Goal: Information Seeking & Learning: Learn about a topic

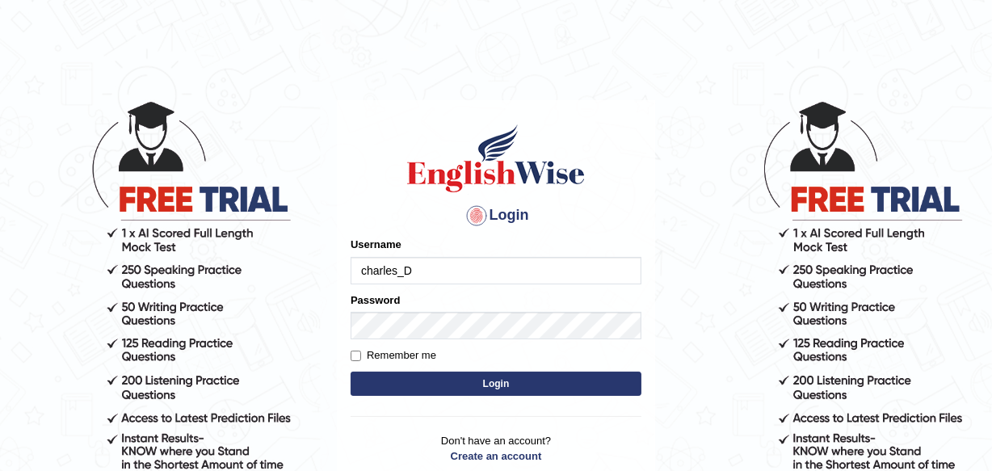
type input "charles_D]"
type input "charles_D"
click at [515, 385] on button "Login" at bounding box center [496, 384] width 291 height 24
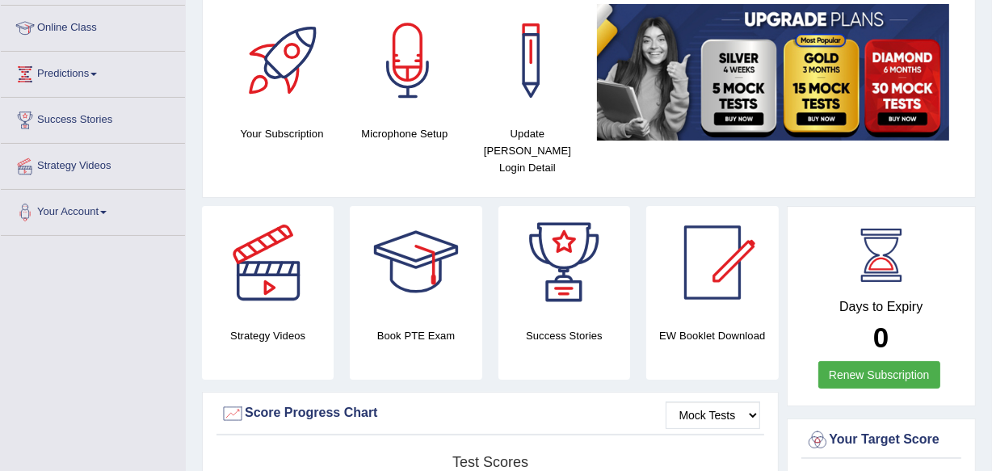
scroll to position [174, 0]
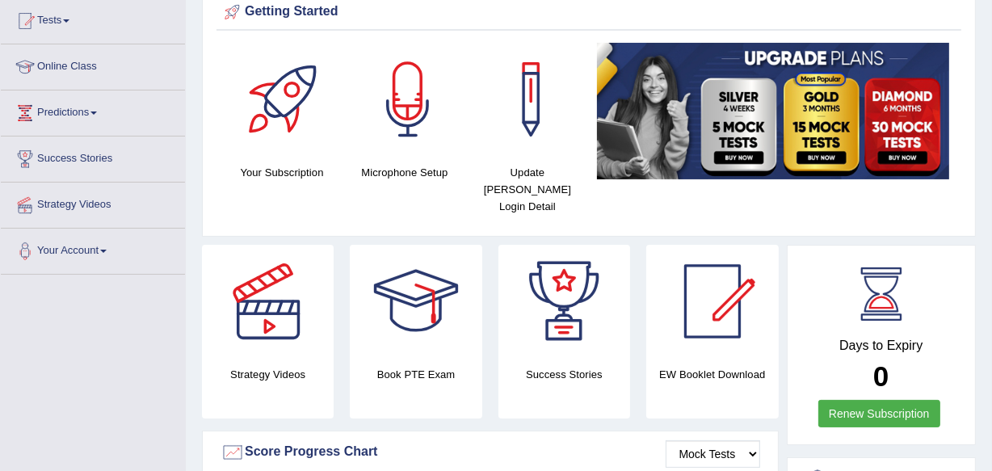
click at [871, 400] on link "Renew Subscription" at bounding box center [880, 413] width 122 height 27
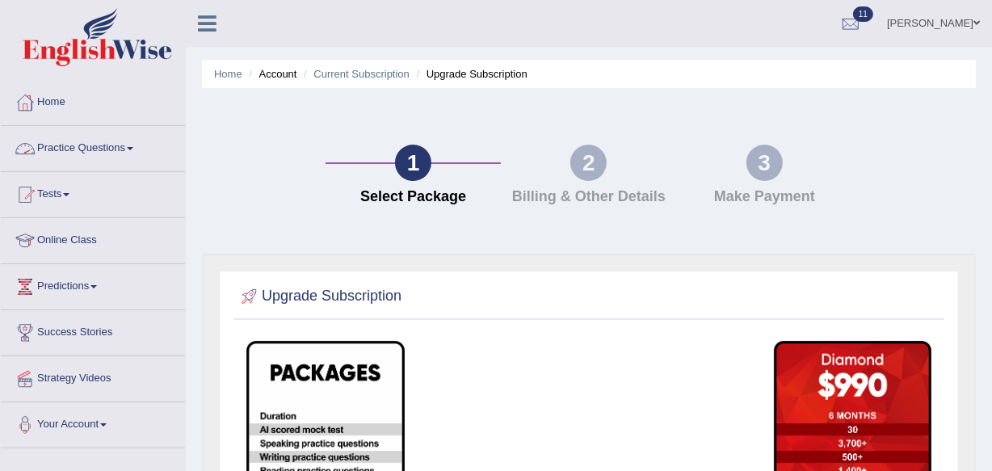
click at [131, 147] on link "Practice Questions" at bounding box center [93, 146] width 184 height 40
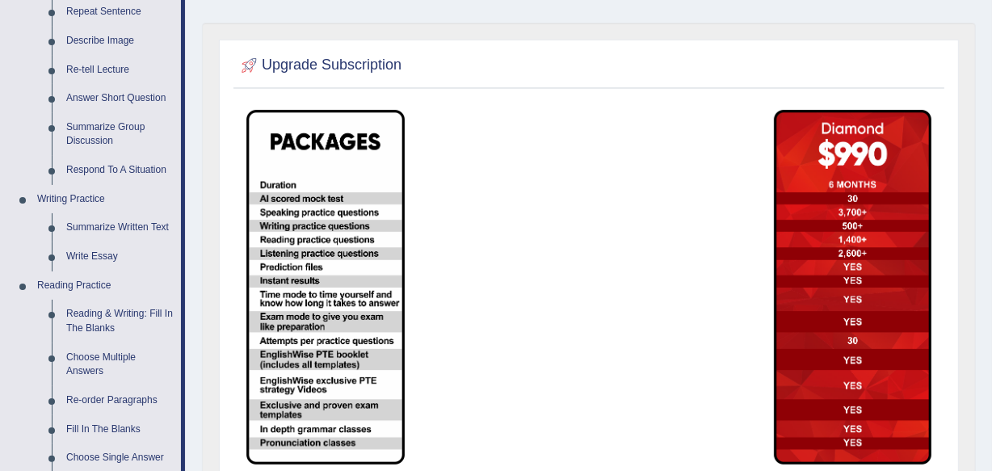
scroll to position [260, 0]
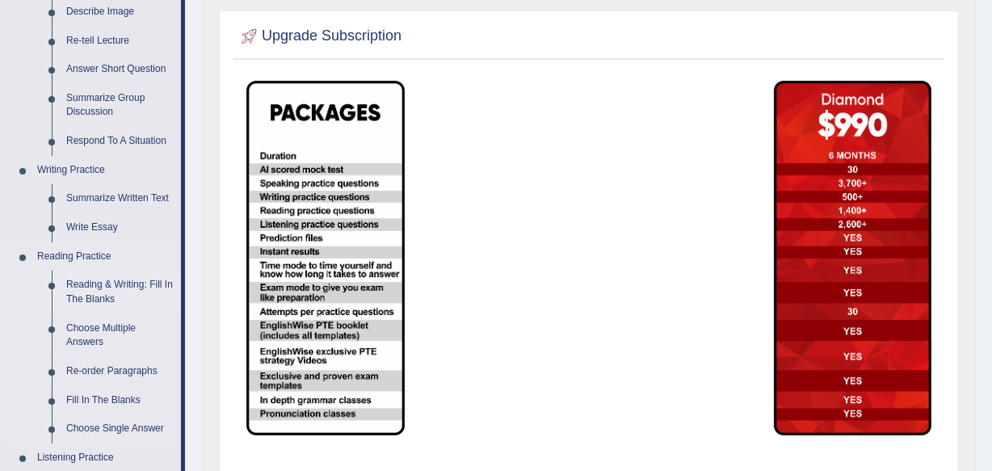
click at [115, 287] on link "Reading & Writing: Fill In The Blanks" at bounding box center [120, 292] width 122 height 43
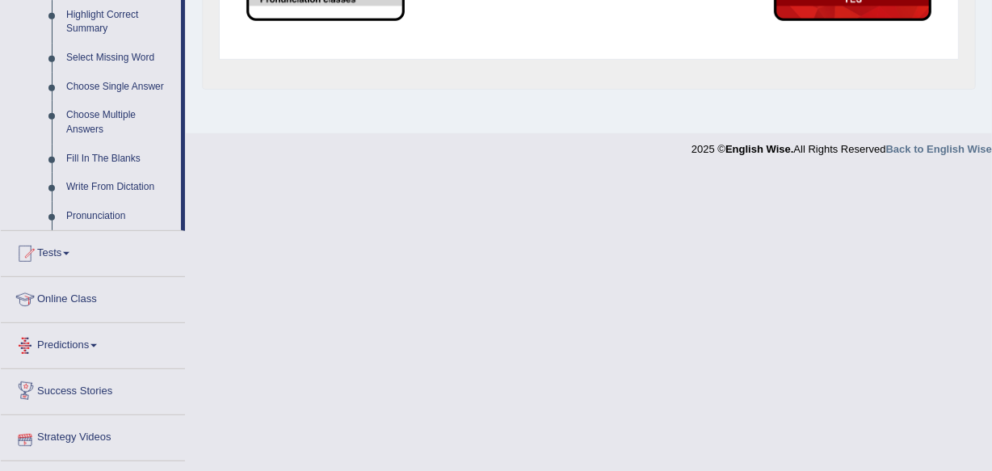
scroll to position [695, 0]
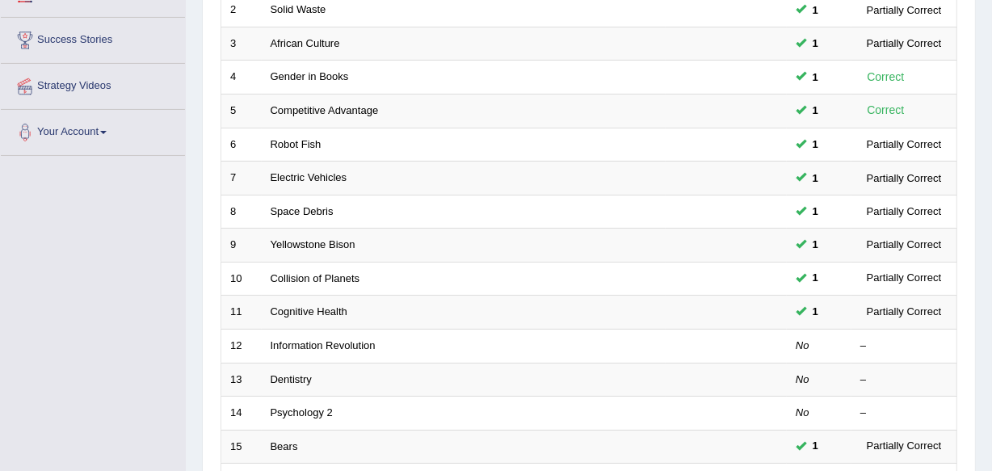
scroll to position [322, 0]
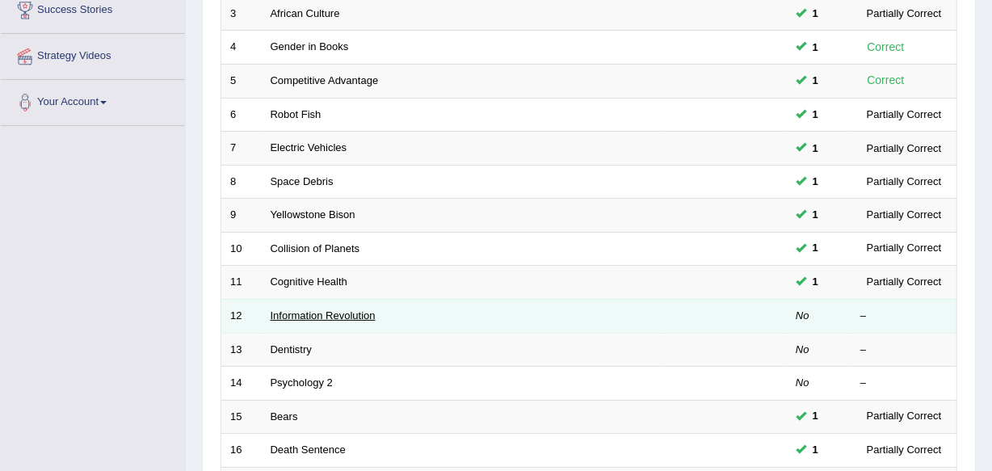
click at [315, 312] on link "Information Revolution" at bounding box center [323, 315] width 105 height 12
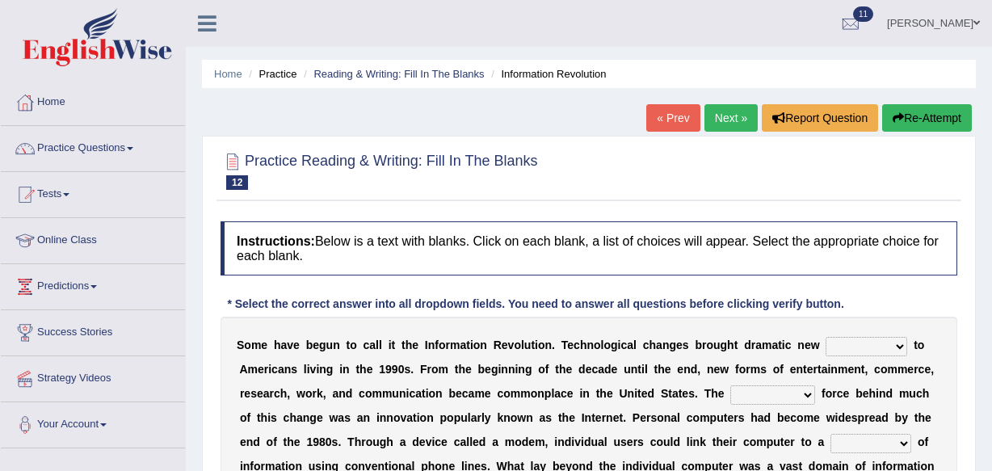
click at [991, 465] on html "Toggle navigation Home Practice Questions Speaking Practice Read Aloud Repeat S…" at bounding box center [496, 235] width 992 height 471
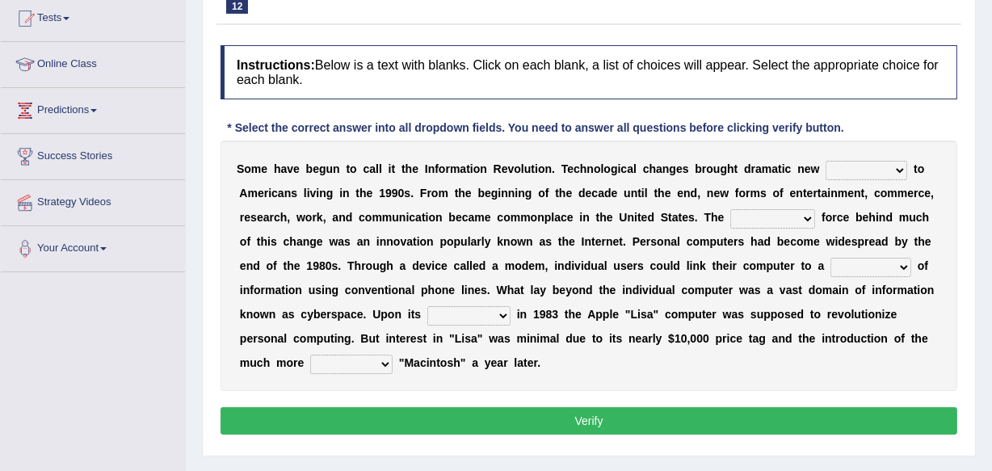
scroll to position [205, 0]
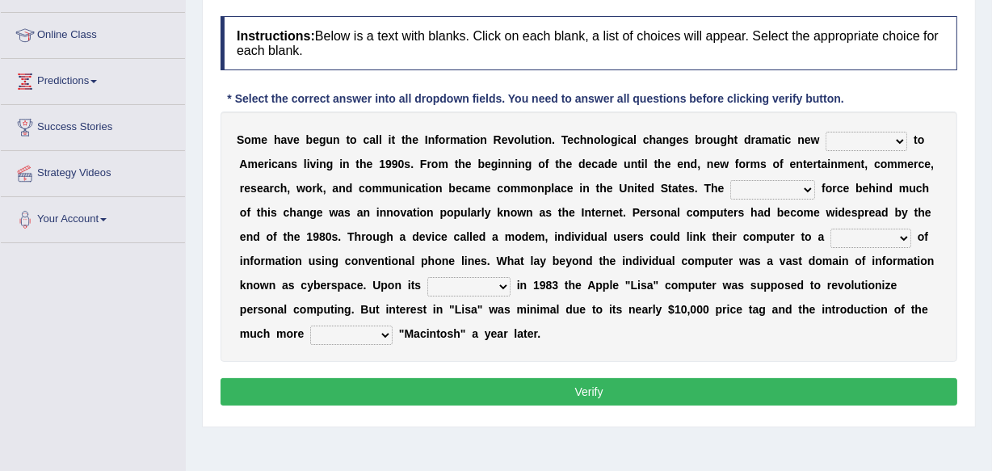
click at [899, 138] on select "challenges puzzles options confusion" at bounding box center [867, 141] width 82 height 19
select select "challenges"
click at [826, 132] on select "challenges puzzles options confusion" at bounding box center [867, 141] width 82 height 19
click at [802, 185] on select "unremitting uninspiring driving insinuating" at bounding box center [772, 189] width 85 height 19
select select "driving"
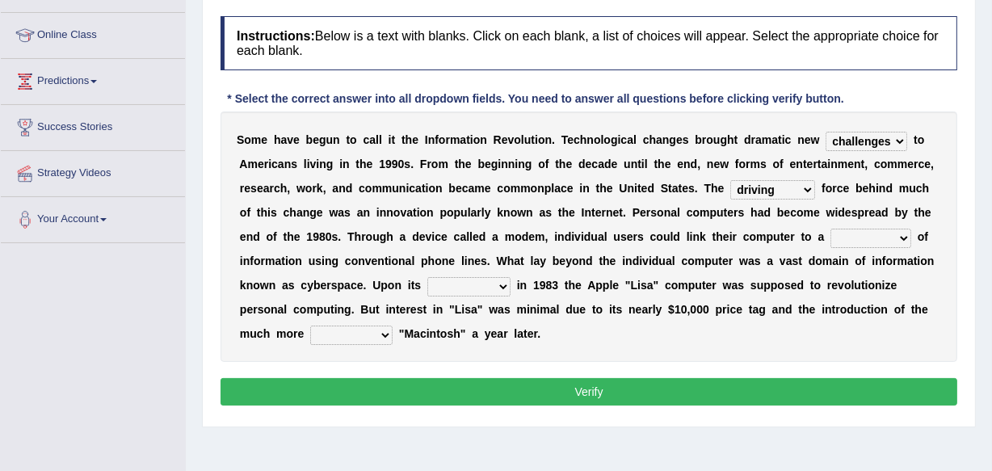
click at [730, 180] on select "unremitting uninspiring driving insinuating" at bounding box center [772, 189] width 85 height 19
click at [905, 233] on select "magnitude bulk wealth volume" at bounding box center [871, 238] width 81 height 19
select select "magnitude"
click at [831, 229] on select "magnitude bulk wealth volume" at bounding box center [871, 238] width 81 height 19
click at [503, 283] on select "relief release publication emission" at bounding box center [468, 286] width 83 height 19
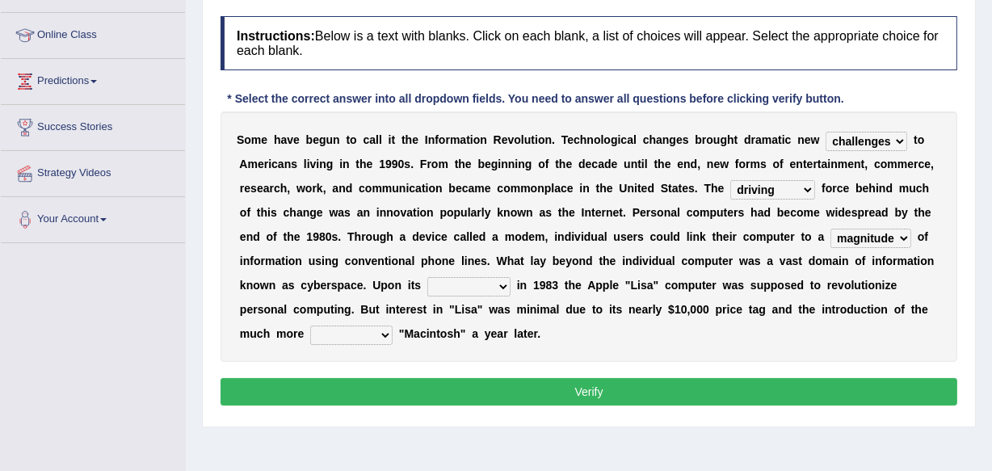
select select "release"
click at [427, 277] on select "relief release publication emission" at bounding box center [468, 286] width 83 height 19
click at [381, 330] on select "convenient affordable advanced formidable" at bounding box center [351, 335] width 82 height 19
select select "advanced"
click at [310, 326] on select "convenient affordable advanced formidable" at bounding box center [351, 335] width 82 height 19
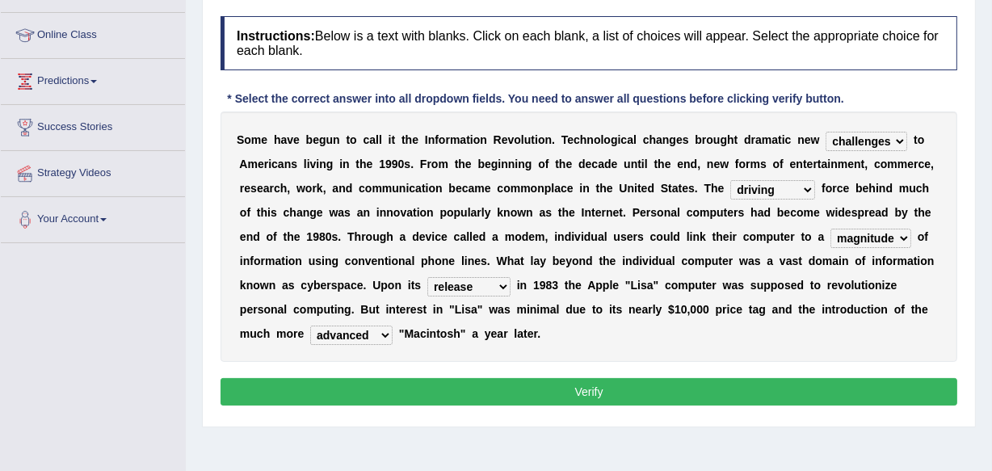
click at [606, 391] on button "Verify" at bounding box center [589, 391] width 737 height 27
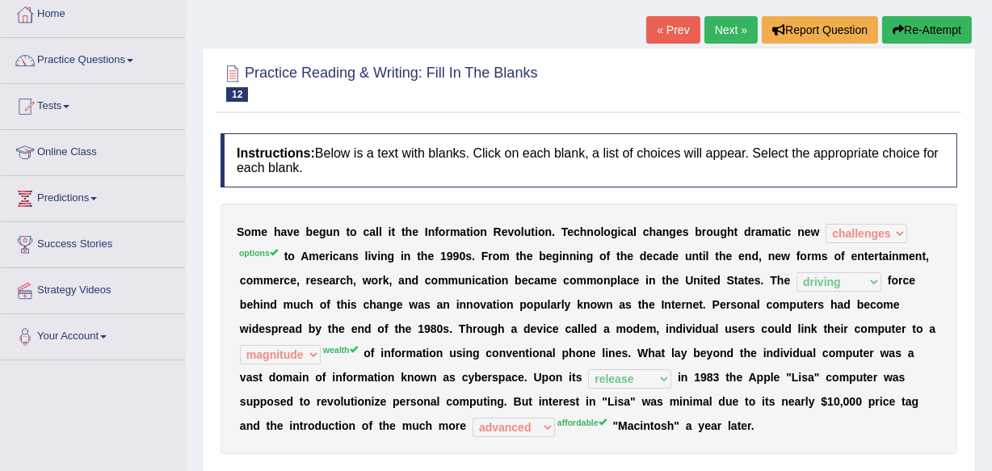
scroll to position [49, 0]
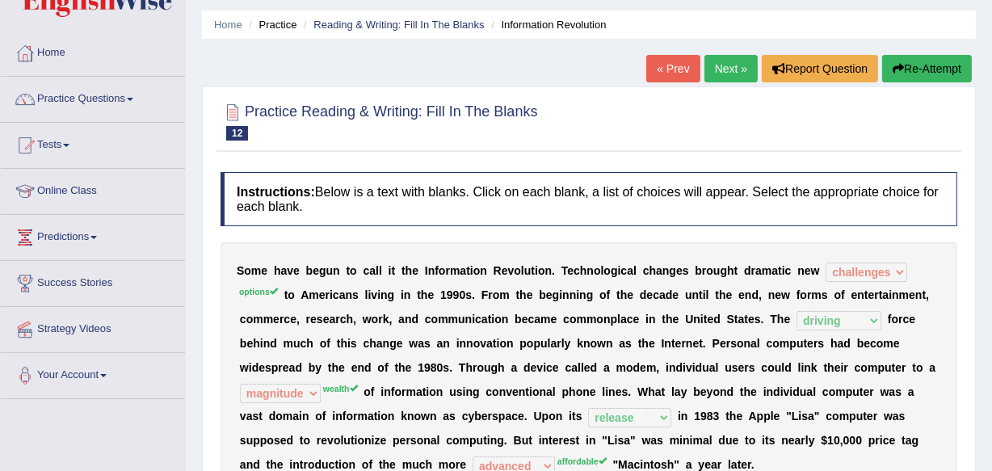
click at [724, 65] on link "Next »" at bounding box center [731, 68] width 53 height 27
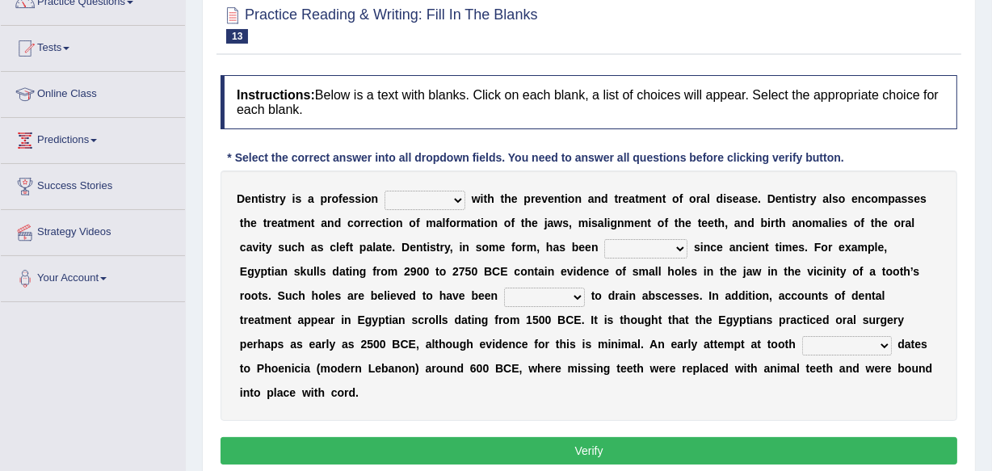
scroll to position [176, 0]
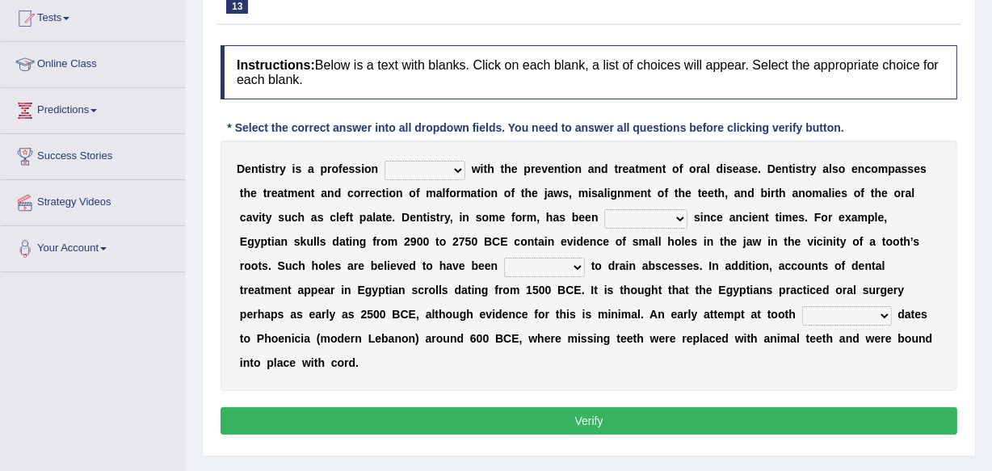
click at [461, 168] on select "agreed dealt concerned taken" at bounding box center [425, 170] width 81 height 19
select select "concerned"
click at [385, 161] on select "agreed dealt concerned taken" at bounding box center [425, 170] width 81 height 19
click at [456, 167] on select "agreed dealt concerned taken" at bounding box center [425, 170] width 81 height 19
click at [606, 226] on select "criticized replaced practiced abandoned" at bounding box center [645, 218] width 83 height 19
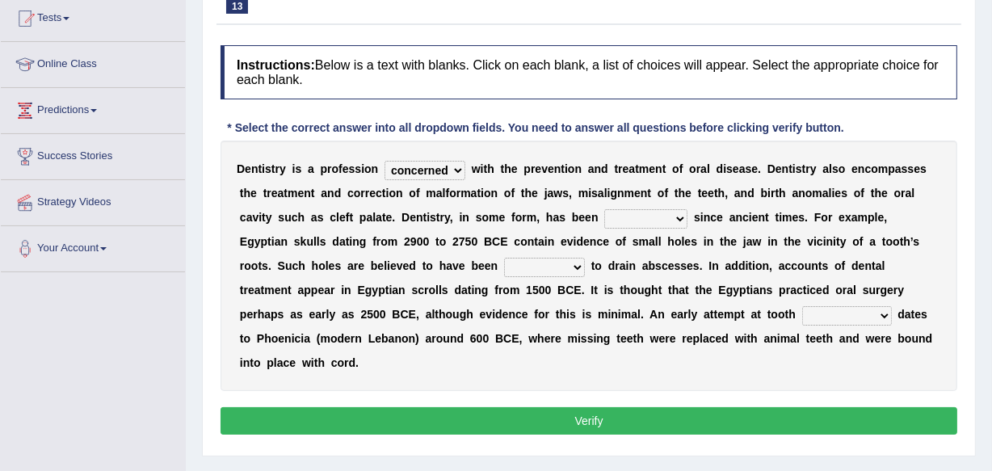
select select "practiced"
click at [604, 209] on select "criticized replaced practiced abandoned" at bounding box center [645, 218] width 83 height 19
click at [509, 265] on select "fluctuated laminated drilled sealed" at bounding box center [544, 267] width 81 height 19
select select "sealed"
click at [504, 258] on select "fluctuated laminated drilled sealed" at bounding box center [544, 267] width 81 height 19
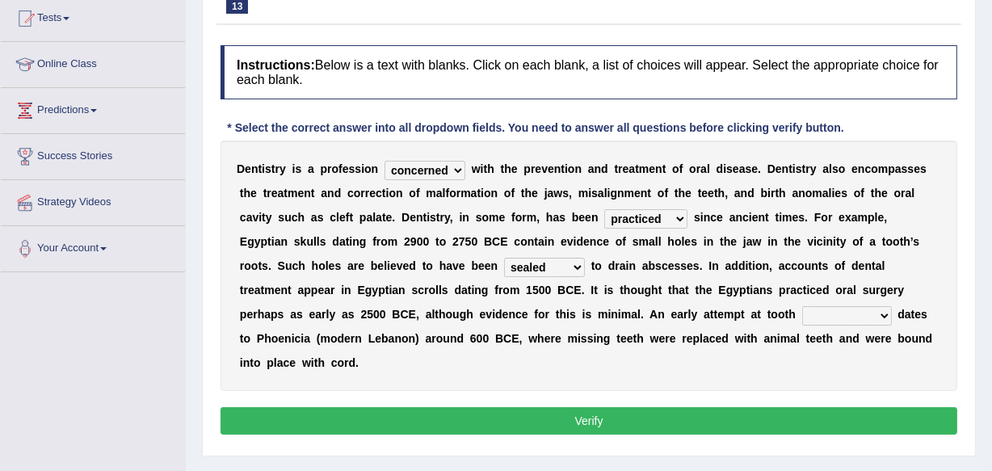
click at [802, 314] on select "reparation sacrament restitution replacement" at bounding box center [847, 315] width 90 height 19
select select "replacement"
click at [802, 306] on select "reparation sacrament restitution replacement" at bounding box center [847, 315] width 90 height 19
click at [602, 407] on button "Verify" at bounding box center [589, 420] width 737 height 27
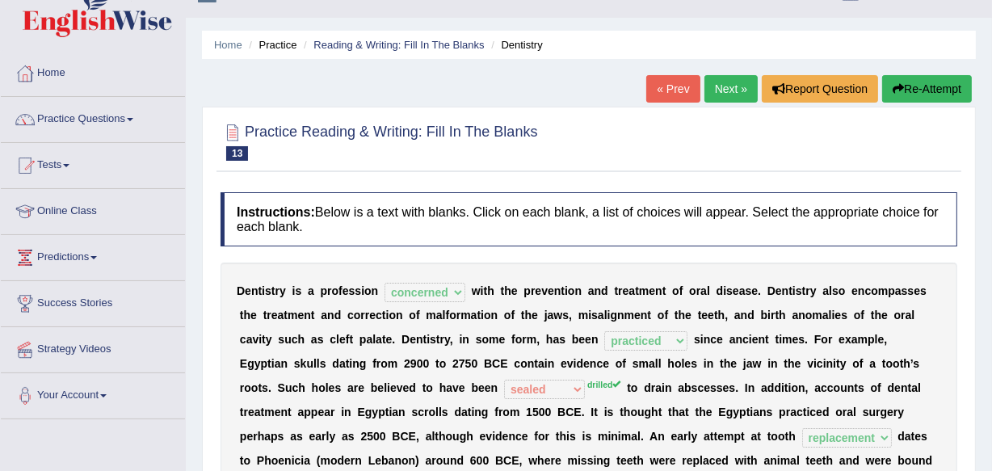
scroll to position [0, 0]
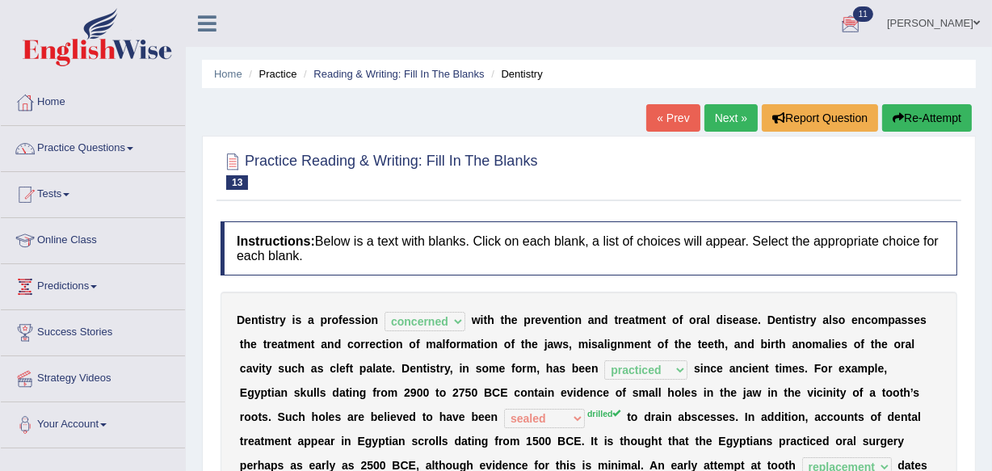
click at [725, 109] on link "Next »" at bounding box center [731, 117] width 53 height 27
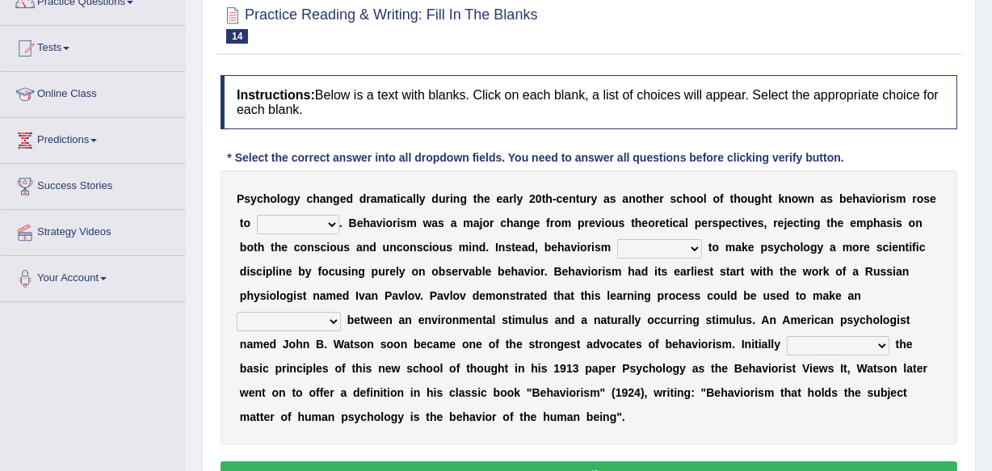
scroll to position [176, 0]
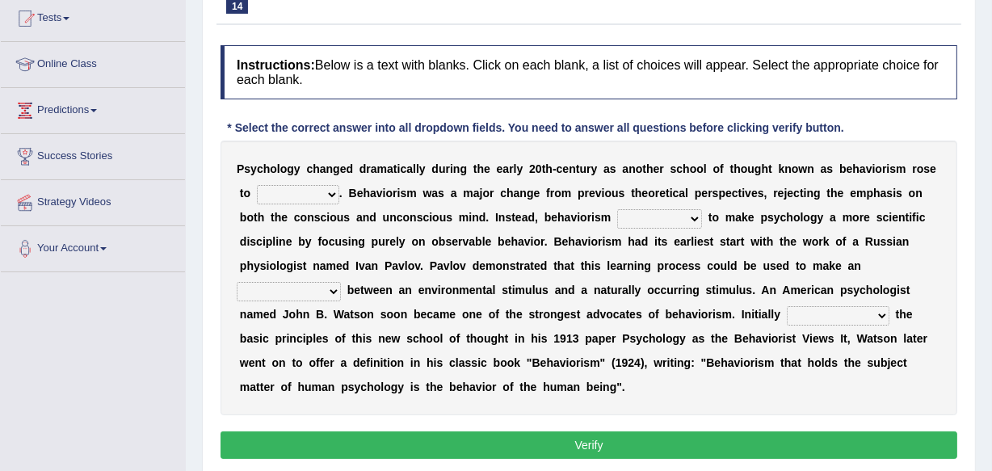
click at [329, 193] on select "dominance temptation challenge temper" at bounding box center [298, 194] width 82 height 19
select select "dominance"
click at [257, 185] on select "dominance temptation challenge temper" at bounding box center [298, 194] width 82 height 19
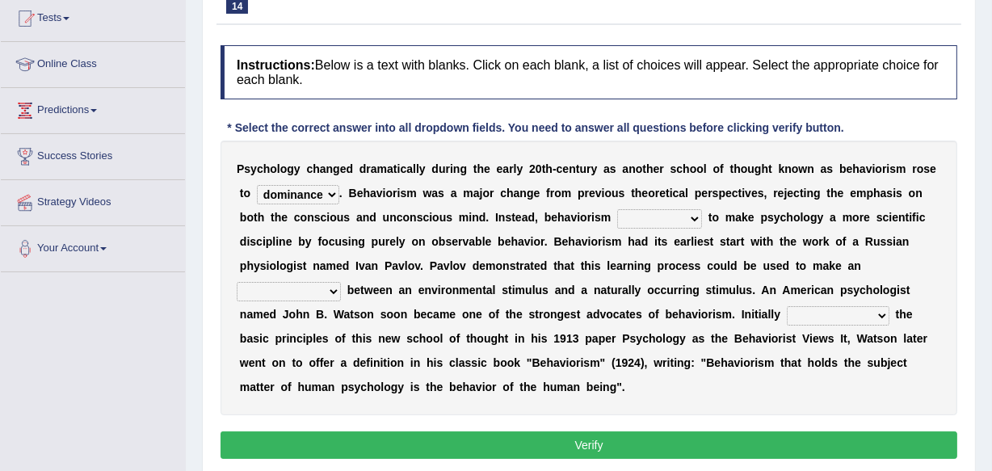
click at [693, 220] on select "reproached reproved strove rewove" at bounding box center [659, 218] width 85 height 19
select select "reproved"
click at [617, 209] on select "reproached reproved strove rewove" at bounding box center [659, 218] width 85 height 19
click at [331, 291] on select "acclimatization association union combination" at bounding box center [289, 291] width 104 height 19
select select "association"
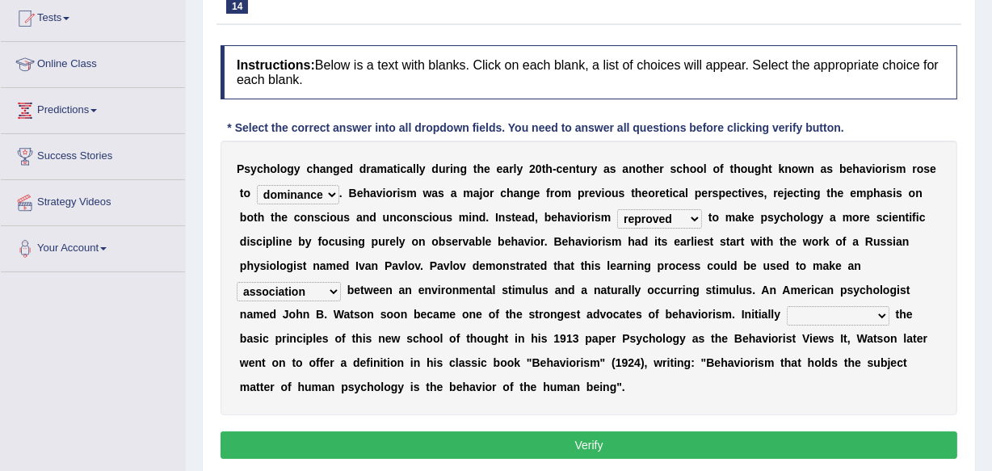
click at [237, 282] on select "acclimatization association union combination" at bounding box center [289, 291] width 104 height 19
click at [876, 311] on select "questioning foreshortening unburdening outlining" at bounding box center [838, 315] width 103 height 19
select select "questioning"
click at [787, 306] on select "questioning foreshortening unburdening outlining" at bounding box center [838, 315] width 103 height 19
click at [607, 448] on button "Verify" at bounding box center [589, 445] width 737 height 27
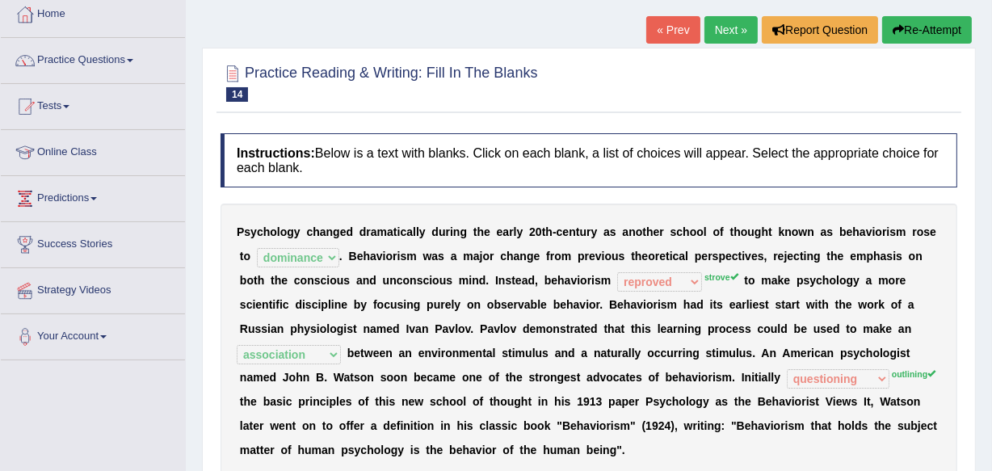
scroll to position [58, 0]
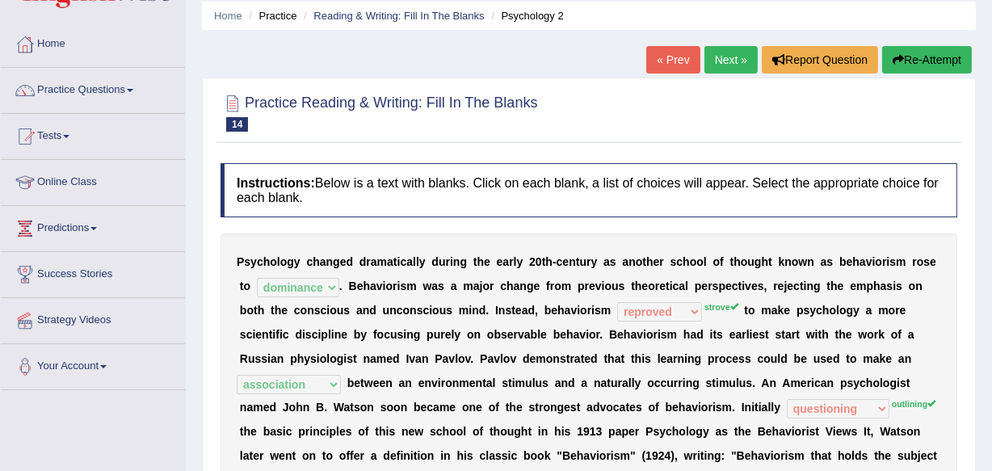
click at [728, 64] on link "Next »" at bounding box center [731, 59] width 53 height 27
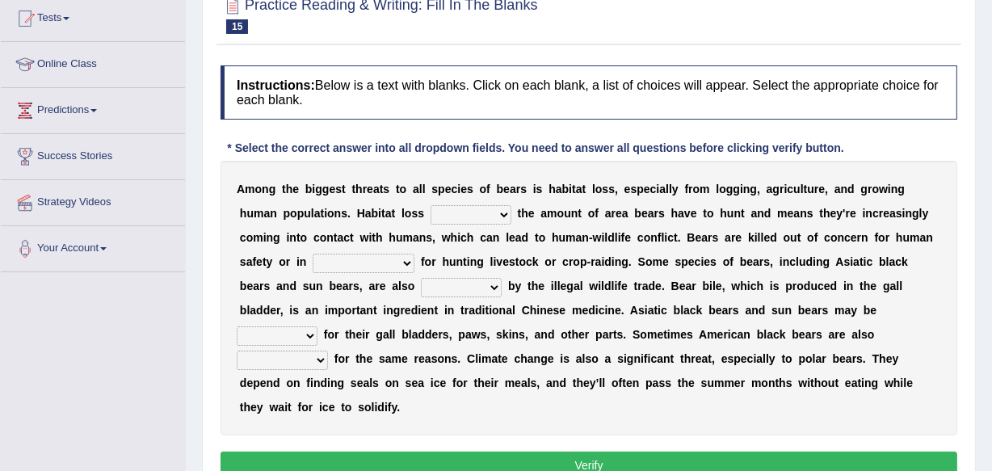
scroll to position [205, 0]
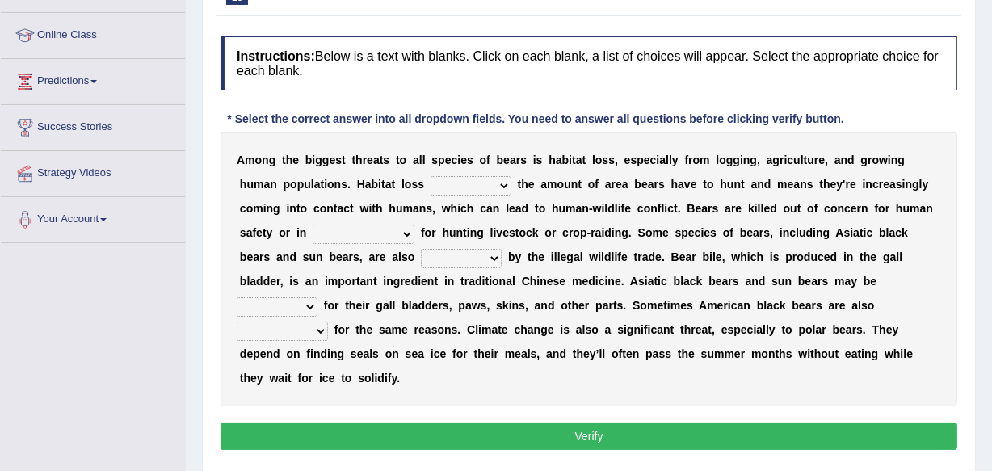
click at [504, 182] on select "increases reduces complies interacts" at bounding box center [471, 185] width 81 height 19
select select "reduces"
click at [431, 176] on select "increases reduces complies interacts" at bounding box center [471, 185] width 81 height 19
click at [403, 233] on select "coalition retaliation appreciation disinformation" at bounding box center [364, 234] width 102 height 19
select select "appreciation"
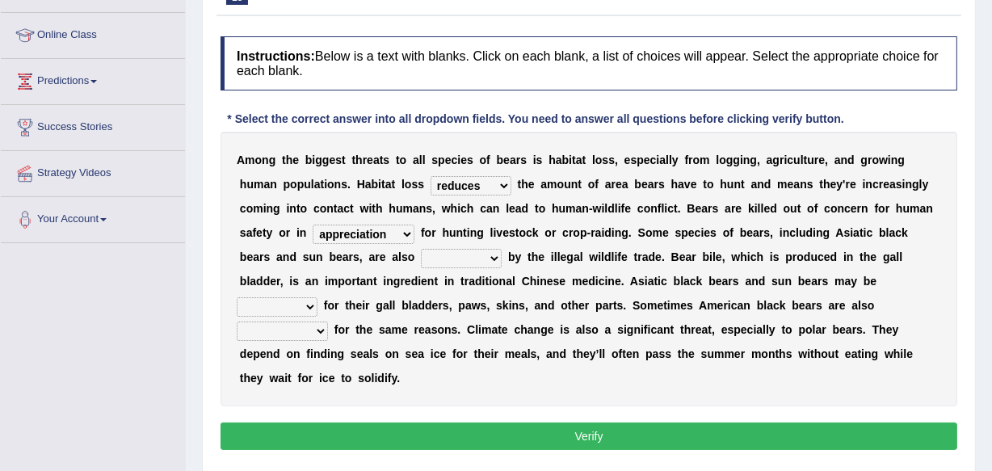
click at [313, 225] on select "coalition retaliation appreciation disinformation" at bounding box center [364, 234] width 102 height 19
click at [493, 254] on select "protected prohibited fattened threatened" at bounding box center [461, 258] width 81 height 19
select select "threatened"
click at [421, 249] on select "protected prohibited fattened threatened" at bounding box center [461, 258] width 81 height 19
click at [309, 301] on select "poached squelched coached blenched" at bounding box center [277, 306] width 81 height 19
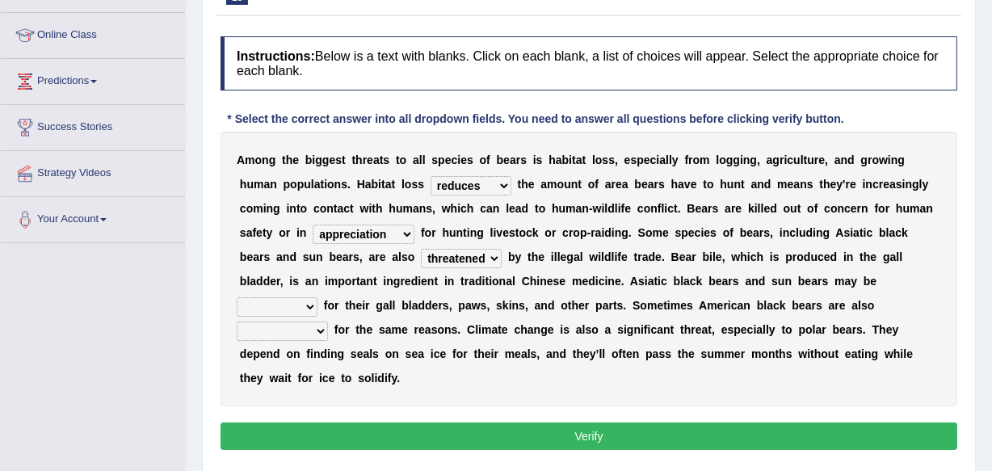
select select "coached"
click at [237, 297] on select "poached squelched coached blenched" at bounding box center [277, 306] width 81 height 19
click at [323, 323] on select "begot foreseen encountered targeted" at bounding box center [282, 331] width 91 height 19
select select "targeted"
click at [237, 322] on select "begot foreseen encountered targeted" at bounding box center [282, 331] width 91 height 19
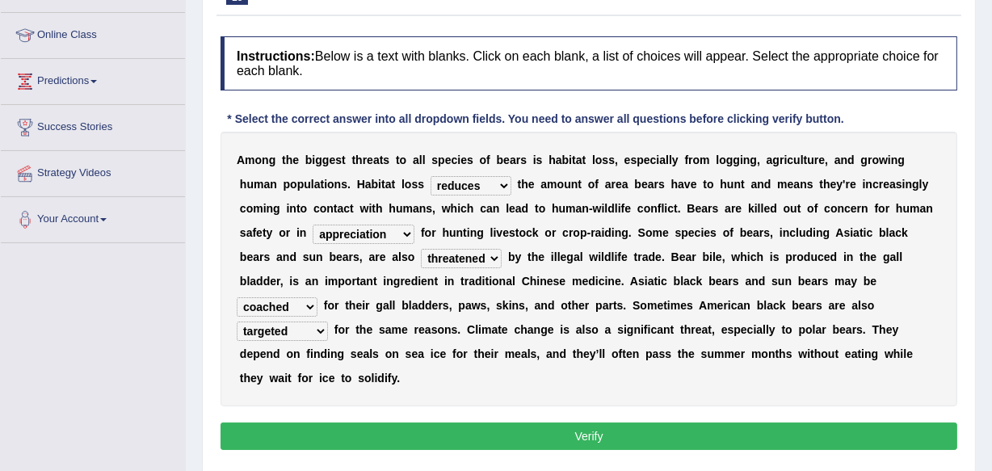
click at [309, 303] on select "poached squelched coached blenched" at bounding box center [277, 306] width 81 height 19
click at [571, 401] on div "A m o n g t h e b i g g e s t t h r e a t s t o a l l s p e c i e s o f b e a r…" at bounding box center [589, 269] width 737 height 275
click at [584, 437] on button "Verify" at bounding box center [589, 436] width 737 height 27
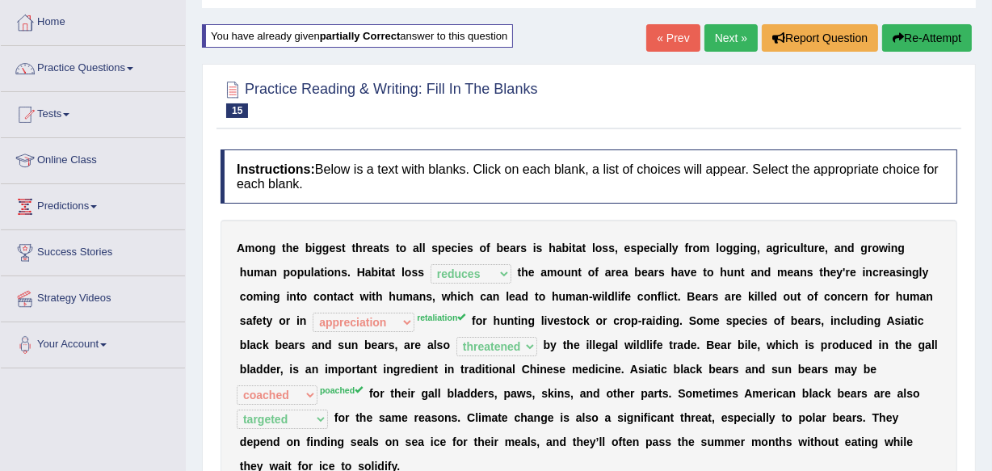
scroll to position [0, 0]
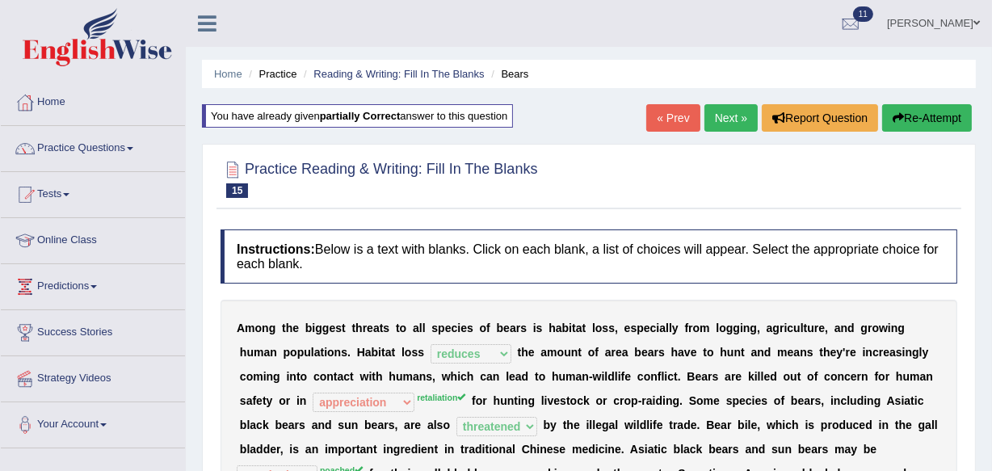
click at [712, 120] on link "Next »" at bounding box center [731, 117] width 53 height 27
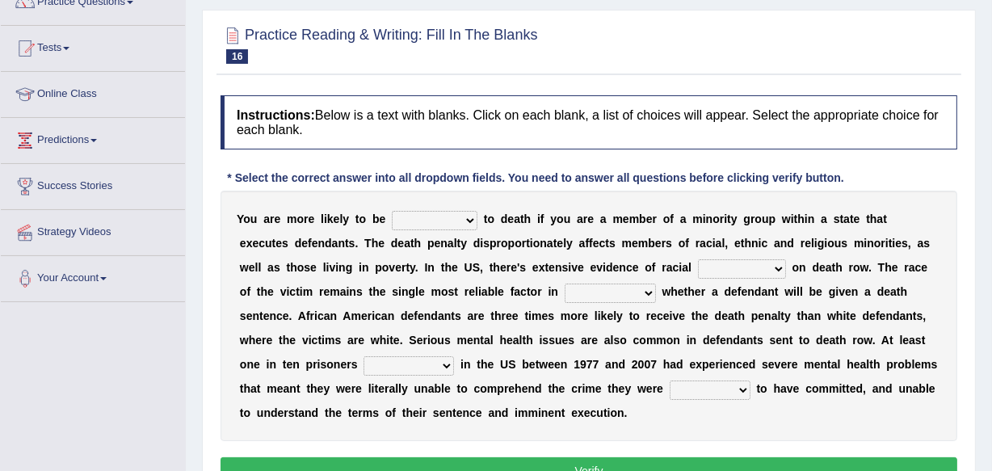
scroll to position [186, 0]
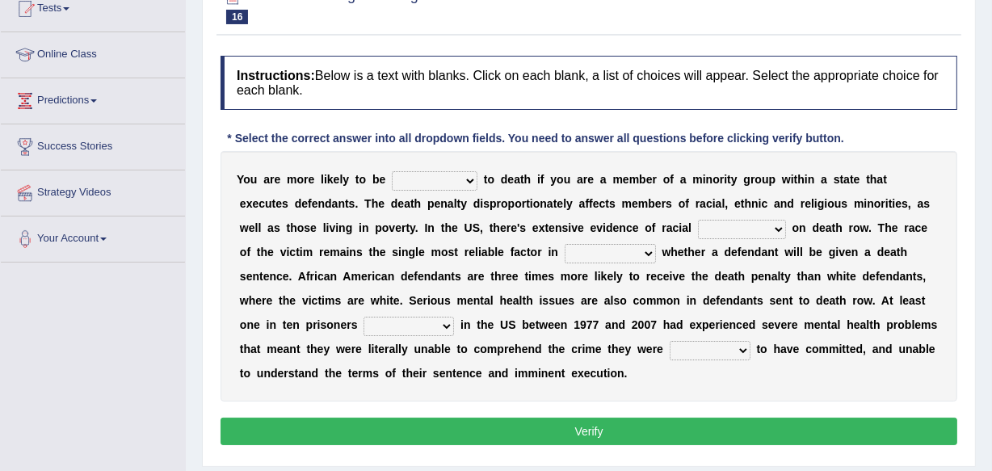
click at [469, 177] on select "penalized blamed complained sentenced" at bounding box center [435, 180] width 86 height 19
select select "sentenced"
click at [392, 171] on select "penalized blamed complained sentenced" at bounding box center [435, 180] width 86 height 19
click at [726, 229] on select "bias equality appearance background" at bounding box center [742, 229] width 88 height 19
select select "bias"
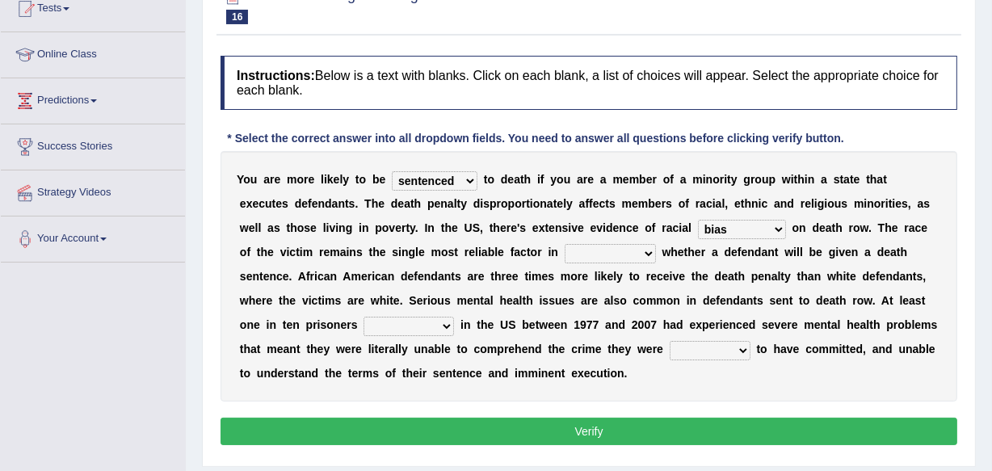
click at [698, 220] on select "bias equality appearance background" at bounding box center [742, 229] width 88 height 19
click at [604, 246] on select "determining adjoining undermining examining" at bounding box center [610, 253] width 91 height 19
select select "determining"
click at [565, 244] on select "determining adjoining undermining examining" at bounding box center [610, 253] width 91 height 19
click at [378, 326] on select "electrocuted persecuted executed captured" at bounding box center [409, 326] width 91 height 19
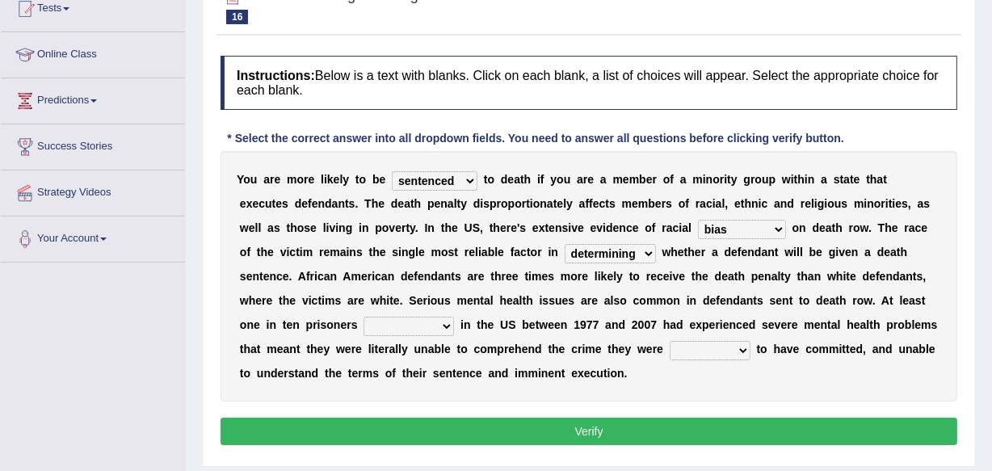
select select "electrocuted"
click at [364, 317] on select "electrocuted persecuted executed captured" at bounding box center [409, 326] width 91 height 19
click at [680, 347] on select "alleged acclaimed persuaded claimed" at bounding box center [710, 350] width 81 height 19
select select "alleged"
click at [670, 341] on select "alleged acclaimed persuaded claimed" at bounding box center [710, 350] width 81 height 19
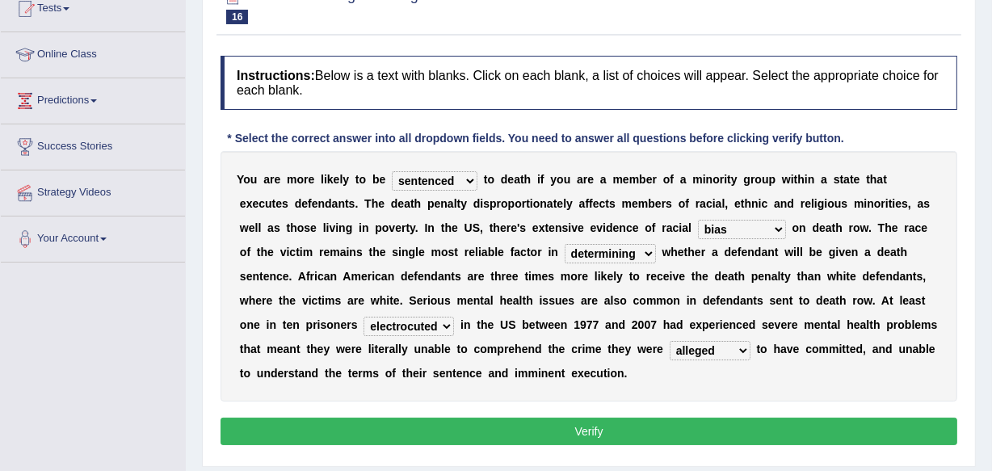
click at [591, 424] on button "Verify" at bounding box center [589, 431] width 737 height 27
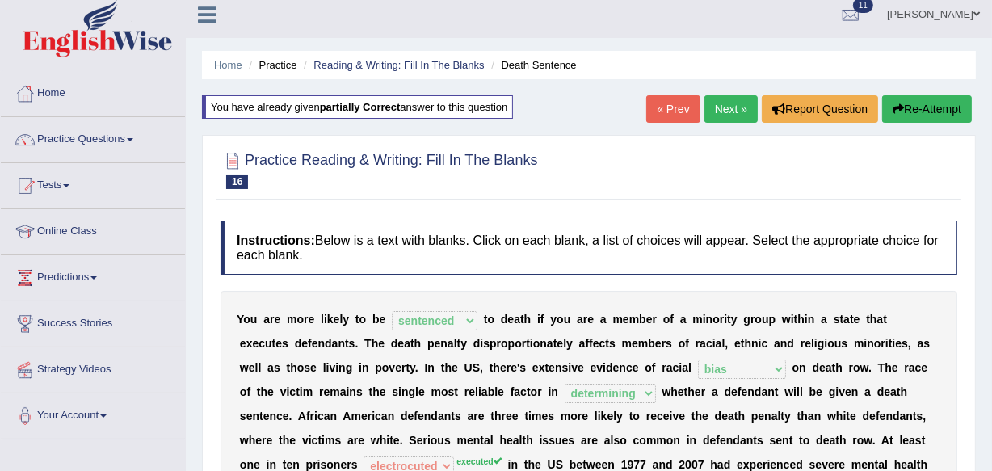
scroll to position [0, 0]
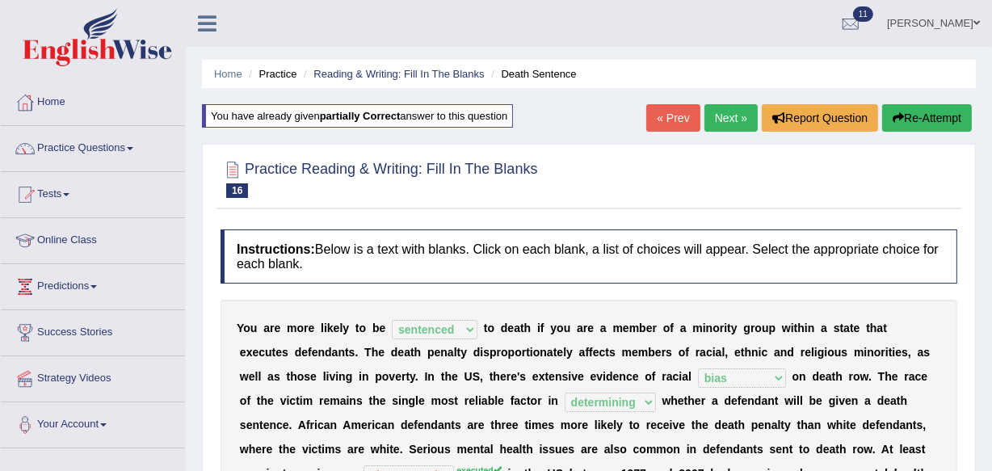
click at [727, 118] on link "Next »" at bounding box center [731, 117] width 53 height 27
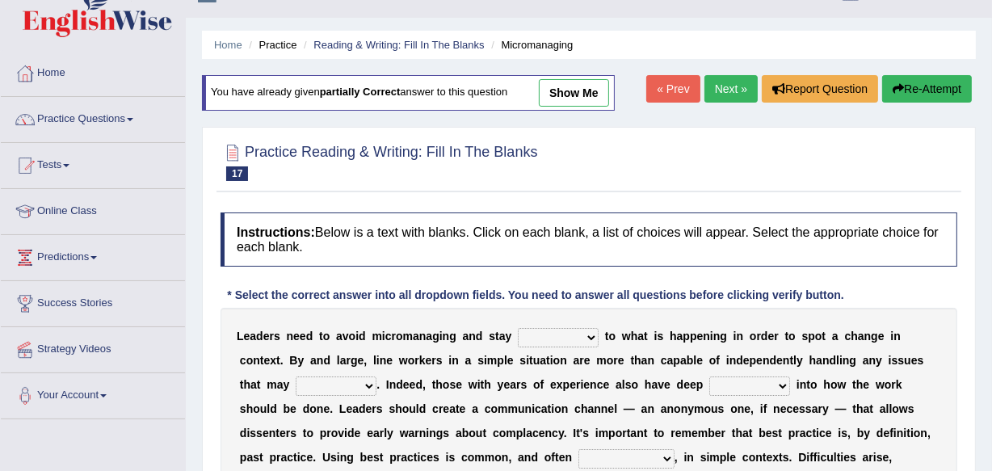
scroll to position [88, 0]
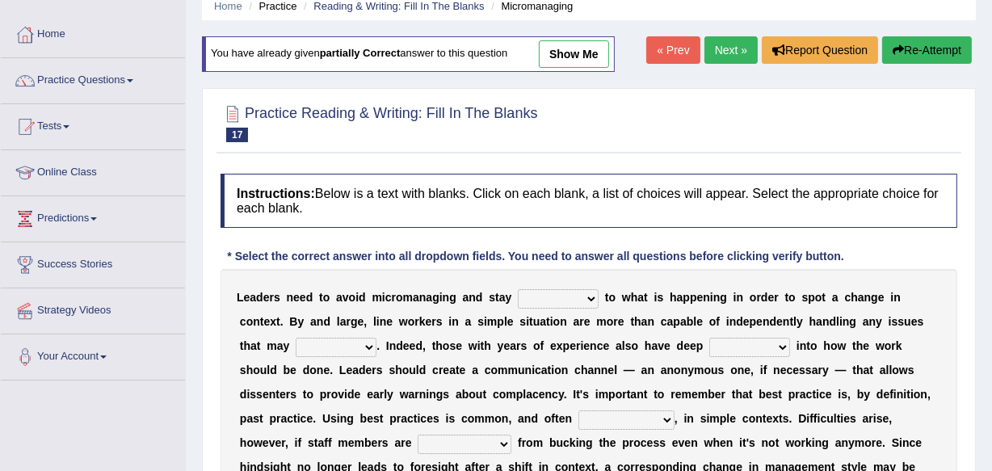
click at [991, 403] on html "Toggle navigation Home Practice Questions Speaking Practice Read Aloud Repeat S…" at bounding box center [496, 167] width 992 height 471
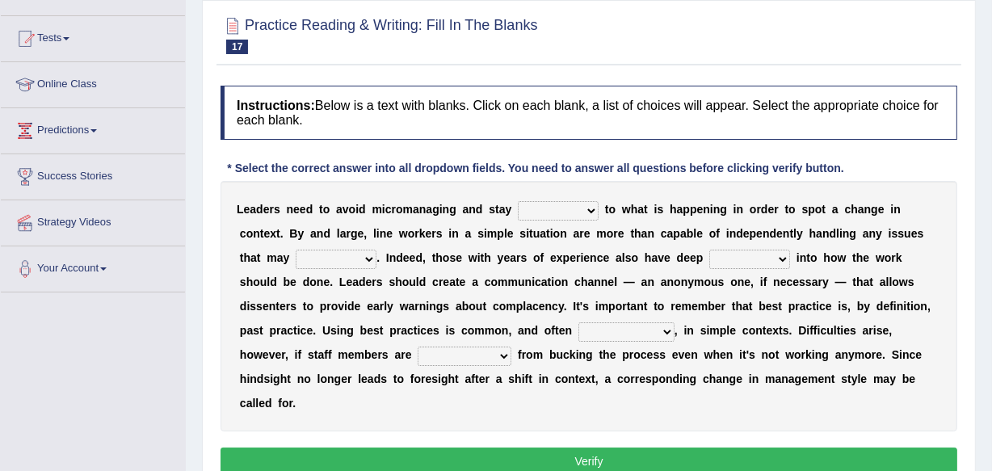
scroll to position [259, 0]
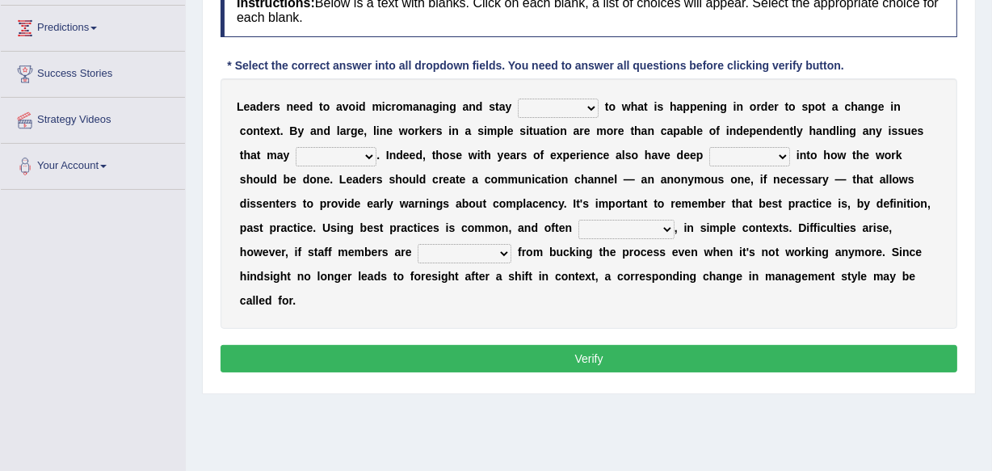
click at [595, 103] on select "complied connected precise concise" at bounding box center [558, 108] width 81 height 19
select select "connected"
click at [518, 99] on select "complied connected precise concise" at bounding box center [558, 108] width 81 height 19
click at [368, 149] on select "apprise rise encounter arise" at bounding box center [336, 156] width 81 height 19
click at [326, 259] on div "L e a d e r s n e e d t o a v o i d m i c r o m a n a g i n g a n d s t a y com…" at bounding box center [589, 203] width 737 height 250
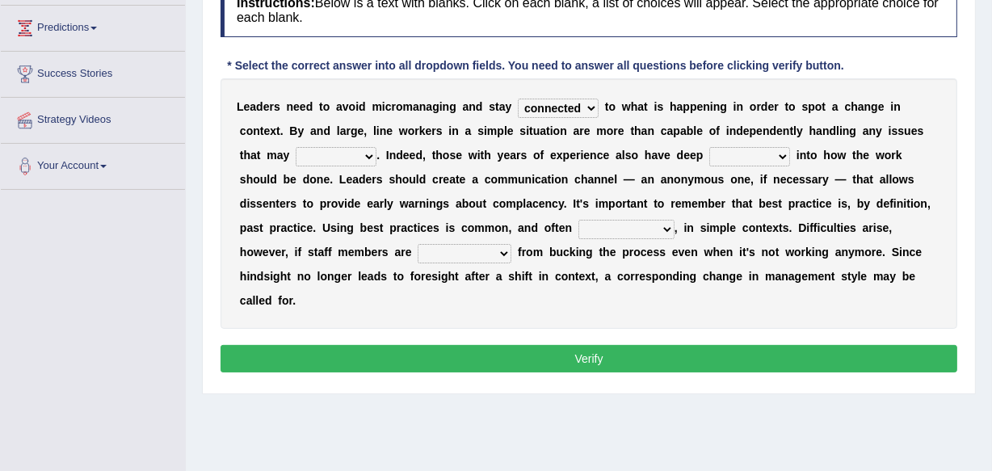
click at [368, 150] on select "apprise rise encounter arise" at bounding box center [336, 156] width 81 height 19
select select "arise"
click at [296, 147] on select "apprise rise encounter arise" at bounding box center [336, 156] width 81 height 19
click at [780, 156] on select "incursion insight indignity indication" at bounding box center [749, 156] width 81 height 19
select select "insight"
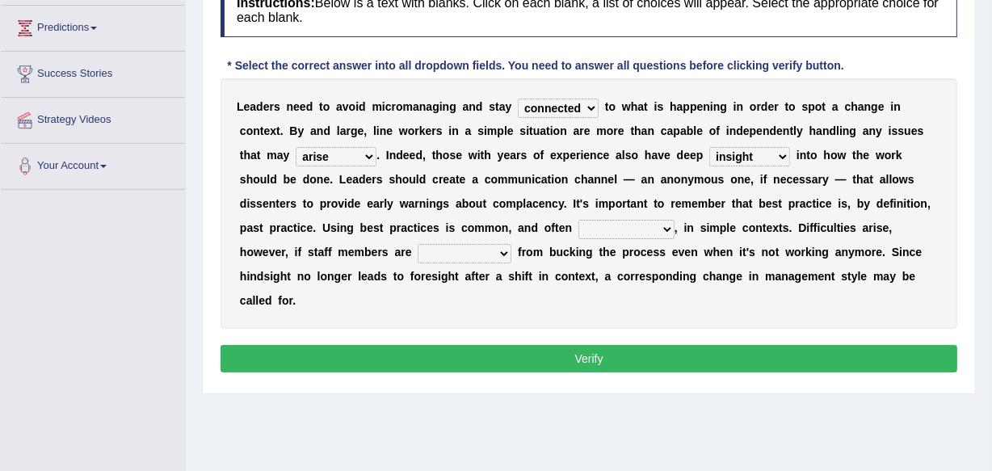
click at [709, 147] on select "incursion insight indignity indication" at bounding box center [749, 156] width 81 height 19
click at [660, 224] on select "inappropriate apprehensive appropriate forbidden" at bounding box center [627, 229] width 96 height 19
select select "inappropriate"
click at [579, 220] on select "inappropriate apprehensive appropriate forbidden" at bounding box center [627, 229] width 96 height 19
click at [503, 251] on select "disarranged disinclined discouraged disintegrated" at bounding box center [465, 253] width 94 height 19
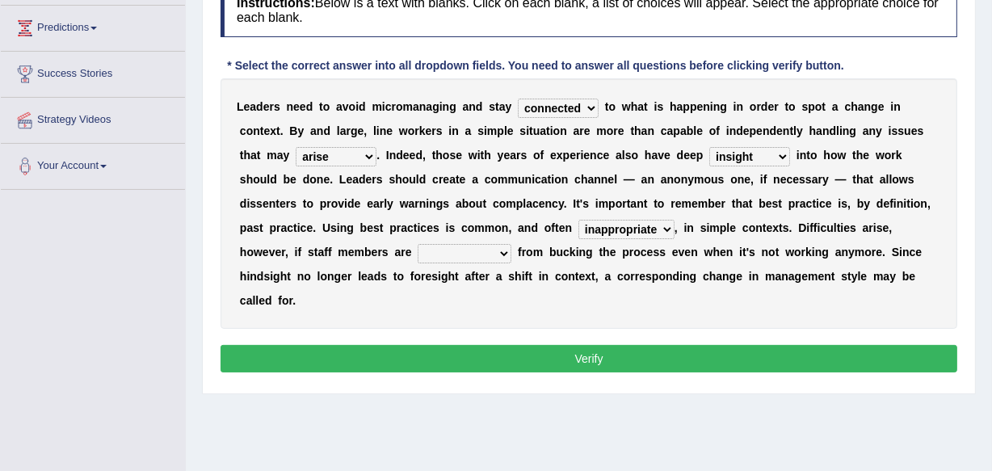
select select "disintegrated"
click at [418, 244] on select "disarranged disinclined discouraged disintegrated" at bounding box center [465, 253] width 94 height 19
click at [577, 361] on button "Verify" at bounding box center [589, 358] width 737 height 27
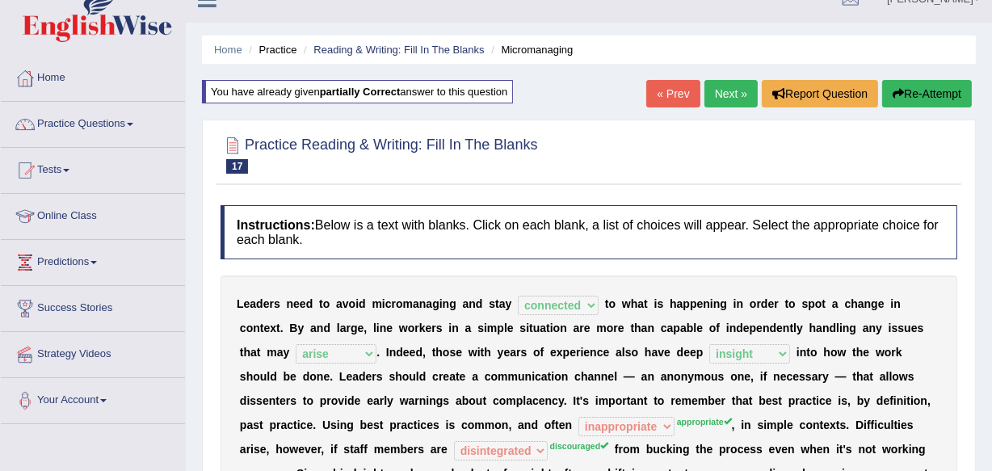
scroll to position [0, 0]
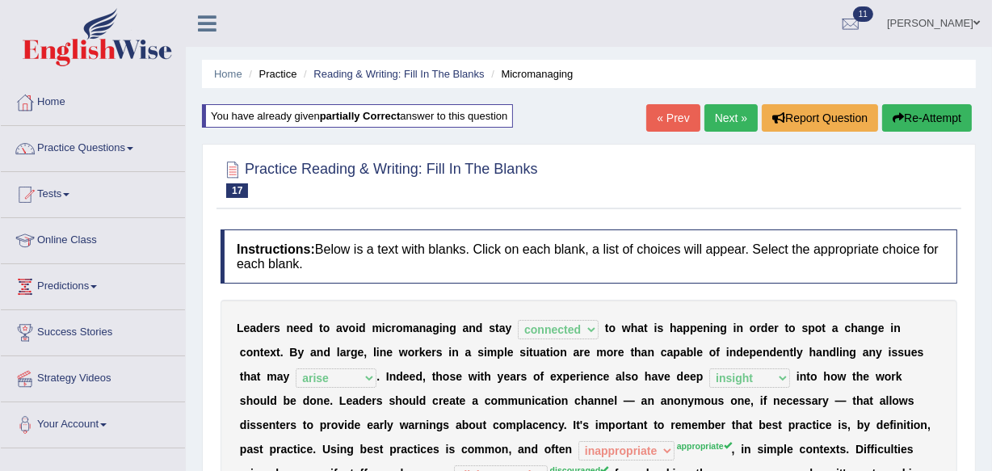
click at [722, 111] on link "Next »" at bounding box center [731, 117] width 53 height 27
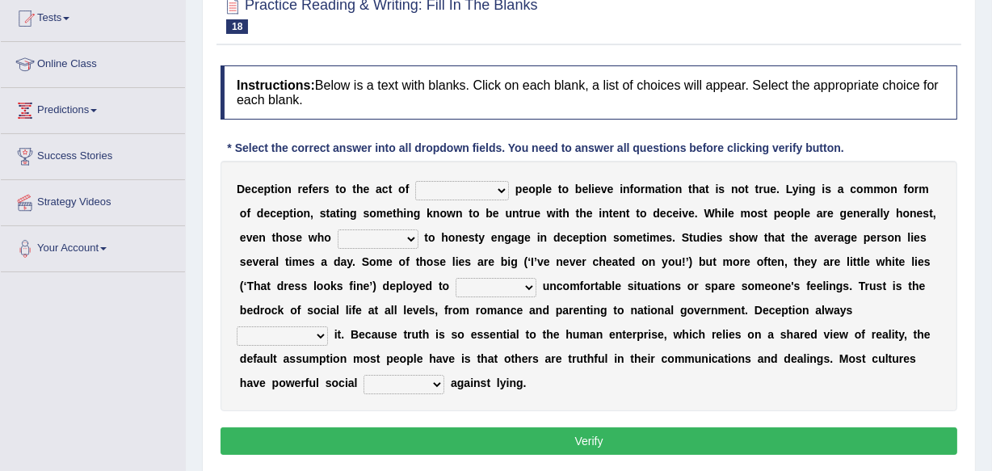
scroll to position [205, 0]
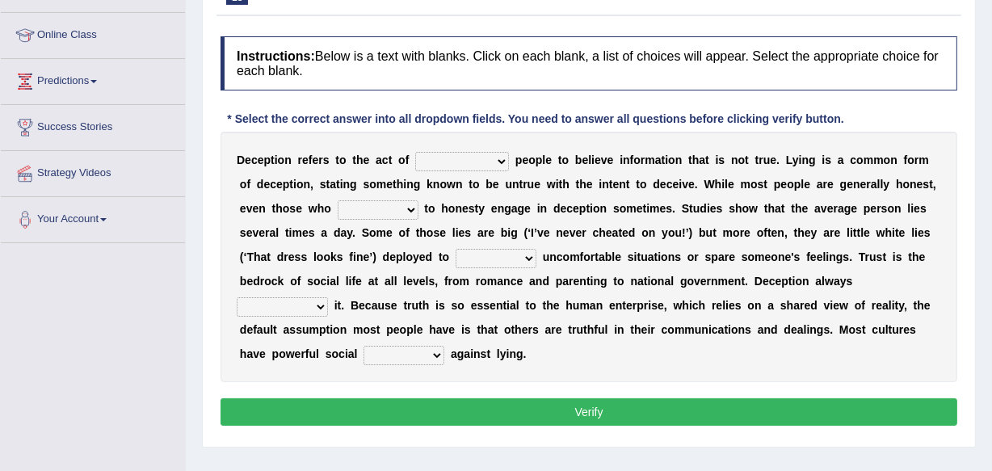
click at [504, 159] on select "discouraging forbidding detecting encouraging" at bounding box center [462, 161] width 94 height 19
select select "discouraging"
click at [415, 152] on select "discouraging forbidding detecting encouraging" at bounding box center [462, 161] width 94 height 19
click at [410, 211] on select "describe prescribe inscribe subscribe" at bounding box center [378, 209] width 81 height 19
select select "describe"
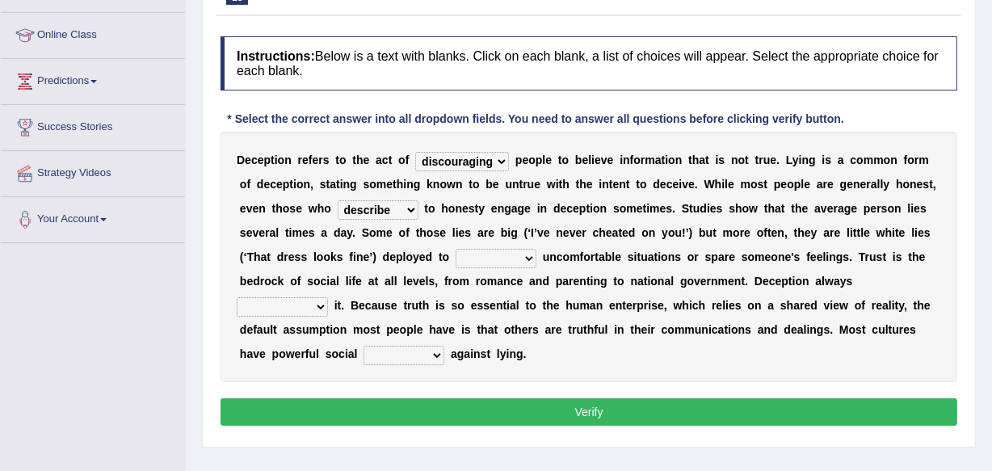
click at [338, 200] on select "describe prescribe inscribe subscribe" at bounding box center [378, 209] width 81 height 19
click at [528, 252] on select "contest illuminate disguise avoid" at bounding box center [496, 258] width 81 height 19
select select "contest"
click at [456, 249] on select "contest illuminate disguise avoid" at bounding box center [496, 258] width 81 height 19
click at [315, 306] on select "undermines underscores undertakes underwrites" at bounding box center [282, 306] width 91 height 19
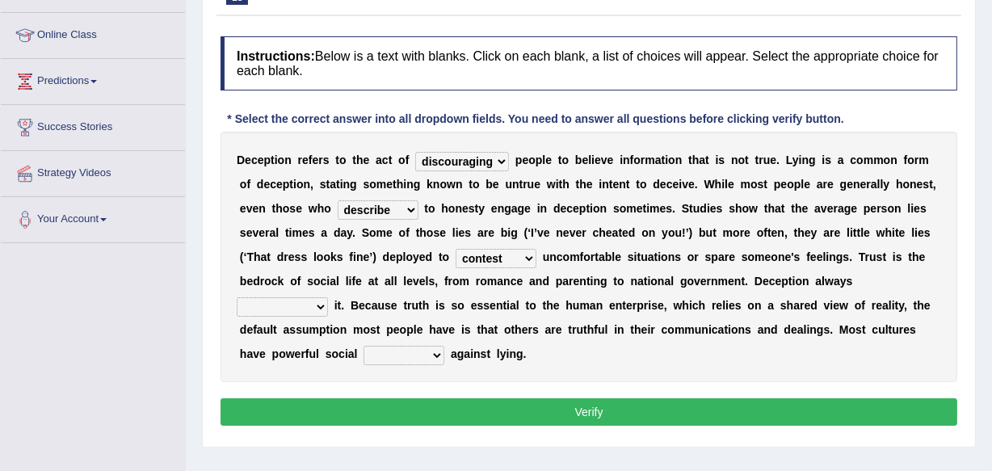
select select "undermines"
click at [237, 297] on select "undermines underscores undertakes underwrites" at bounding box center [282, 306] width 91 height 19
click at [436, 354] on select "ejections sanctions fractions inductions" at bounding box center [404, 355] width 81 height 19
select select "sanctions"
click at [364, 346] on select "ejections sanctions fractions inductions" at bounding box center [404, 355] width 81 height 19
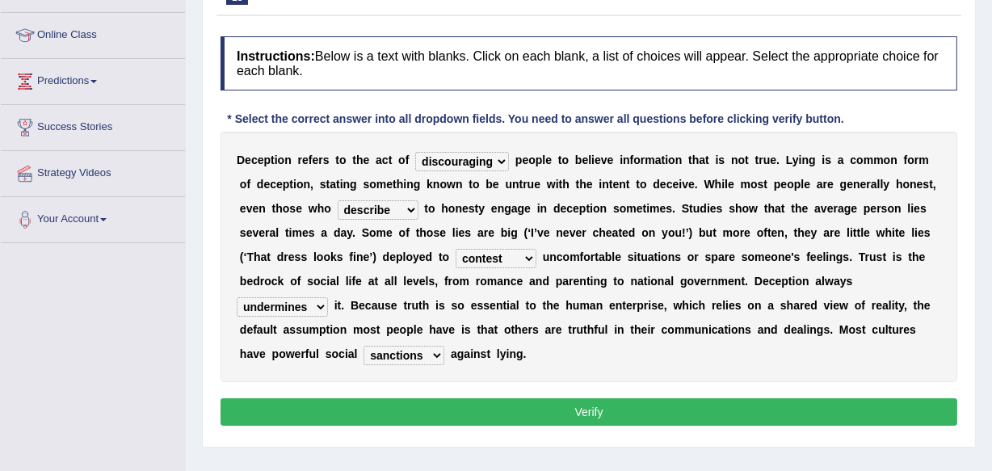
click at [587, 411] on button "Verify" at bounding box center [589, 411] width 737 height 27
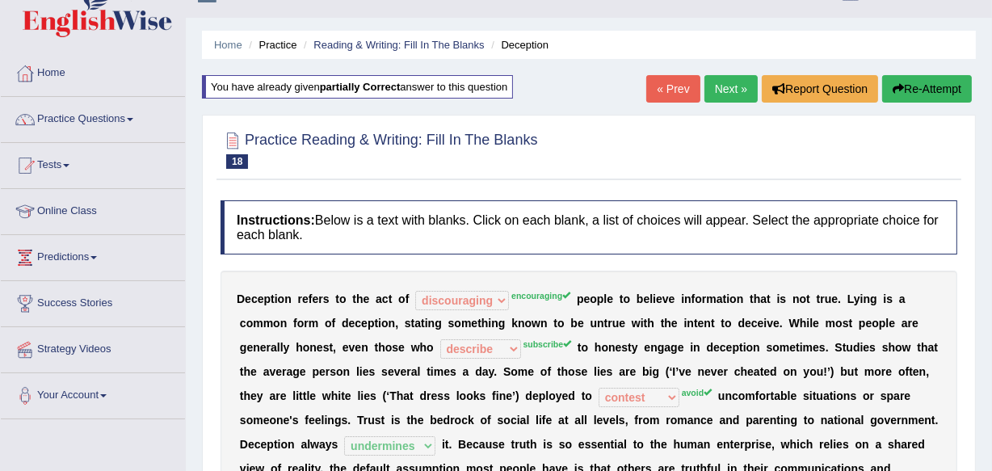
scroll to position [0, 0]
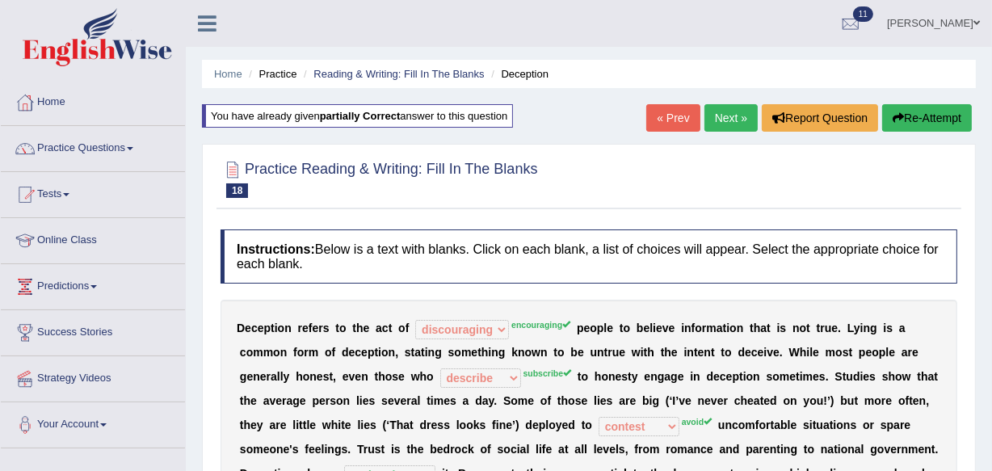
click at [726, 118] on link "Next »" at bounding box center [731, 117] width 53 height 27
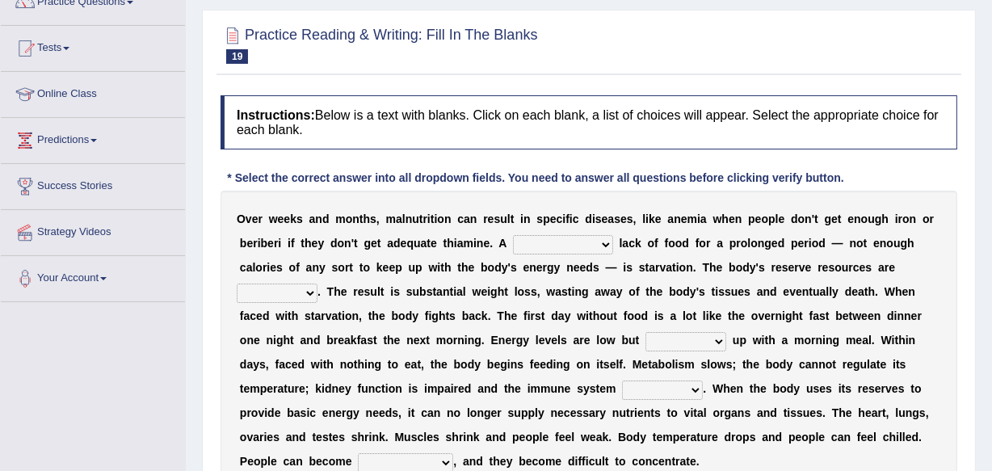
scroll to position [186, 0]
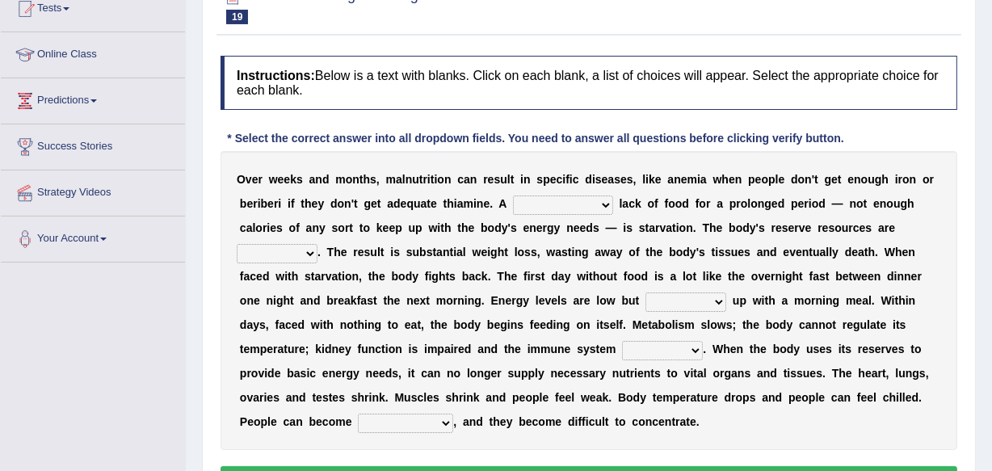
click at [606, 200] on select "severe distinguishing proper distinctive" at bounding box center [563, 205] width 100 height 19
select select "proper"
click at [513, 196] on select "severe distinguishing proper distinctive" at bounding box center [563, 205] width 100 height 19
click at [312, 250] on select "obsoleted depleted pelleted deleted" at bounding box center [277, 253] width 81 height 19
select select "depleted"
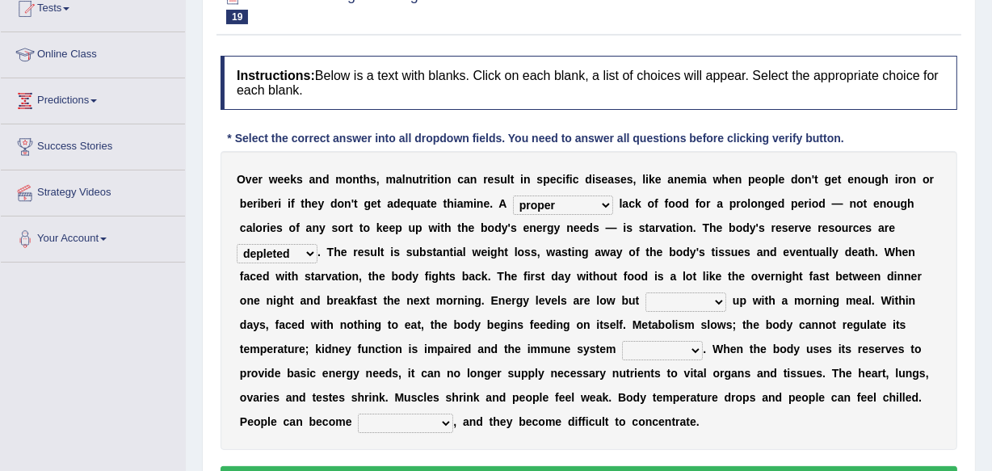
click at [237, 244] on select "obsoleted depleted pelleted deleted" at bounding box center [277, 253] width 81 height 19
click at [720, 299] on select "feed come chill pick" at bounding box center [686, 302] width 81 height 19
select select "feed"
click at [646, 293] on select "feed come chill pick" at bounding box center [686, 302] width 81 height 19
click at [718, 299] on select "feed come chill pick" at bounding box center [686, 302] width 81 height 19
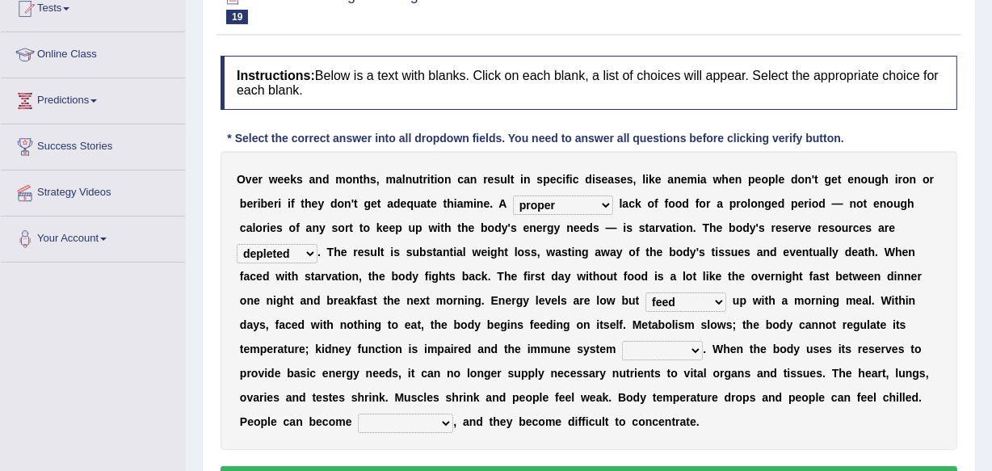
click at [739, 352] on b "n" at bounding box center [740, 349] width 7 height 13
click at [693, 343] on select "deepens deafens weakens surpasses" at bounding box center [662, 350] width 81 height 19
select select "weakens"
click at [622, 341] on select "deepens deafens weakens surpasses" at bounding box center [662, 350] width 81 height 19
click at [447, 421] on select "irritable commutable indisputable transportable" at bounding box center [405, 423] width 95 height 19
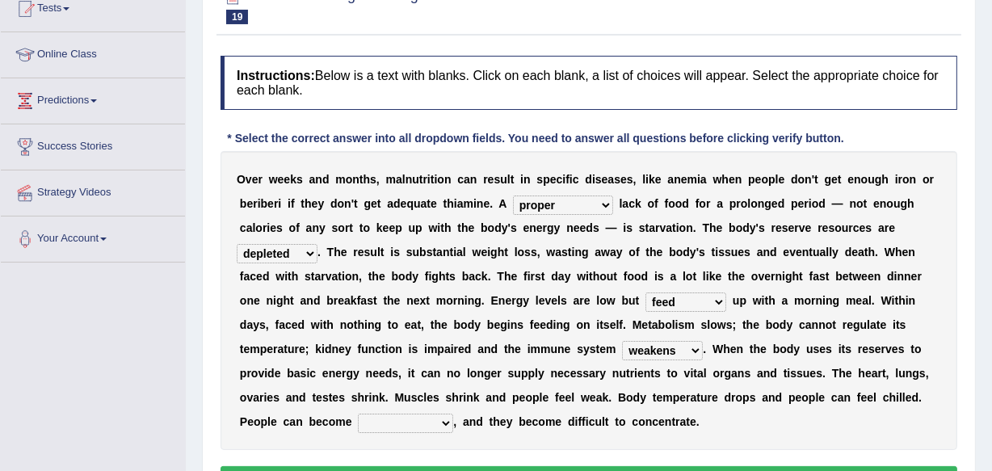
select select "irritable"
click at [358, 414] on select "irritable commutable indisputable transportable" at bounding box center [405, 423] width 95 height 19
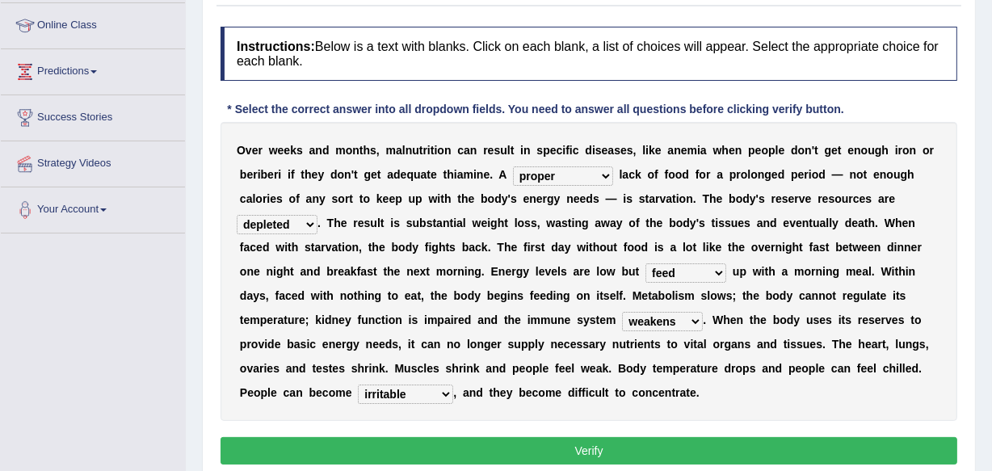
scroll to position [244, 0]
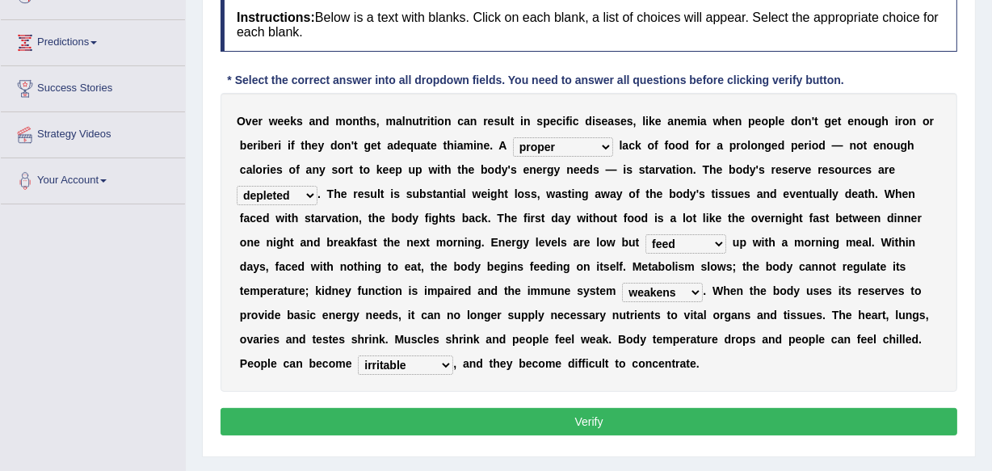
click at [614, 417] on button "Verify" at bounding box center [589, 421] width 737 height 27
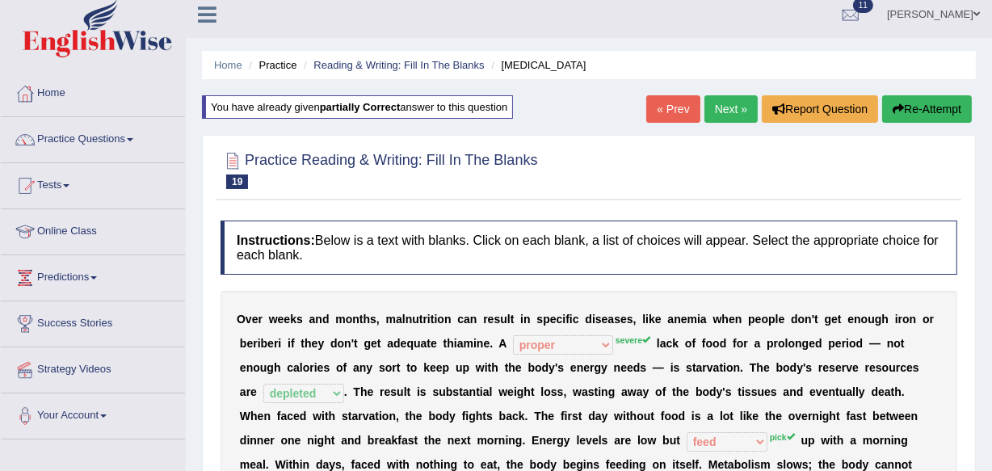
scroll to position [0, 0]
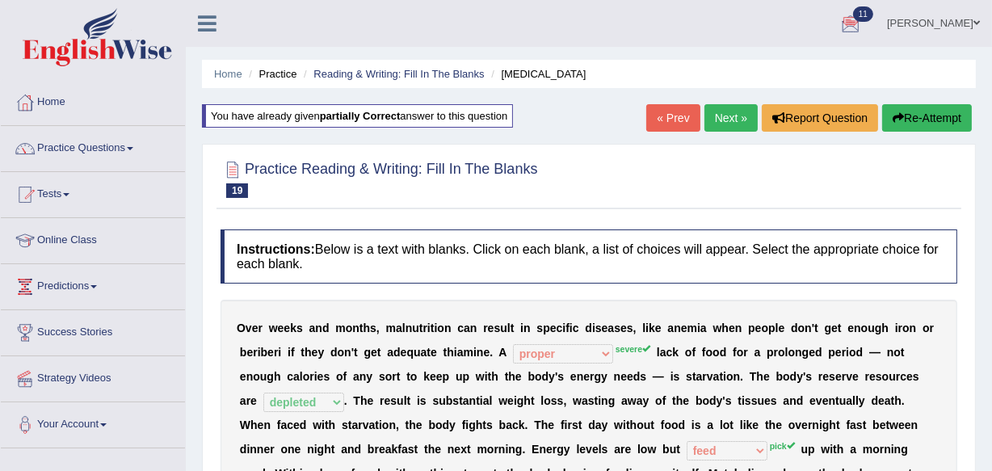
click at [719, 112] on link "Next »" at bounding box center [731, 117] width 53 height 27
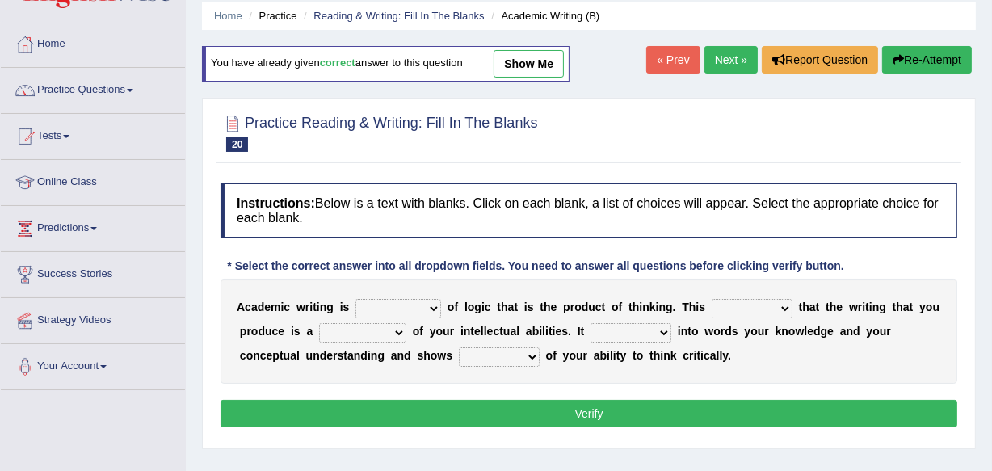
scroll to position [88, 0]
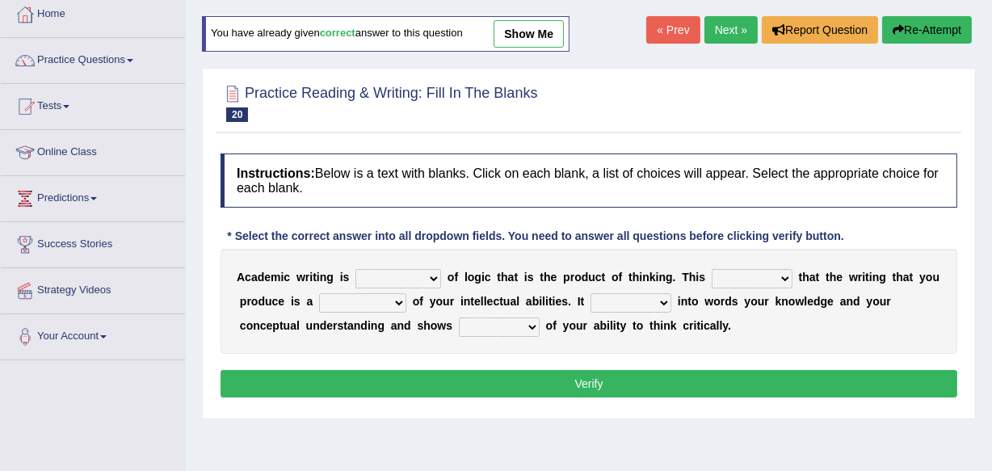
click at [432, 276] on select "expectation entitlement expression exchange" at bounding box center [399, 278] width 86 height 19
select select "expression"
click at [356, 269] on select "expectation entitlement expression exchange" at bounding box center [399, 278] width 86 height 19
click at [786, 275] on select "means questions stipulates answers" at bounding box center [752, 278] width 81 height 19
select select "means"
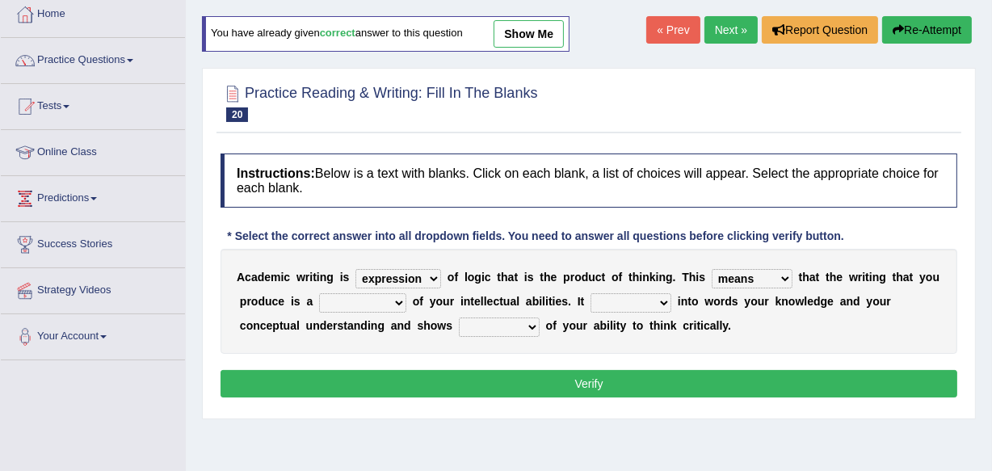
click at [712, 269] on select "means questions stipulates answers" at bounding box center [752, 278] width 81 height 19
click at [394, 300] on select "redundancy mission credit reflection" at bounding box center [362, 302] width 87 height 19
select select "reflection"
click at [319, 293] on select "redundancy mission credit reflection" at bounding box center [362, 302] width 87 height 19
click at [664, 299] on select "enriches shows allows puts" at bounding box center [631, 302] width 81 height 19
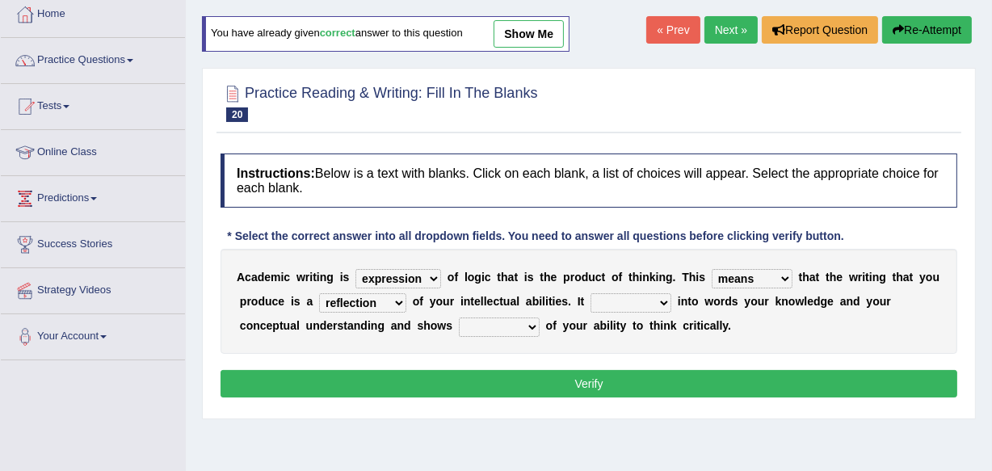
select select "puts"
click at [591, 293] on select "enriches shows allows puts" at bounding box center [631, 302] width 81 height 19
click at [529, 322] on select "hassle excuse capacity evidence" at bounding box center [499, 327] width 81 height 19
select select "capacity"
click at [459, 318] on select "hassle excuse capacity evidence" at bounding box center [499, 327] width 81 height 19
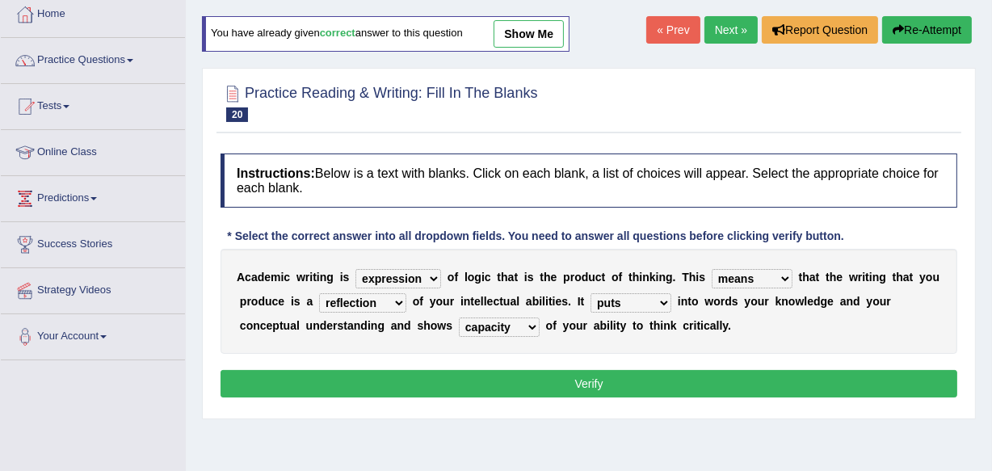
click at [589, 384] on button "Verify" at bounding box center [589, 383] width 737 height 27
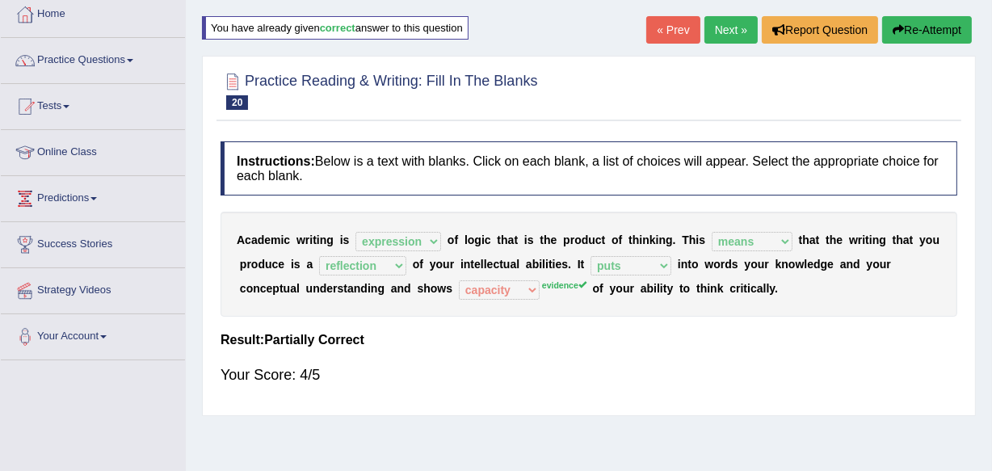
click at [728, 29] on link "Next »" at bounding box center [731, 29] width 53 height 27
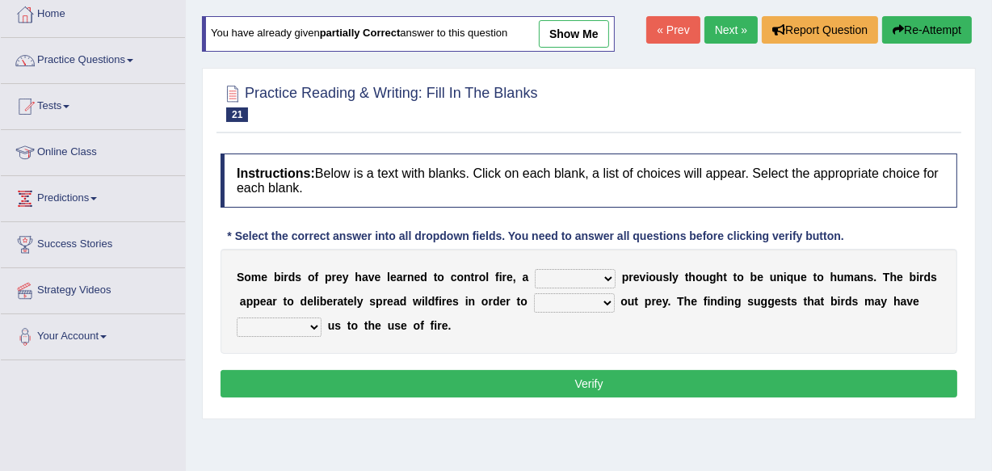
scroll to position [117, 0]
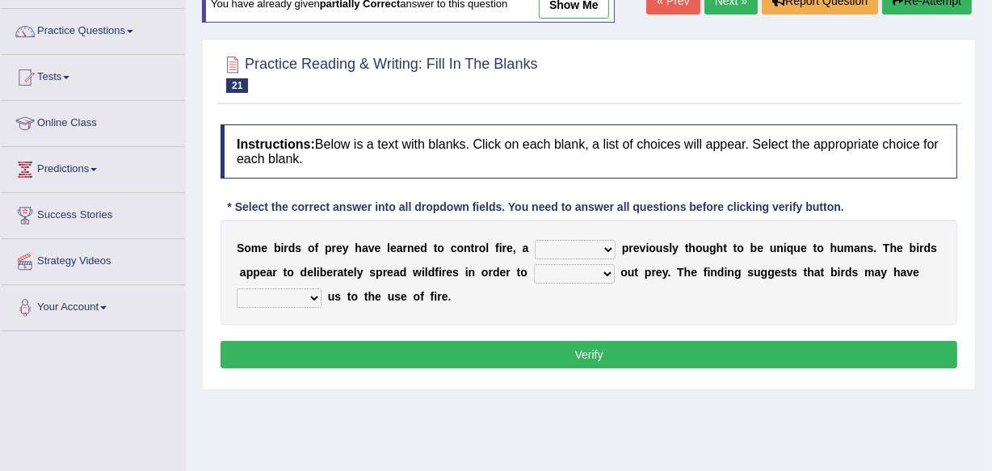
click at [606, 244] on select "question profile tale skill" at bounding box center [575, 249] width 81 height 19
select select "skill"
click at [535, 240] on select "question profile tale skill" at bounding box center [575, 249] width 81 height 19
click at [603, 271] on select "prevent limit span flush" at bounding box center [574, 273] width 81 height 19
select select "flush"
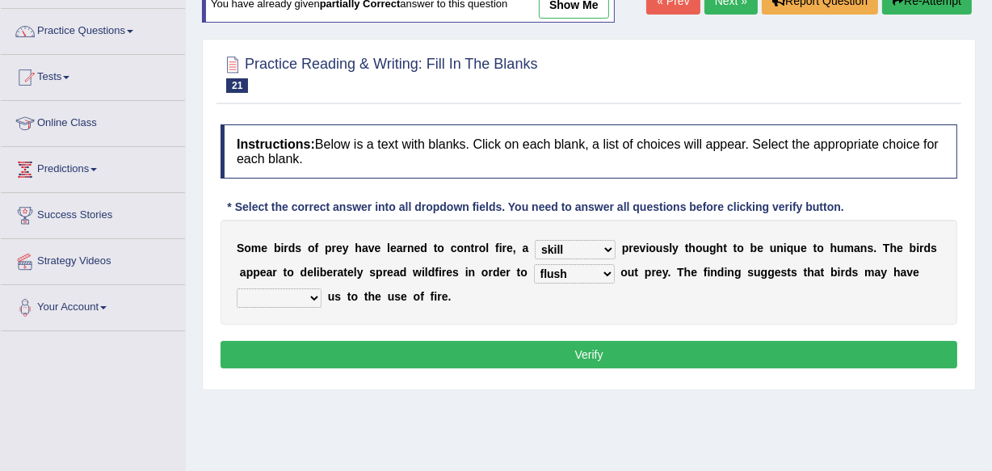
click at [534, 264] on select "prevent limit span flush" at bounding box center [574, 273] width 81 height 19
click at [314, 296] on select "prophesied beaten transmitted forced" at bounding box center [279, 297] width 85 height 19
select select "forced"
click at [237, 288] on select "prophesied beaten transmitted forced" at bounding box center [279, 297] width 85 height 19
click at [597, 362] on button "Verify" at bounding box center [589, 354] width 737 height 27
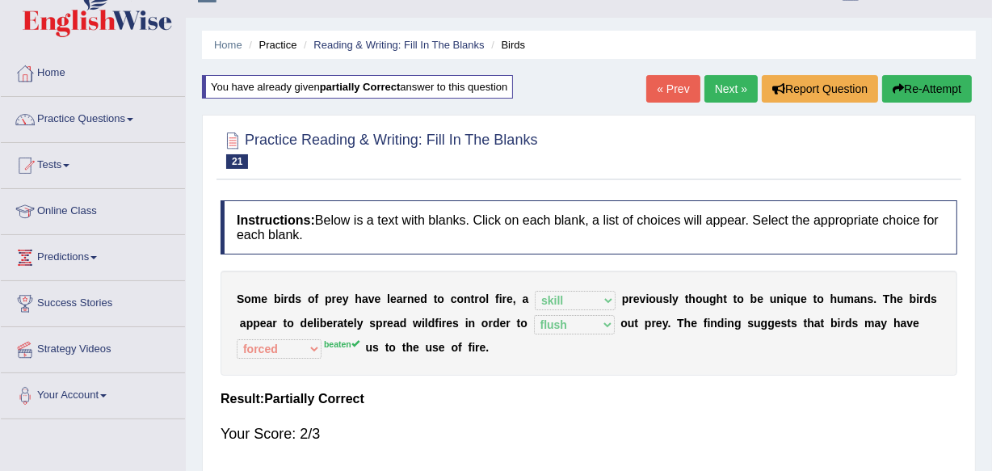
scroll to position [0, 0]
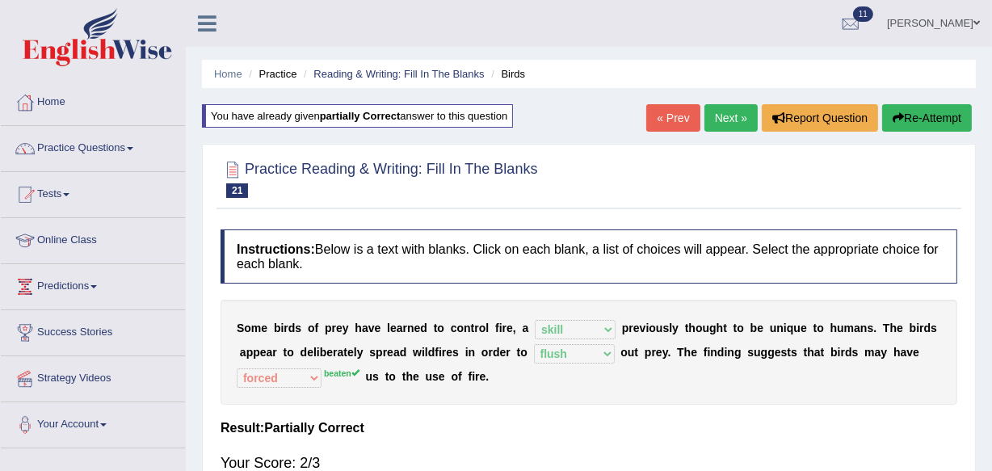
click at [734, 116] on link "Next »" at bounding box center [731, 117] width 53 height 27
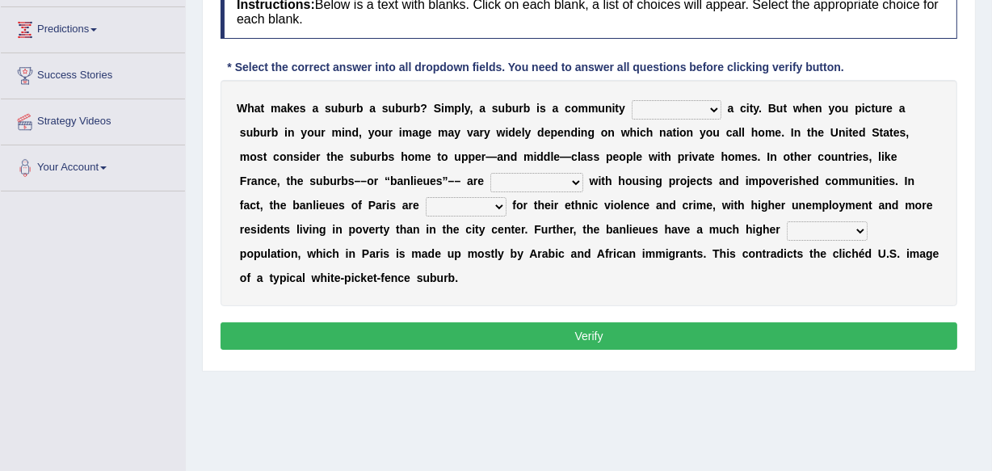
scroll to position [293, 0]
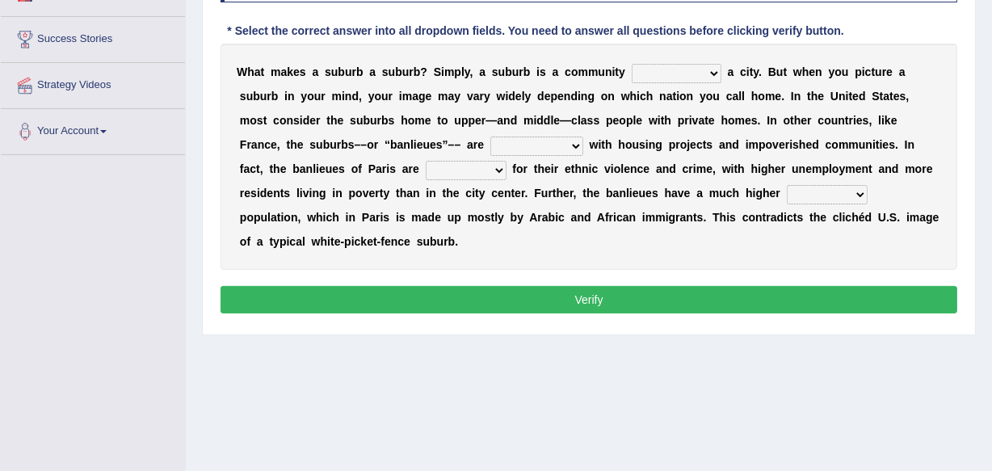
click at [711, 73] on select "lying locating situating surrounding" at bounding box center [677, 73] width 90 height 19
select select "surrounding"
click at [632, 64] on select "lying locating situating surrounding" at bounding box center [677, 73] width 90 height 19
click at [575, 139] on select "antonymous antibiotic synonymous synthetic" at bounding box center [536, 146] width 93 height 19
select select "synonymous"
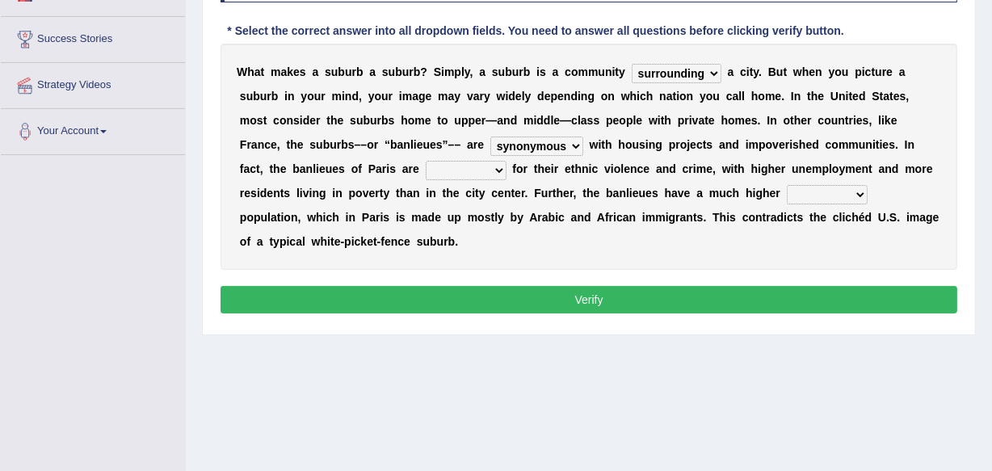
click at [490, 137] on select "antonymous antibiotic synonymous synthetic" at bounding box center [536, 146] width 93 height 19
click at [501, 166] on select "clamorous sensitive famous notorious" at bounding box center [466, 170] width 81 height 19
select select "notorious"
click at [426, 161] on select "clamorous sensitive famous notorious" at bounding box center [466, 170] width 81 height 19
click at [862, 191] on select "local young immigrant senior" at bounding box center [827, 194] width 81 height 19
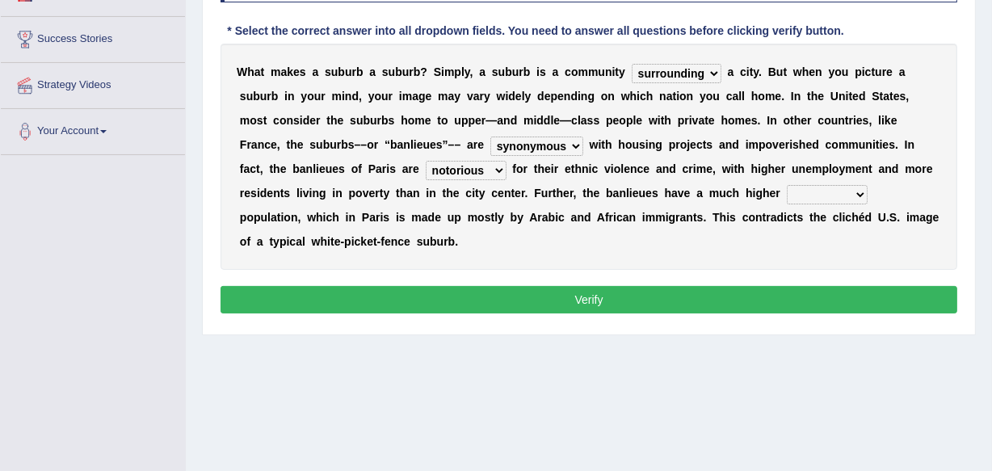
select select "immigrant"
click at [787, 185] on select "local young immigrant senior" at bounding box center [827, 194] width 81 height 19
click at [585, 292] on button "Verify" at bounding box center [589, 299] width 737 height 27
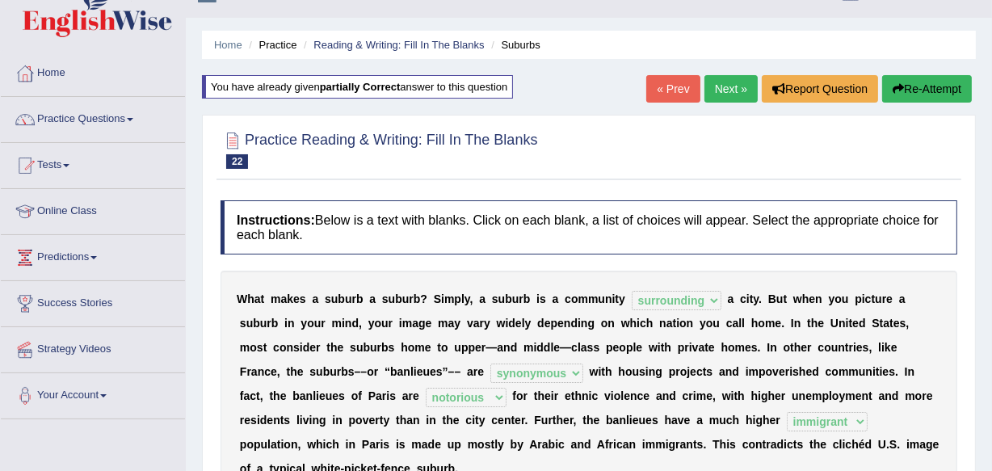
scroll to position [0, 0]
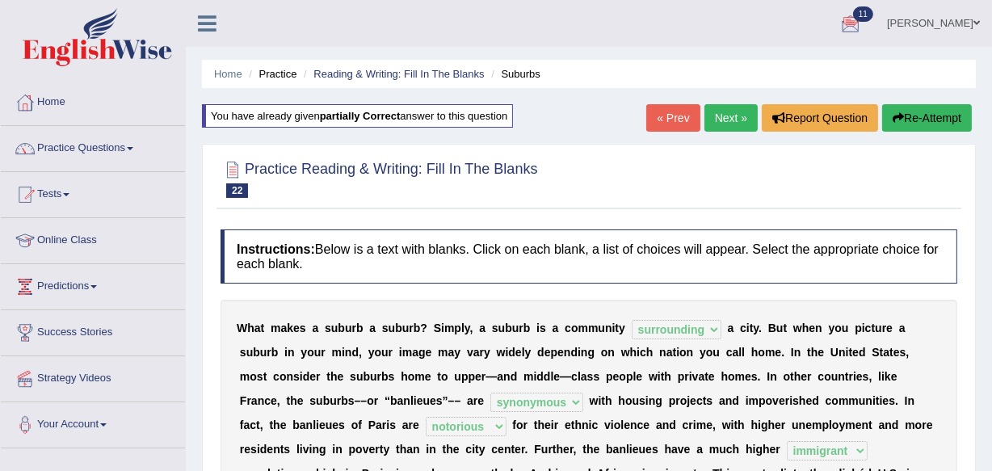
click at [743, 113] on link "Next »" at bounding box center [731, 117] width 53 height 27
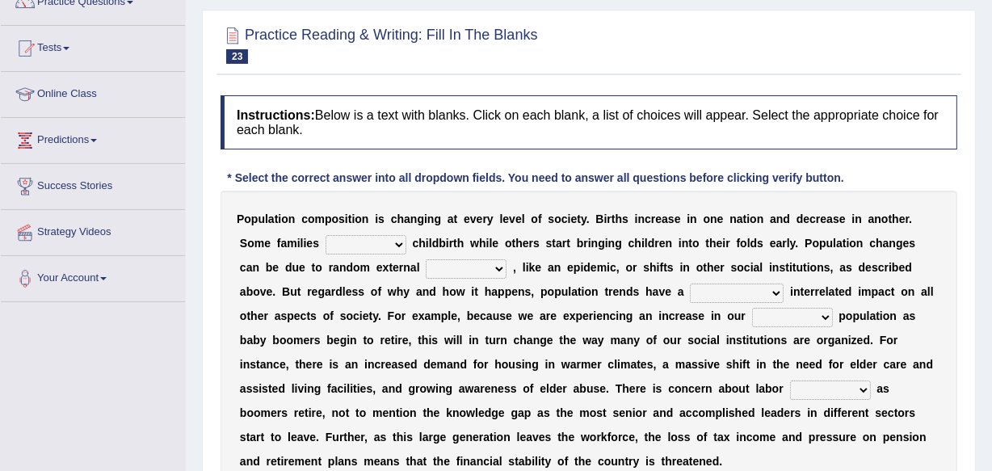
scroll to position [176, 0]
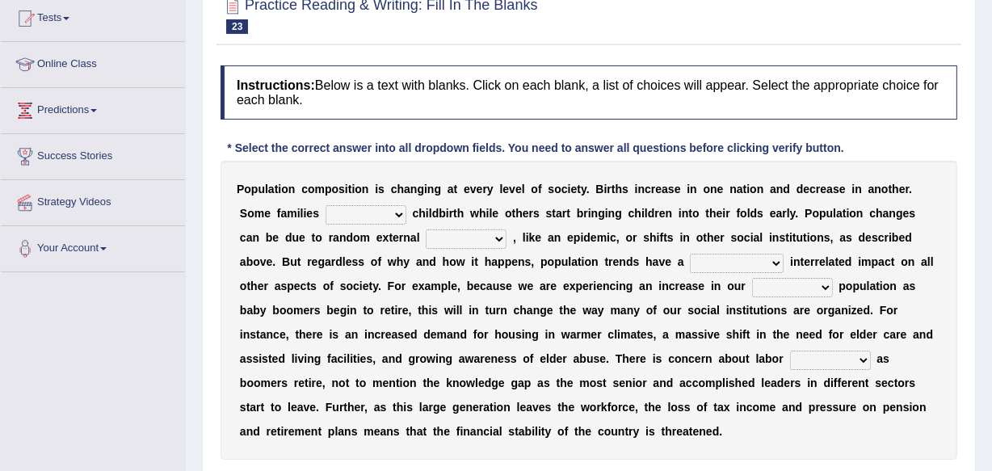
click at [398, 210] on select "demand default deliver delay" at bounding box center [366, 214] width 81 height 19
select select "delay"
click at [326, 205] on select "demand default deliver delay" at bounding box center [366, 214] width 81 height 19
click at [477, 238] on select "variations fortune formation forces" at bounding box center [466, 238] width 81 height 19
select select "variations"
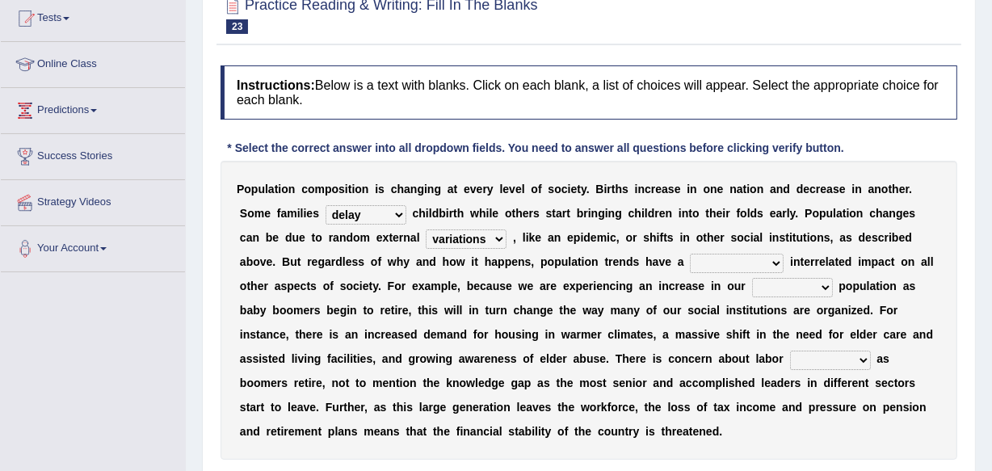
click at [426, 229] on select "variations fortune formation forces" at bounding box center [466, 238] width 81 height 19
click at [730, 259] on select "tremendous tenuous tremulous spontaneous" at bounding box center [737, 263] width 94 height 19
select select "tremendous"
click at [690, 254] on select "tremendous tenuous tremulous spontaneous" at bounding box center [737, 263] width 94 height 19
click at [794, 287] on select "tertiary senior junior primary" at bounding box center [792, 287] width 81 height 19
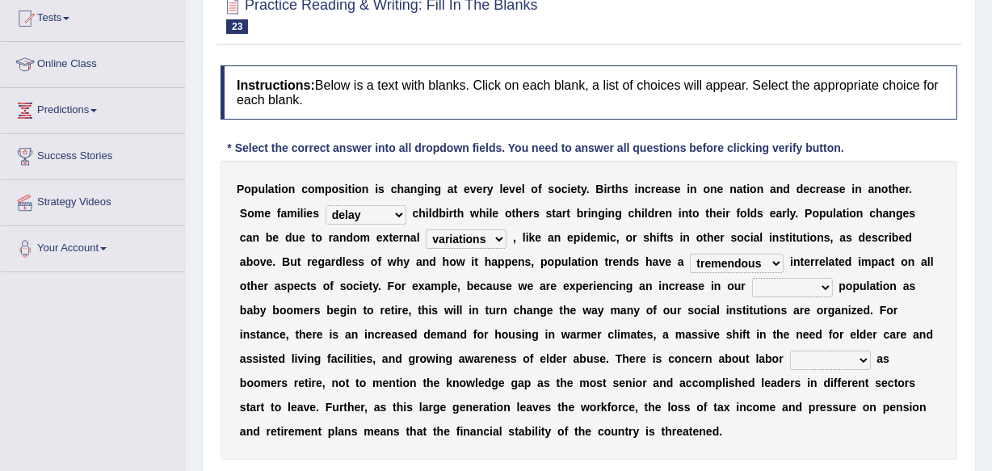
select select "tertiary"
click at [752, 278] on select "tertiary senior junior primary" at bounding box center [792, 287] width 81 height 19
click at [871, 355] on b at bounding box center [874, 358] width 6 height 13
click at [815, 359] on select "shortcuts shortfalls shortages shorthand" at bounding box center [830, 360] width 81 height 19
select select "shortfalls"
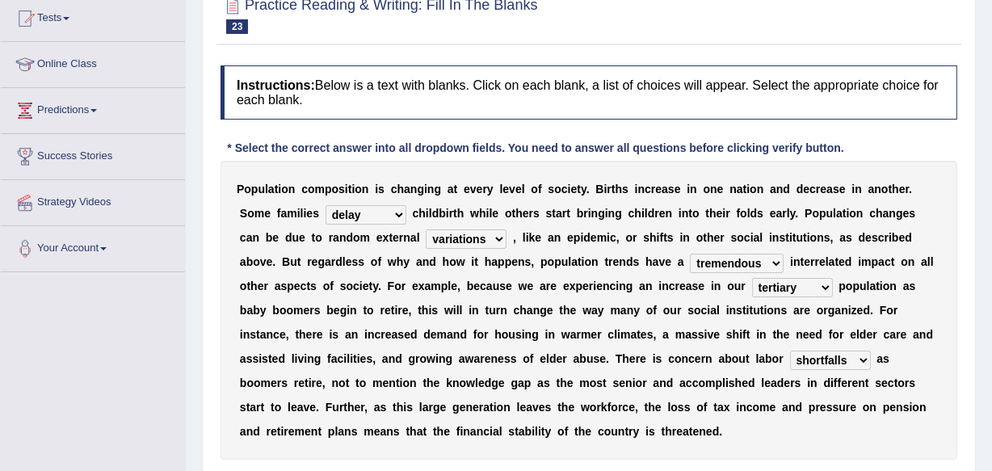
click at [790, 351] on select "shortcuts shortfalls shortages shorthand" at bounding box center [830, 360] width 81 height 19
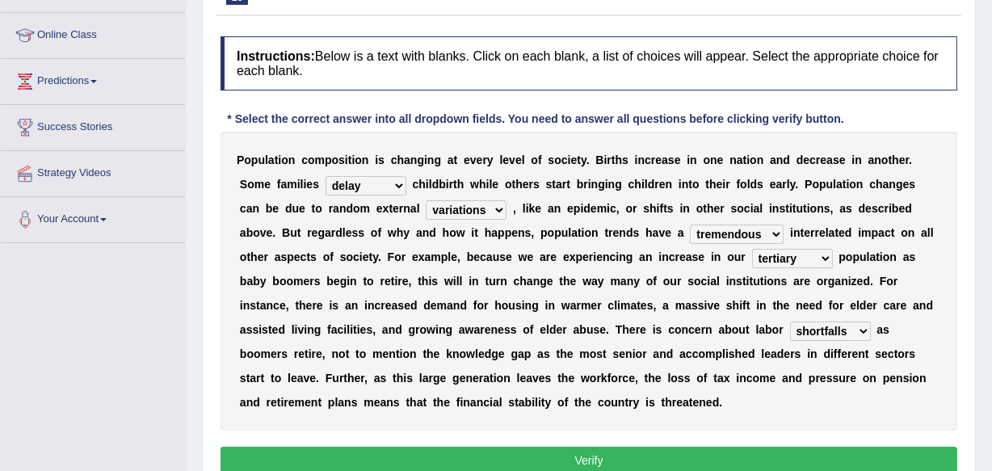
scroll to position [264, 0]
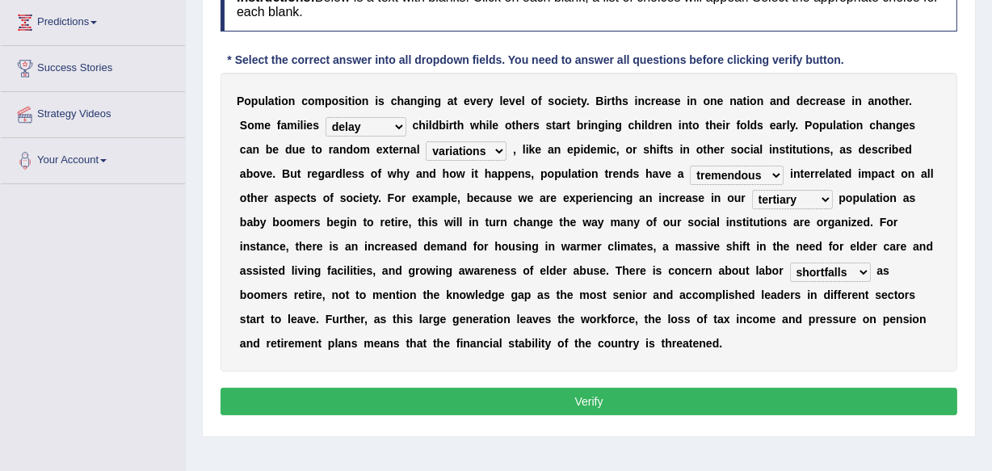
click at [592, 403] on button "Verify" at bounding box center [589, 401] width 737 height 27
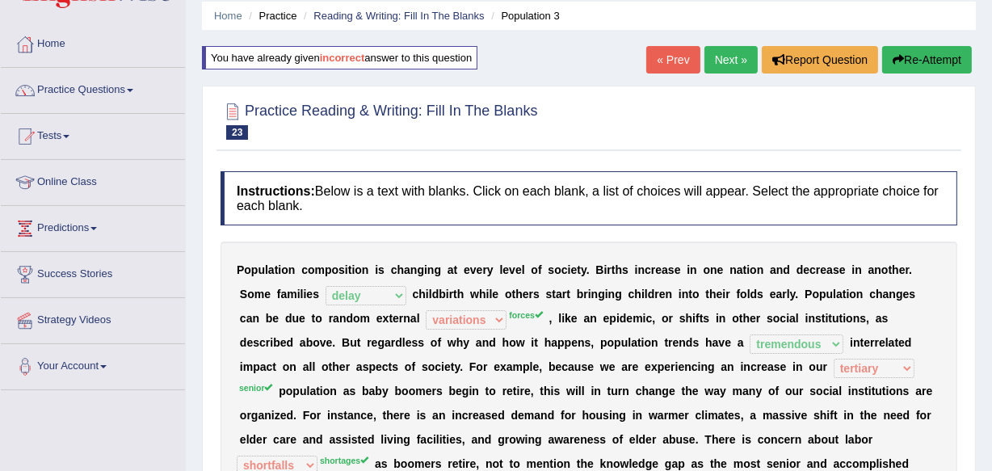
scroll to position [29, 0]
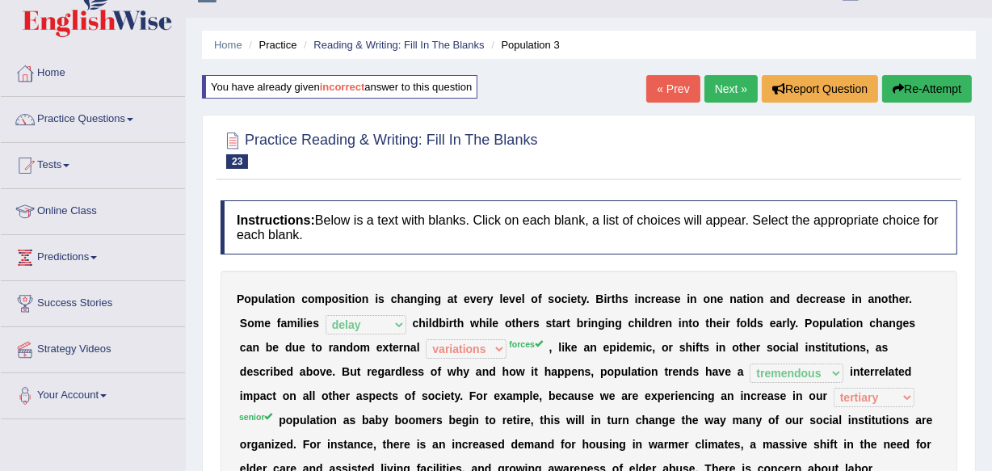
click at [730, 86] on link "Next »" at bounding box center [731, 88] width 53 height 27
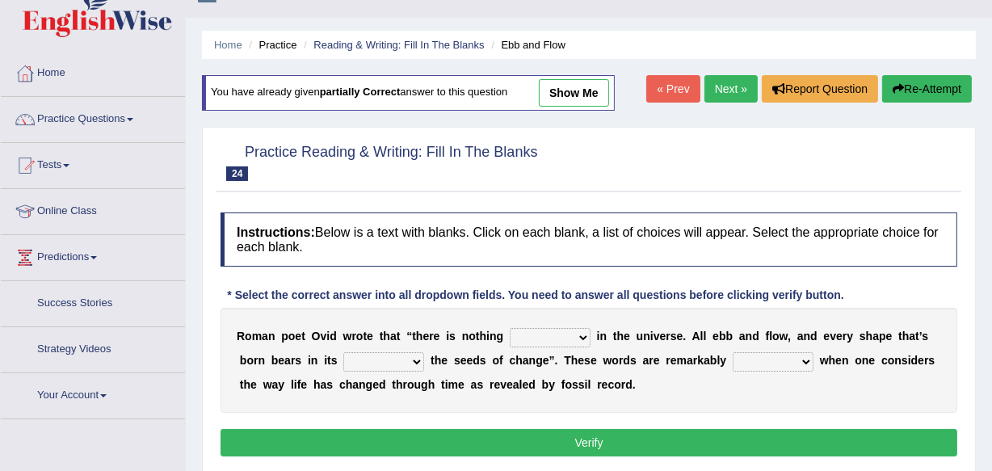
click at [991, 442] on html "Toggle navigation Home Practice Questions Speaking Practice Read Aloud Repeat S…" at bounding box center [496, 206] width 992 height 471
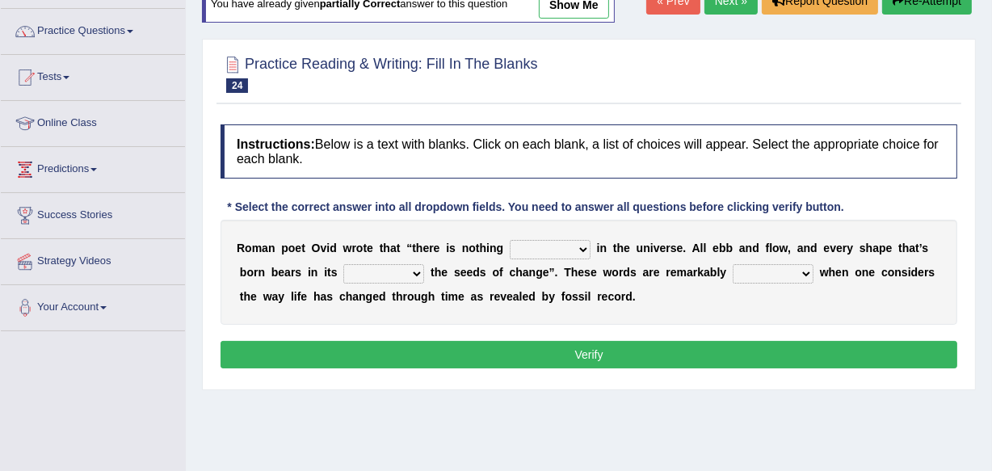
click at [584, 250] on select "orthodox volatile constant cheap" at bounding box center [550, 249] width 81 height 19
select select "cheap"
click at [510, 240] on select "orthodox volatile constant cheap" at bounding box center [550, 249] width 81 height 19
click at [420, 268] on select "heart limb womb brain" at bounding box center [383, 273] width 81 height 19
select select "womb"
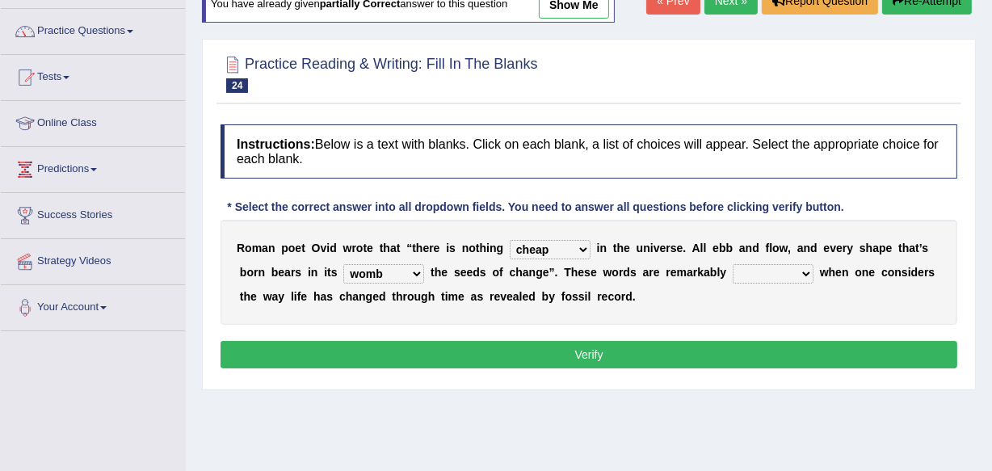
click at [343, 264] on select "heart limb womb brain" at bounding box center [383, 273] width 81 height 19
click at [806, 275] on select "prevalent detached relevant dominant" at bounding box center [773, 273] width 81 height 19
select select "relevant"
click at [733, 264] on select "prevalent detached relevant dominant" at bounding box center [773, 273] width 81 height 19
click at [587, 355] on button "Verify" at bounding box center [589, 354] width 737 height 27
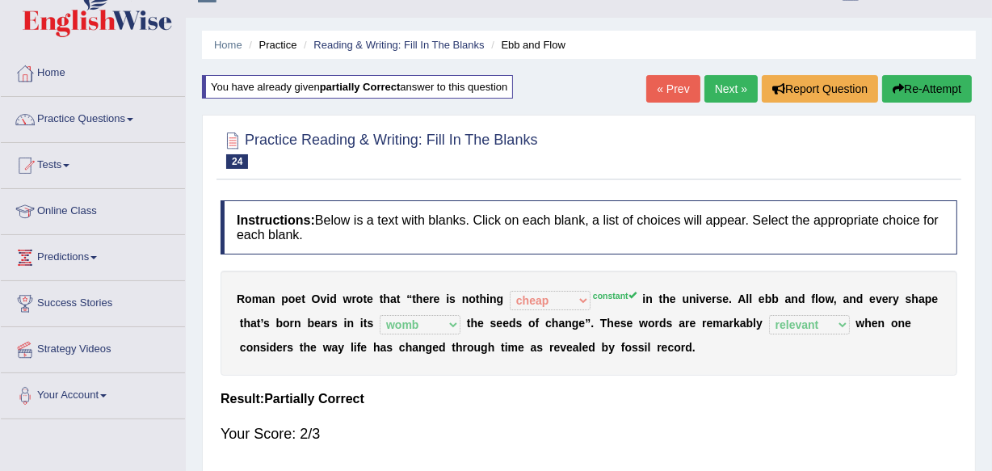
scroll to position [0, 0]
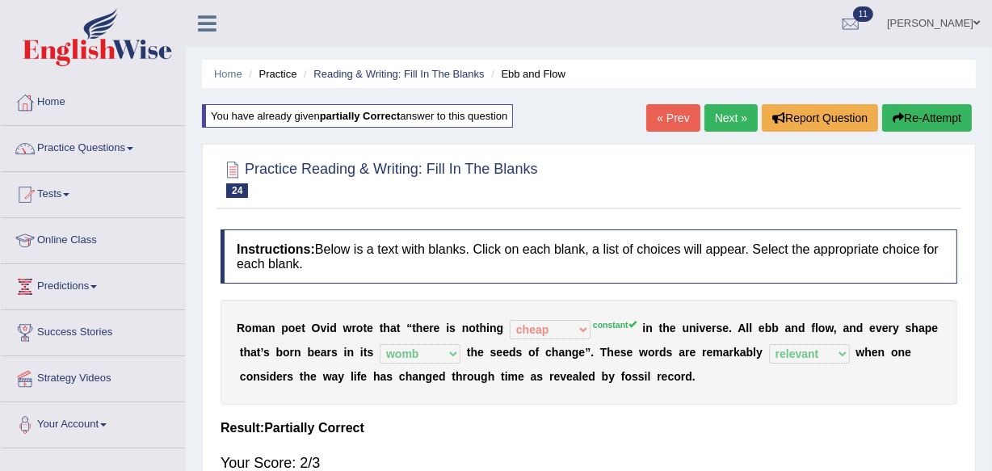
click at [726, 114] on link "Next »" at bounding box center [731, 117] width 53 height 27
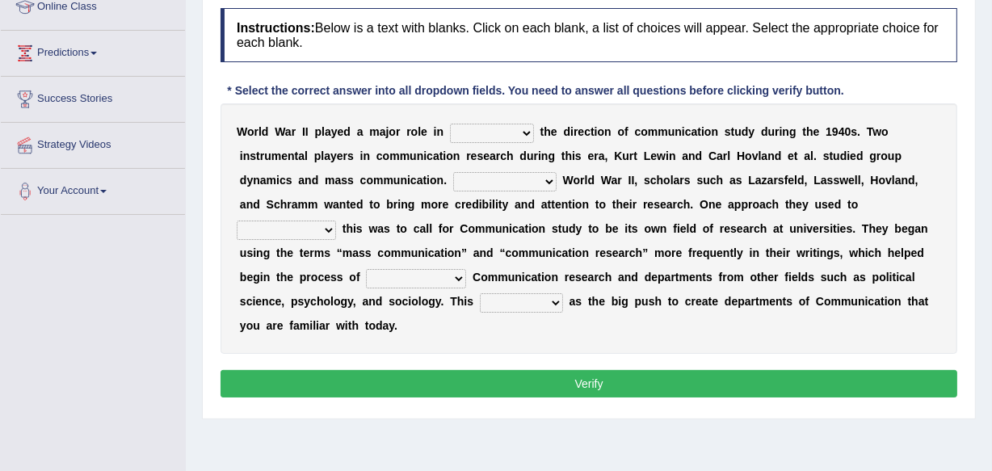
scroll to position [290, 0]
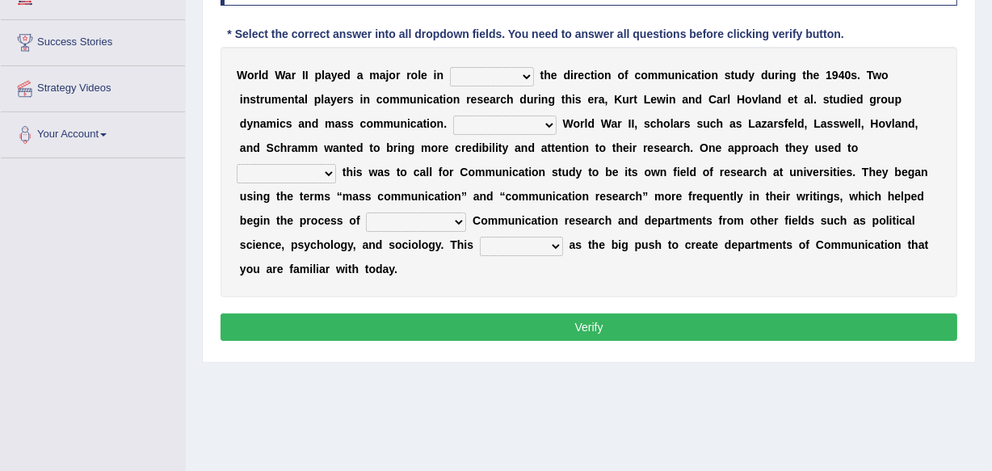
click at [527, 73] on select "shaping sharpening shunning shivering" at bounding box center [492, 76] width 84 height 19
select select "shaping"
click at [450, 67] on select "shaping sharpening shunning shivering" at bounding box center [492, 76] width 84 height 19
click at [543, 121] on select "Being followed To be followed Following Followed" at bounding box center [504, 125] width 103 height 19
select select "Followed"
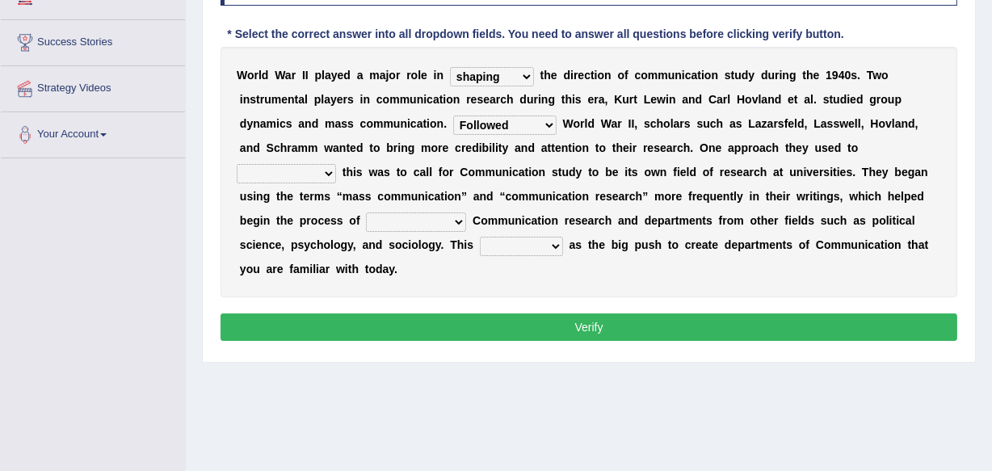
click at [453, 116] on select "Being followed To be followed Following Followed" at bounding box center [504, 125] width 103 height 19
click at [328, 171] on select "accompany accomplish acknowledge accommodate" at bounding box center [286, 173] width 99 height 19
select select "acknowledge"
click at [237, 164] on select "accompany accomplish acknowledge accommodate" at bounding box center [286, 173] width 99 height 19
click at [463, 221] on select "discharging distinguishing disputing displaying" at bounding box center [416, 222] width 100 height 19
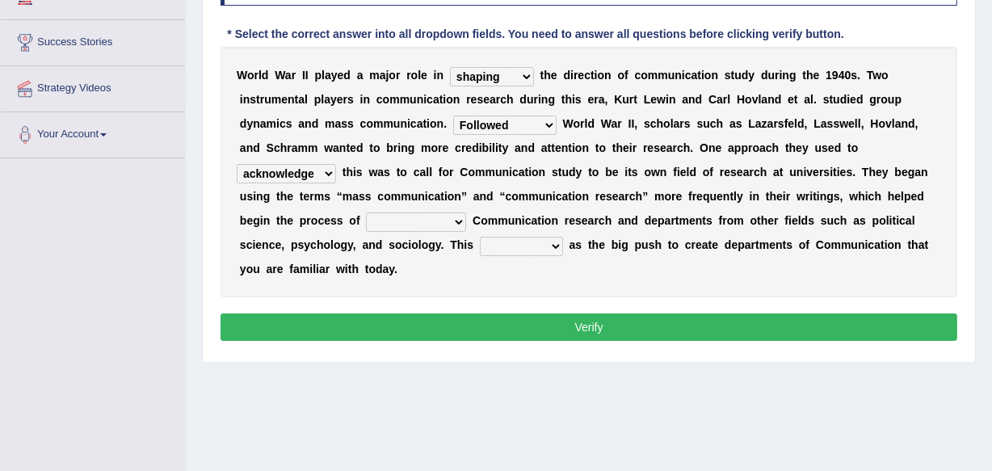
select select "distinguishing"
click at [366, 213] on select "discharging distinguishing disputing displaying" at bounding box center [416, 222] width 100 height 19
click at [556, 241] on select "served considered regarded provided" at bounding box center [521, 246] width 83 height 19
select select "served"
click at [480, 237] on select "served considered regarded provided" at bounding box center [521, 246] width 83 height 19
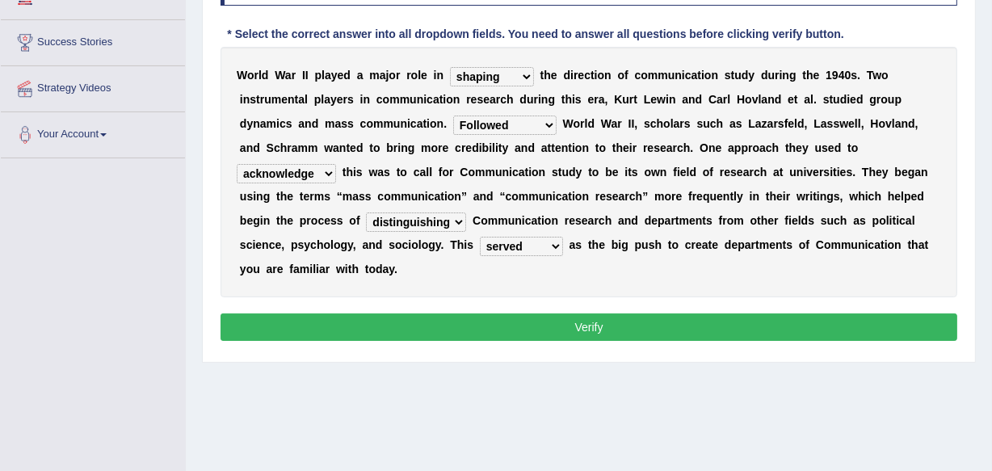
click at [590, 330] on button "Verify" at bounding box center [589, 327] width 737 height 27
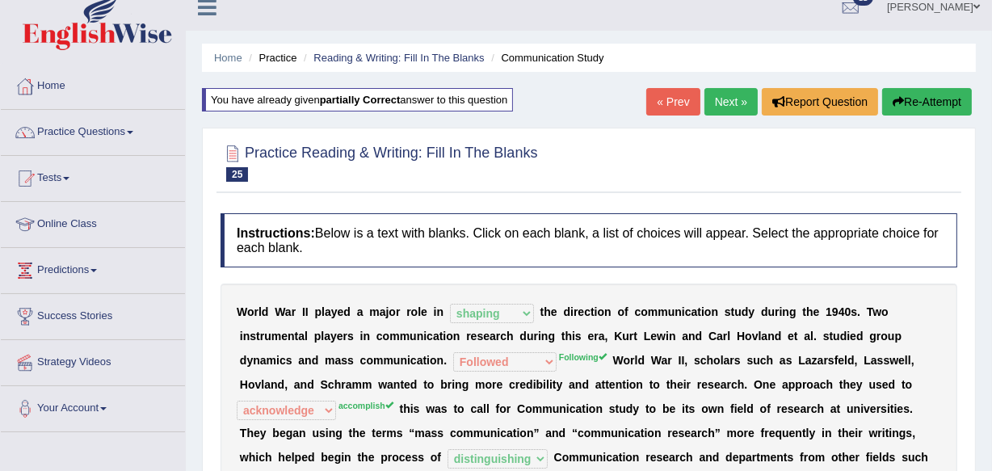
scroll to position [0, 0]
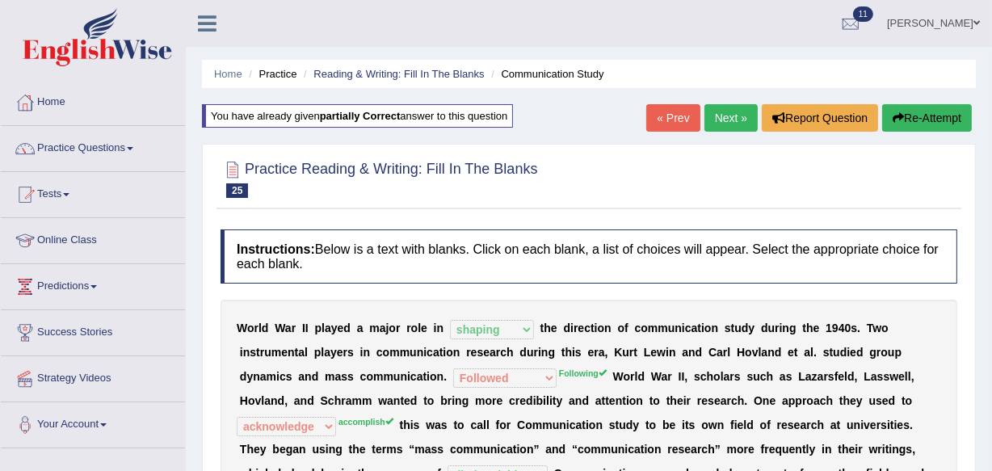
click at [136, 151] on link "Practice Questions" at bounding box center [93, 146] width 184 height 40
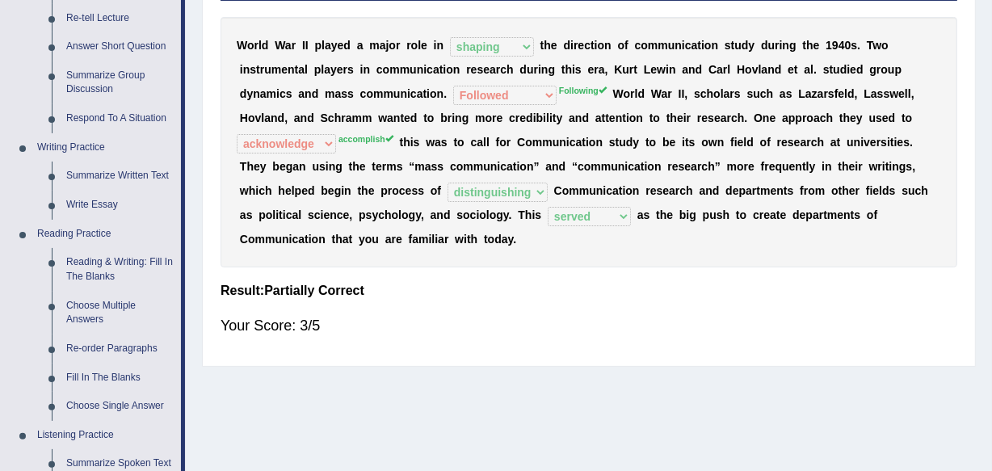
scroll to position [322, 0]
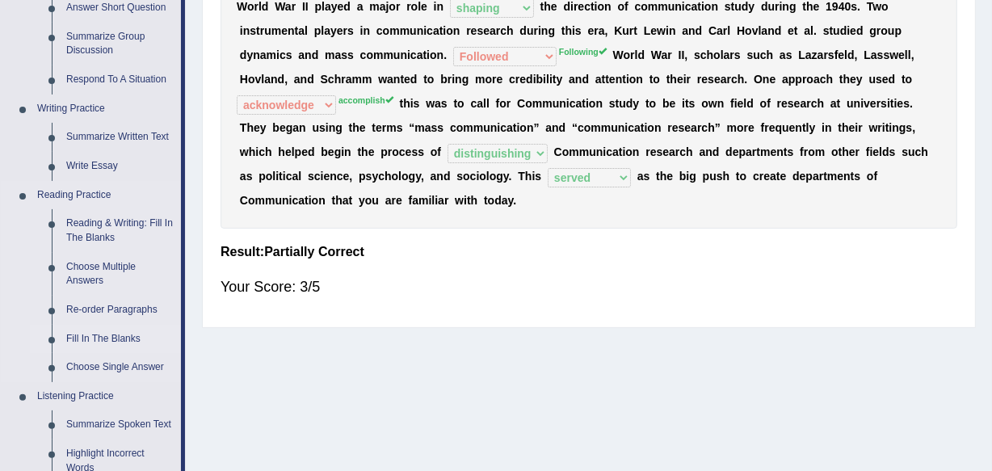
click at [100, 339] on link "Fill In The Blanks" at bounding box center [120, 339] width 122 height 29
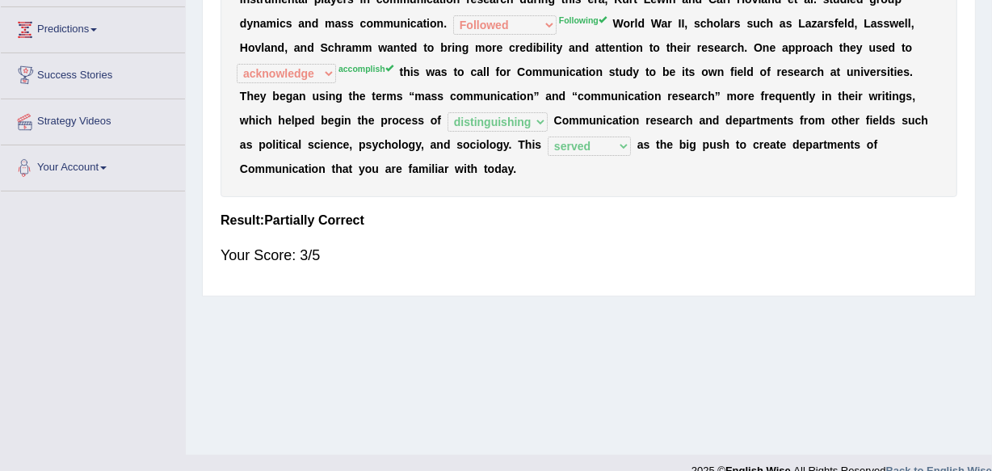
scroll to position [377, 0]
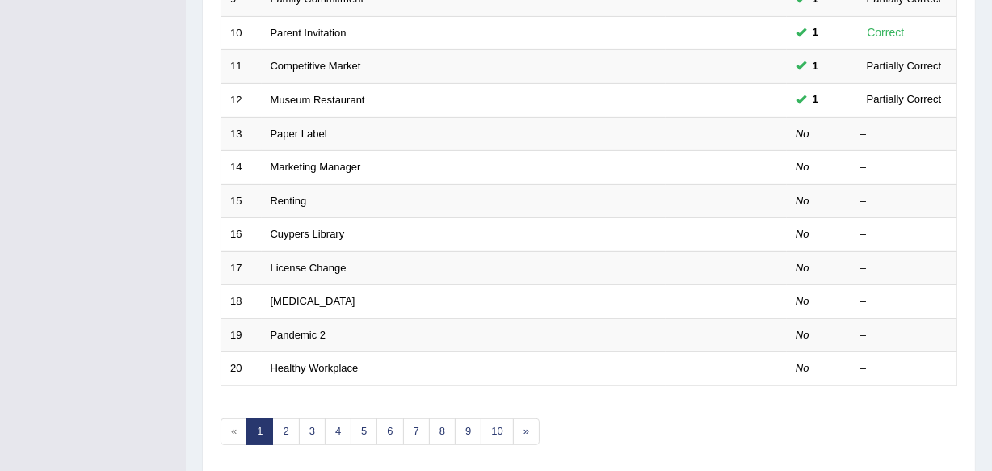
scroll to position [583, 0]
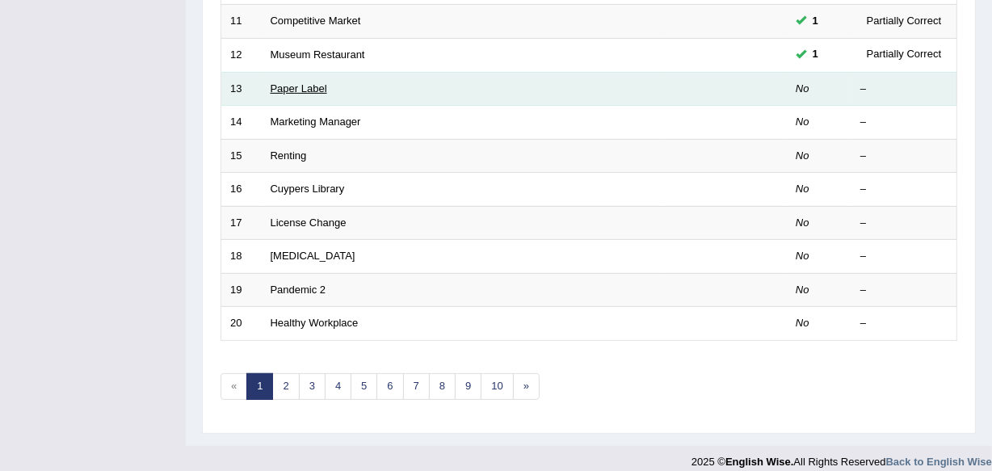
click at [288, 84] on link "Paper Label" at bounding box center [299, 88] width 57 height 12
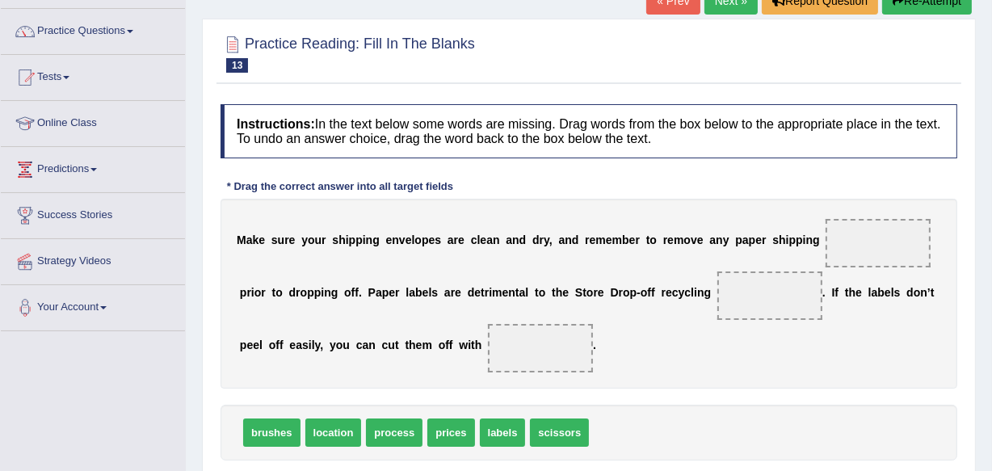
scroll to position [146, 0]
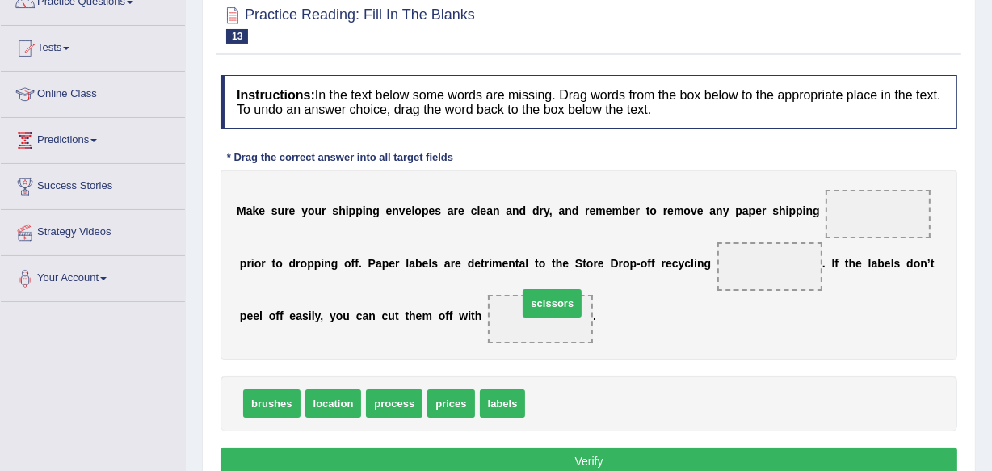
drag, startPoint x: 560, startPoint y: 396, endPoint x: 553, endPoint y: 305, distance: 91.6
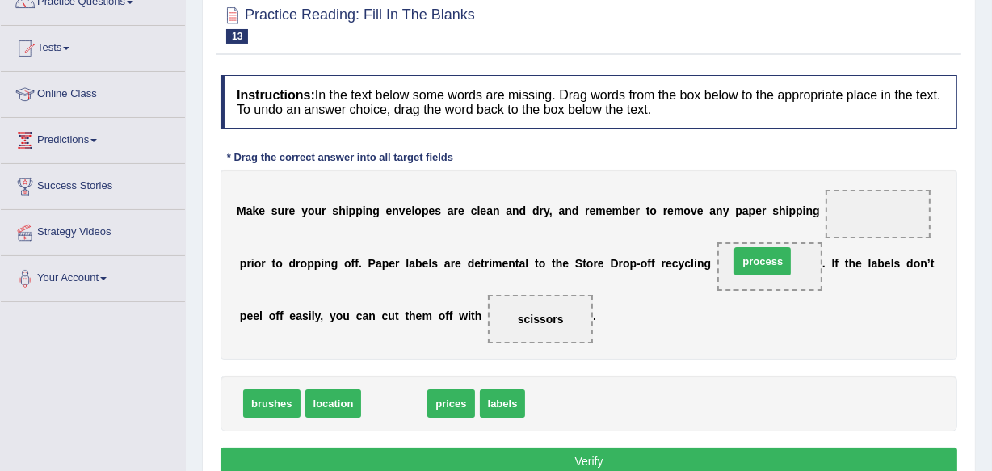
drag, startPoint x: 400, startPoint y: 409, endPoint x: 768, endPoint y: 267, distance: 395.0
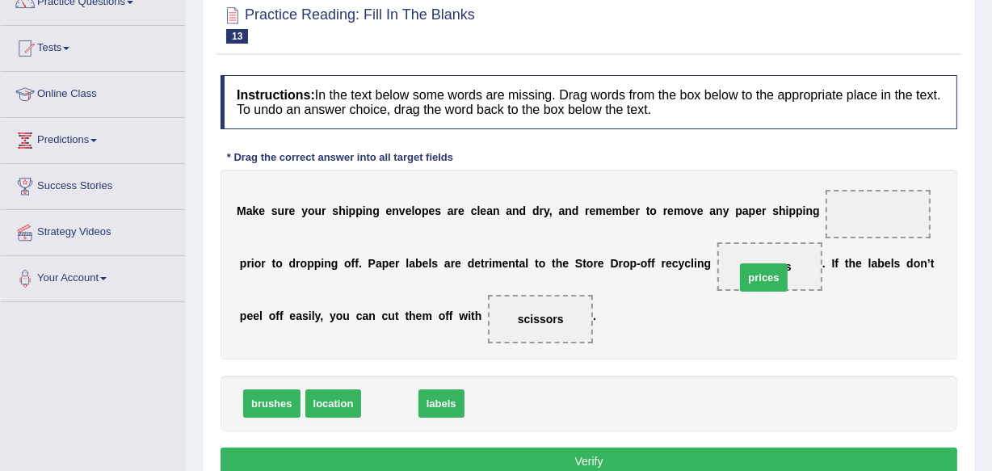
drag, startPoint x: 397, startPoint y: 392, endPoint x: 773, endPoint y: 267, distance: 396.1
drag, startPoint x: 390, startPoint y: 400, endPoint x: 867, endPoint y: 206, distance: 514.7
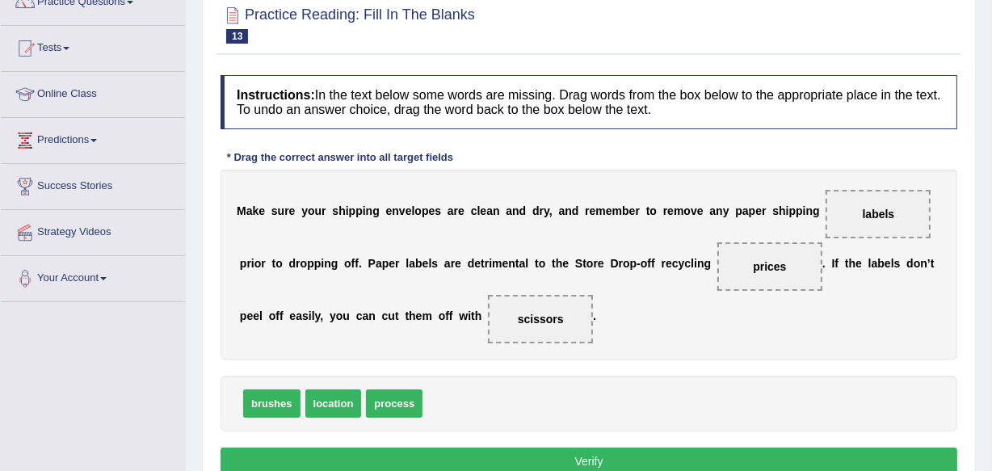
scroll to position [205, 0]
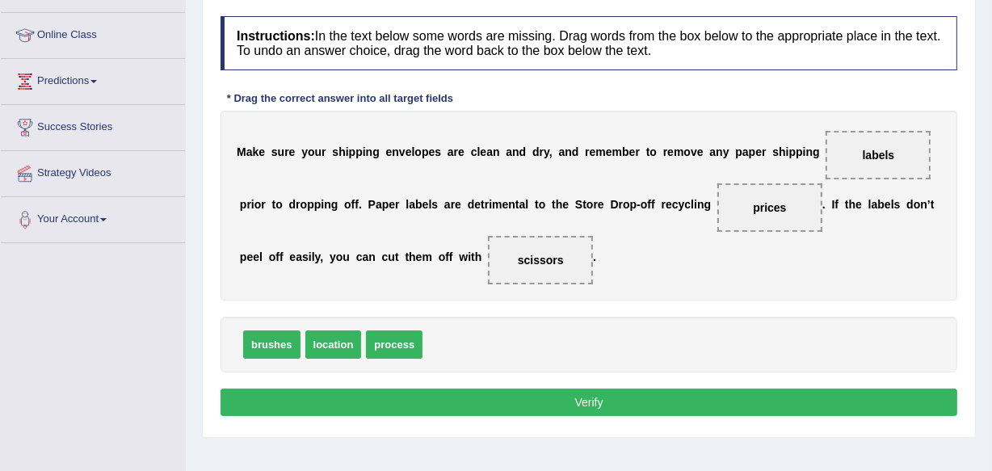
click at [593, 401] on button "Verify" at bounding box center [589, 402] width 737 height 27
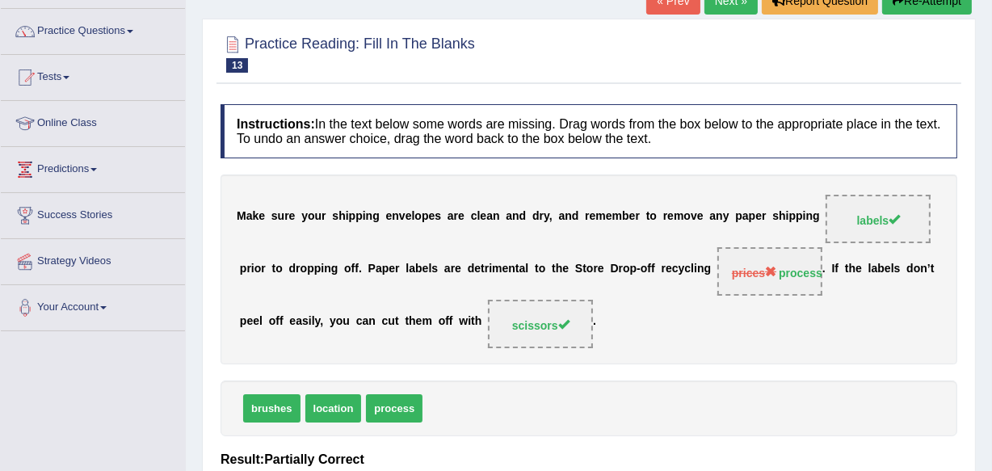
scroll to position [0, 0]
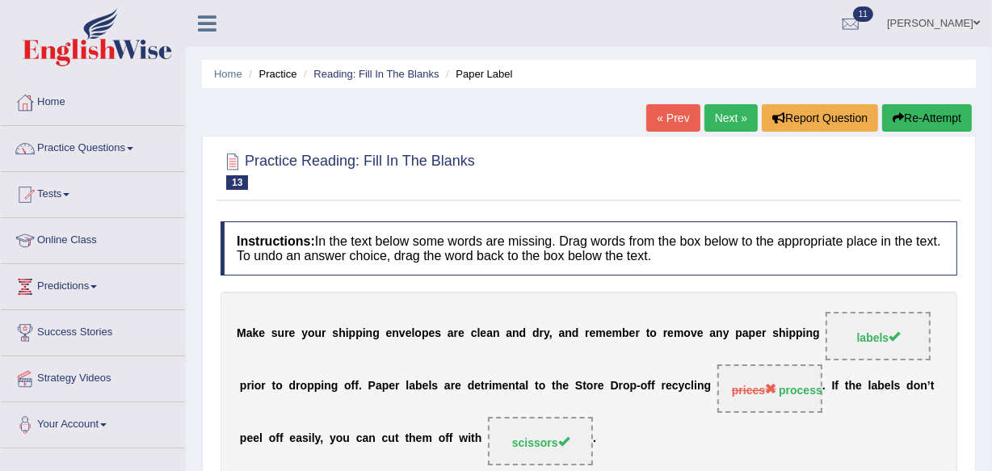
click at [729, 124] on link "Next »" at bounding box center [731, 117] width 53 height 27
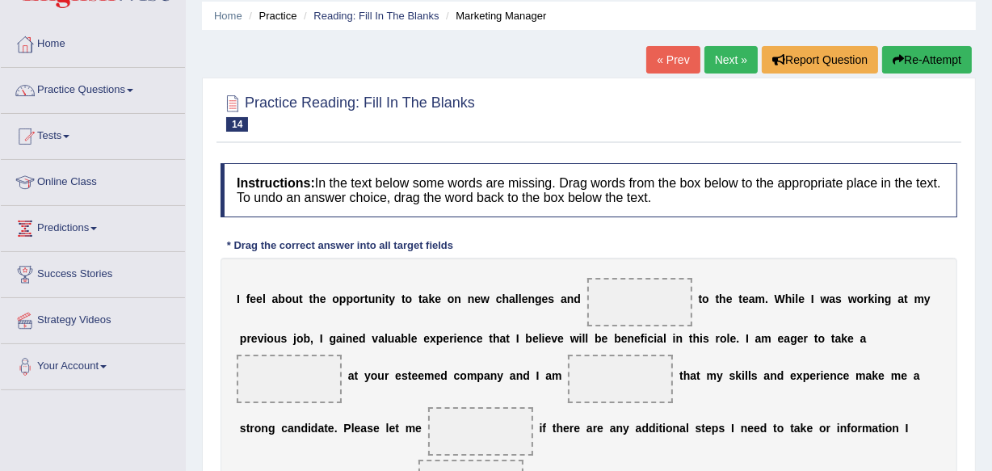
click at [991, 413] on html "Toggle navigation Home Practice Questions Speaking Practice Read Aloud Repeat S…" at bounding box center [496, 177] width 992 height 471
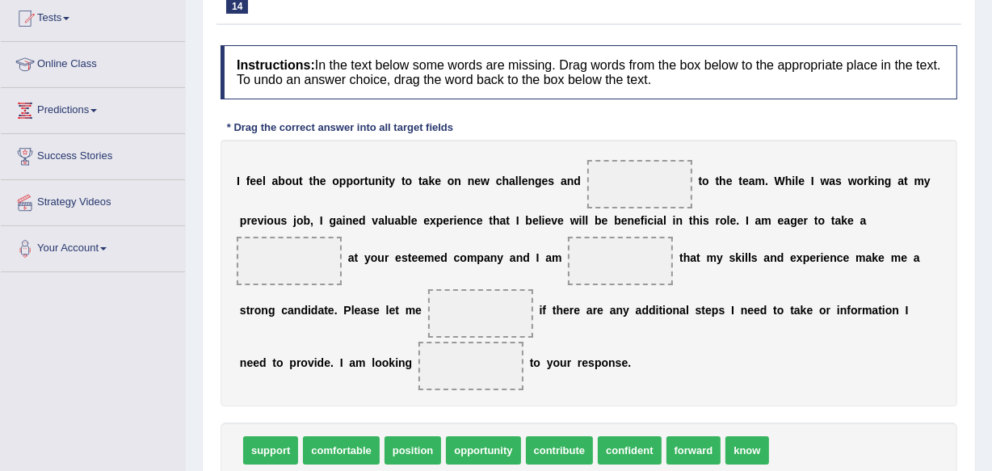
scroll to position [205, 0]
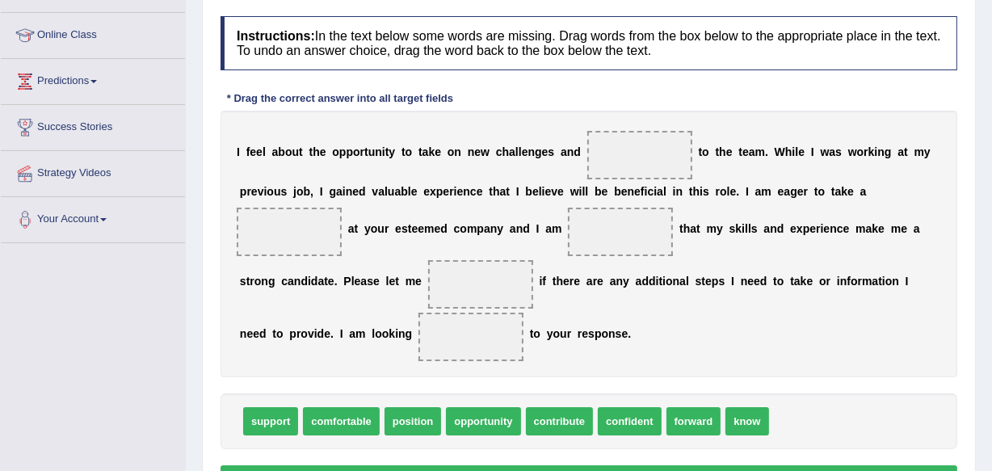
drag, startPoint x: 558, startPoint y: 415, endPoint x: 808, endPoint y: 116, distance: 390.2
drag, startPoint x: 410, startPoint y: 418, endPoint x: 646, endPoint y: 146, distance: 359.7
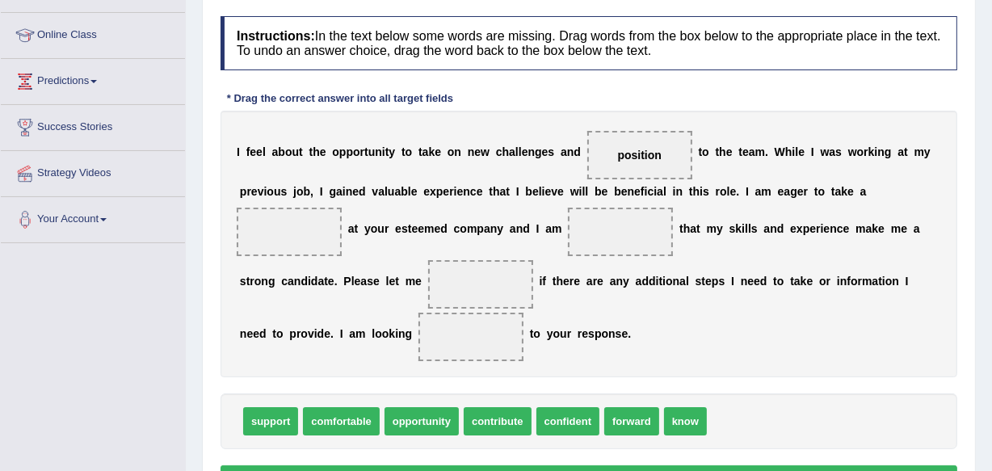
drag, startPoint x: 276, startPoint y: 420, endPoint x: 453, endPoint y: 291, distance: 219.2
drag, startPoint x: 259, startPoint y: 415, endPoint x: 355, endPoint y: 339, distance: 121.9
drag, startPoint x: 272, startPoint y: 421, endPoint x: 325, endPoint y: 444, distance: 57.5
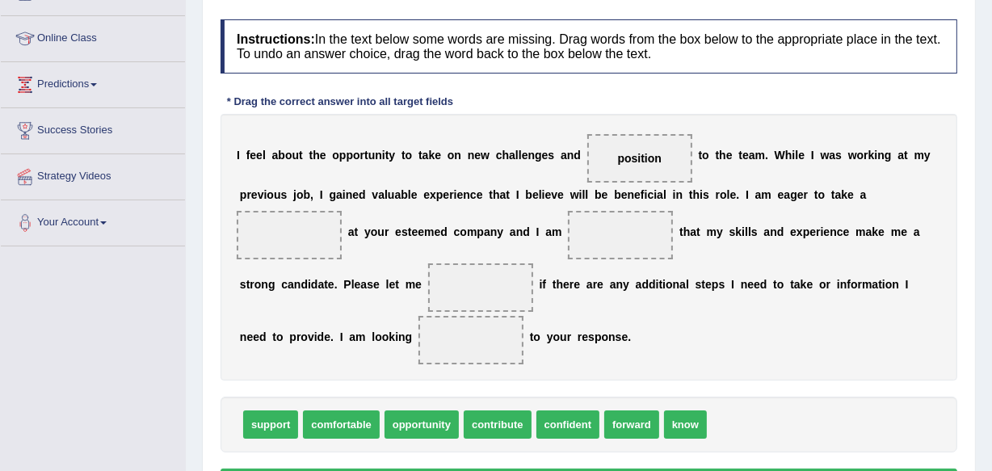
scroll to position [201, 0]
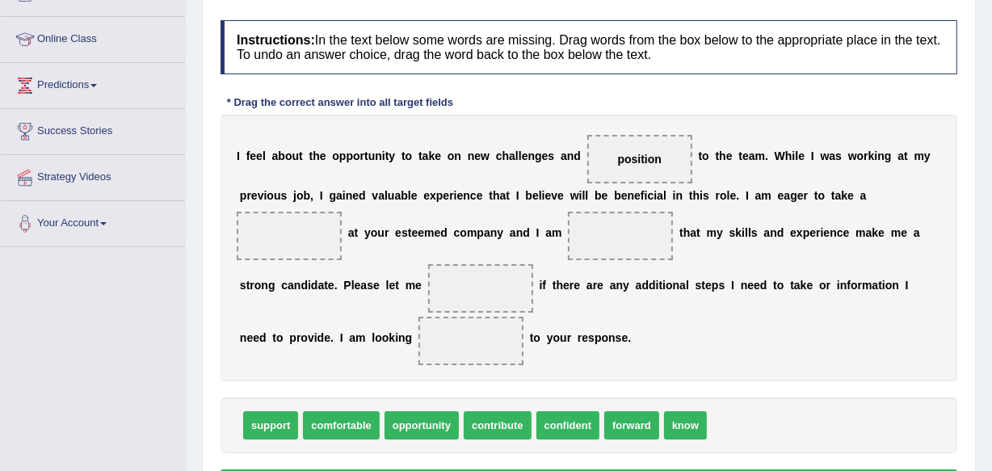
drag, startPoint x: 267, startPoint y: 412, endPoint x: 279, endPoint y: 361, distance: 52.3
drag, startPoint x: 262, startPoint y: 433, endPoint x: 642, endPoint y: 162, distance: 466.9
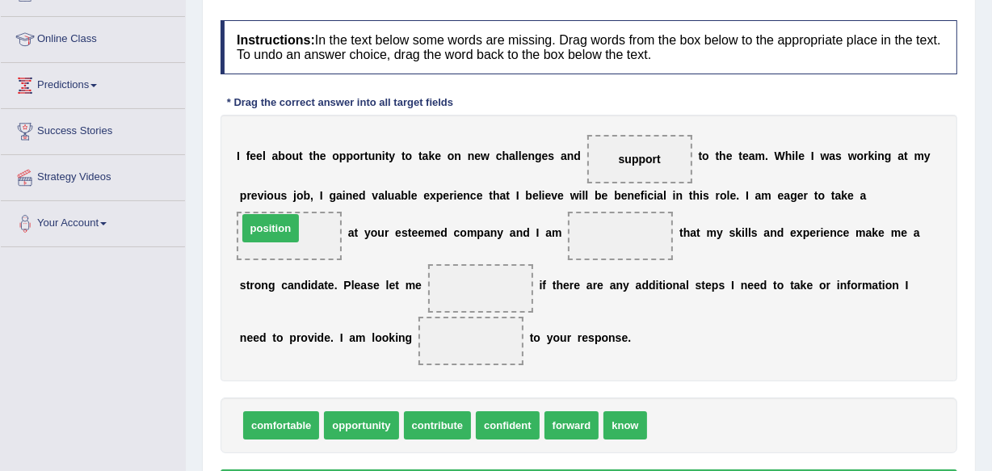
drag, startPoint x: 681, startPoint y: 423, endPoint x: 279, endPoint y: 232, distance: 445.7
drag, startPoint x: 502, startPoint y: 428, endPoint x: 718, endPoint y: 166, distance: 340.4
drag, startPoint x: 499, startPoint y: 422, endPoint x: 538, endPoint y: 382, distance: 55.4
drag, startPoint x: 511, startPoint y: 432, endPoint x: 564, endPoint y: 372, distance: 80.7
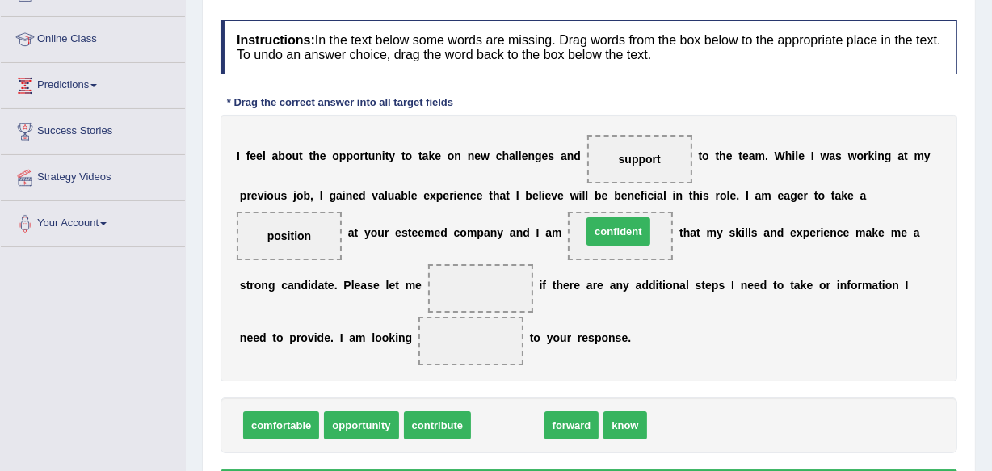
drag, startPoint x: 505, startPoint y: 432, endPoint x: 616, endPoint y: 239, distance: 222.6
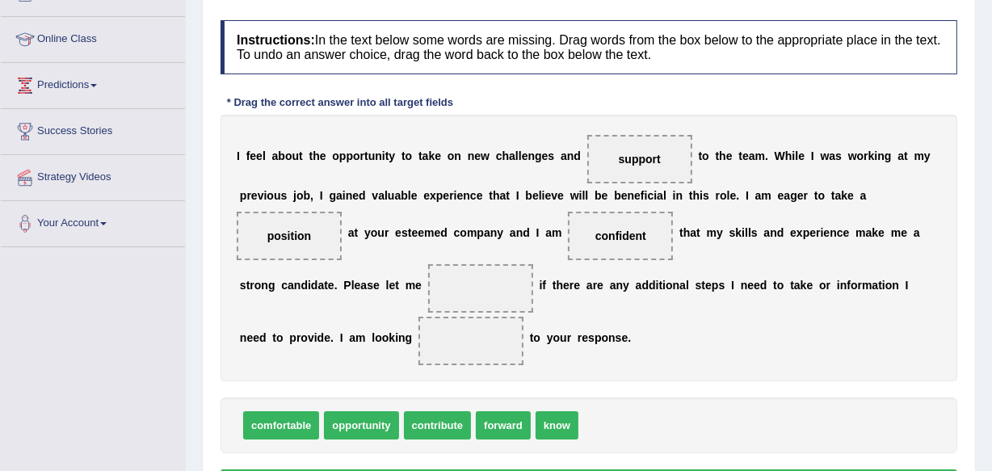
drag, startPoint x: 554, startPoint y: 421, endPoint x: 488, endPoint y: 363, distance: 87.6
drag, startPoint x: 556, startPoint y: 427, endPoint x: 505, endPoint y: 290, distance: 145.7
drag, startPoint x: 502, startPoint y: 419, endPoint x: 456, endPoint y: 355, distance: 79.4
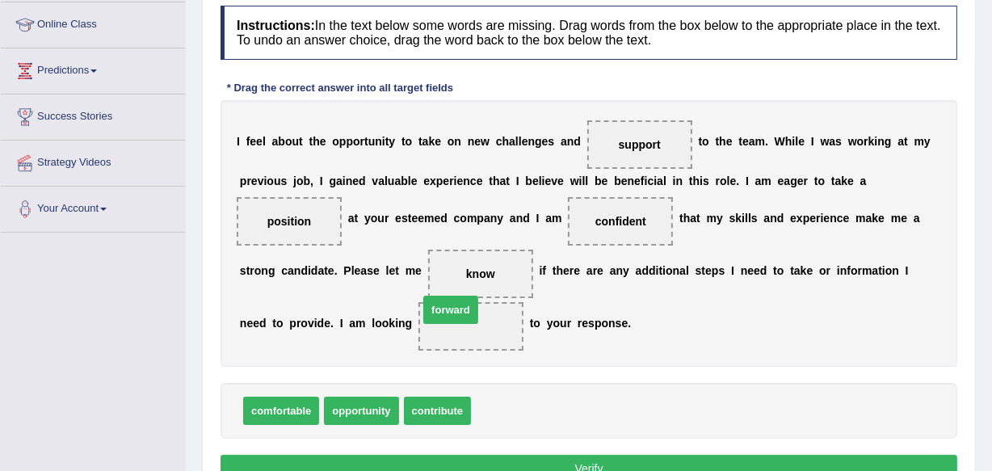
drag, startPoint x: 495, startPoint y: 410, endPoint x: 442, endPoint y: 308, distance: 114.6
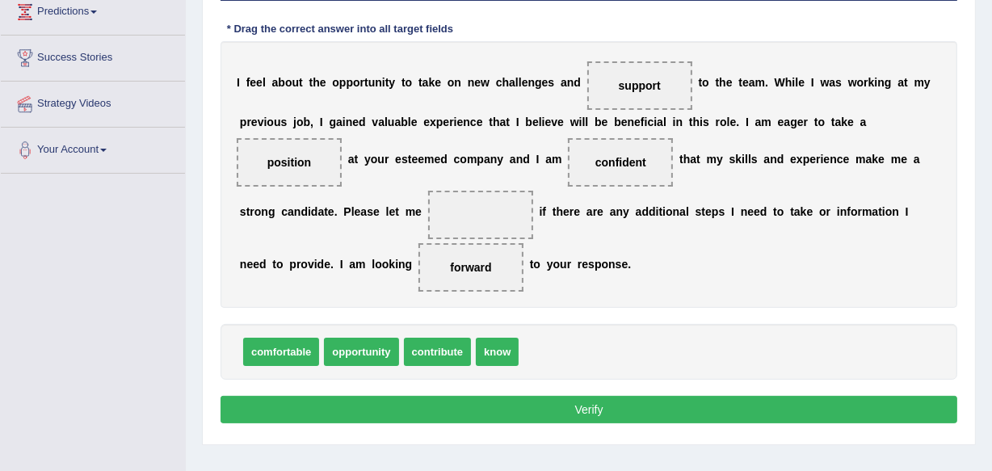
click at [592, 406] on button "Verify" at bounding box center [589, 409] width 737 height 27
drag, startPoint x: 496, startPoint y: 352, endPoint x: 491, endPoint y: 216, distance: 135.8
click at [584, 411] on button "Verify" at bounding box center [589, 409] width 737 height 27
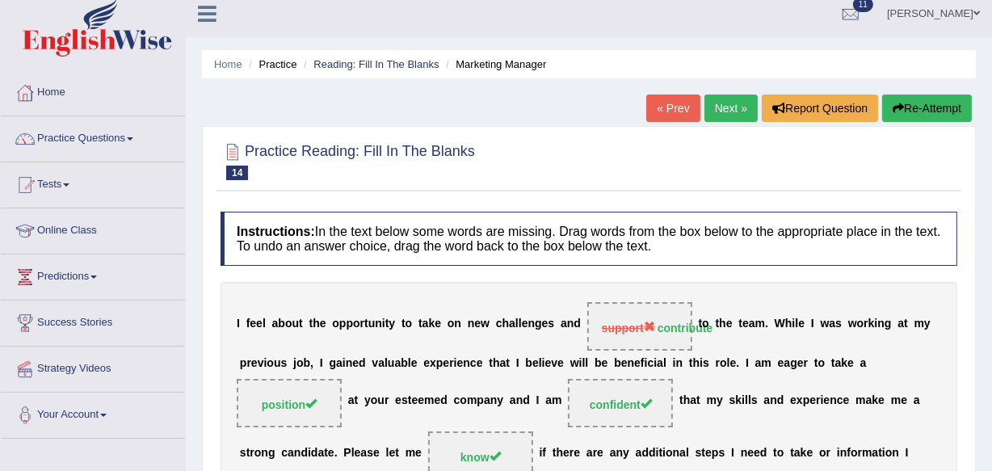
scroll to position [1, 0]
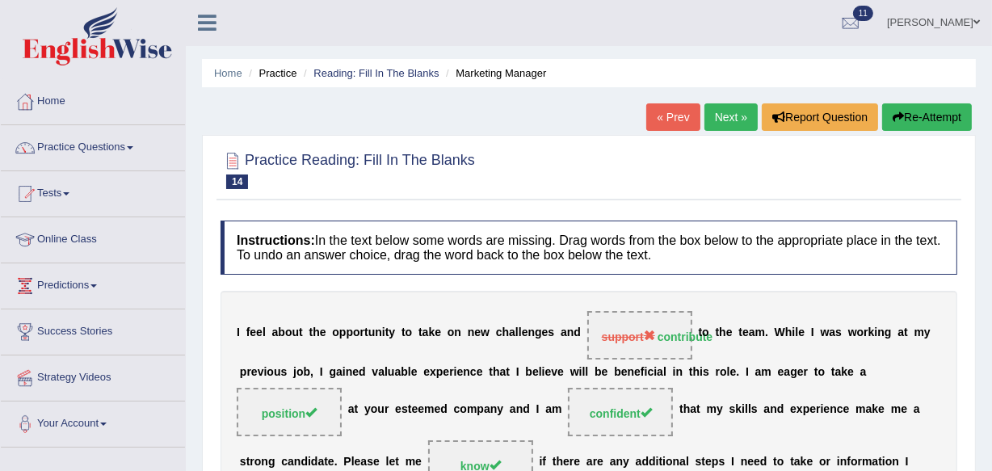
click at [722, 109] on link "Next »" at bounding box center [731, 116] width 53 height 27
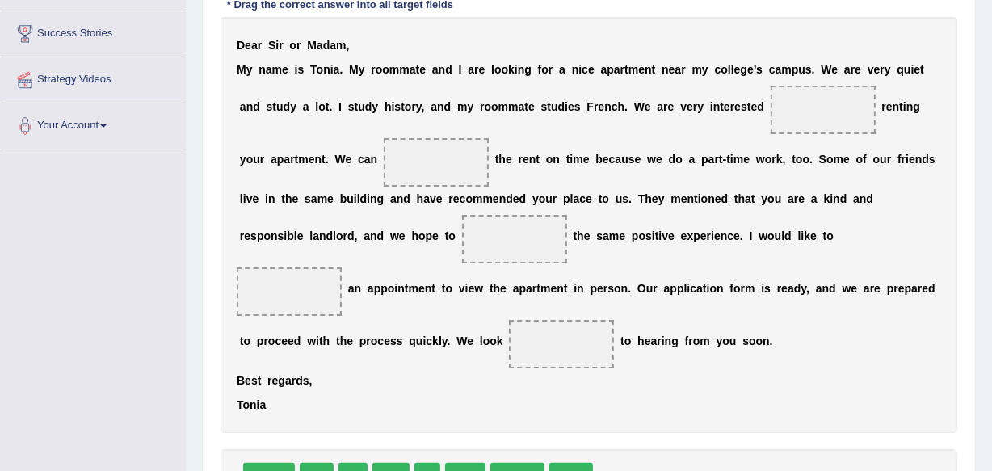
scroll to position [338, 0]
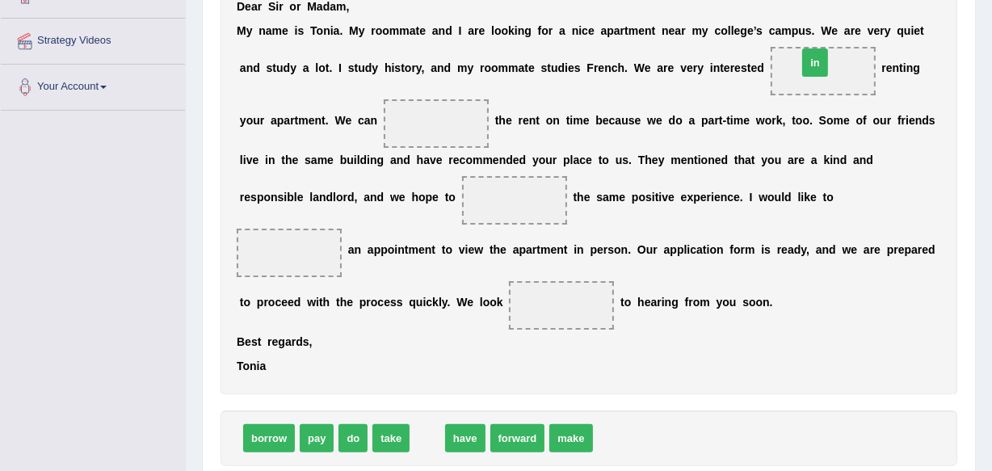
drag, startPoint x: 419, startPoint y: 434, endPoint x: 807, endPoint y: 61, distance: 538.3
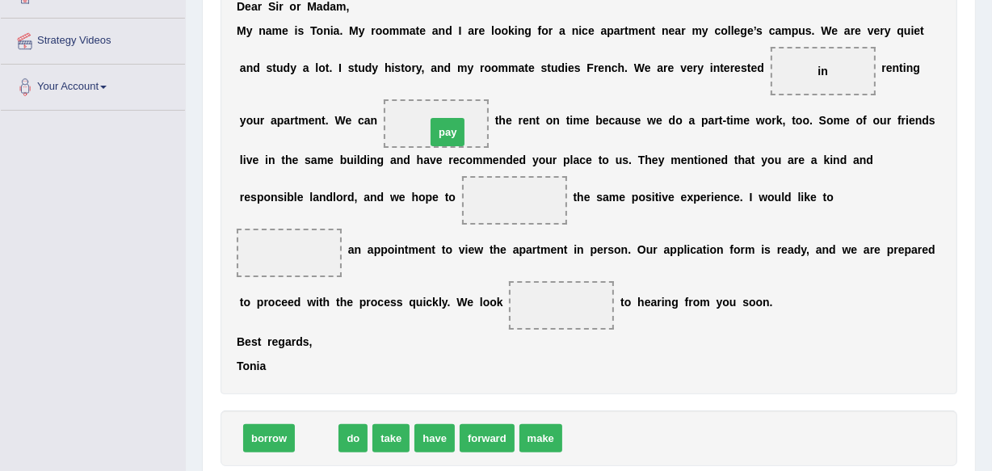
drag, startPoint x: 314, startPoint y: 436, endPoint x: 444, endPoint y: 129, distance: 333.2
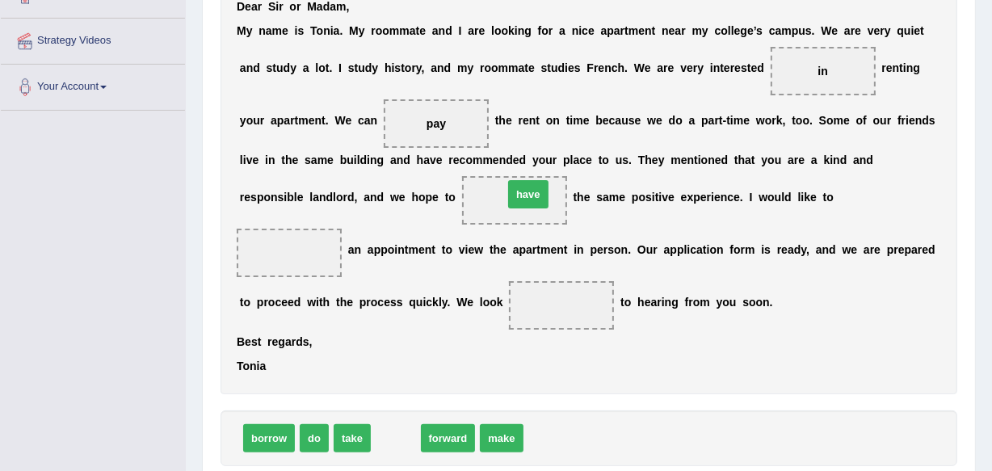
drag, startPoint x: 398, startPoint y: 432, endPoint x: 526, endPoint y: 187, distance: 276.5
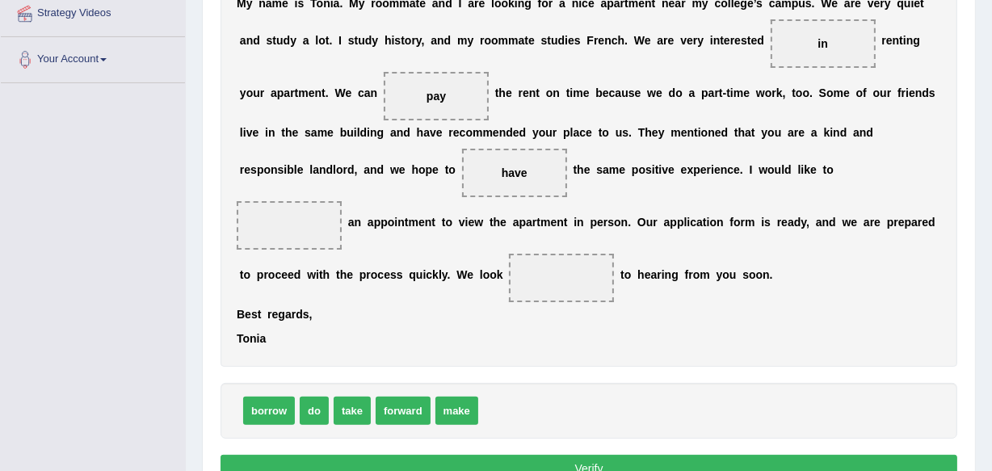
scroll to position [366, 0]
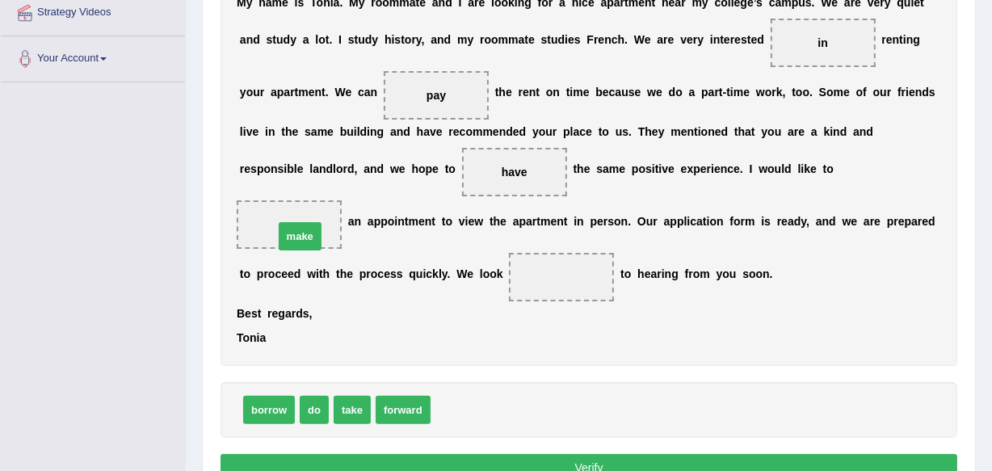
drag, startPoint x: 440, startPoint y: 413, endPoint x: 283, endPoint y: 241, distance: 232.8
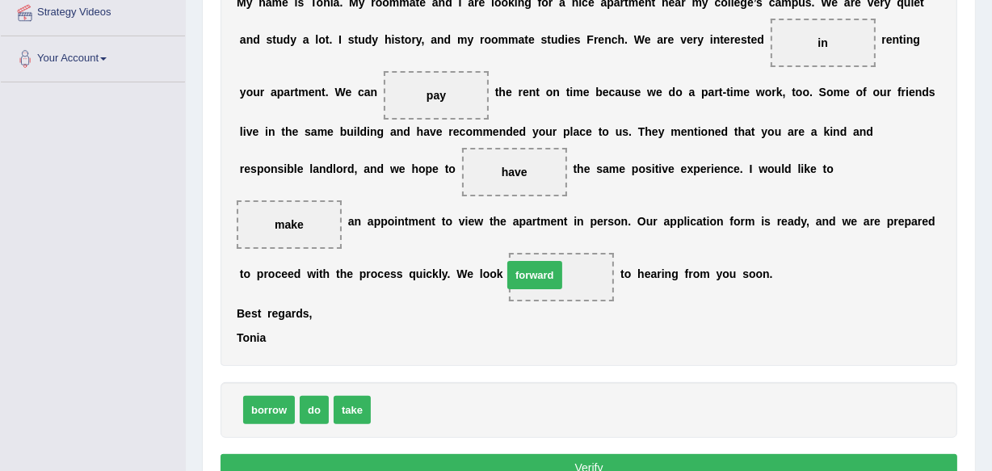
drag, startPoint x: 403, startPoint y: 406, endPoint x: 535, endPoint y: 273, distance: 187.4
click at [591, 465] on button "Verify" at bounding box center [589, 467] width 737 height 27
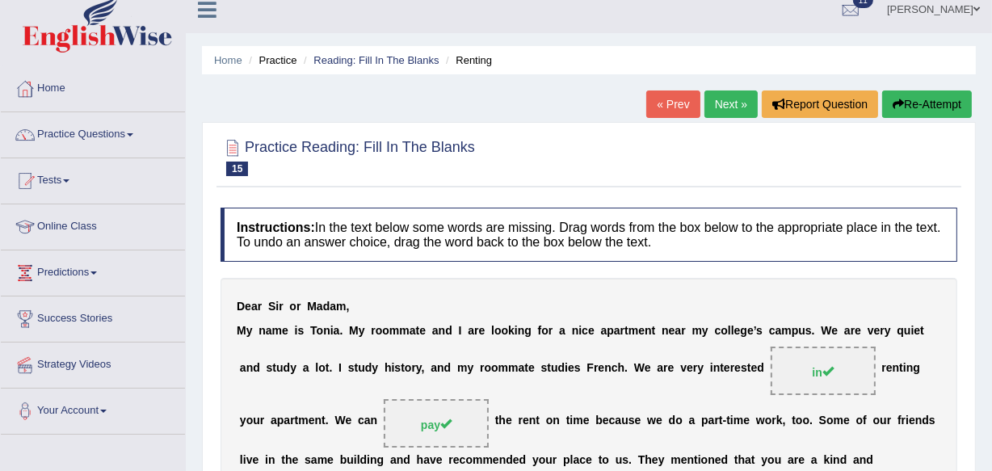
scroll to position [0, 0]
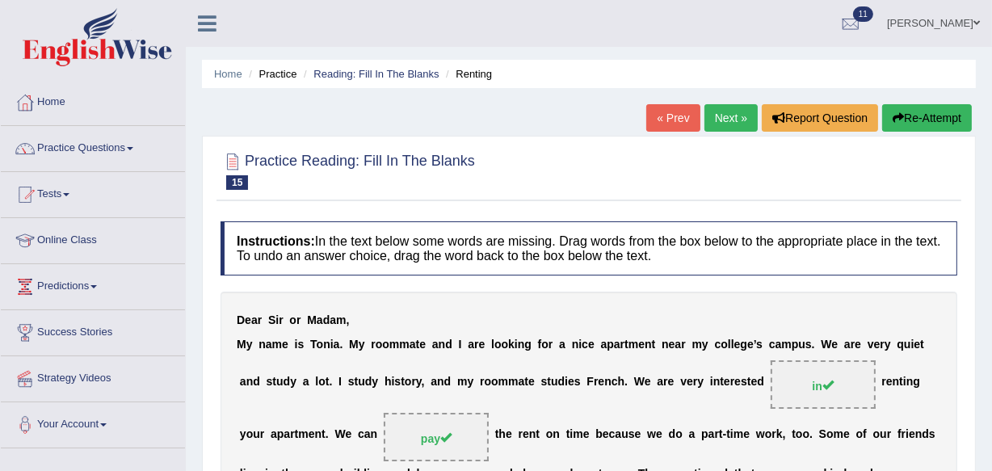
click at [727, 116] on link "Next »" at bounding box center [731, 117] width 53 height 27
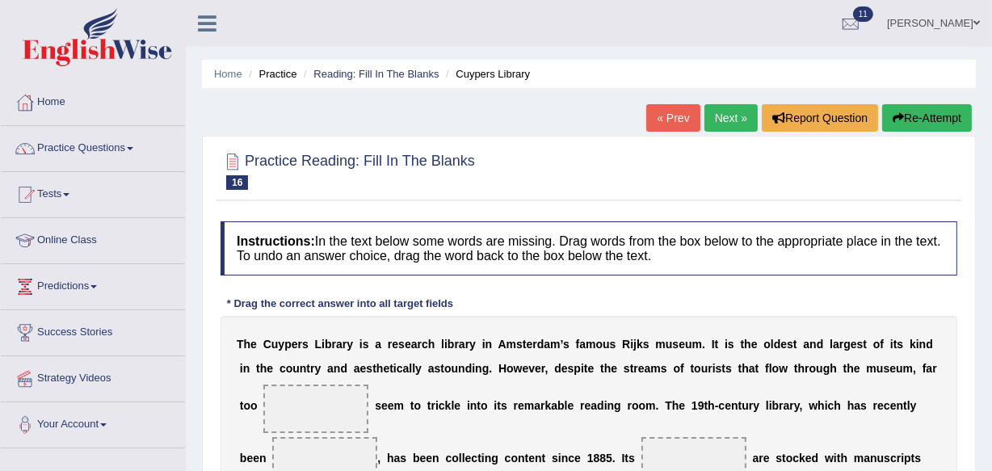
click at [991, 461] on html "Toggle navigation Home Practice Questions Speaking Practice Read Aloud Repeat S…" at bounding box center [496, 235] width 992 height 471
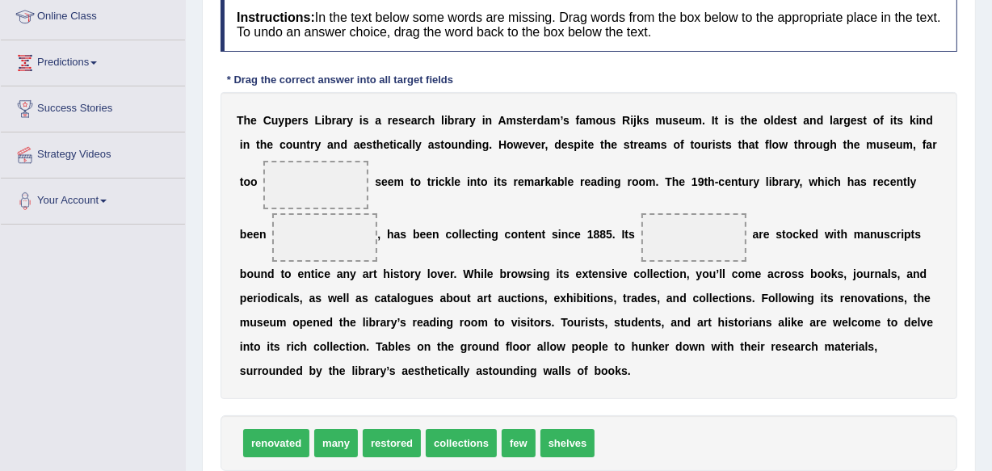
scroll to position [253, 0]
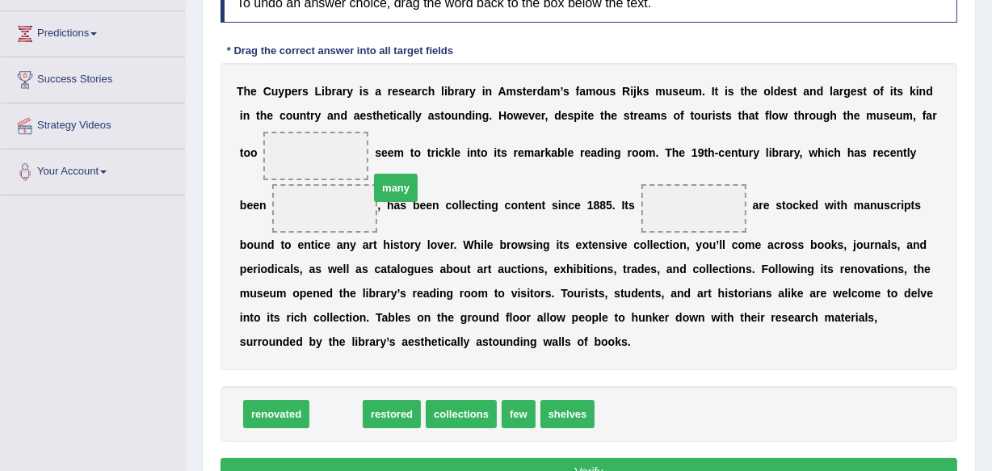
drag, startPoint x: 335, startPoint y: 414, endPoint x: 395, endPoint y: 186, distance: 235.6
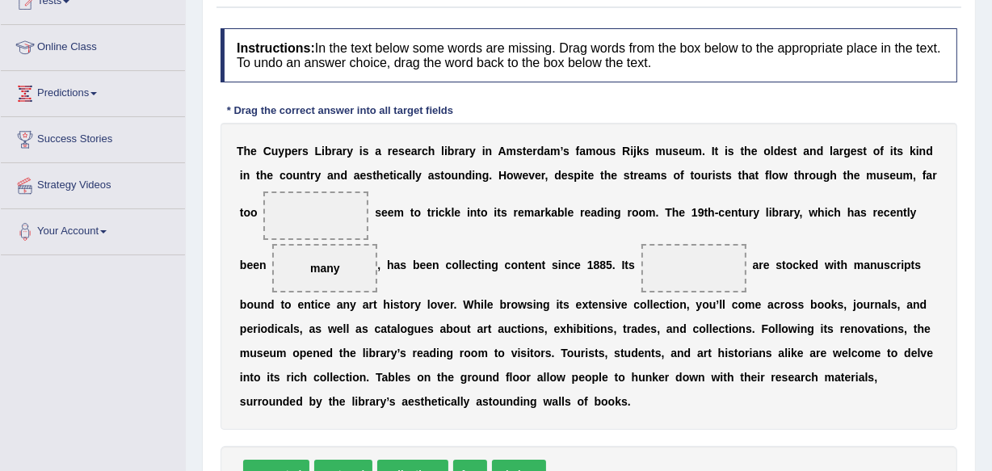
scroll to position [222, 0]
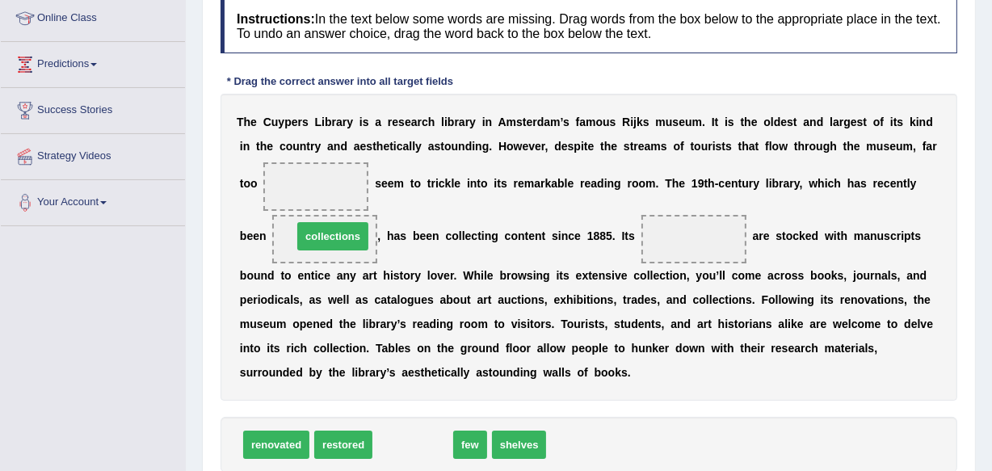
drag, startPoint x: 403, startPoint y: 450, endPoint x: 323, endPoint y: 242, distance: 223.3
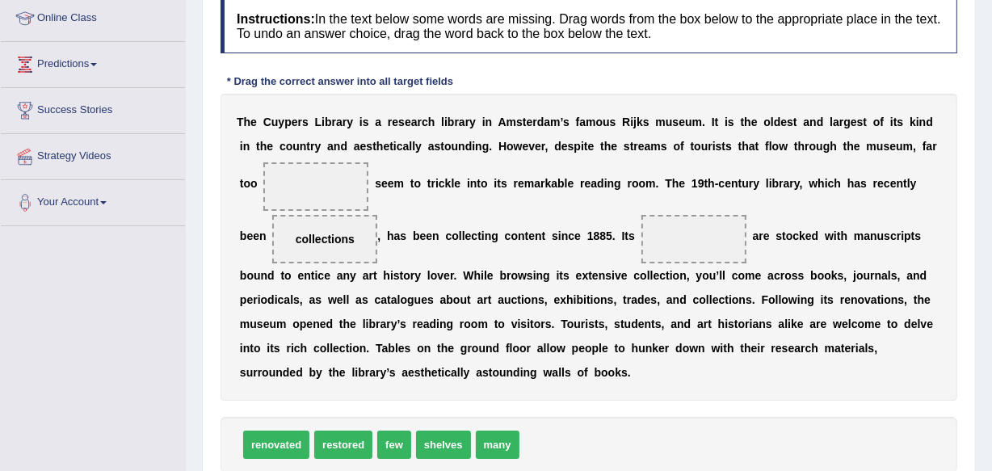
drag, startPoint x: 496, startPoint y: 444, endPoint x: 548, endPoint y: 293, distance: 159.7
drag, startPoint x: 489, startPoint y: 447, endPoint x: 535, endPoint y: 362, distance: 96.5
drag, startPoint x: 509, startPoint y: 441, endPoint x: 347, endPoint y: 197, distance: 292.7
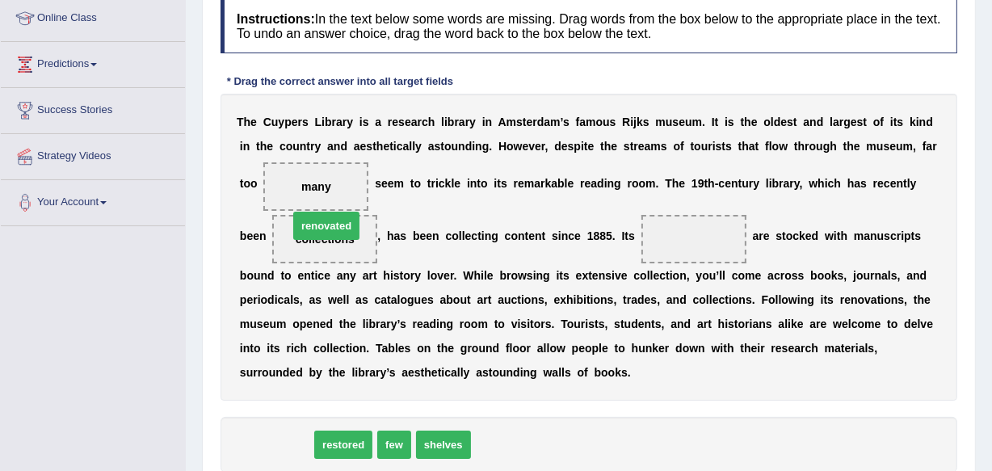
drag, startPoint x: 280, startPoint y: 444, endPoint x: 330, endPoint y: 225, distance: 224.6
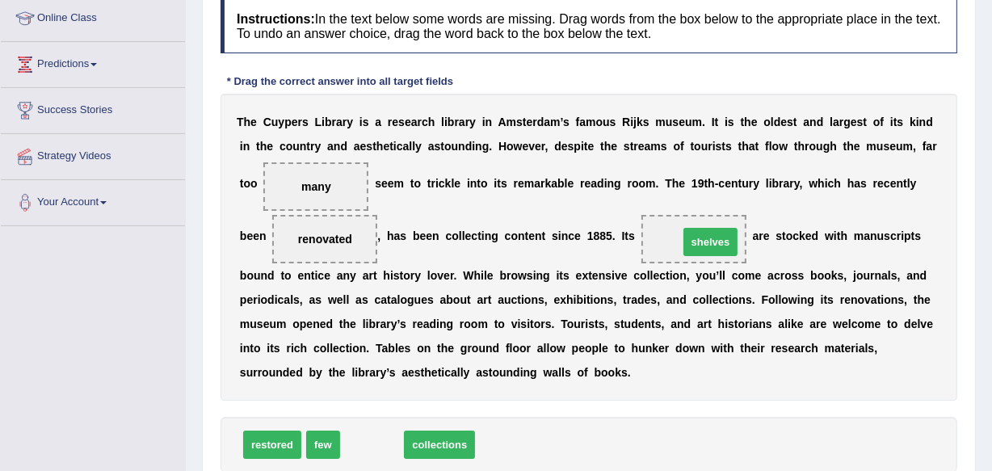
drag, startPoint x: 387, startPoint y: 436, endPoint x: 721, endPoint y: 234, distance: 390.1
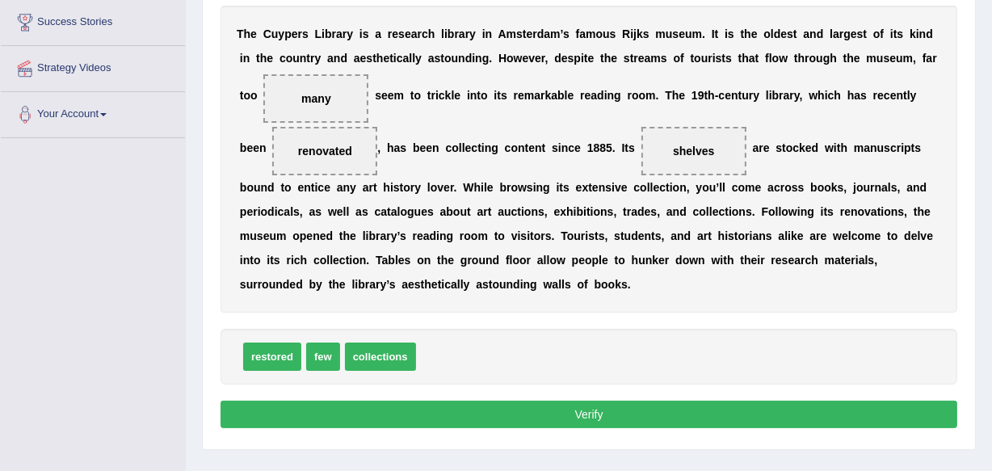
scroll to position [339, 0]
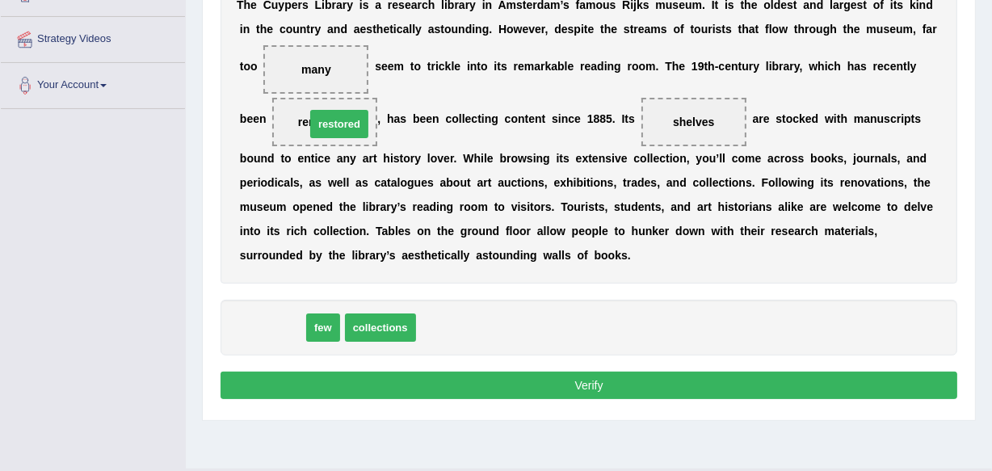
drag, startPoint x: 267, startPoint y: 329, endPoint x: 334, endPoint y: 128, distance: 211.1
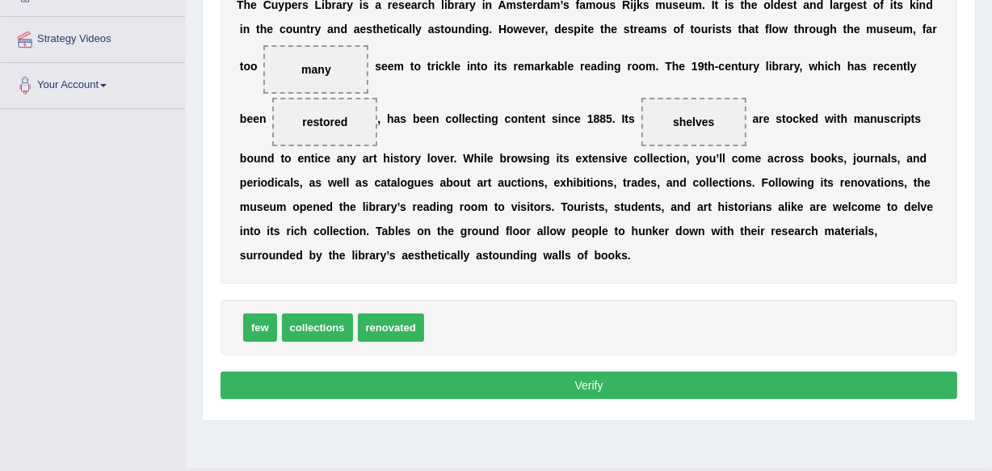
click at [599, 387] on button "Verify" at bounding box center [589, 385] width 737 height 27
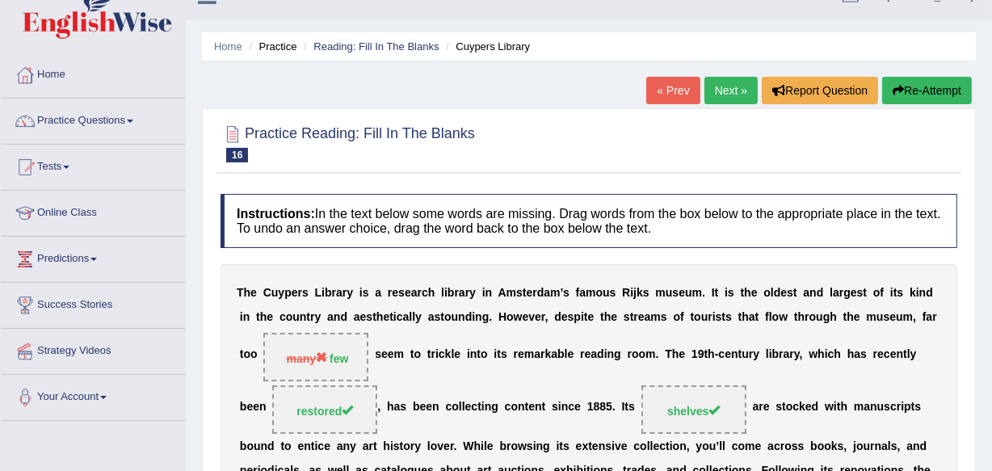
scroll to position [0, 0]
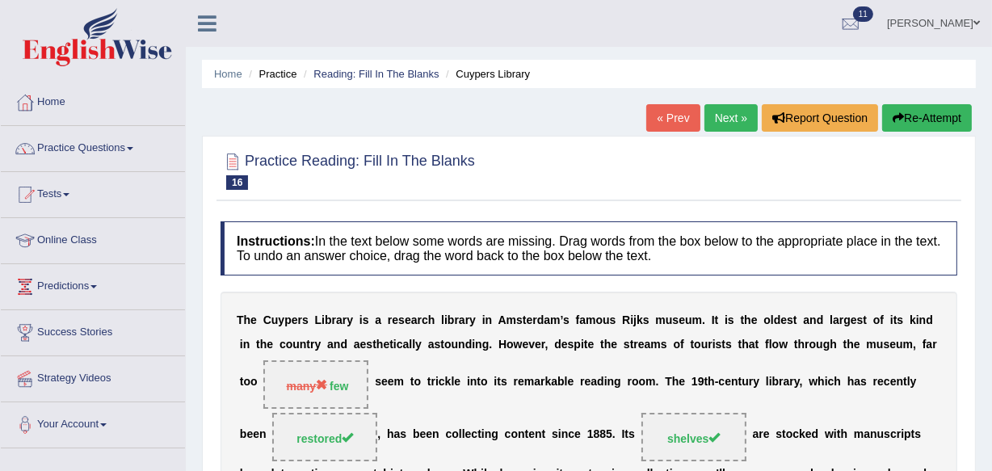
click at [734, 119] on link "Next »" at bounding box center [731, 117] width 53 height 27
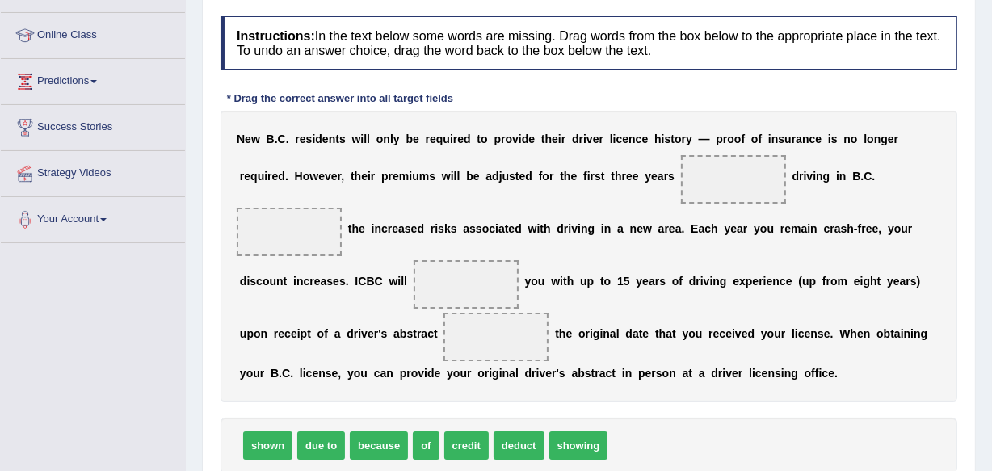
scroll to position [234, 0]
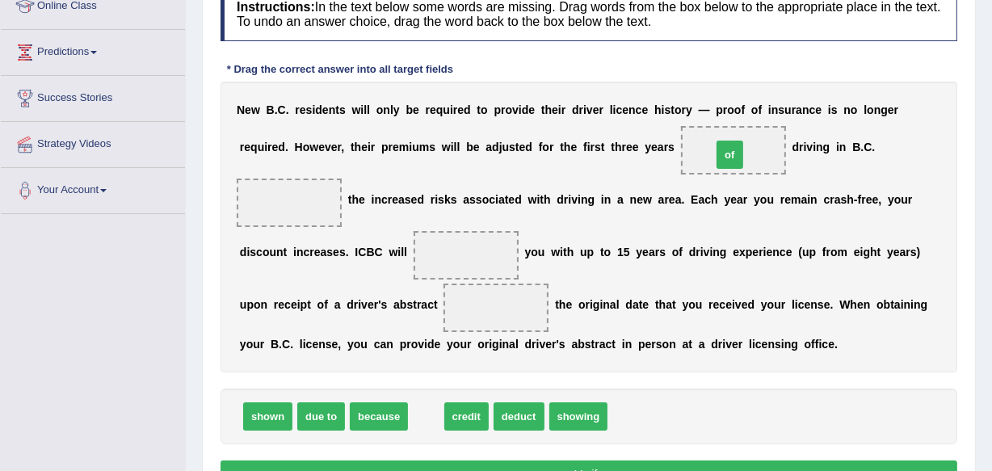
drag, startPoint x: 415, startPoint y: 414, endPoint x: 719, endPoint y: 153, distance: 400.5
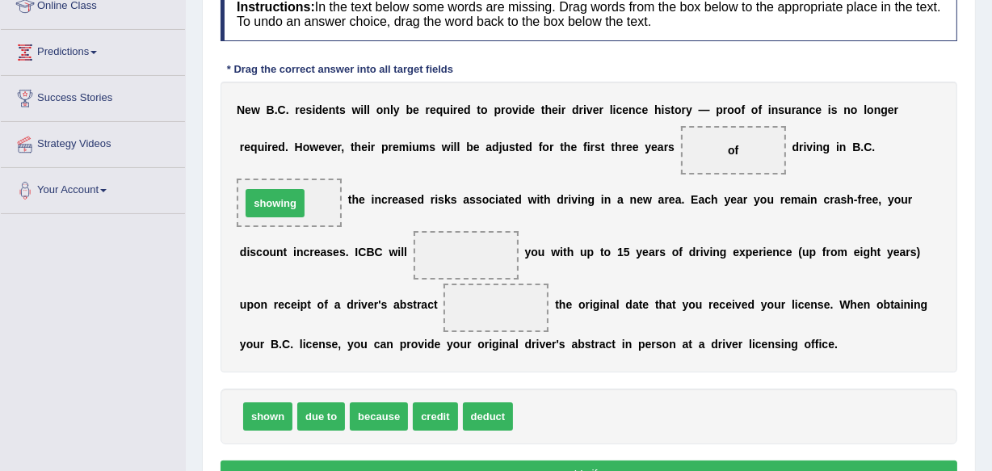
drag, startPoint x: 533, startPoint y: 411, endPoint x: 299, endPoint y: 205, distance: 312.0
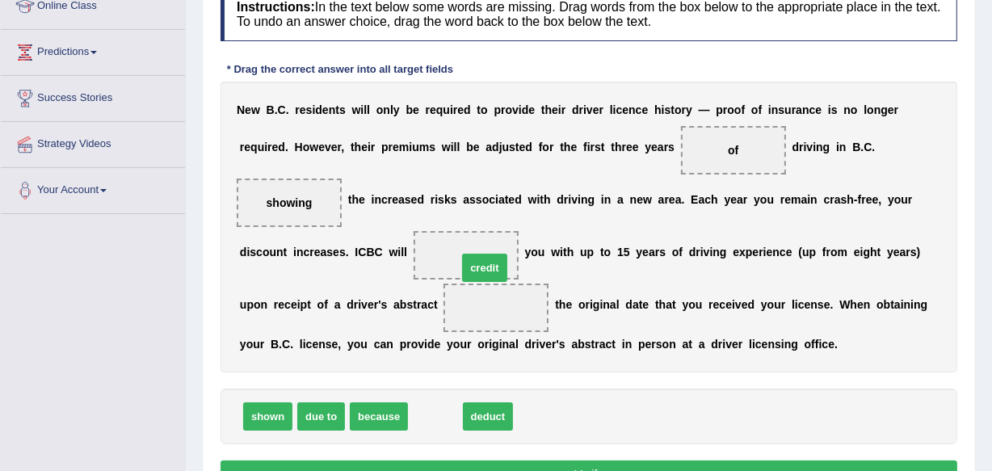
drag, startPoint x: 436, startPoint y: 407, endPoint x: 486, endPoint y: 259, distance: 156.6
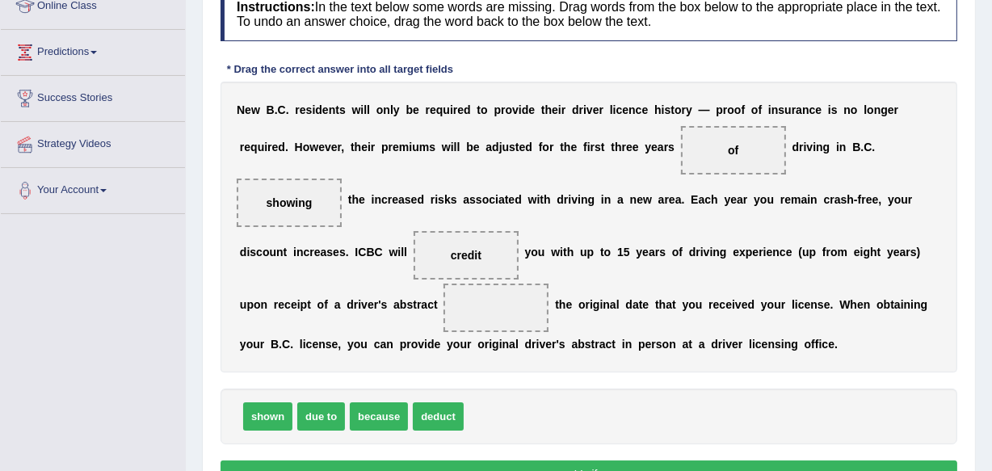
drag, startPoint x: 258, startPoint y: 416, endPoint x: 185, endPoint y: 410, distance: 73.0
drag, startPoint x: 267, startPoint y: 412, endPoint x: 486, endPoint y: 298, distance: 246.9
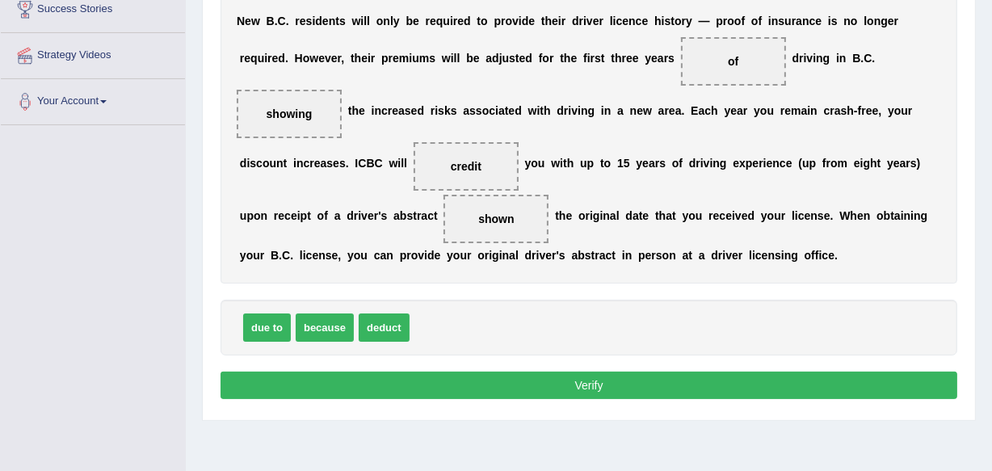
scroll to position [352, 0]
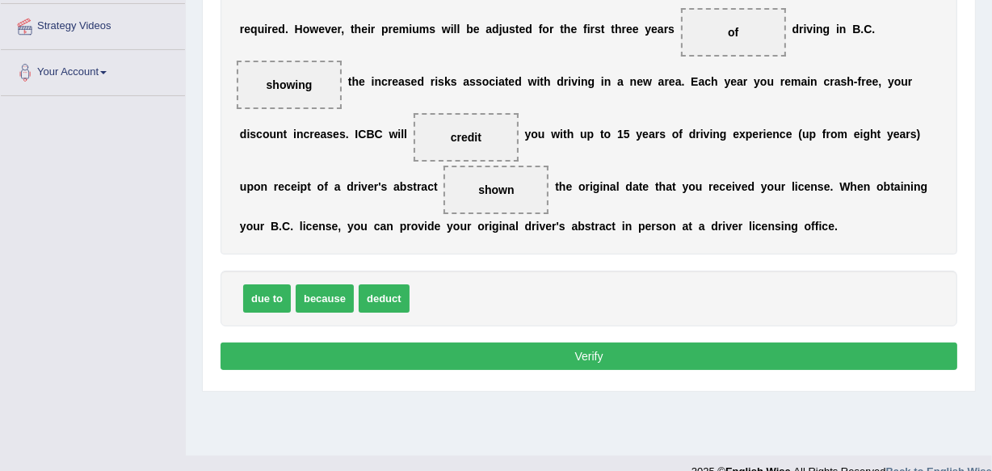
click at [603, 348] on button "Verify" at bounding box center [589, 356] width 737 height 27
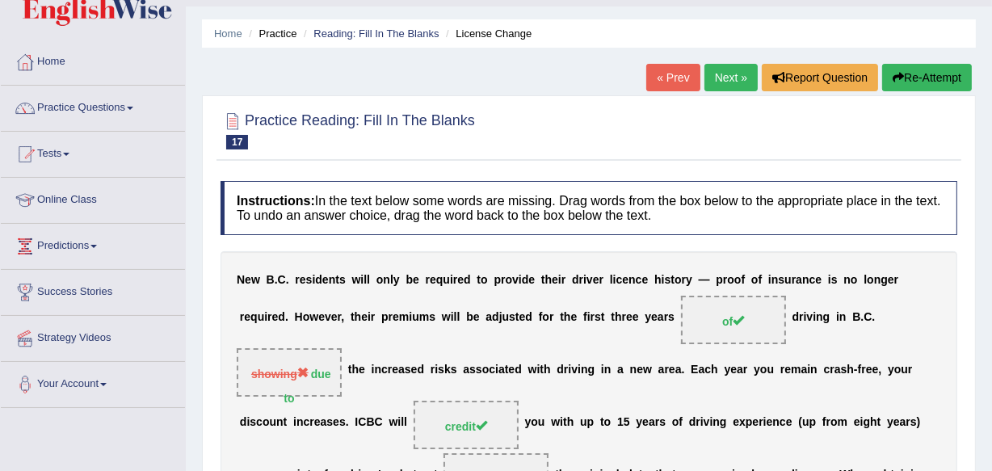
scroll to position [31, 0]
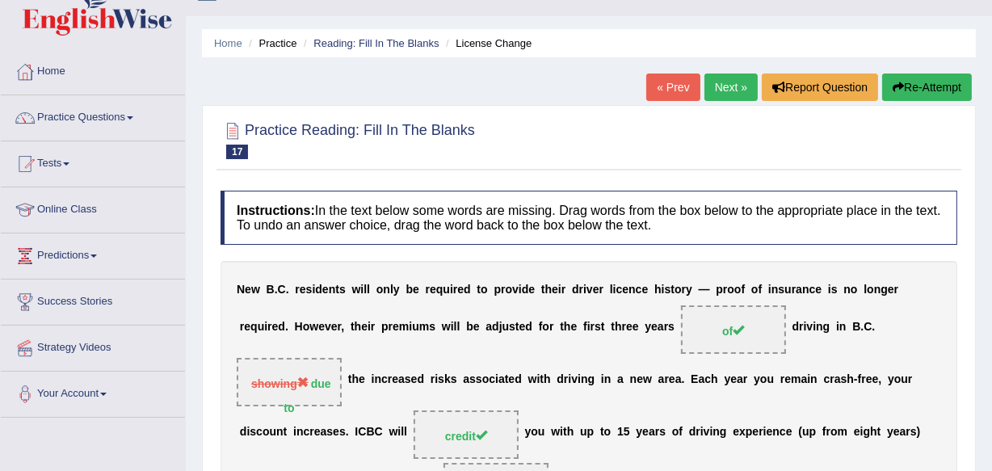
click at [735, 89] on link "Next »" at bounding box center [731, 87] width 53 height 27
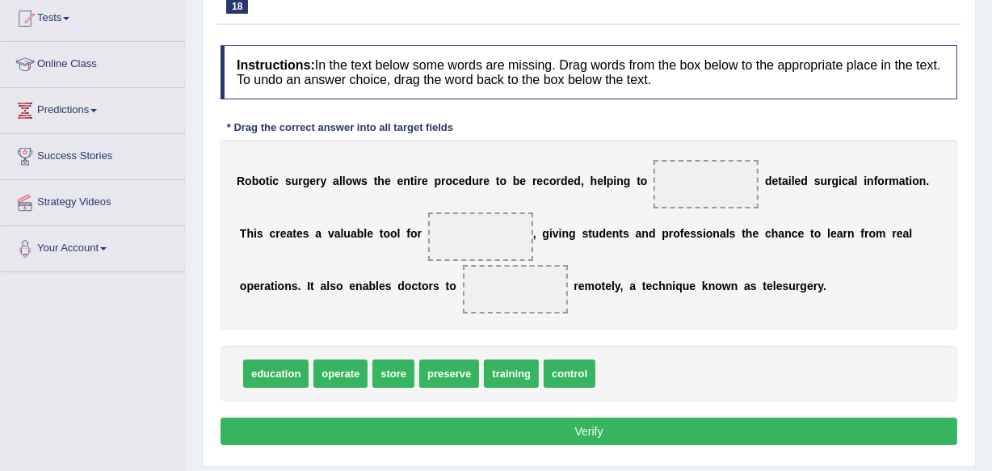
scroll to position [205, 0]
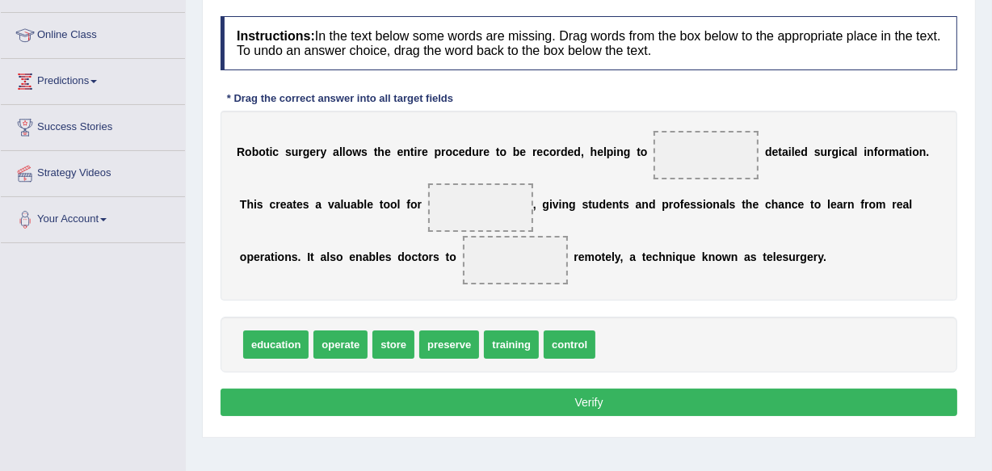
drag, startPoint x: 550, startPoint y: 344, endPoint x: 730, endPoint y: 215, distance: 221.8
drag, startPoint x: 558, startPoint y: 338, endPoint x: 596, endPoint y: 307, distance: 48.8
drag, startPoint x: 579, startPoint y: 337, endPoint x: 711, endPoint y: 138, distance: 238.5
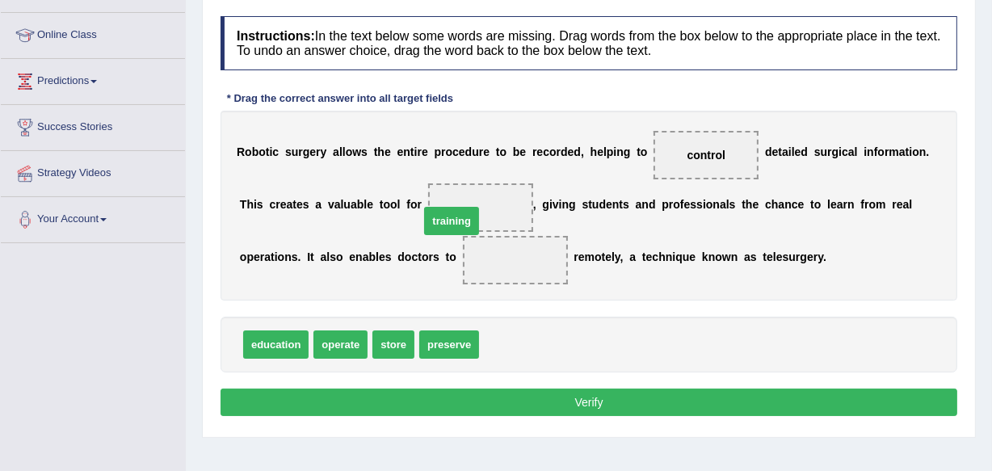
drag, startPoint x: 500, startPoint y: 347, endPoint x: 440, endPoint y: 223, distance: 137.3
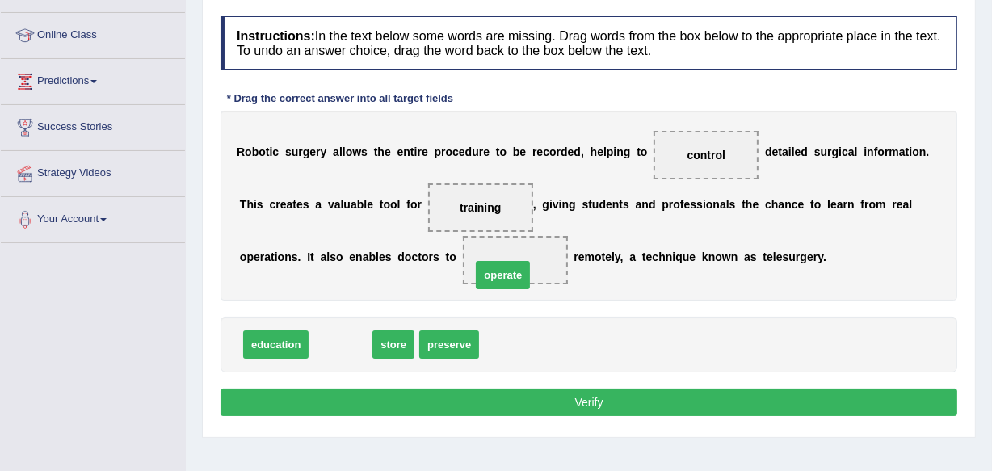
drag, startPoint x: 327, startPoint y: 347, endPoint x: 490, endPoint y: 279, distance: 176.3
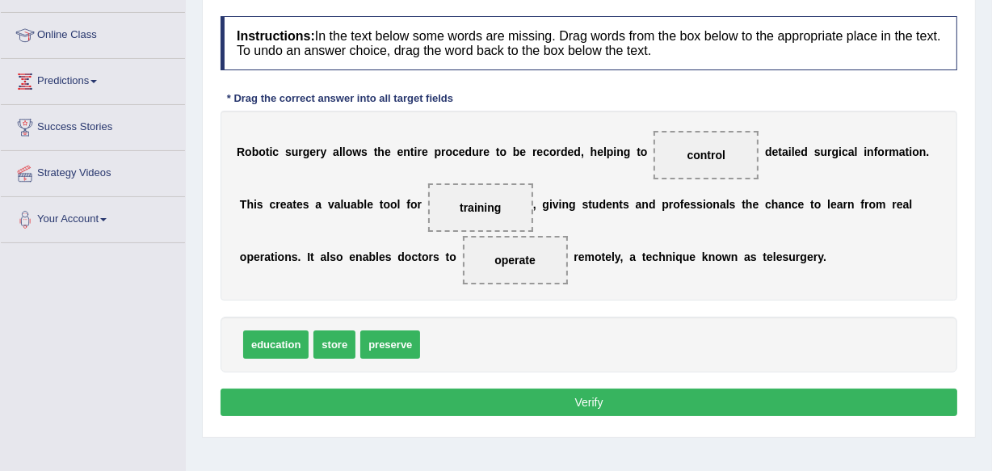
click at [593, 401] on button "Verify" at bounding box center [589, 402] width 737 height 27
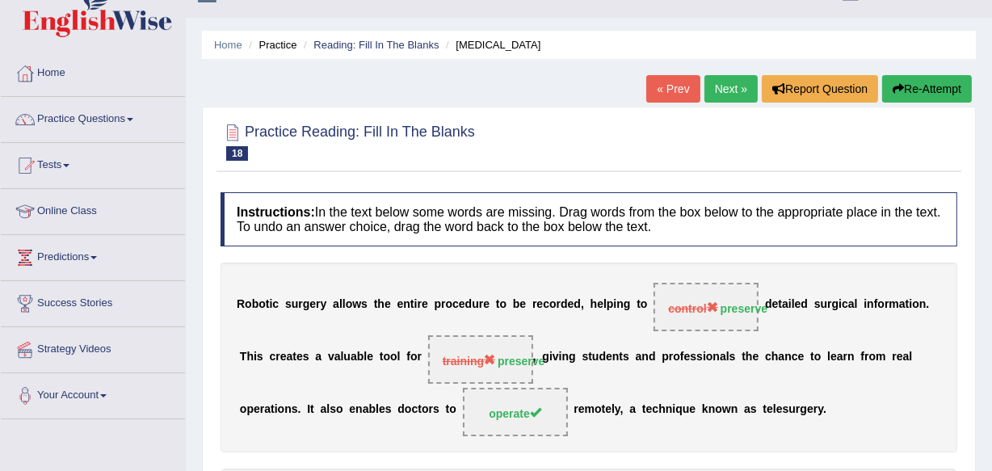
scroll to position [0, 0]
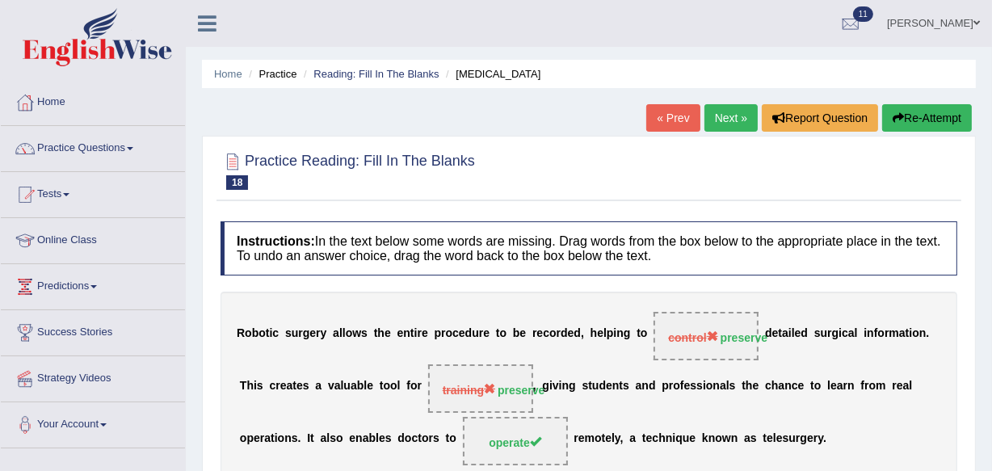
click at [732, 107] on link "Next »" at bounding box center [731, 117] width 53 height 27
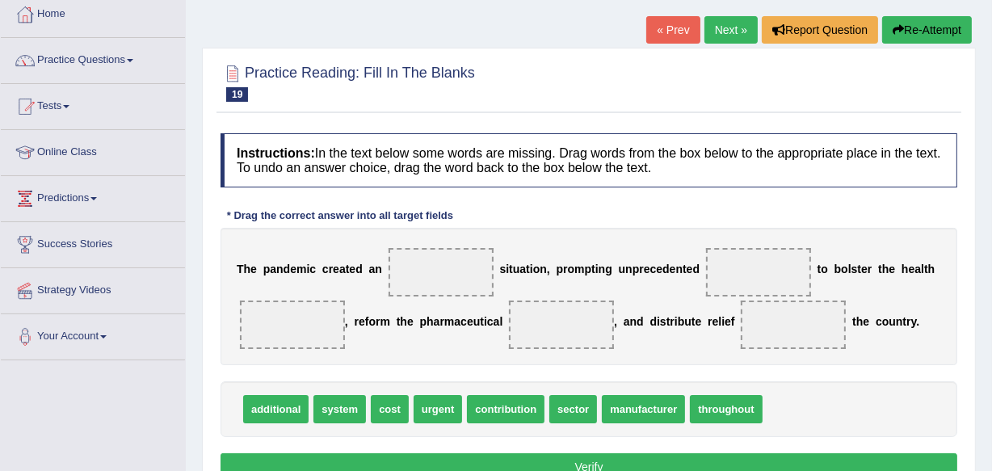
scroll to position [127, 0]
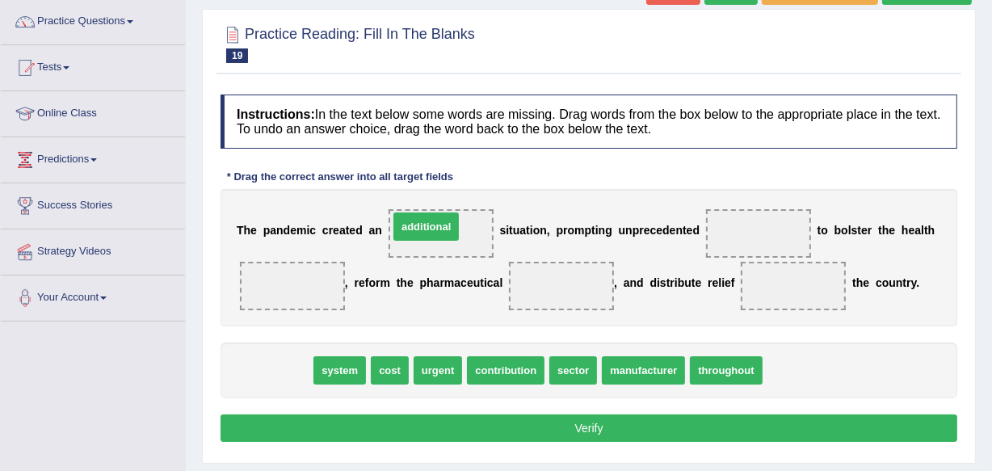
drag, startPoint x: 288, startPoint y: 371, endPoint x: 439, endPoint y: 228, distance: 207.5
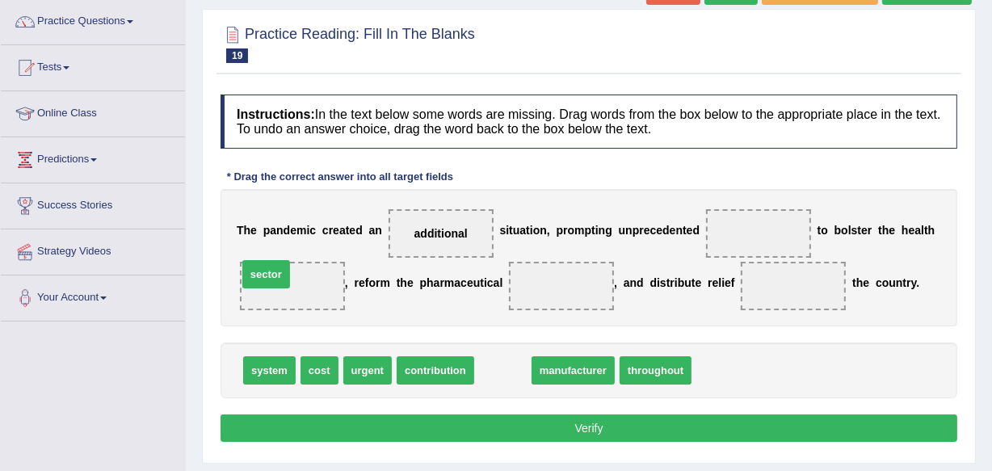
drag, startPoint x: 495, startPoint y: 371, endPoint x: 259, endPoint y: 277, distance: 253.1
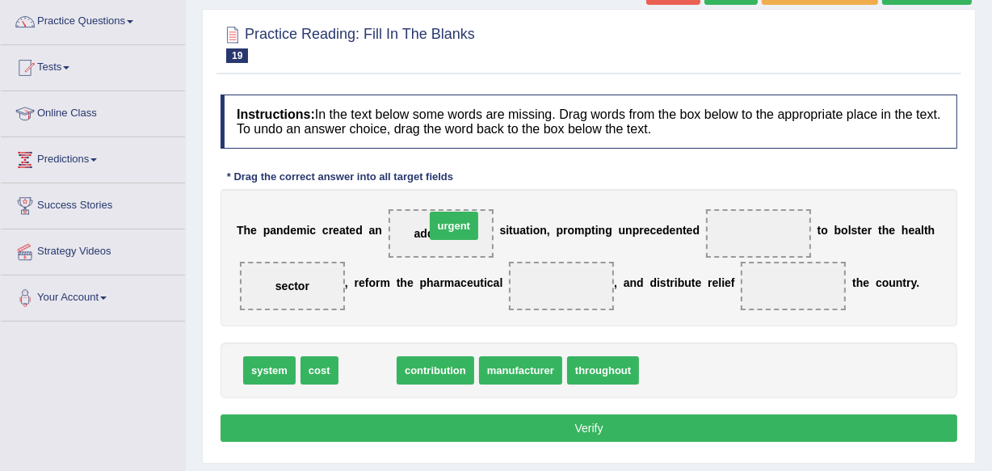
drag, startPoint x: 375, startPoint y: 358, endPoint x: 461, endPoint y: 213, distance: 168.5
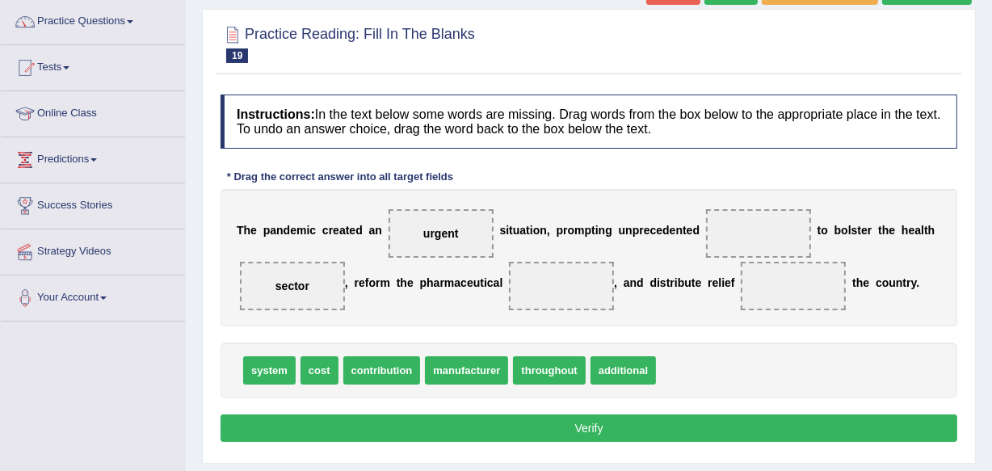
drag, startPoint x: 314, startPoint y: 366, endPoint x: 558, endPoint y: 253, distance: 269.0
drag, startPoint x: 322, startPoint y: 372, endPoint x: 410, endPoint y: 339, distance: 94.6
drag, startPoint x: 316, startPoint y: 362, endPoint x: 394, endPoint y: 275, distance: 117.3
drag, startPoint x: 322, startPoint y: 371, endPoint x: 782, endPoint y: 234, distance: 480.6
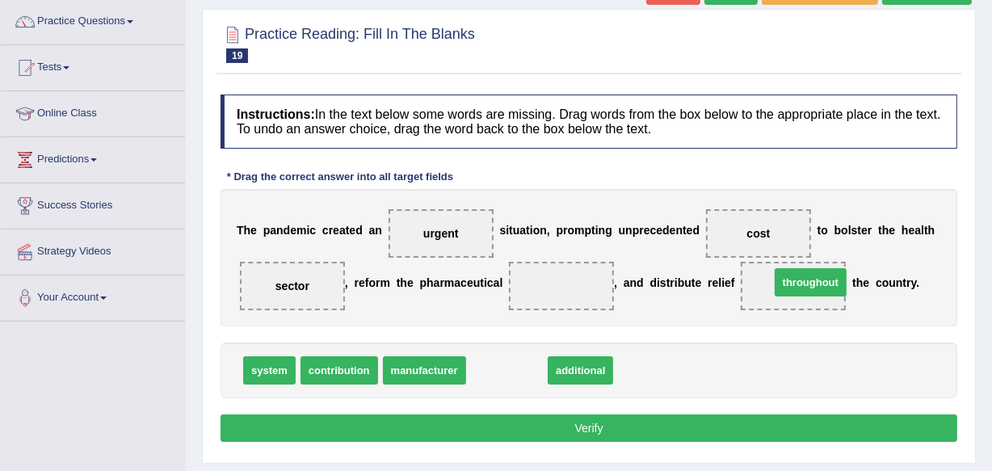
drag, startPoint x: 507, startPoint y: 373, endPoint x: 809, endPoint y: 285, distance: 314.6
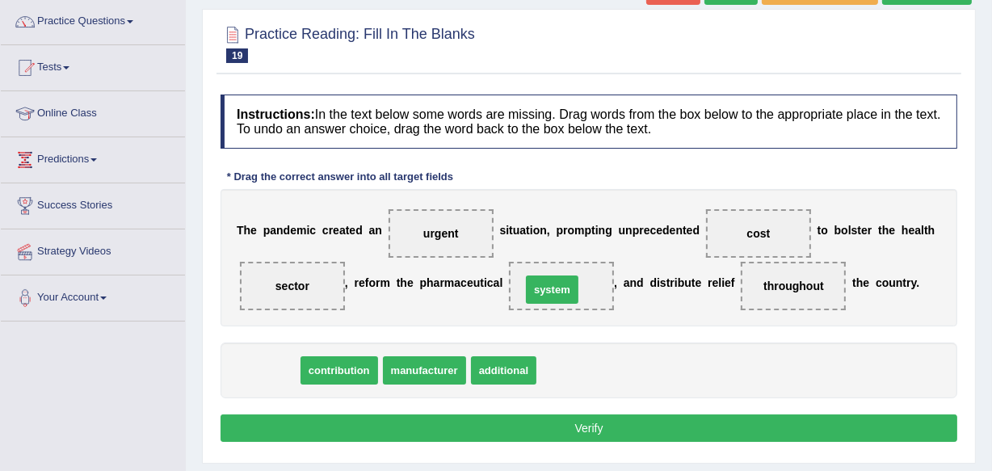
drag, startPoint x: 251, startPoint y: 373, endPoint x: 550, endPoint y: 281, distance: 312.9
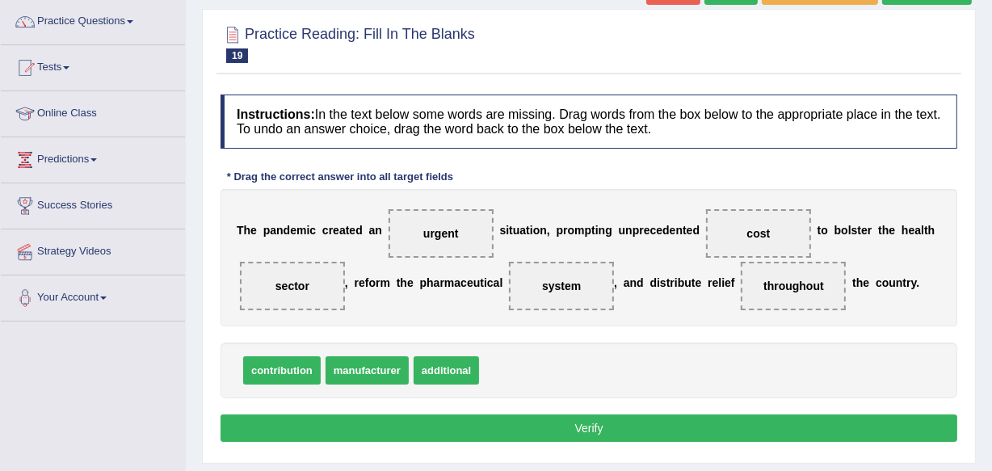
click at [598, 427] on button "Verify" at bounding box center [589, 428] width 737 height 27
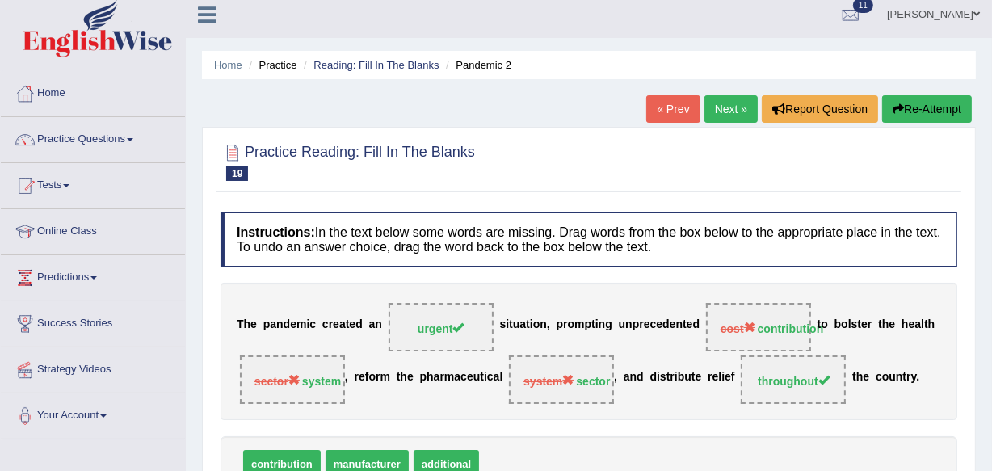
scroll to position [0, 0]
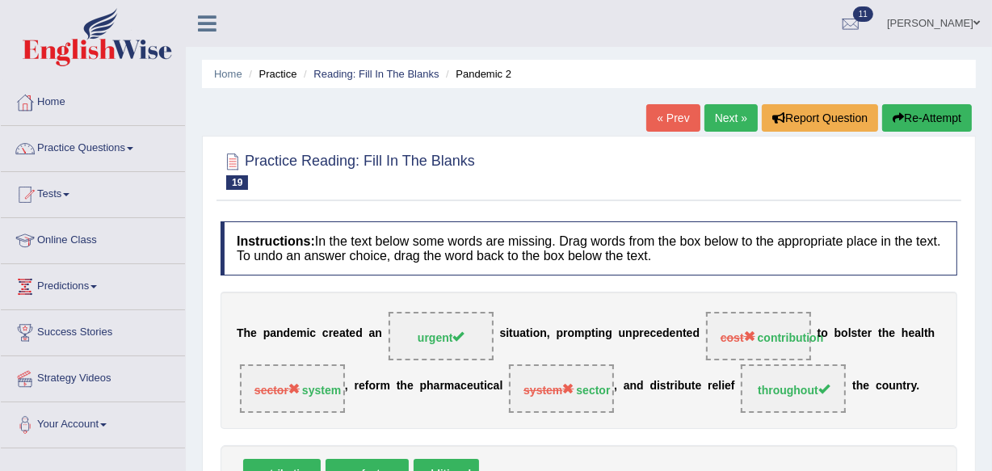
click at [732, 112] on link "Next »" at bounding box center [731, 117] width 53 height 27
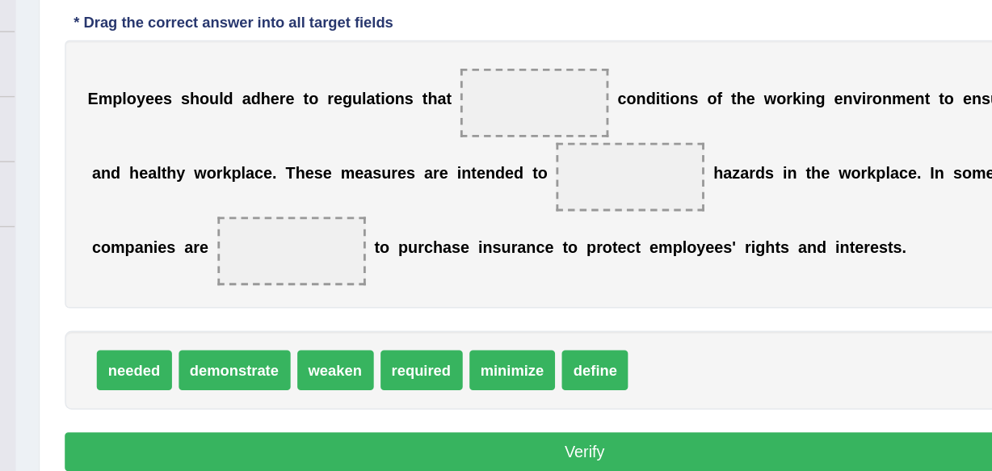
scroll to position [162, 0]
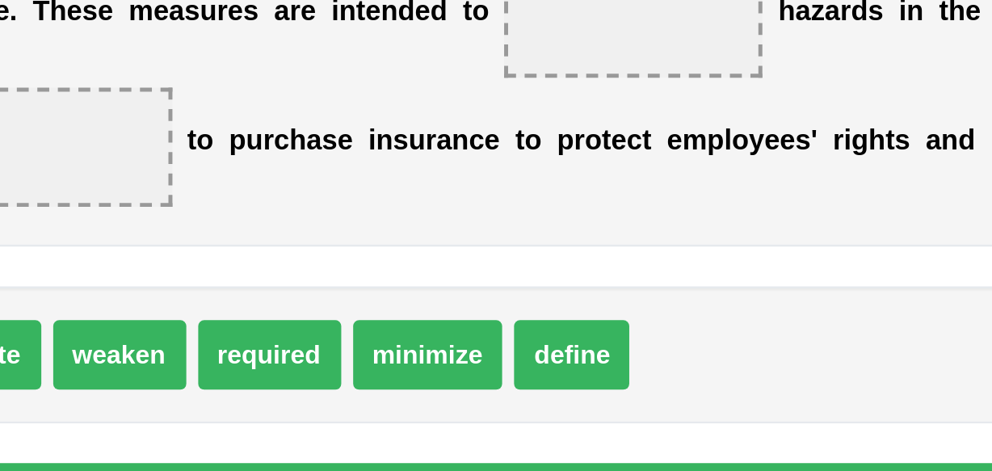
drag, startPoint x: 576, startPoint y: 392, endPoint x: 591, endPoint y: 381, distance: 17.9
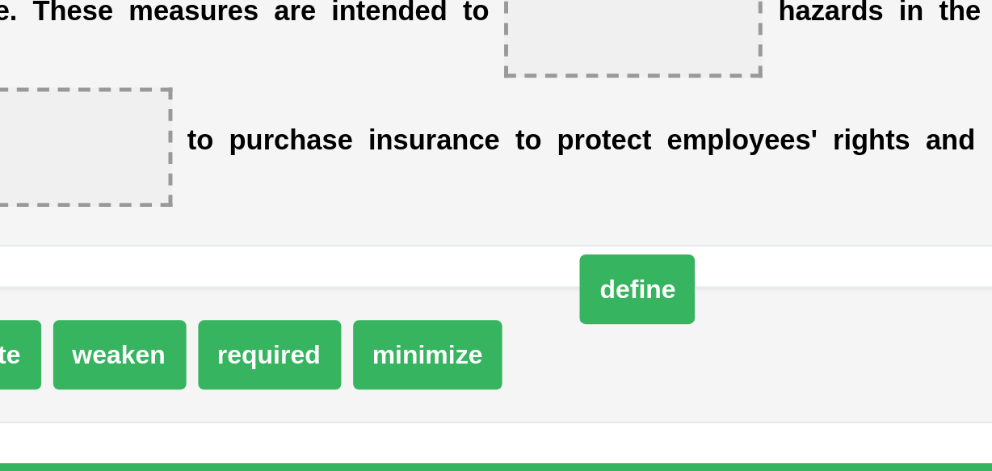
drag, startPoint x: 576, startPoint y: 394, endPoint x: 604, endPoint y: 363, distance: 41.7
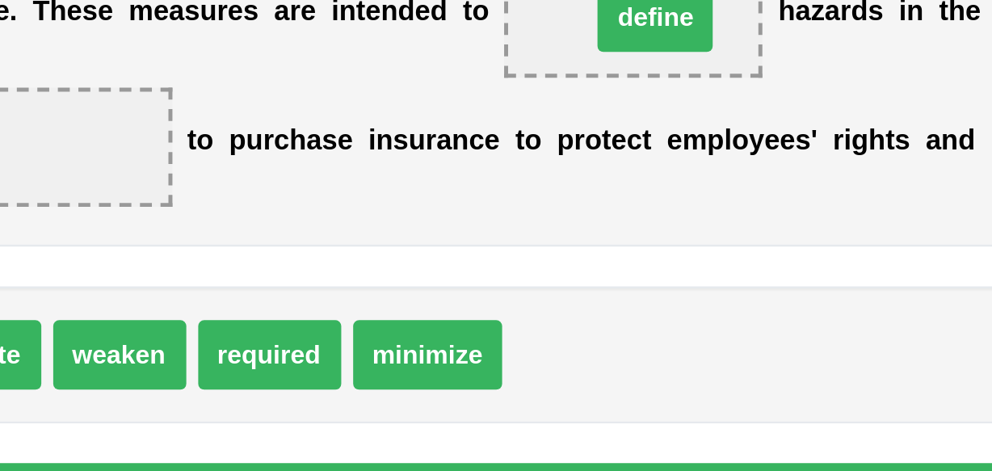
drag, startPoint x: 579, startPoint y: 398, endPoint x: 613, endPoint y: 261, distance: 141.5
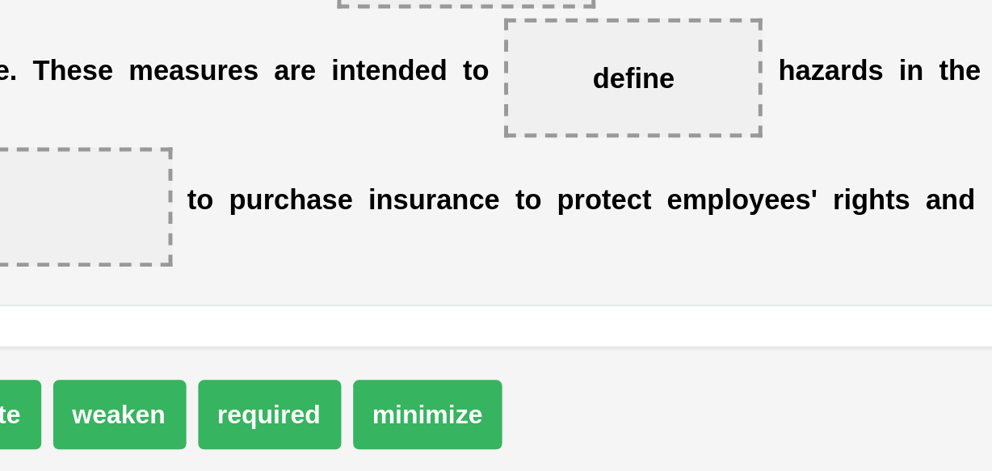
drag, startPoint x: 533, startPoint y: 394, endPoint x: 591, endPoint y: 320, distance: 94.4
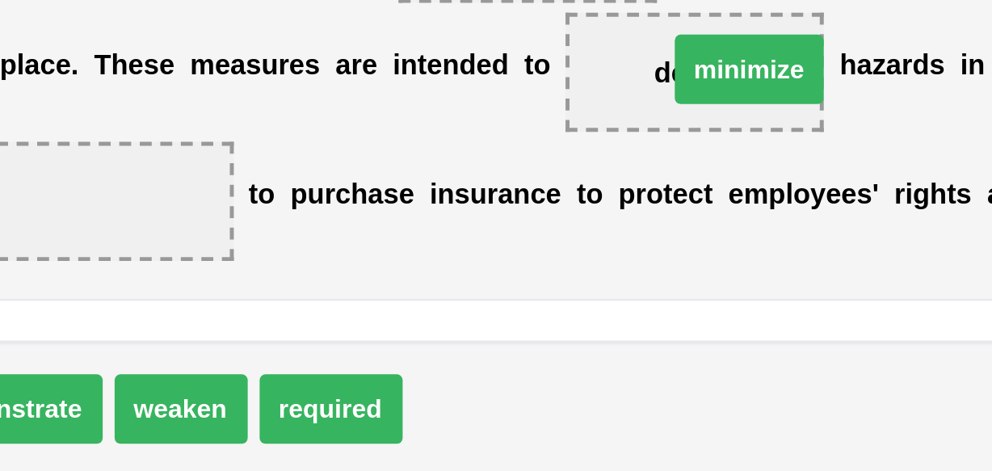
drag, startPoint x: 515, startPoint y: 396, endPoint x: 619, endPoint y: 244, distance: 184.2
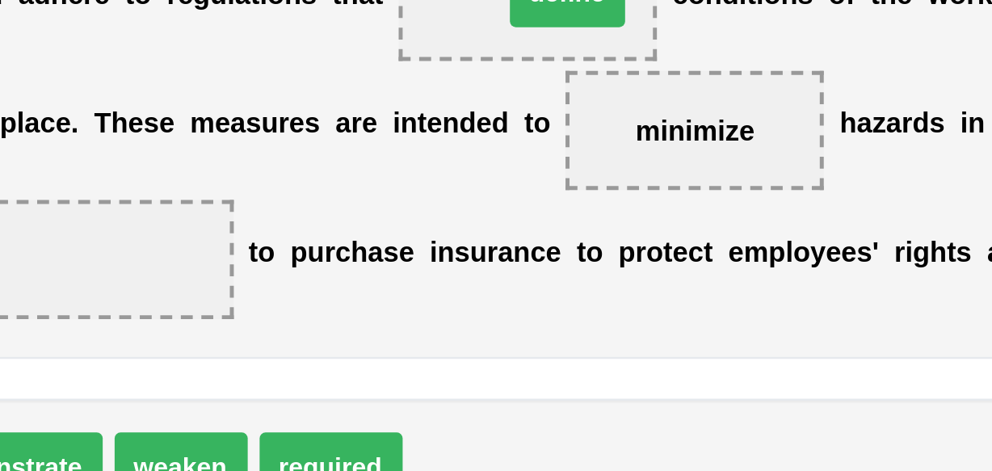
drag, startPoint x: 527, startPoint y: 384, endPoint x: 566, endPoint y: 191, distance: 197.0
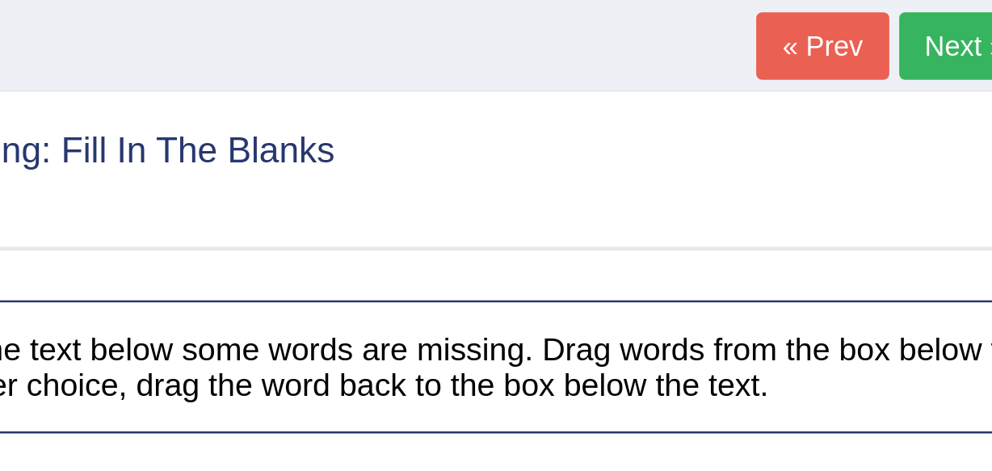
scroll to position [88, 0]
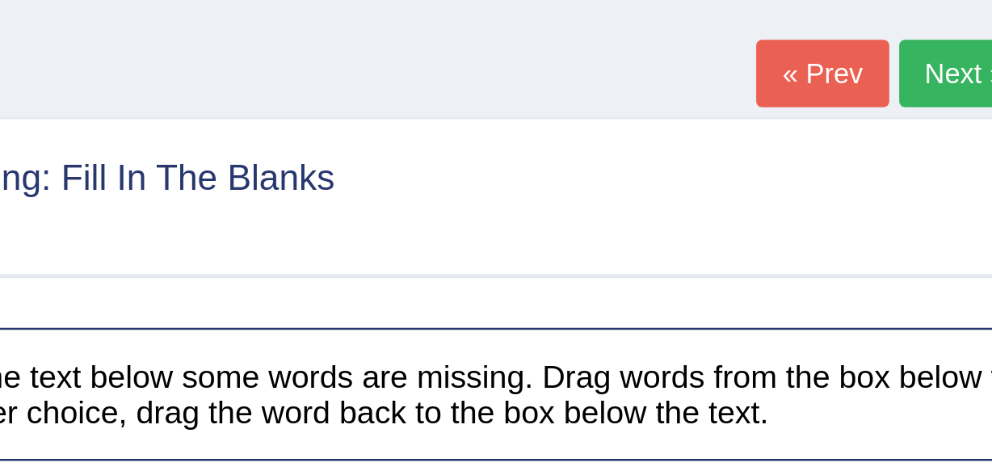
click at [727, 23] on link "Next »" at bounding box center [731, 29] width 53 height 27
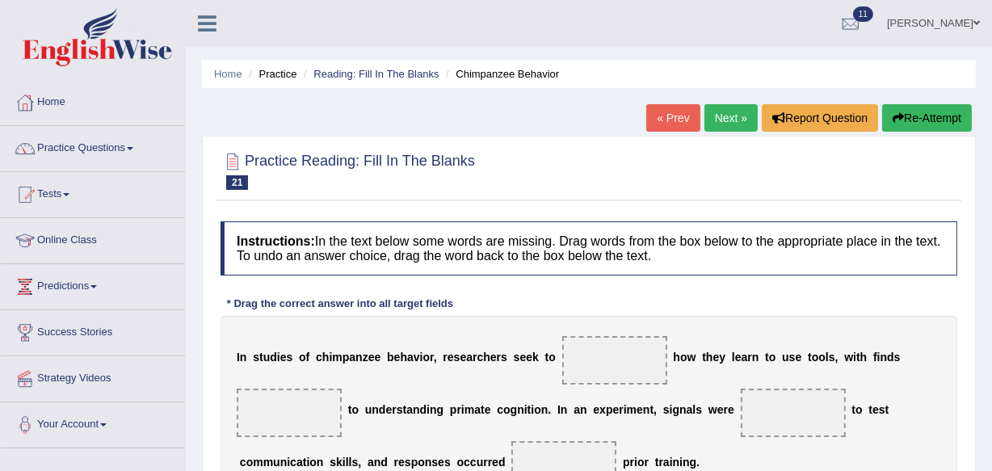
click at [667, 122] on link "« Prev" at bounding box center [672, 117] width 53 height 27
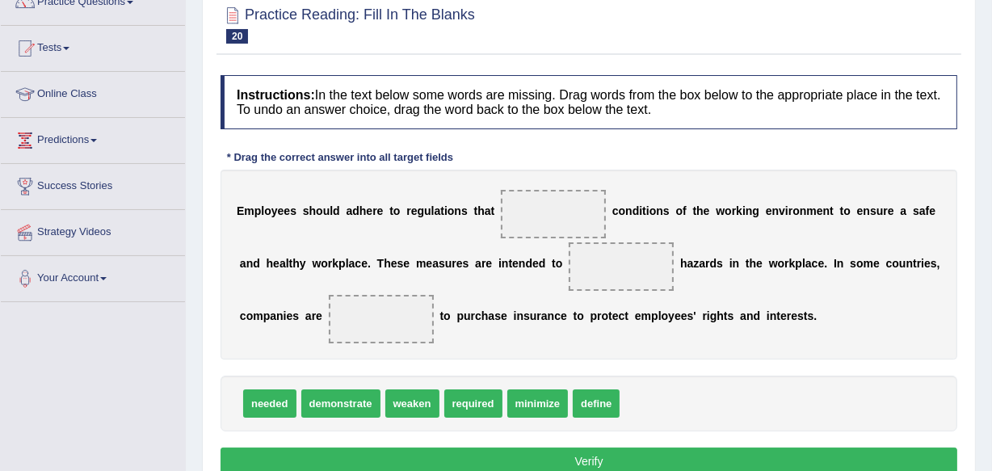
scroll to position [176, 0]
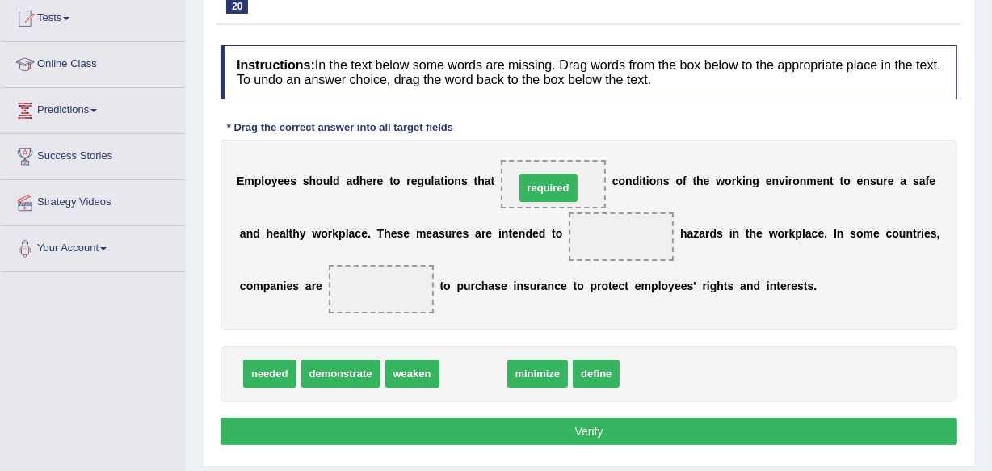
drag, startPoint x: 463, startPoint y: 367, endPoint x: 537, endPoint y: 181, distance: 200.2
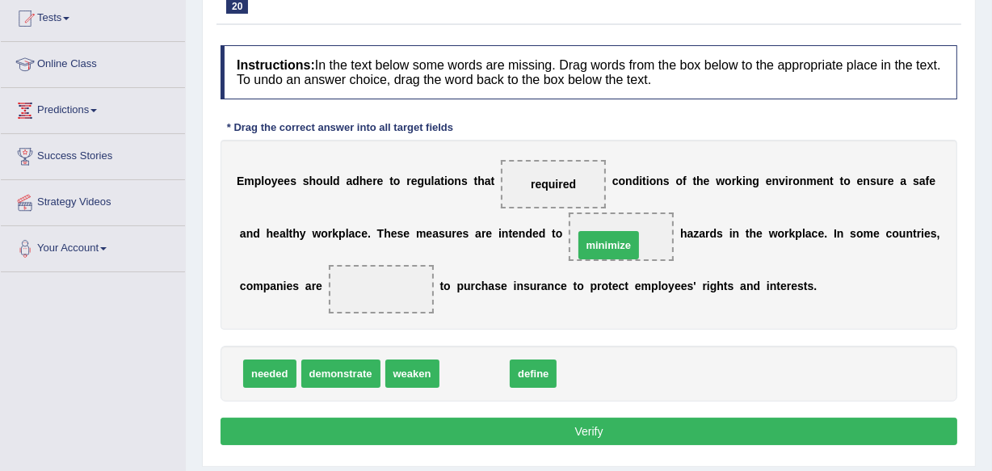
drag, startPoint x: 469, startPoint y: 366, endPoint x: 603, endPoint y: 238, distance: 185.7
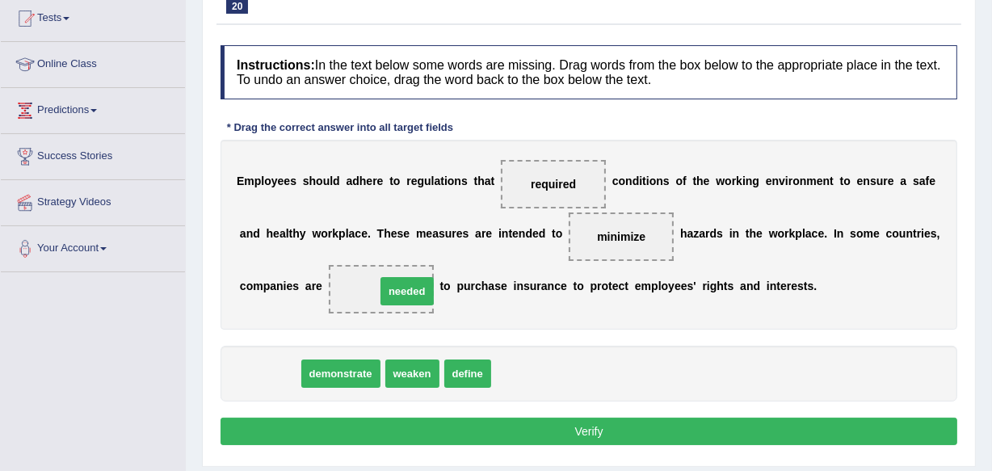
drag, startPoint x: 265, startPoint y: 364, endPoint x: 379, endPoint y: 268, distance: 149.1
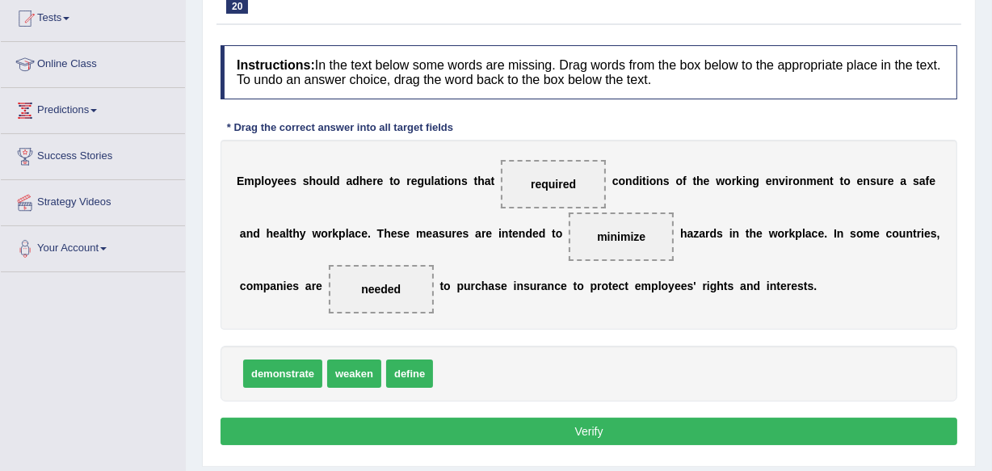
click at [592, 427] on button "Verify" at bounding box center [589, 431] width 737 height 27
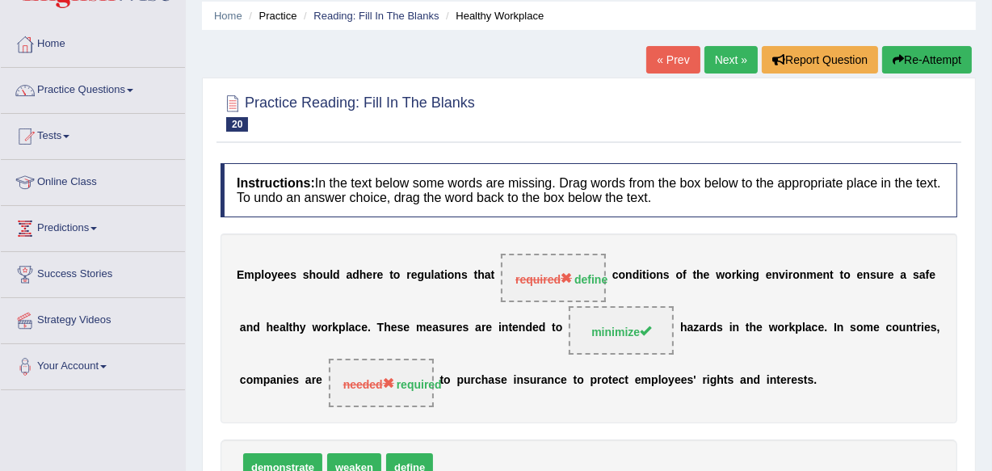
scroll to position [29, 0]
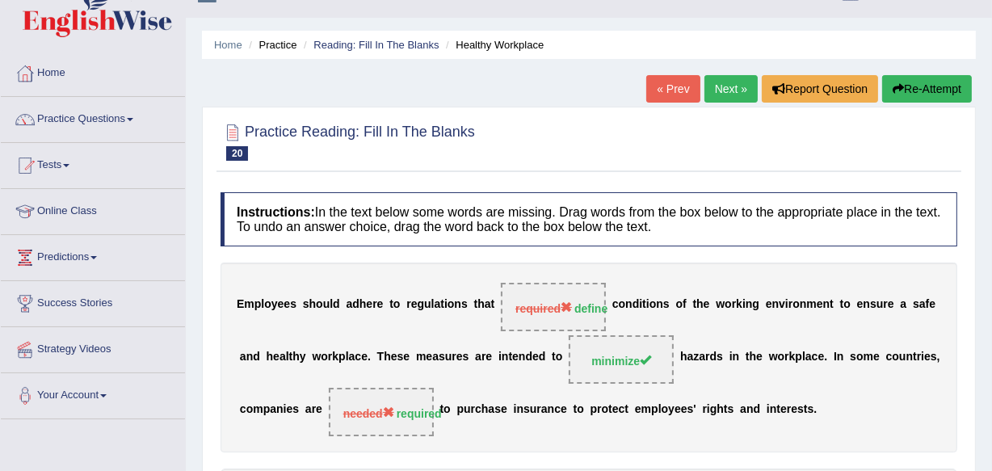
click at [722, 84] on link "Next »" at bounding box center [731, 88] width 53 height 27
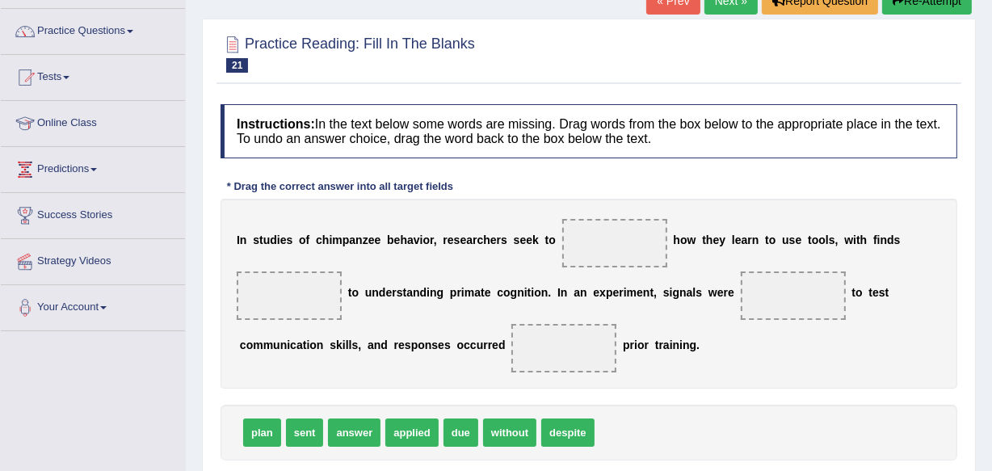
scroll to position [146, 0]
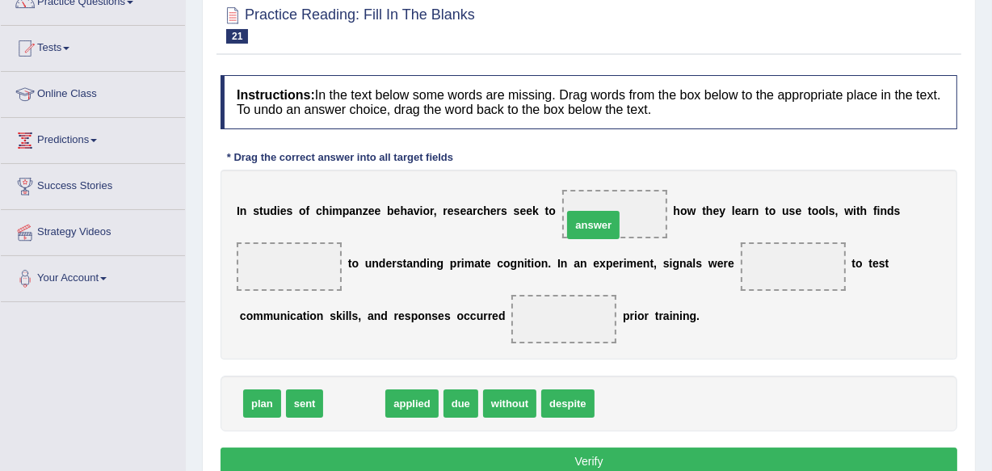
drag, startPoint x: 355, startPoint y: 400, endPoint x: 600, endPoint y: 221, distance: 303.1
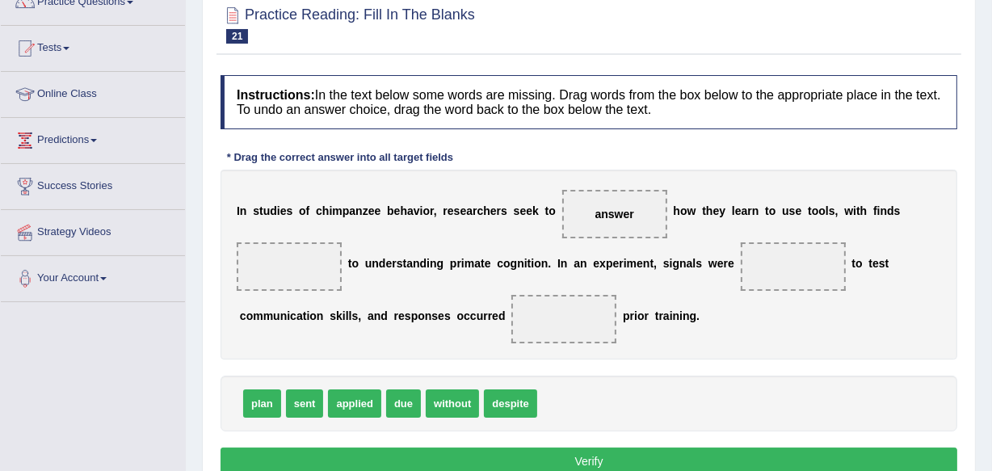
drag, startPoint x: 353, startPoint y: 406, endPoint x: 377, endPoint y: 290, distance: 118.7
drag, startPoint x: 357, startPoint y: 395, endPoint x: 413, endPoint y: 201, distance: 201.8
drag, startPoint x: 337, startPoint y: 406, endPoint x: 296, endPoint y: 292, distance: 121.2
drag, startPoint x: 331, startPoint y: 414, endPoint x: 319, endPoint y: 353, distance: 61.8
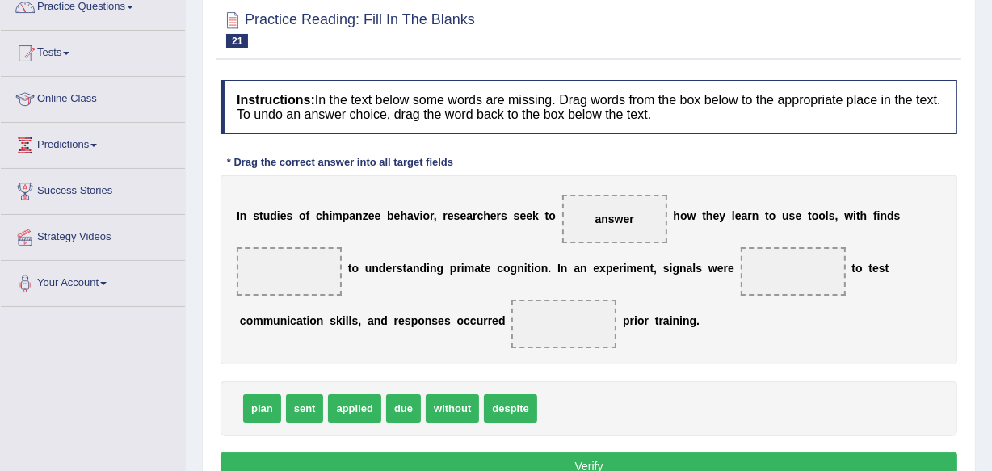
drag, startPoint x: 338, startPoint y: 408, endPoint x: 319, endPoint y: 366, distance: 45.9
drag, startPoint x: 360, startPoint y: 413, endPoint x: 293, endPoint y: 258, distance: 168.7
drag, startPoint x: 302, startPoint y: 412, endPoint x: 419, endPoint y: 324, distance: 146.6
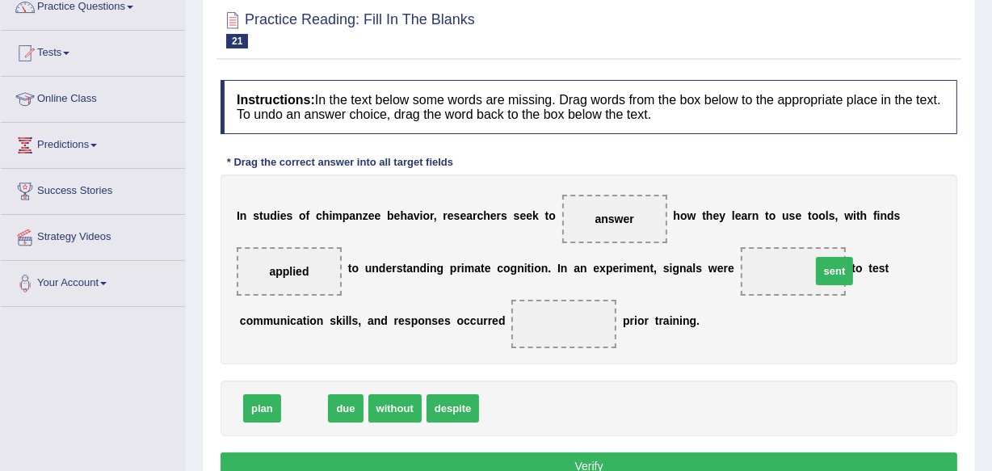
drag, startPoint x: 311, startPoint y: 417, endPoint x: 841, endPoint y: 280, distance: 547.6
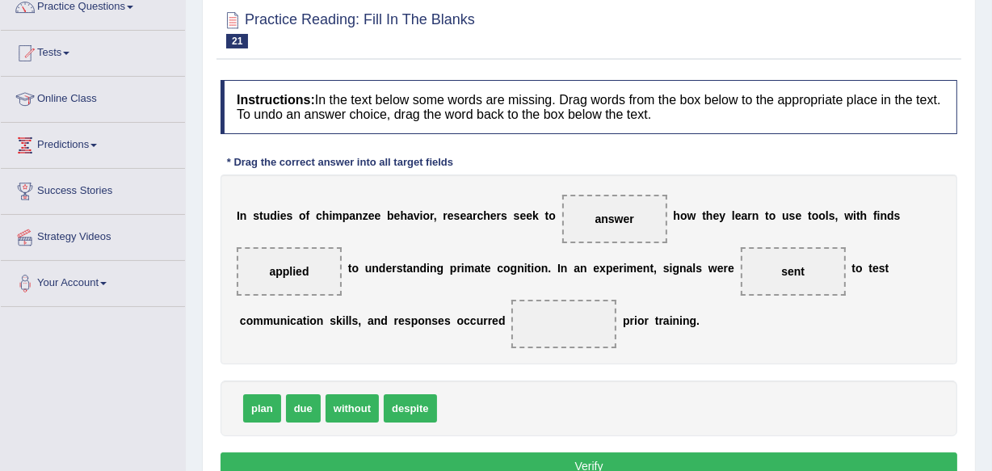
drag, startPoint x: 363, startPoint y: 402, endPoint x: 499, endPoint y: 343, distance: 148.3
drag, startPoint x: 358, startPoint y: 410, endPoint x: 437, endPoint y: 387, distance: 82.6
drag, startPoint x: 357, startPoint y: 420, endPoint x: 566, endPoint y: 337, distance: 224.5
click at [593, 461] on button "Verify" at bounding box center [589, 466] width 737 height 27
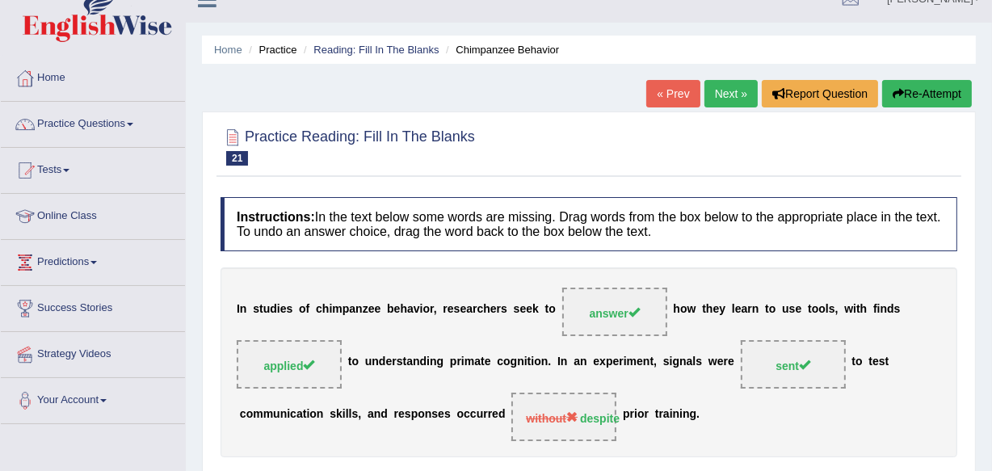
scroll to position [0, 0]
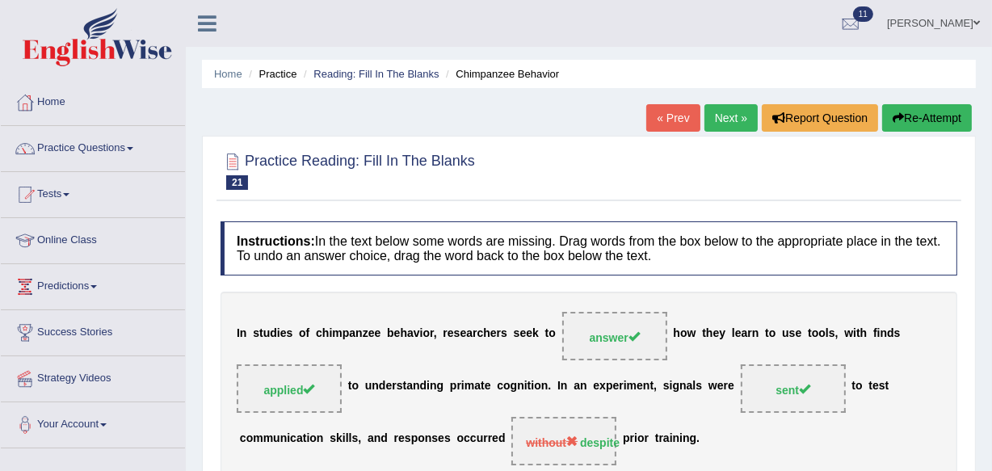
click at [724, 113] on link "Next »" at bounding box center [731, 117] width 53 height 27
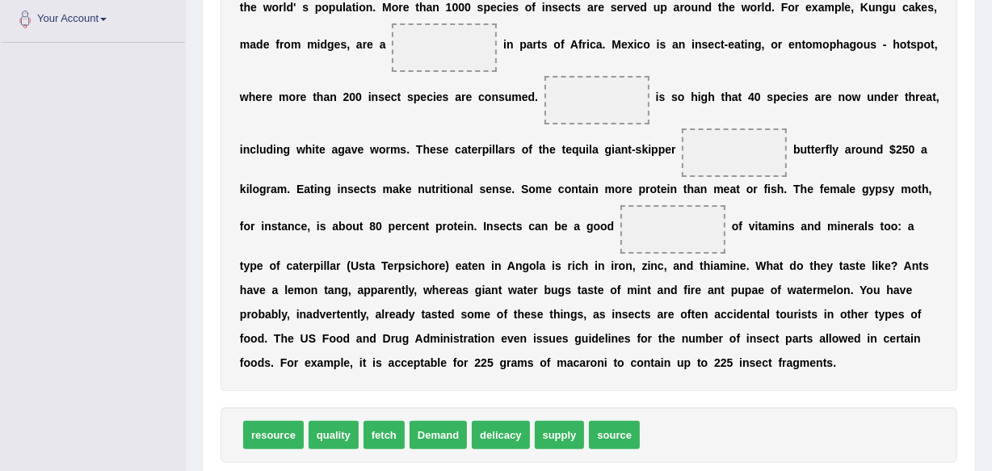
scroll to position [436, 0]
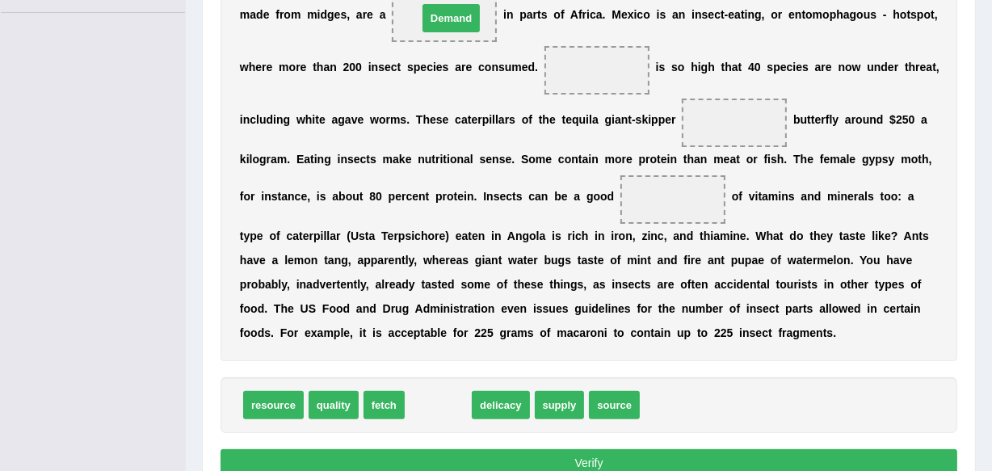
drag, startPoint x: 440, startPoint y: 400, endPoint x: 453, endPoint y: 10, distance: 390.5
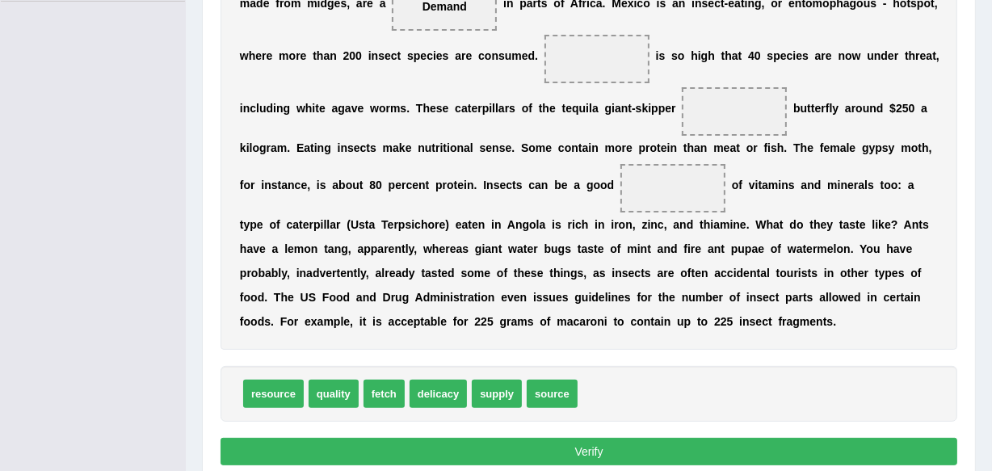
scroll to position [457, 0]
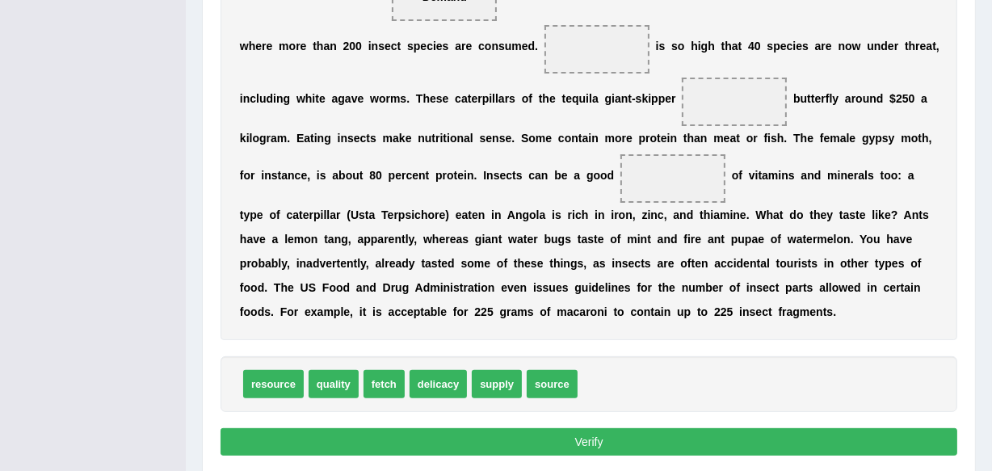
drag, startPoint x: 527, startPoint y: 387, endPoint x: 598, endPoint y: 276, distance: 132.3
drag, startPoint x: 564, startPoint y: 387, endPoint x: 582, endPoint y: 373, distance: 23.0
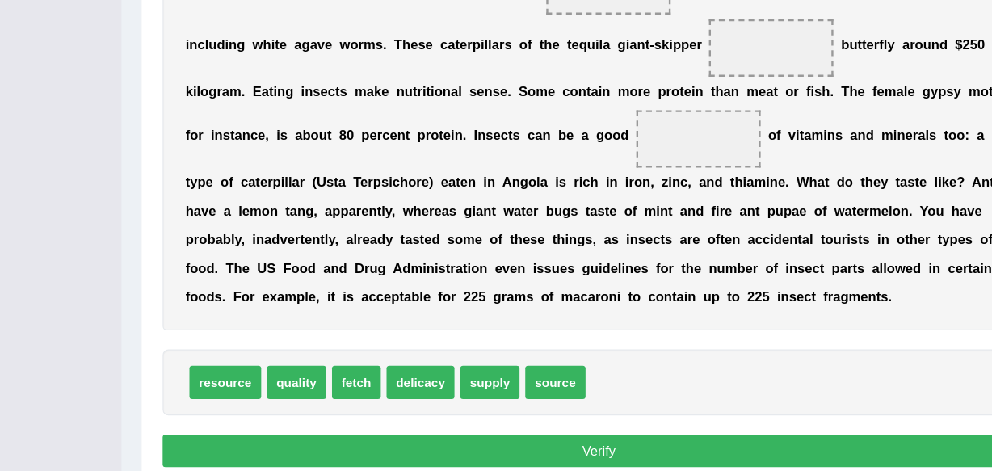
scroll to position [455, 0]
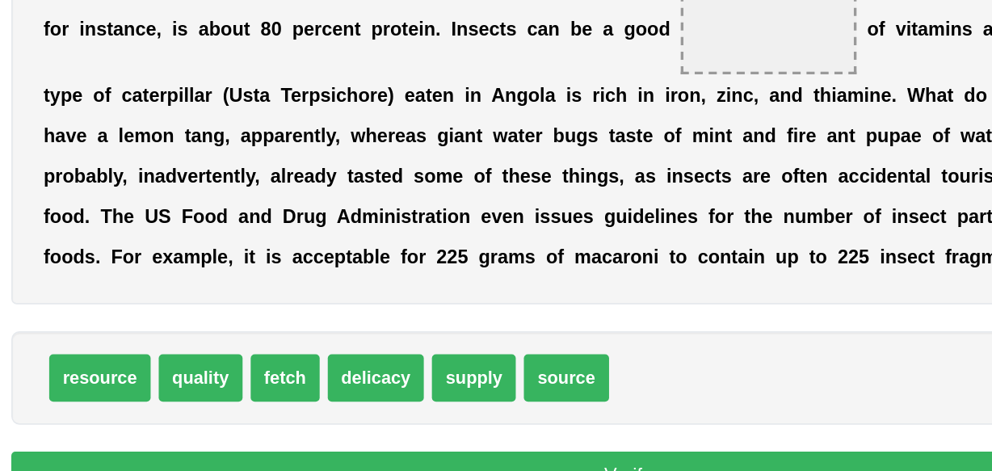
drag, startPoint x: 532, startPoint y: 391, endPoint x: 587, endPoint y: 368, distance: 60.2
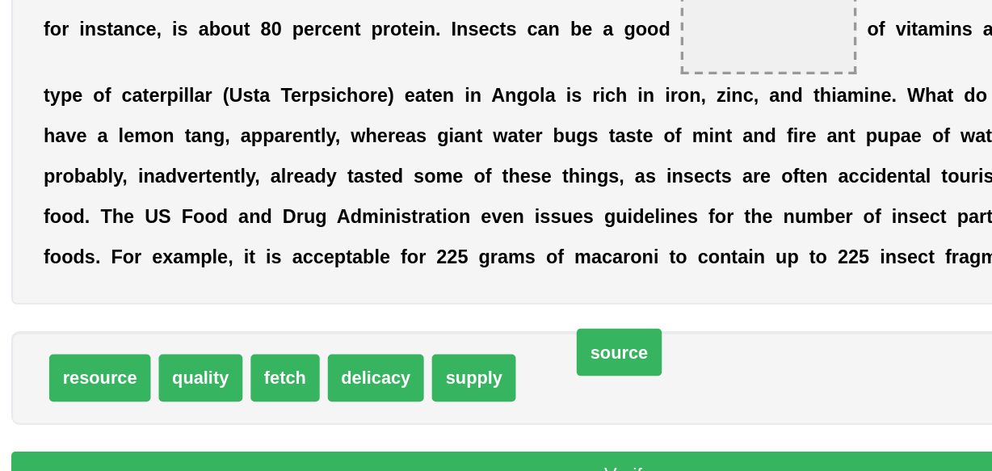
drag, startPoint x: 544, startPoint y: 397, endPoint x: 587, endPoint y: 378, distance: 47.4
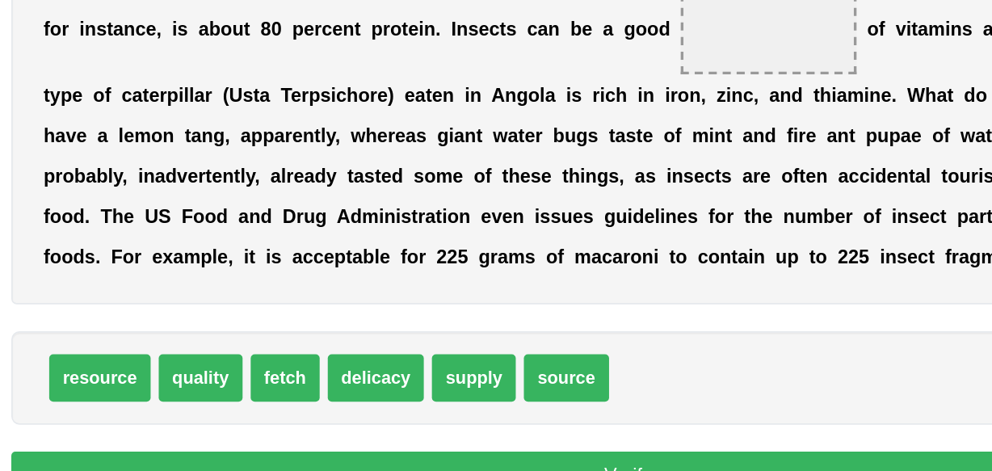
click at [628, 373] on div "resource quality fetch delicacy supply source" at bounding box center [589, 386] width 737 height 56
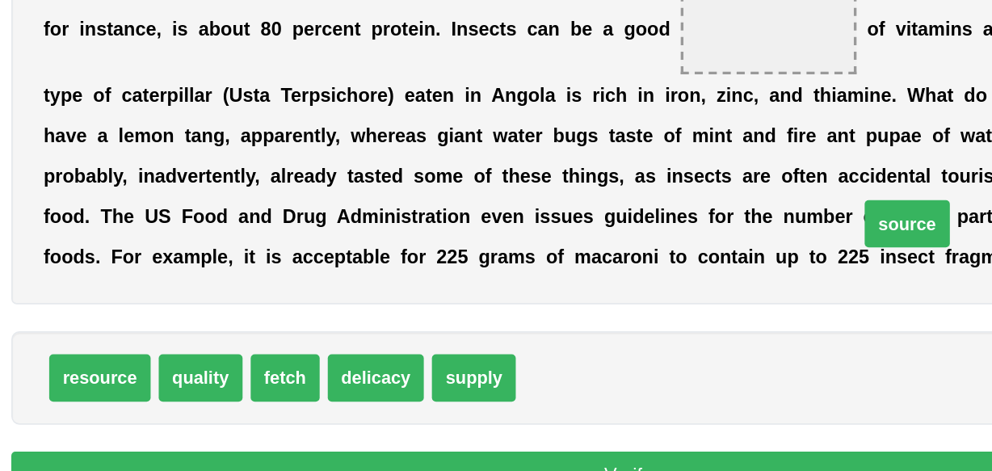
drag, startPoint x: 555, startPoint y: 396, endPoint x: 812, endPoint y: 227, distance: 307.5
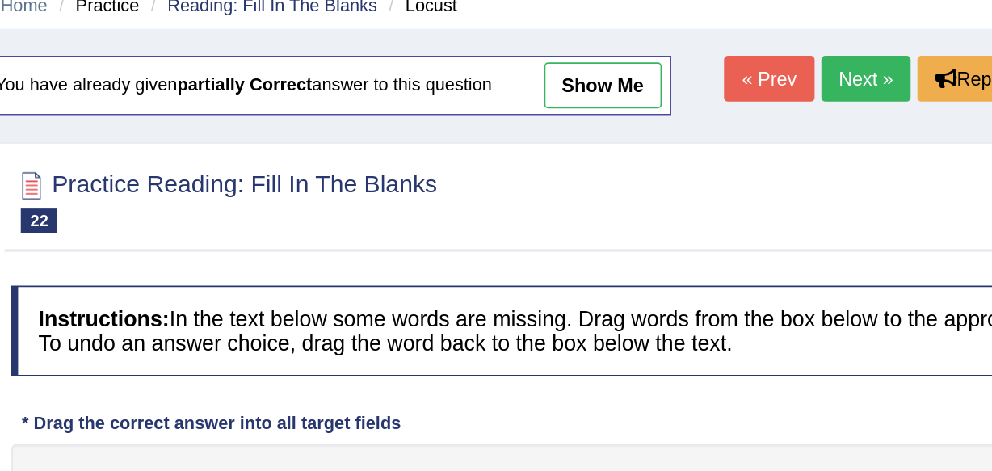
scroll to position [53, 0]
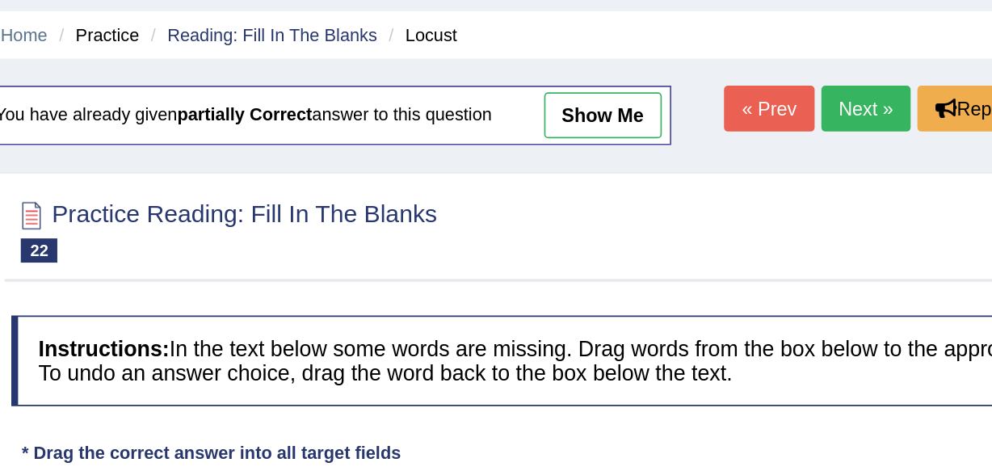
click at [716, 68] on link "Next »" at bounding box center [731, 64] width 53 height 27
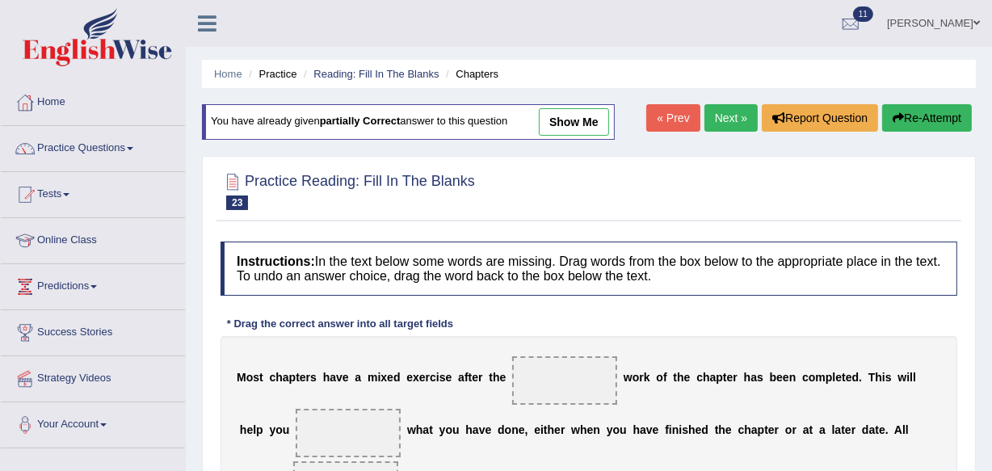
click at [664, 120] on link "« Prev" at bounding box center [672, 117] width 53 height 27
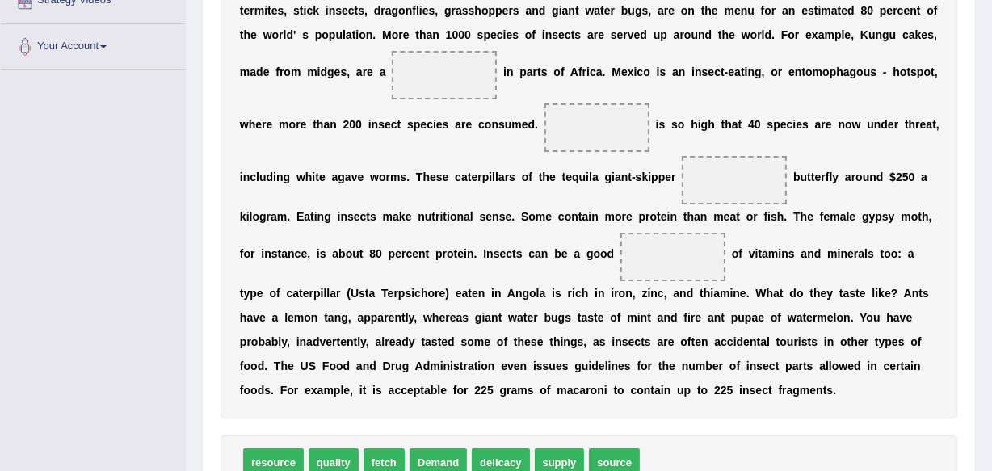
scroll to position [407, 0]
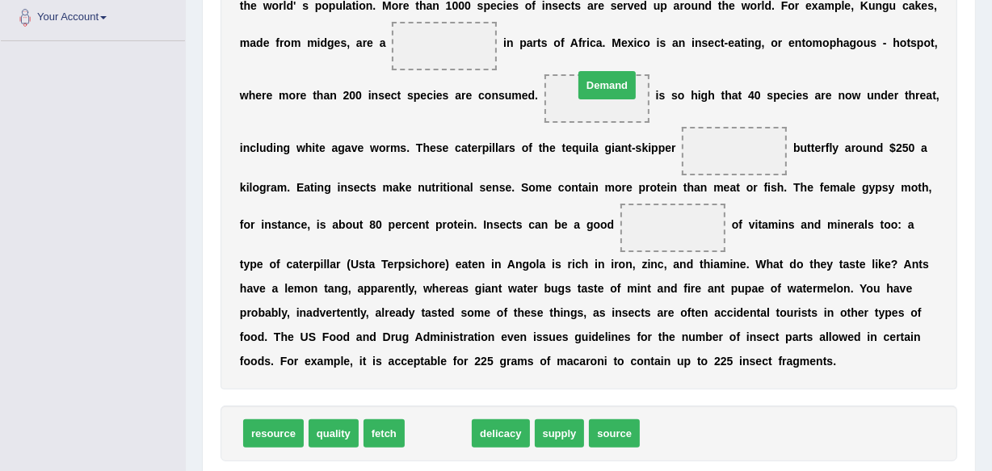
drag, startPoint x: 443, startPoint y: 431, endPoint x: 608, endPoint y: 93, distance: 376.2
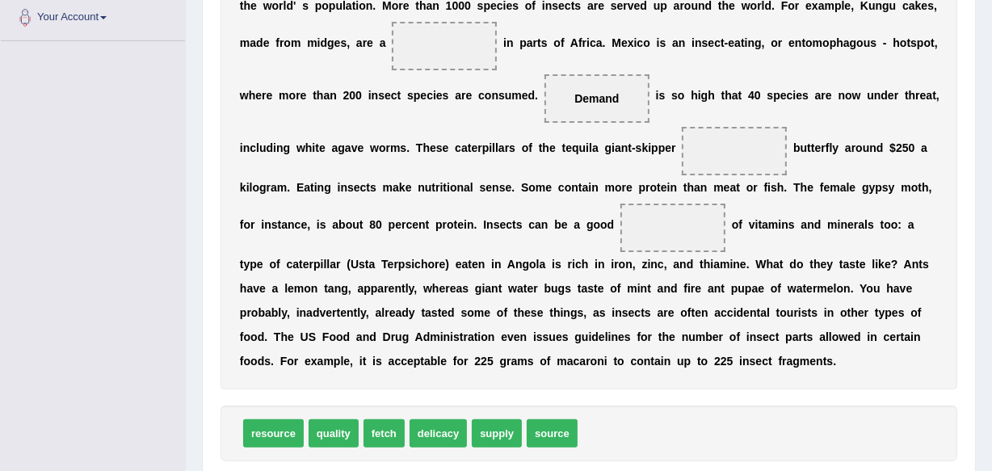
drag, startPoint x: 493, startPoint y: 433, endPoint x: 381, endPoint y: 427, distance: 112.5
drag, startPoint x: 500, startPoint y: 441, endPoint x: 463, endPoint y: 47, distance: 396.1
drag, startPoint x: 685, startPoint y: 148, endPoint x: 537, endPoint y: 131, distance: 149.6
click at [537, 131] on div "F a n c y a l o c u s t f o r l u n c h ? P r o b a b l y n o t , i f y o u l i…" at bounding box center [589, 159] width 737 height 461
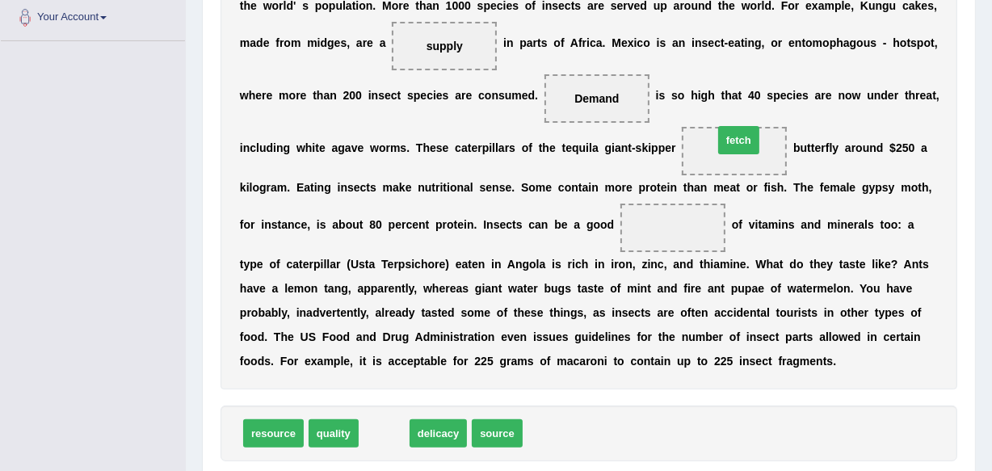
drag, startPoint x: 389, startPoint y: 437, endPoint x: 733, endPoint y: 148, distance: 449.0
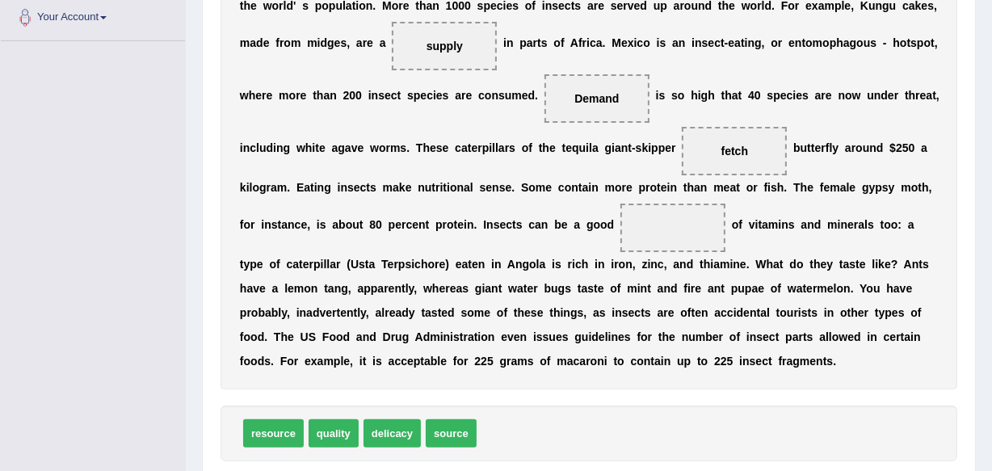
drag, startPoint x: 452, startPoint y: 437, endPoint x: 537, endPoint y: 396, distance: 95.1
drag, startPoint x: 463, startPoint y: 440, endPoint x: 568, endPoint y: 403, distance: 111.2
drag, startPoint x: 428, startPoint y: 440, endPoint x: 511, endPoint y: 400, distance: 91.8
drag, startPoint x: 466, startPoint y: 440, endPoint x: 668, endPoint y: 236, distance: 287.4
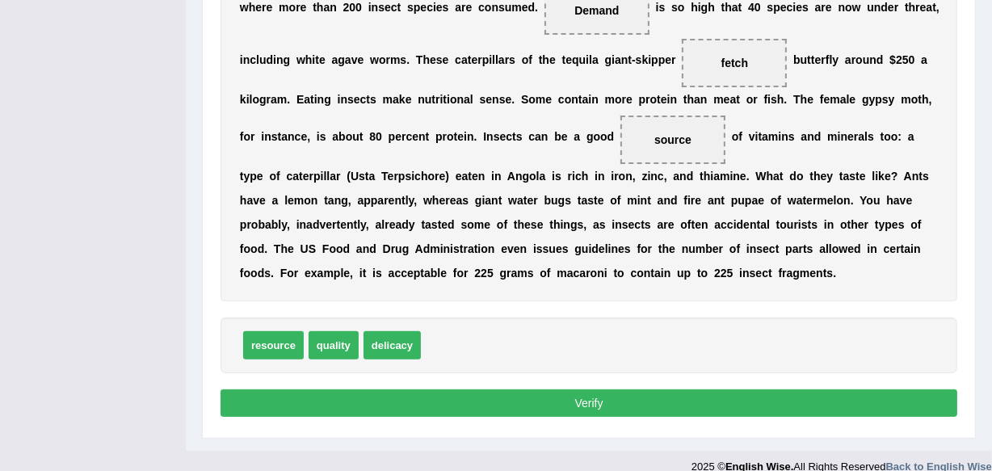
scroll to position [515, 0]
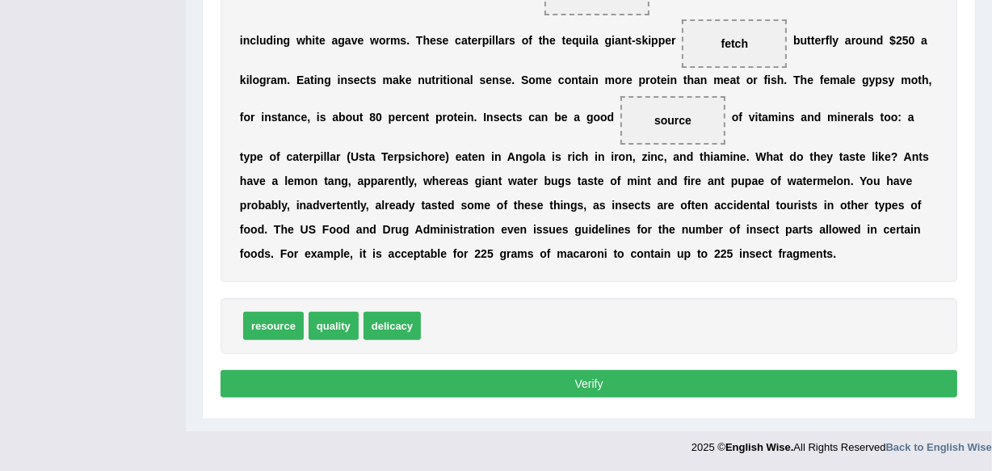
click at [581, 385] on button "Verify" at bounding box center [589, 383] width 737 height 27
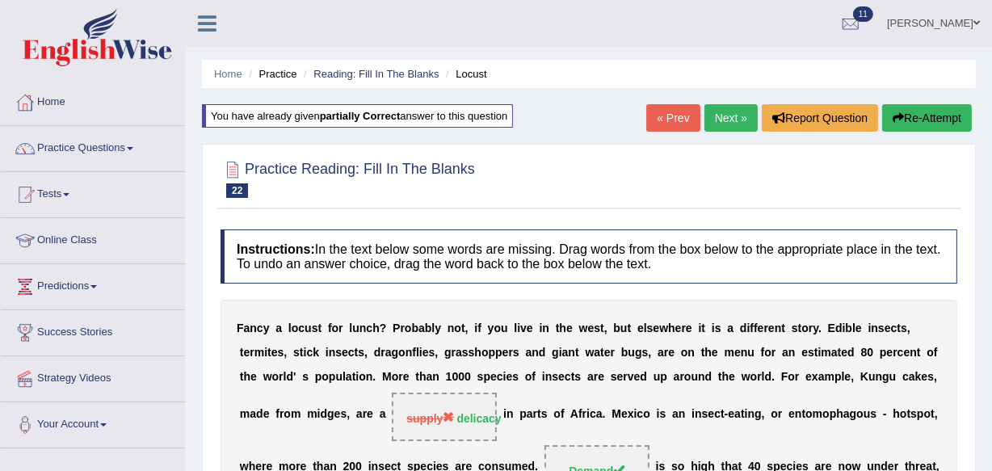
scroll to position [1, 0]
click at [991, 42] on li "Charles D Glaydor Toggle navigation Username: Charles_D Access Type: Online Sub…" at bounding box center [933, 22] width 117 height 46
click at [718, 113] on link "Next »" at bounding box center [731, 116] width 53 height 27
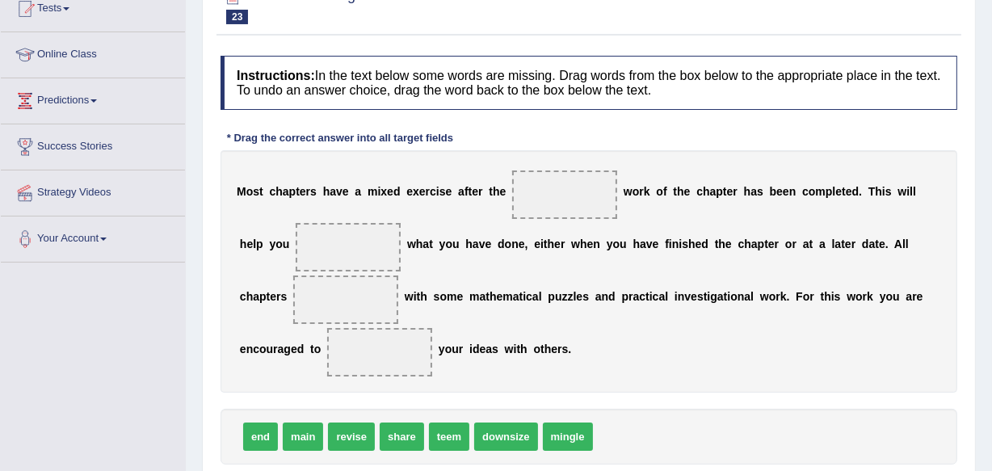
scroll to position [215, 0]
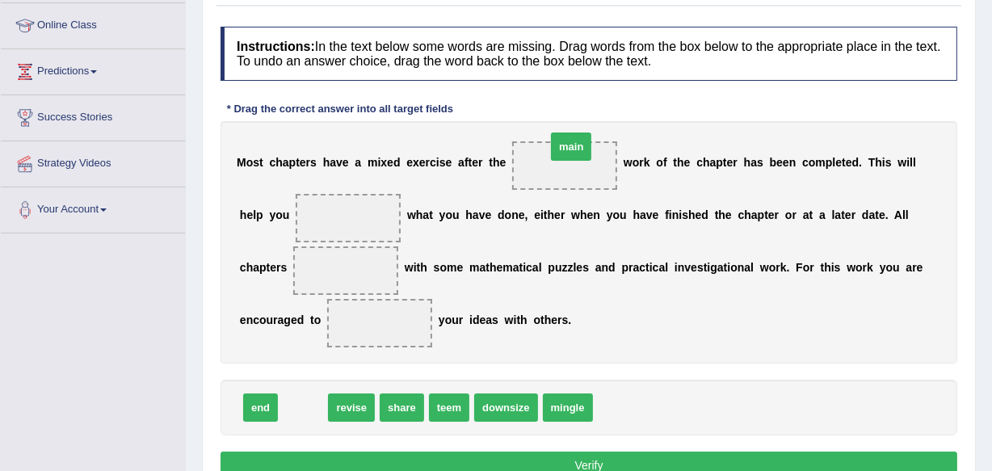
drag, startPoint x: 307, startPoint y: 408, endPoint x: 575, endPoint y: 146, distance: 374.9
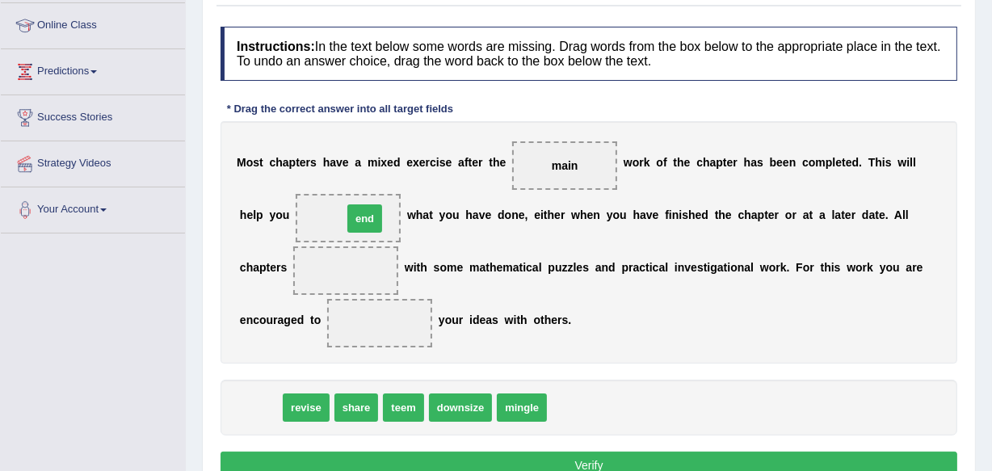
drag, startPoint x: 246, startPoint y: 413, endPoint x: 351, endPoint y: 225, distance: 214.5
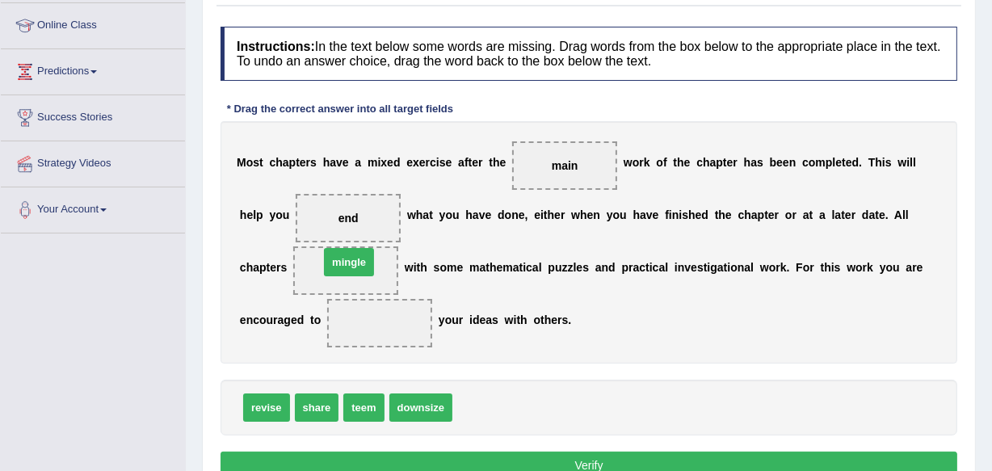
drag, startPoint x: 482, startPoint y: 402, endPoint x: 348, endPoint y: 262, distance: 194.3
drag, startPoint x: 322, startPoint y: 402, endPoint x: 399, endPoint y: 363, distance: 87.1
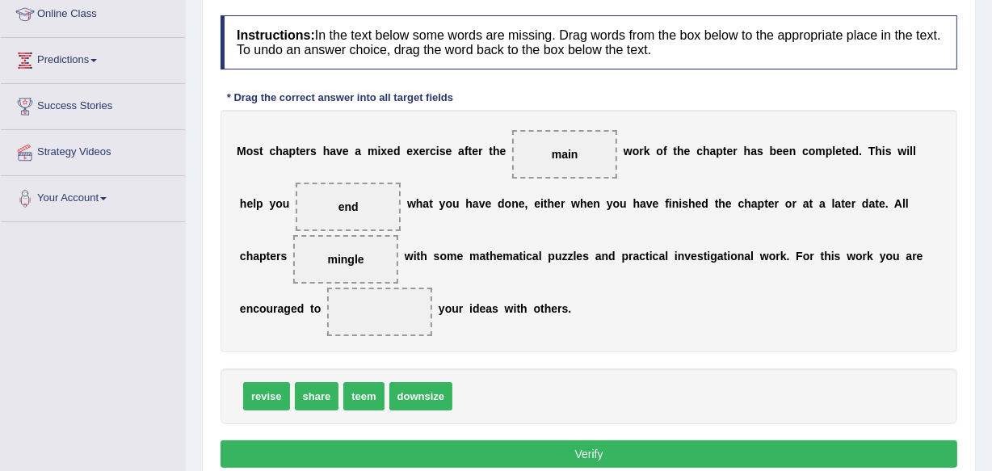
scroll to position [229, 0]
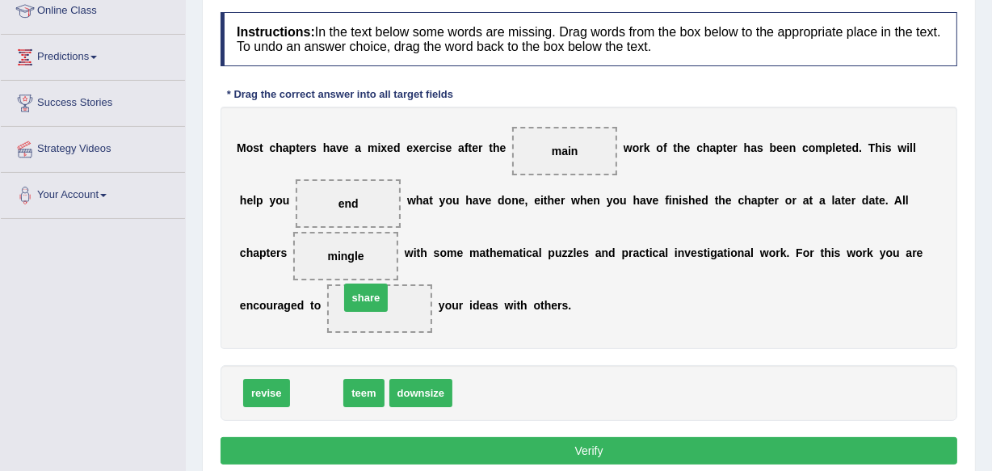
drag, startPoint x: 316, startPoint y: 392, endPoint x: 365, endPoint y: 299, distance: 105.2
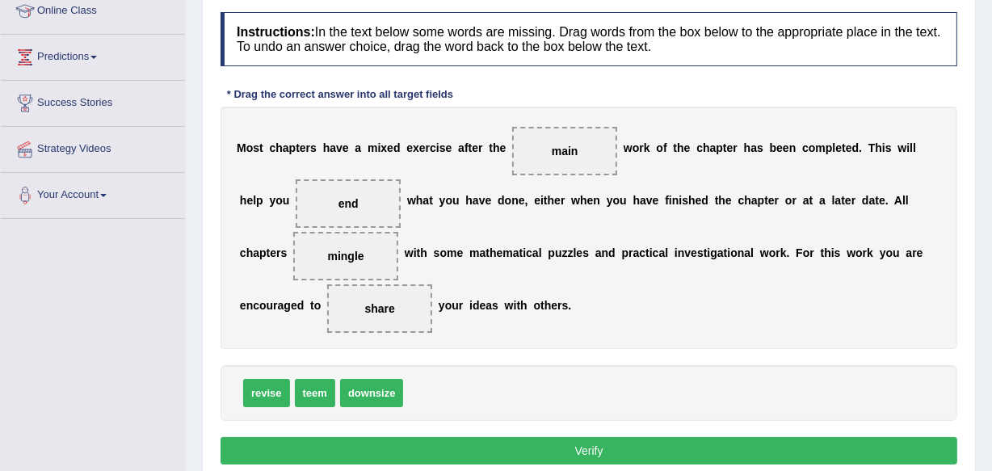
click at [591, 448] on button "Verify" at bounding box center [589, 450] width 737 height 27
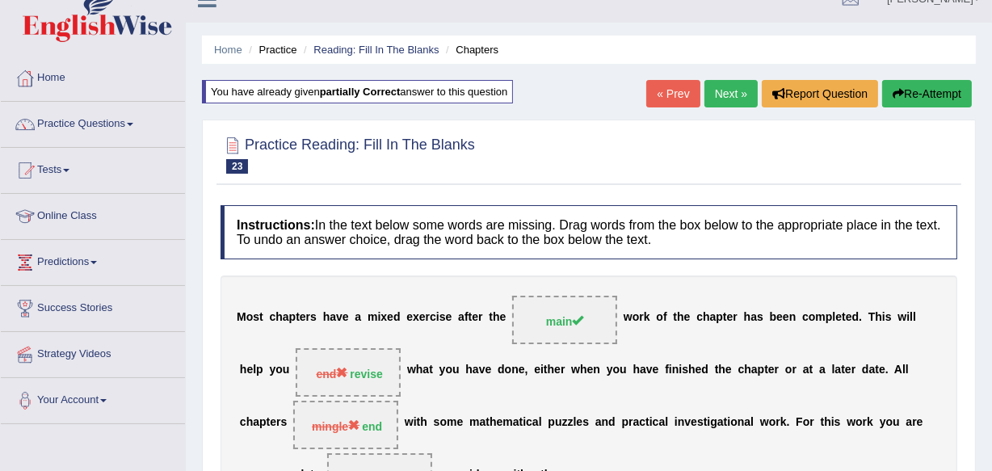
scroll to position [0, 0]
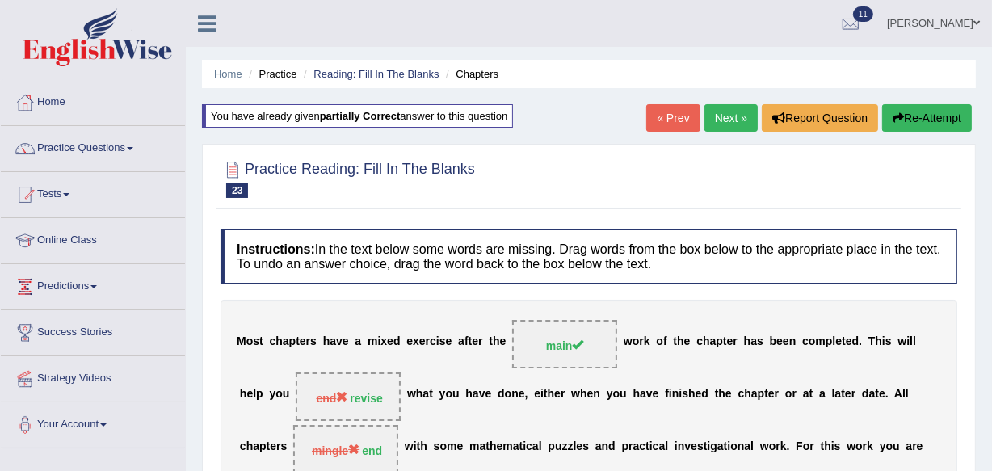
click at [721, 117] on link "Next »" at bounding box center [731, 117] width 53 height 27
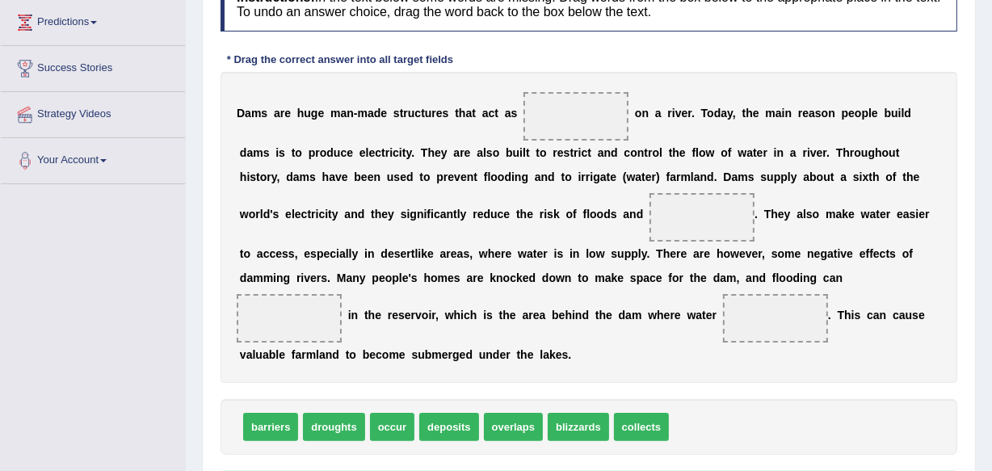
scroll to position [293, 0]
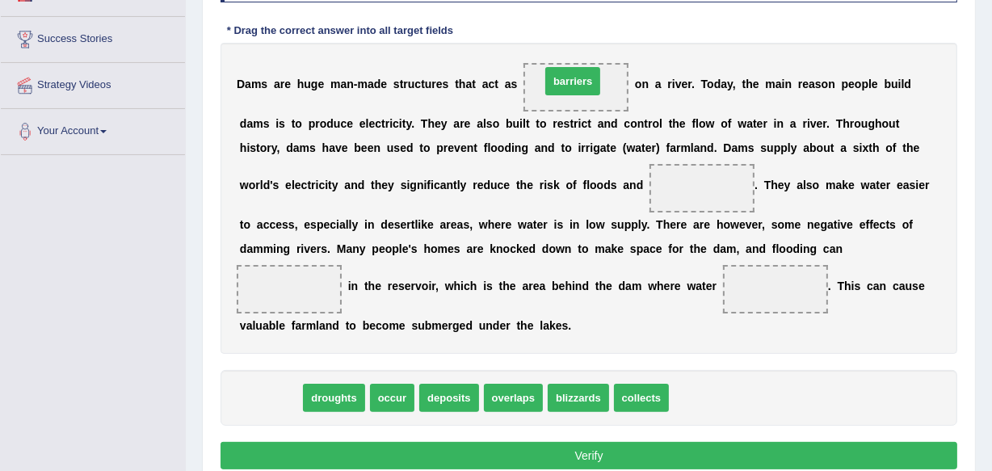
drag, startPoint x: 248, startPoint y: 402, endPoint x: 550, endPoint y: 85, distance: 438.4
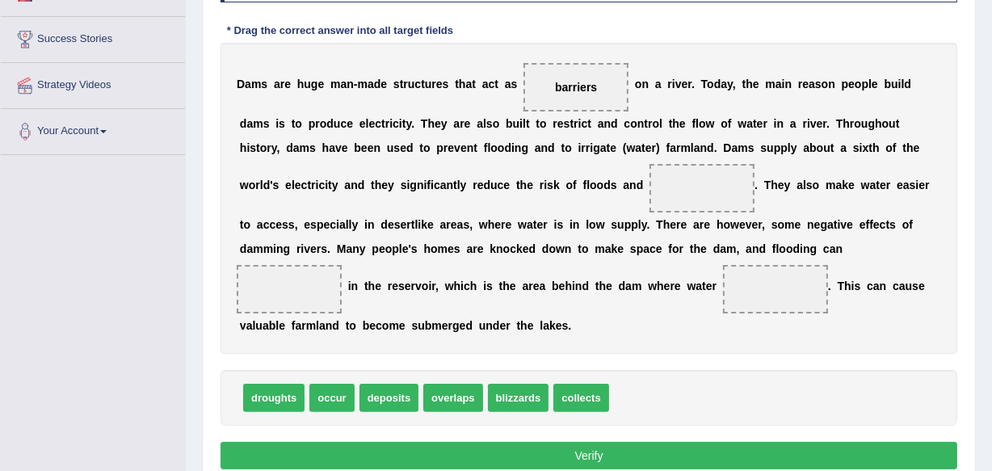
drag, startPoint x: 268, startPoint y: 398, endPoint x: 387, endPoint y: 271, distance: 174.4
drag, startPoint x: 248, startPoint y: 403, endPoint x: 380, endPoint y: 326, distance: 152.5
drag, startPoint x: 261, startPoint y: 404, endPoint x: 368, endPoint y: 342, distance: 124.2
drag, startPoint x: 246, startPoint y: 400, endPoint x: 377, endPoint y: 345, distance: 142.7
drag, startPoint x: 276, startPoint y: 408, endPoint x: 326, endPoint y: 379, distance: 58.6
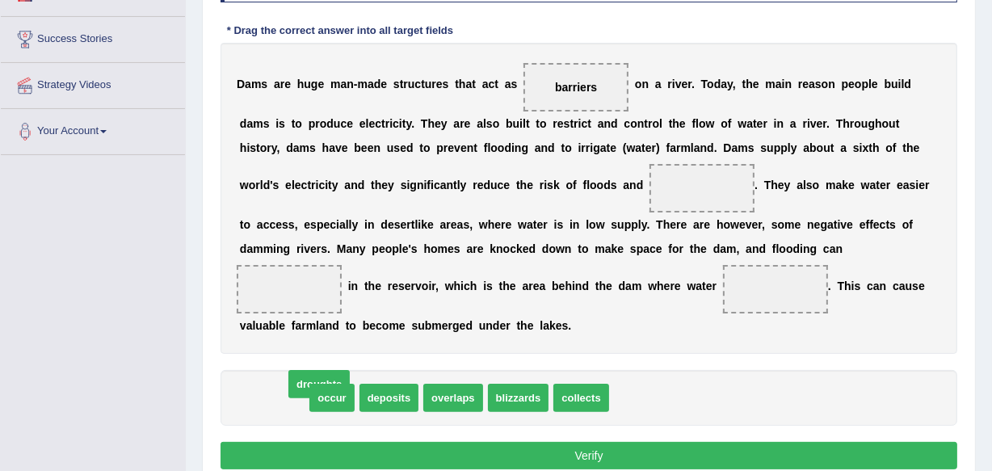
drag, startPoint x: 299, startPoint y: 403, endPoint x: 344, endPoint y: 389, distance: 47.3
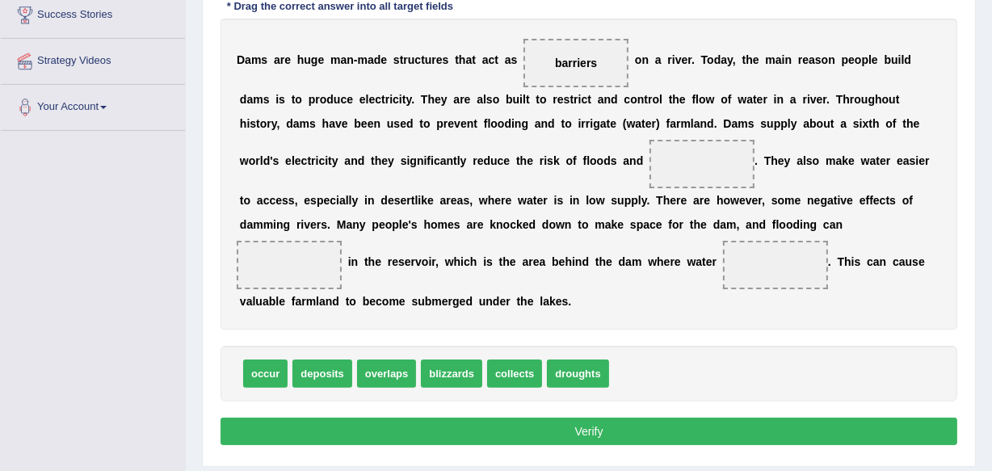
scroll to position [316, 0]
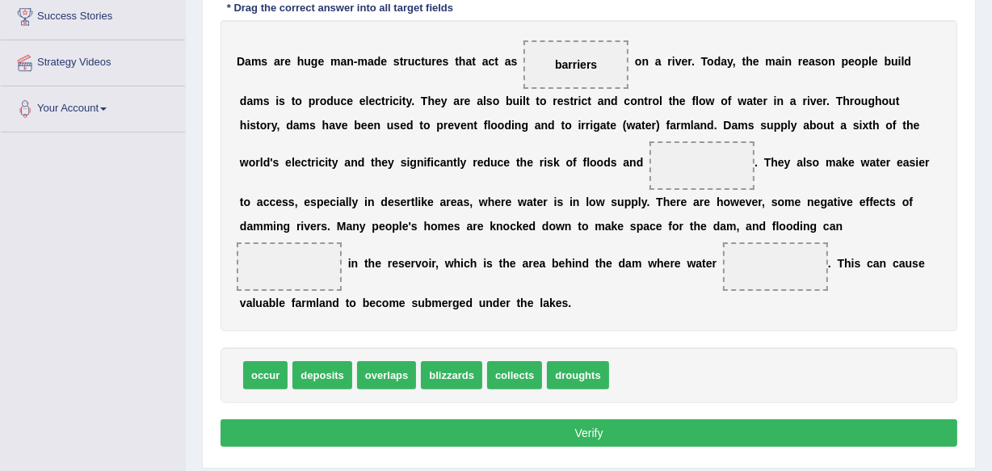
drag, startPoint x: 602, startPoint y: 384, endPoint x: 688, endPoint y: 316, distance: 109.3
drag, startPoint x: 550, startPoint y: 383, endPoint x: 694, endPoint y: 172, distance: 255.3
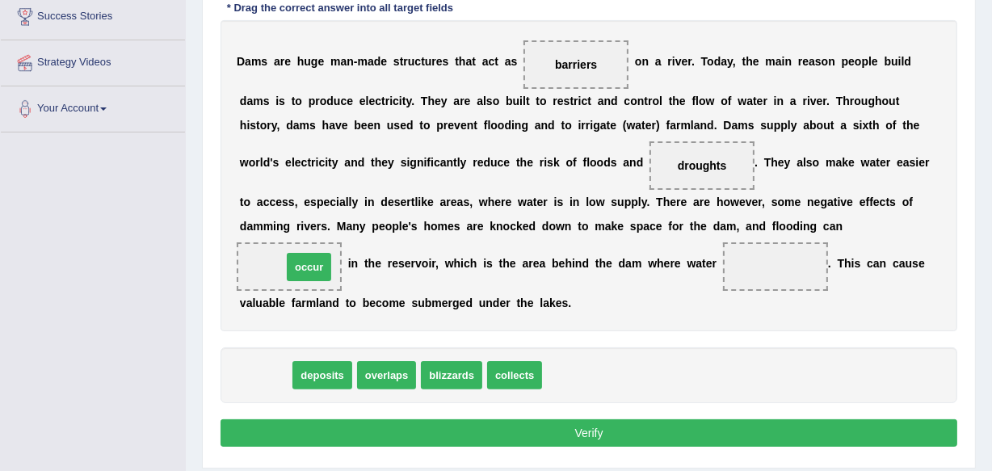
drag, startPoint x: 261, startPoint y: 372, endPoint x: 305, endPoint y: 264, distance: 116.0
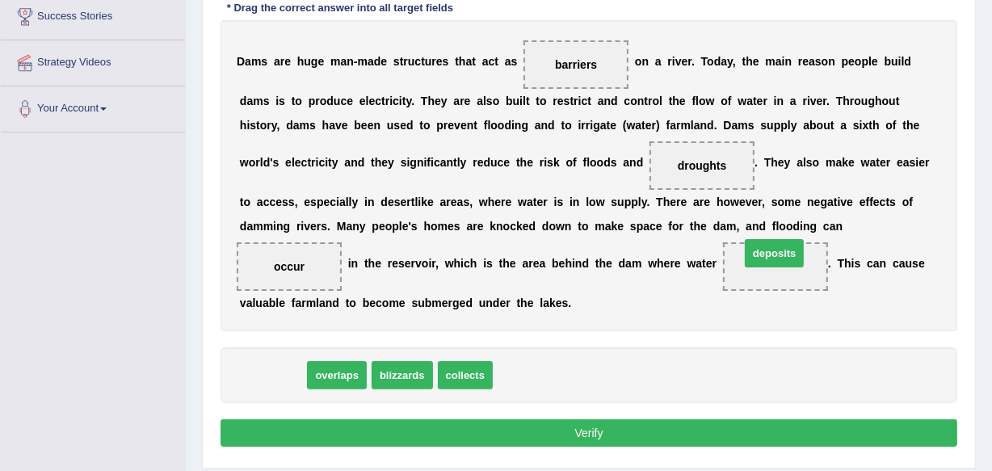
drag, startPoint x: 265, startPoint y: 371, endPoint x: 768, endPoint y: 254, distance: 516.9
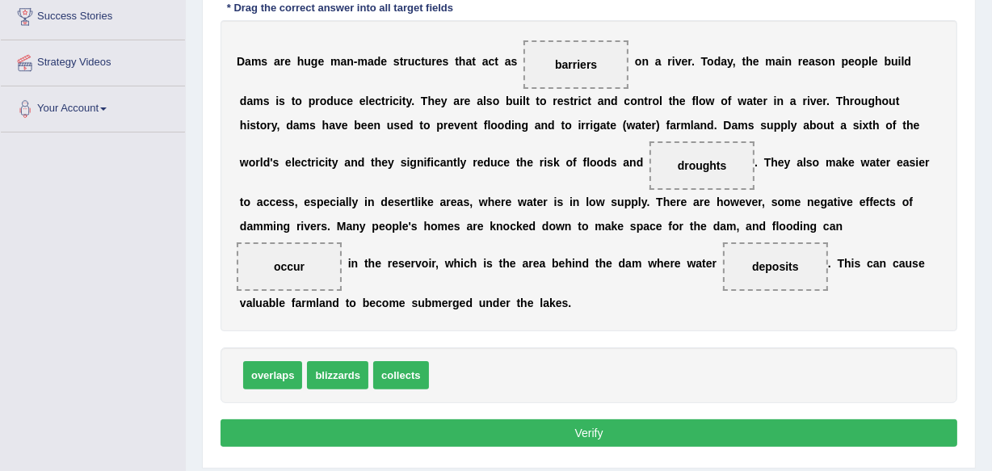
click at [600, 423] on button "Verify" at bounding box center [589, 432] width 737 height 27
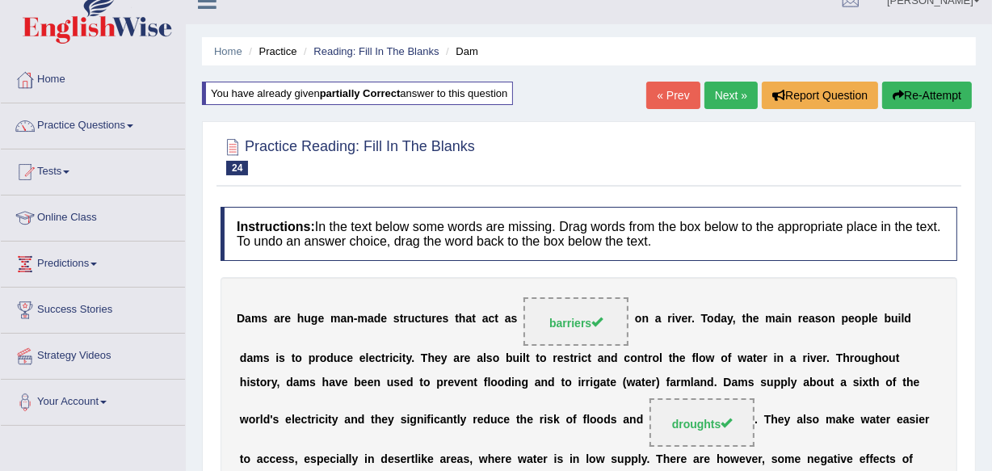
scroll to position [0, 0]
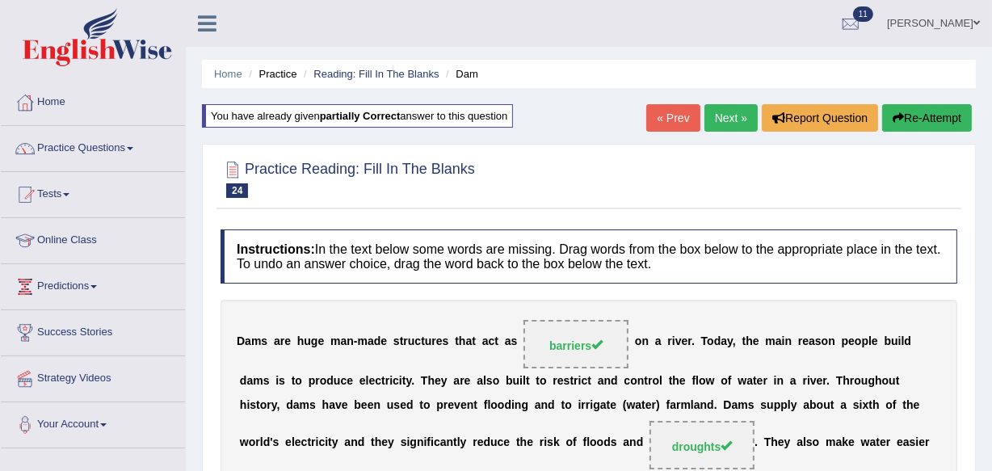
click at [725, 120] on link "Next »" at bounding box center [731, 117] width 53 height 27
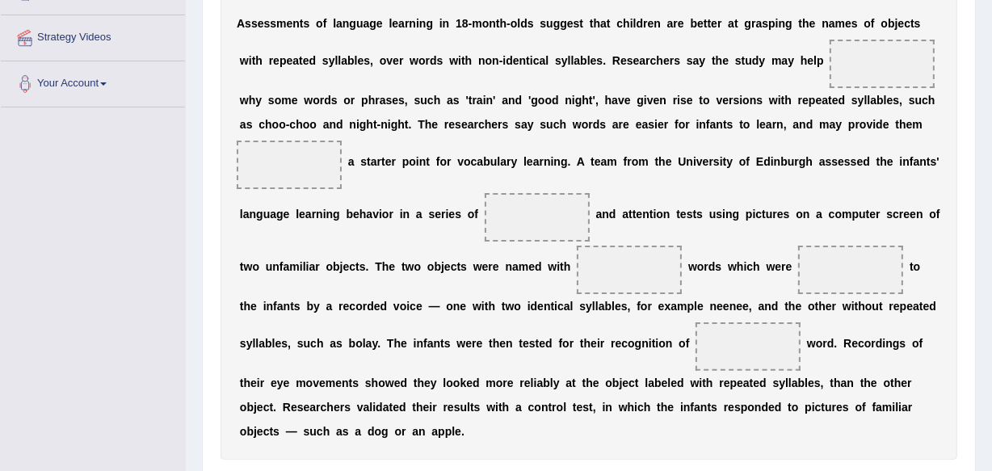
scroll to position [380, 0]
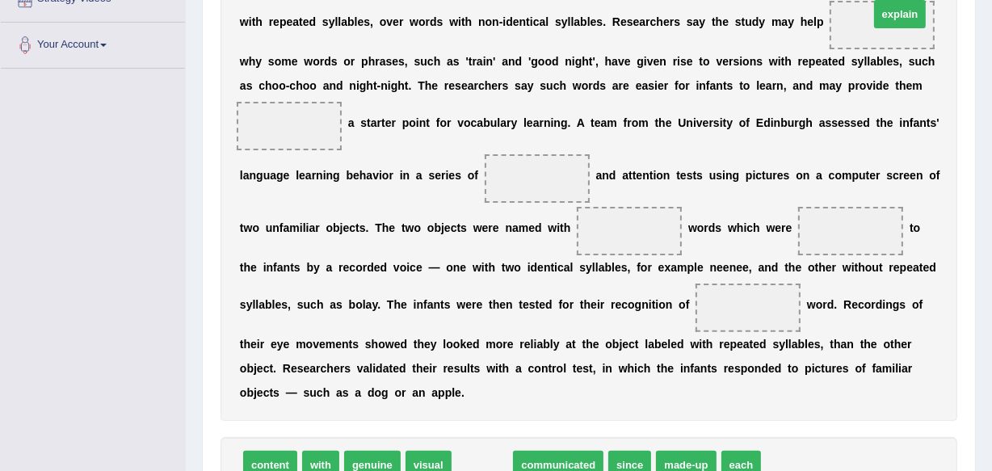
drag, startPoint x: 485, startPoint y: 450, endPoint x: 903, endPoint y: 0, distance: 614.1
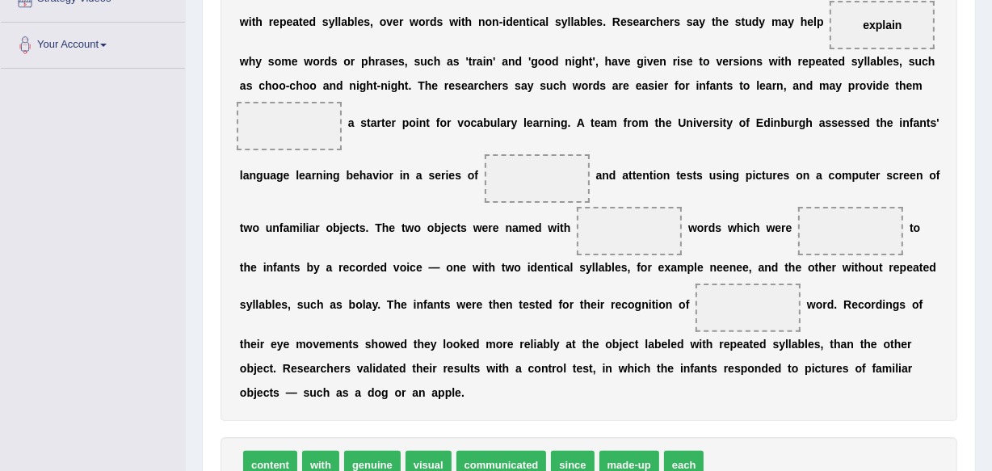
drag, startPoint x: 315, startPoint y: 459, endPoint x: 362, endPoint y: 355, distance: 114.3
drag, startPoint x: 304, startPoint y: 449, endPoint x: 331, endPoint y: 409, distance: 48.9
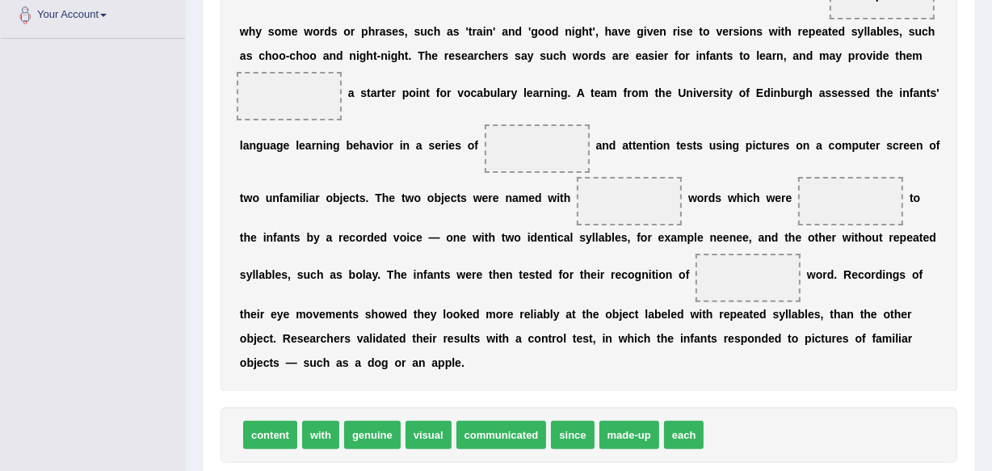
scroll to position [439, 0]
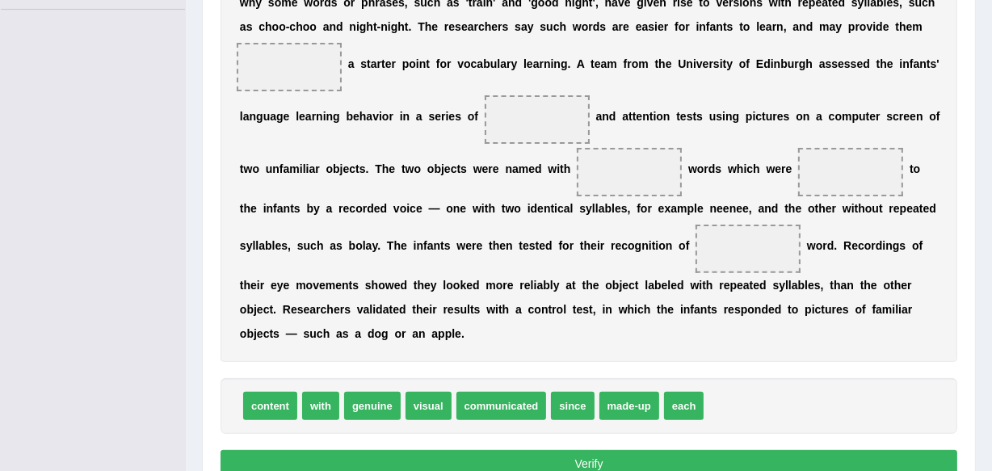
drag, startPoint x: 308, startPoint y: 410, endPoint x: 365, endPoint y: 322, distance: 104.4
drag, startPoint x: 331, startPoint y: 398, endPoint x: 318, endPoint y: 68, distance: 329.9
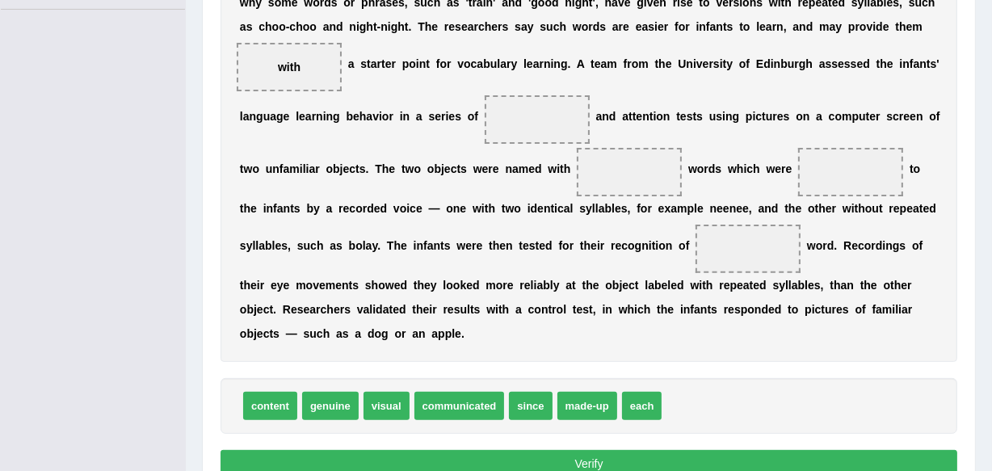
drag, startPoint x: 275, startPoint y: 407, endPoint x: 409, endPoint y: 170, distance: 272.8
drag, startPoint x: 246, startPoint y: 410, endPoint x: 520, endPoint y: 120, distance: 399.6
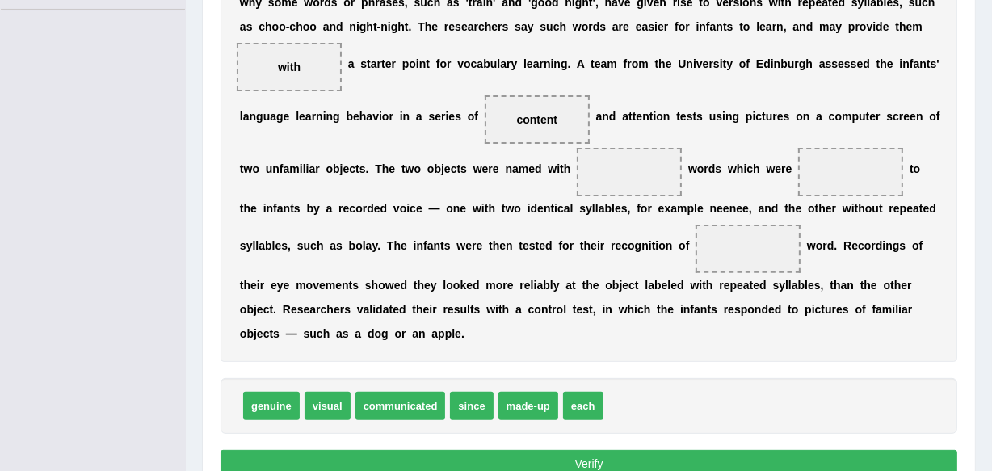
drag, startPoint x: 333, startPoint y: 415, endPoint x: 365, endPoint y: 389, distance: 41.9
drag, startPoint x: 347, startPoint y: 412, endPoint x: 673, endPoint y: 181, distance: 399.3
drag, startPoint x: 471, startPoint y: 410, endPoint x: 691, endPoint y: 179, distance: 319.5
drag, startPoint x: 495, startPoint y: 418, endPoint x: 606, endPoint y: 330, distance: 141.5
drag, startPoint x: 449, startPoint y: 414, endPoint x: 487, endPoint y: 435, distance: 43.4
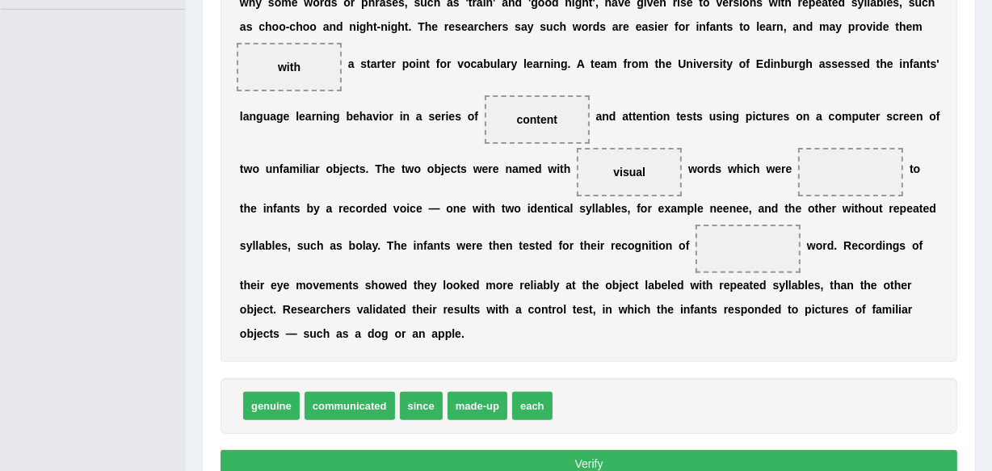
drag, startPoint x: 469, startPoint y: 414, endPoint x: 554, endPoint y: 384, distance: 90.0
drag, startPoint x: 453, startPoint y: 411, endPoint x: 526, endPoint y: 364, distance: 87.2
click at [506, 387] on div "genuine communicated since made-up each" at bounding box center [589, 406] width 737 height 56
drag, startPoint x: 501, startPoint y: 394, endPoint x: 788, endPoint y: 241, distance: 325.4
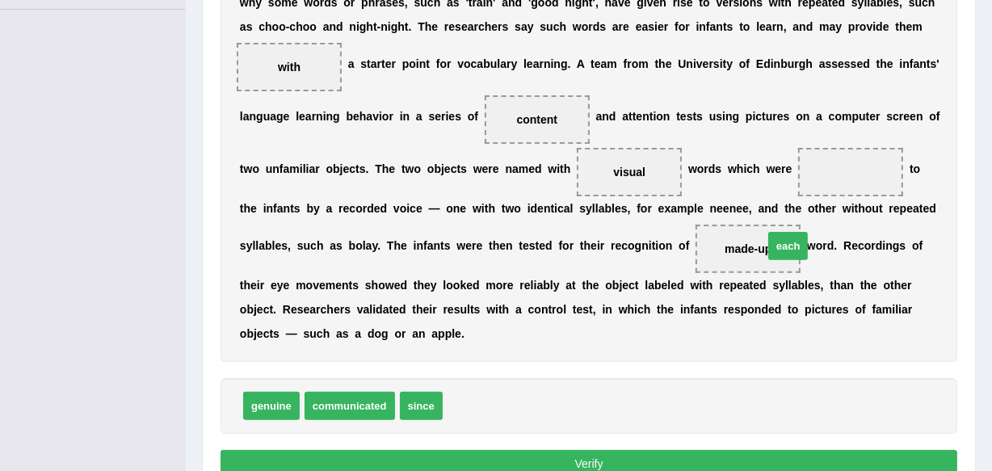
drag, startPoint x: 471, startPoint y: 412, endPoint x: 789, endPoint y: 253, distance: 355.2
drag, startPoint x: 474, startPoint y: 406, endPoint x: 857, endPoint y: 171, distance: 449.9
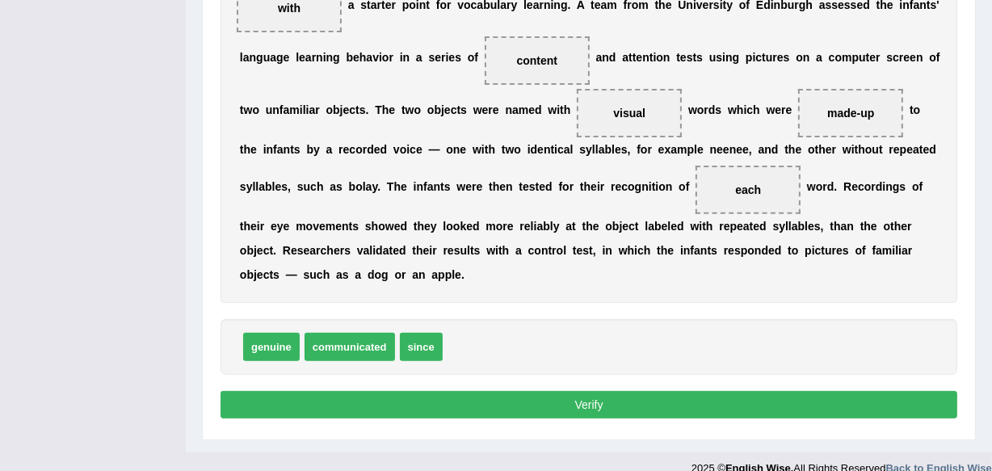
scroll to position [519, 0]
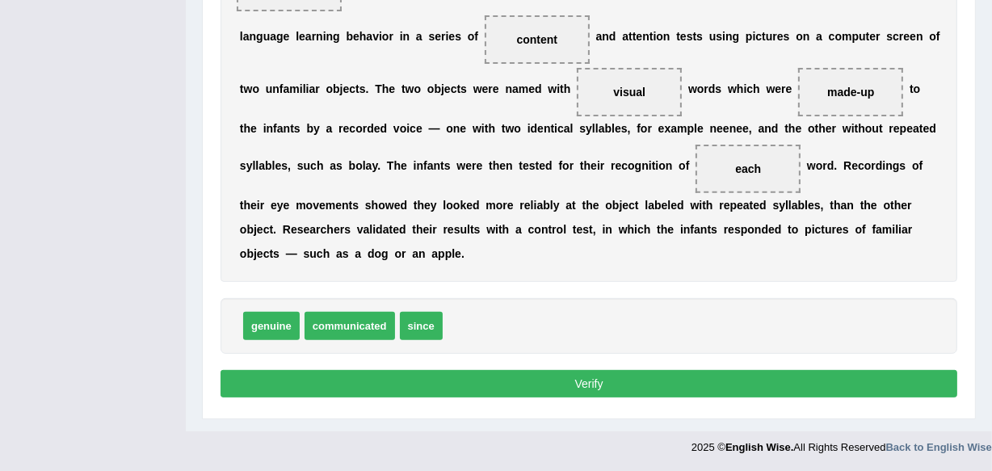
click at [592, 381] on button "Verify" at bounding box center [589, 383] width 737 height 27
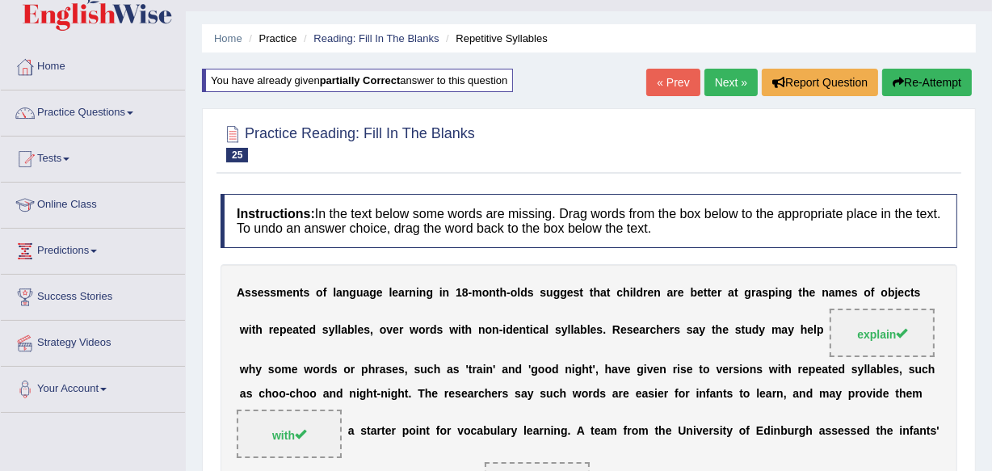
scroll to position [26, 0]
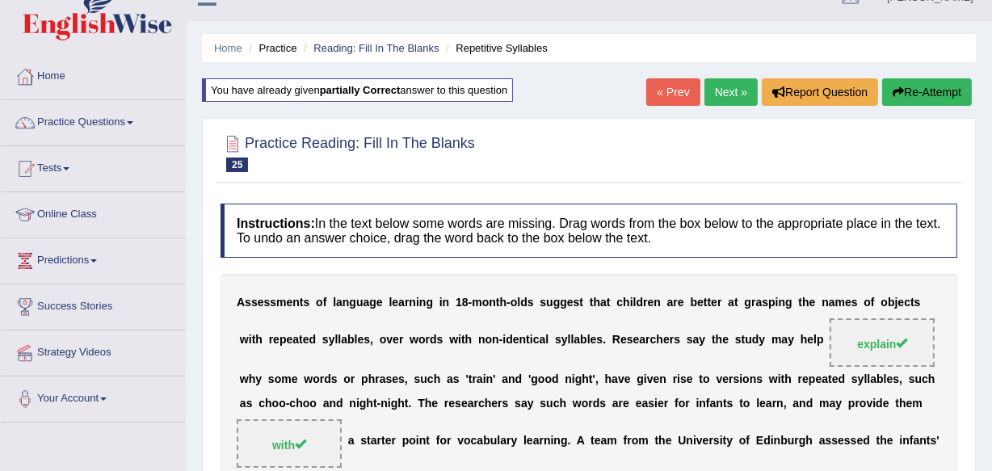
click at [734, 95] on link "Next »" at bounding box center [731, 91] width 53 height 27
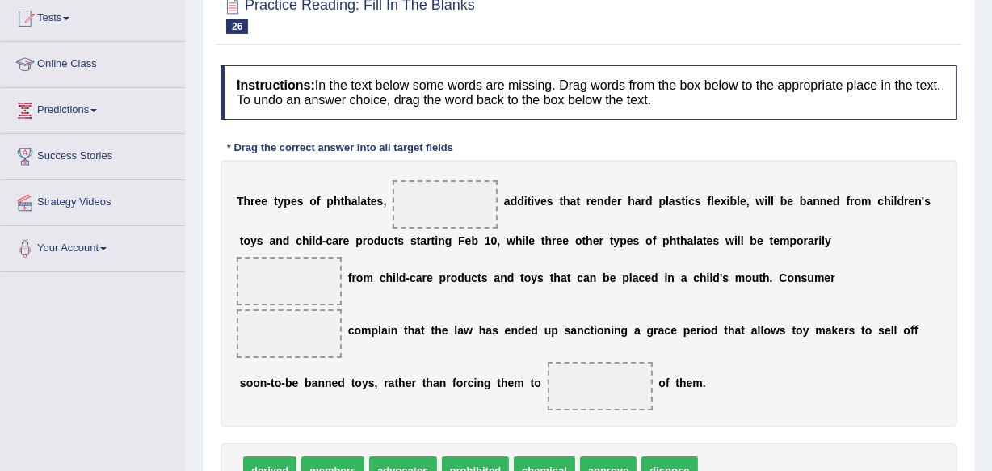
scroll to position [260, 0]
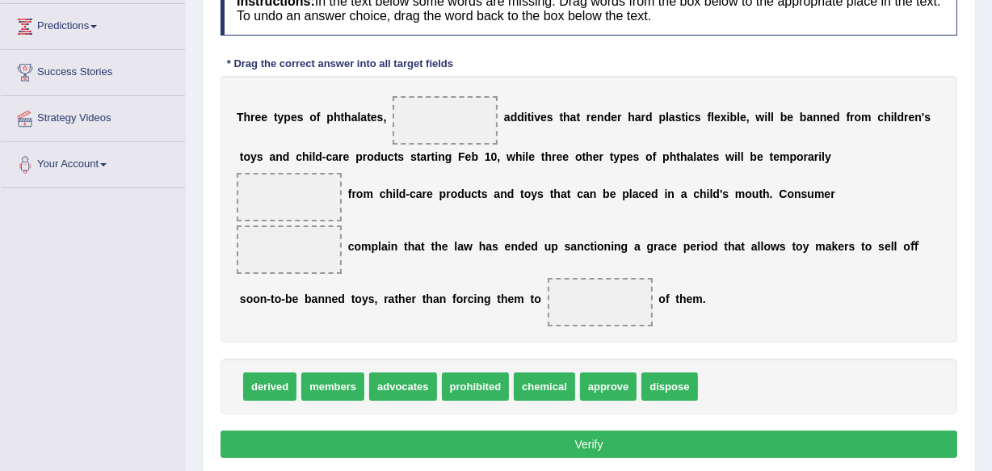
drag, startPoint x: 428, startPoint y: 395, endPoint x: 501, endPoint y: 146, distance: 259.3
drag, startPoint x: 371, startPoint y: 395, endPoint x: 425, endPoint y: 282, distance: 125.4
drag, startPoint x: 375, startPoint y: 393, endPoint x: 453, endPoint y: 307, distance: 115.6
drag, startPoint x: 430, startPoint y: 371, endPoint x: 453, endPoint y: 111, distance: 261.2
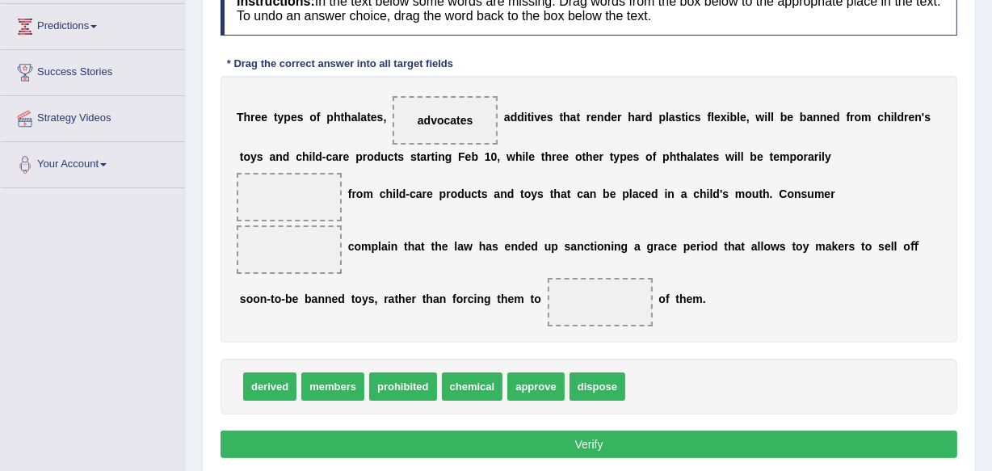
drag, startPoint x: 401, startPoint y: 388, endPoint x: 439, endPoint y: 266, distance: 127.8
drag, startPoint x: 430, startPoint y: 397, endPoint x: 329, endPoint y: 214, distance: 208.7
drag, startPoint x: 339, startPoint y: 391, endPoint x: 318, endPoint y: 292, distance: 101.6
drag, startPoint x: 364, startPoint y: 391, endPoint x: 364, endPoint y: 364, distance: 26.7
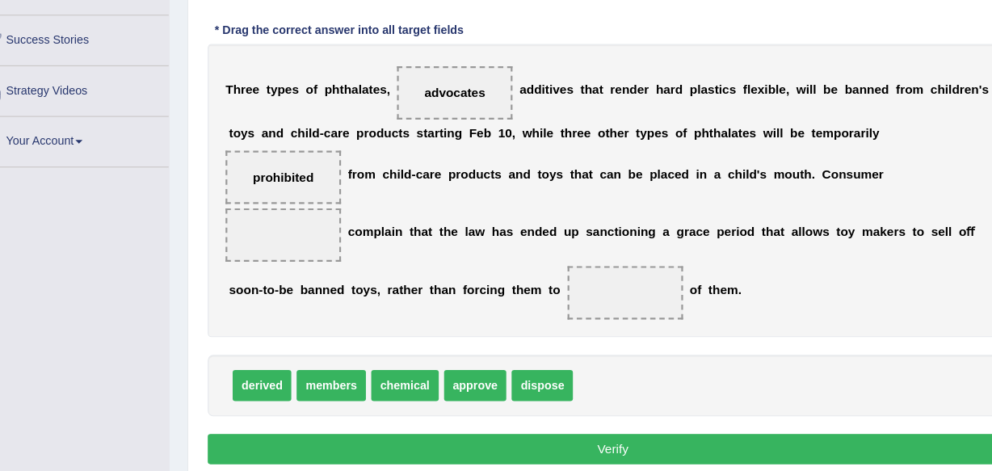
scroll to position [253, 0]
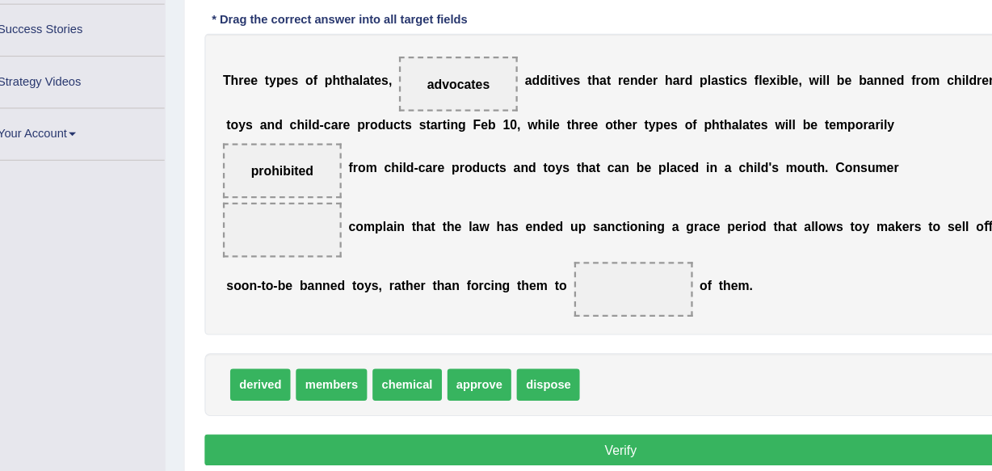
drag, startPoint x: 347, startPoint y: 402, endPoint x: 359, endPoint y: 318, distance: 84.9
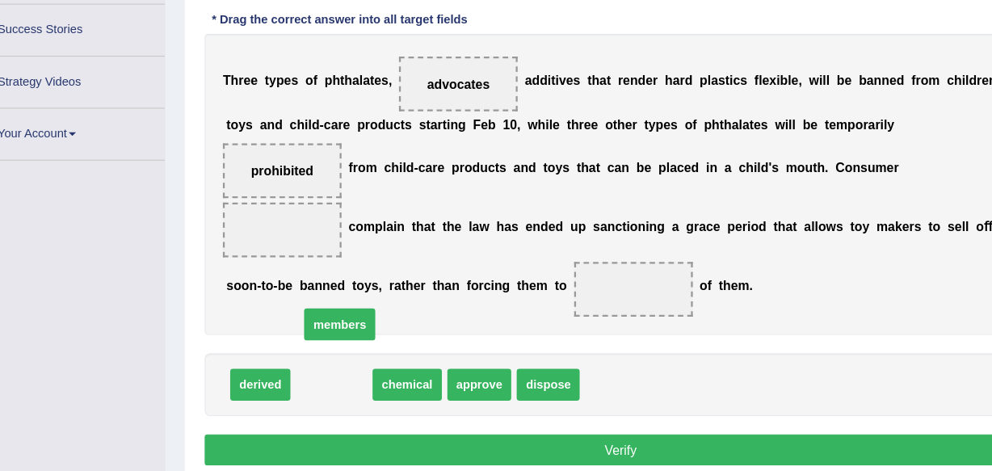
drag, startPoint x: 305, startPoint y: 402, endPoint x: 313, endPoint y: 350, distance: 53.0
click at [313, 350] on span "members" at bounding box center [340, 340] width 63 height 28
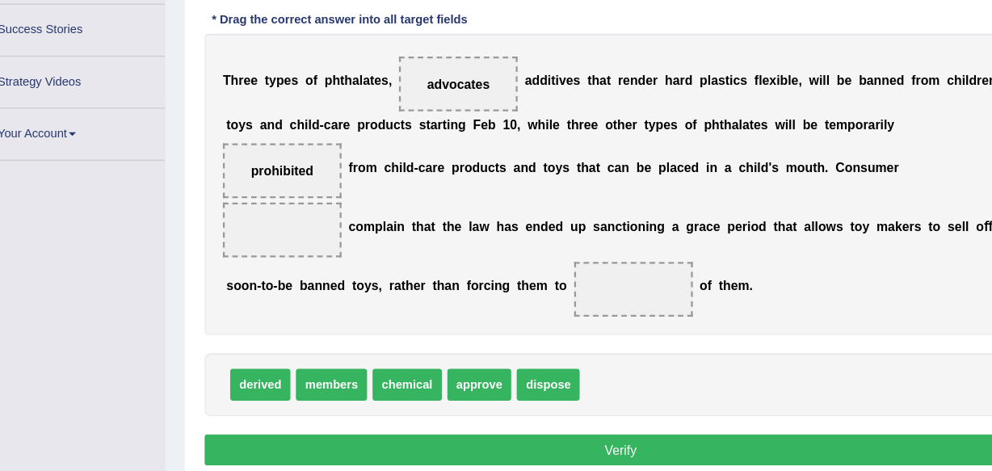
drag, startPoint x: 313, startPoint y: 350, endPoint x: 317, endPoint y: 313, distance: 37.4
click at [317, 313] on div "Instructions: In the text below some words are missing. Drag words from the box…" at bounding box center [589, 230] width 745 height 498
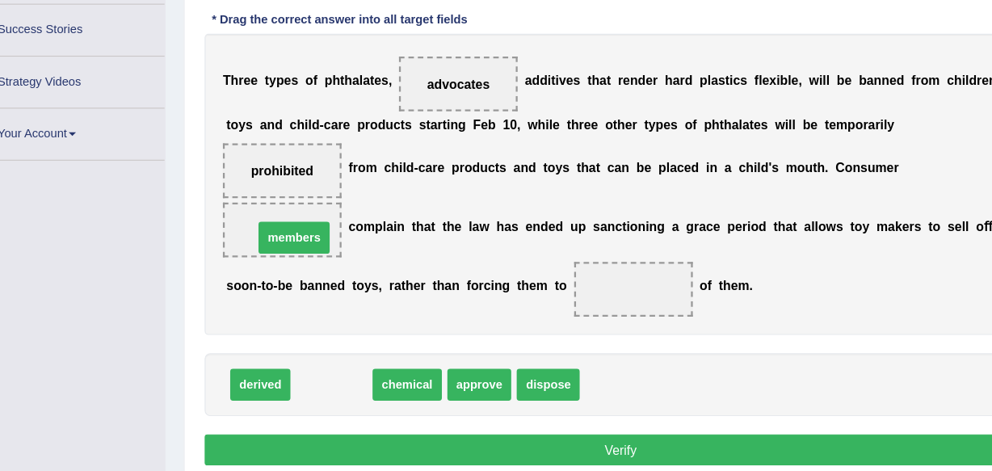
drag, startPoint x: 302, startPoint y: 402, endPoint x: 269, endPoint y: 272, distance: 134.3
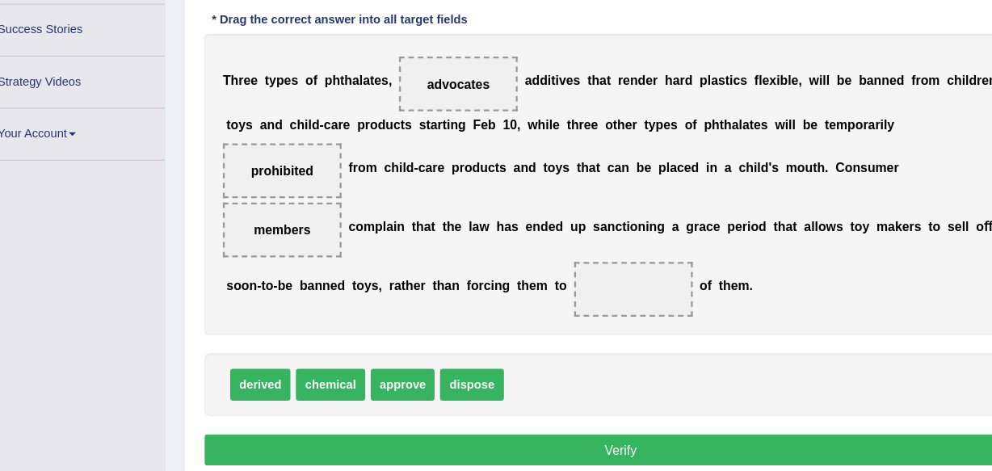
click at [467, 400] on span "dispose" at bounding box center [457, 394] width 56 height 28
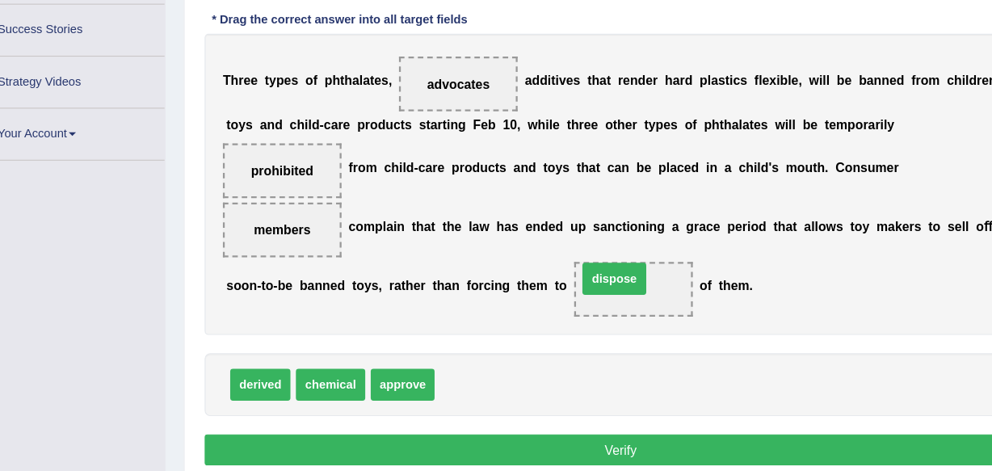
drag, startPoint x: 467, startPoint y: 400, endPoint x: 597, endPoint y: 314, distance: 155.8
click at [587, 444] on button "Verify" at bounding box center [589, 451] width 737 height 27
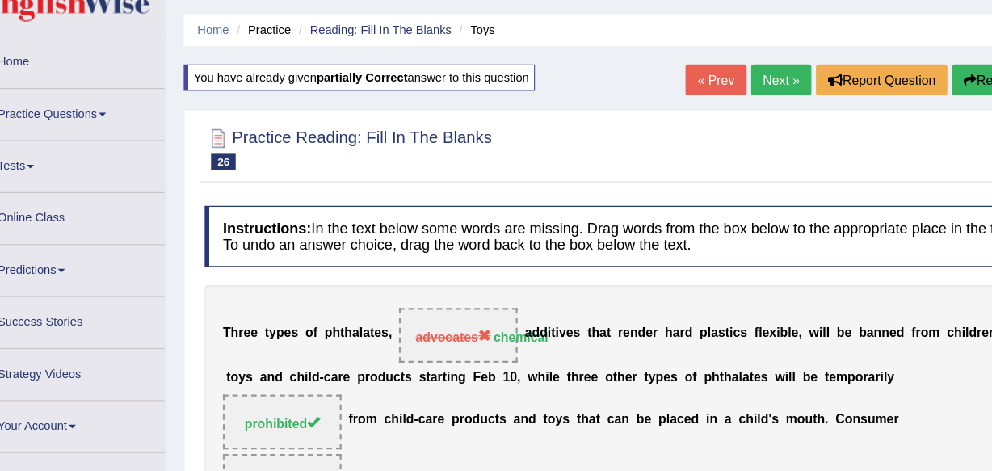
scroll to position [0, 0]
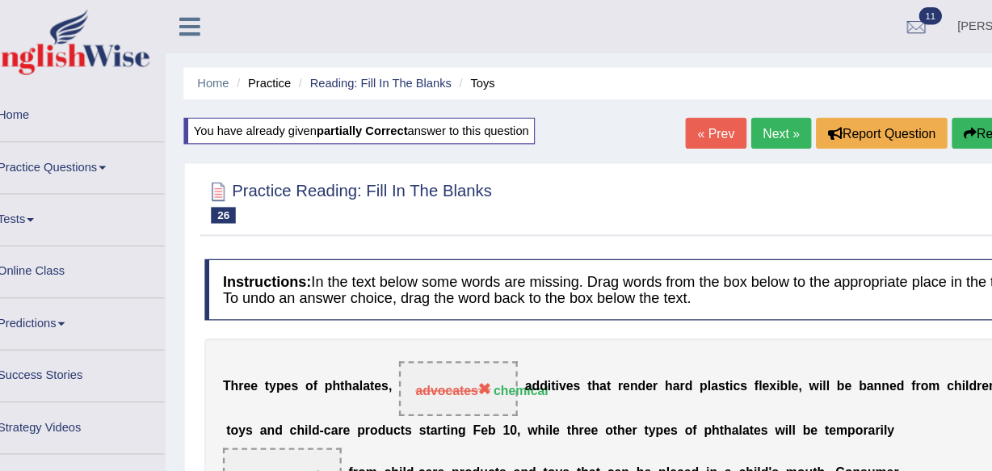
click at [133, 148] on span at bounding box center [130, 148] width 6 height 3
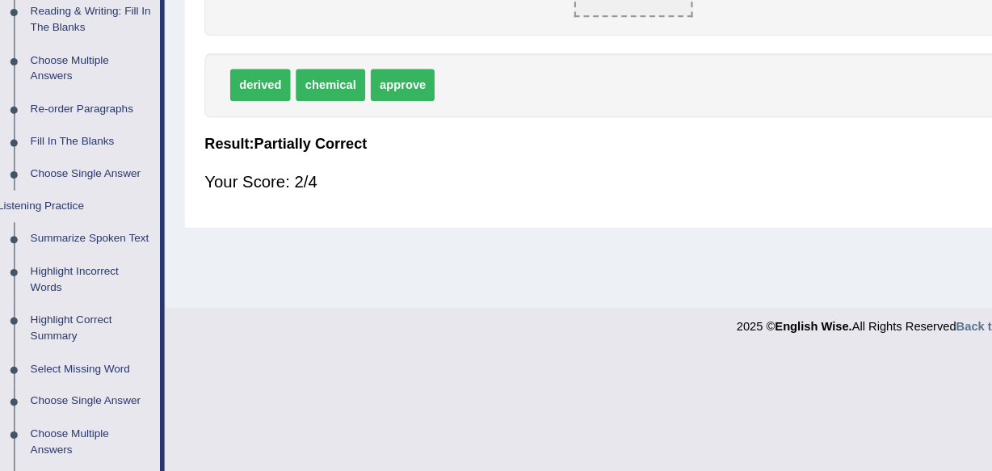
scroll to position [507, 0]
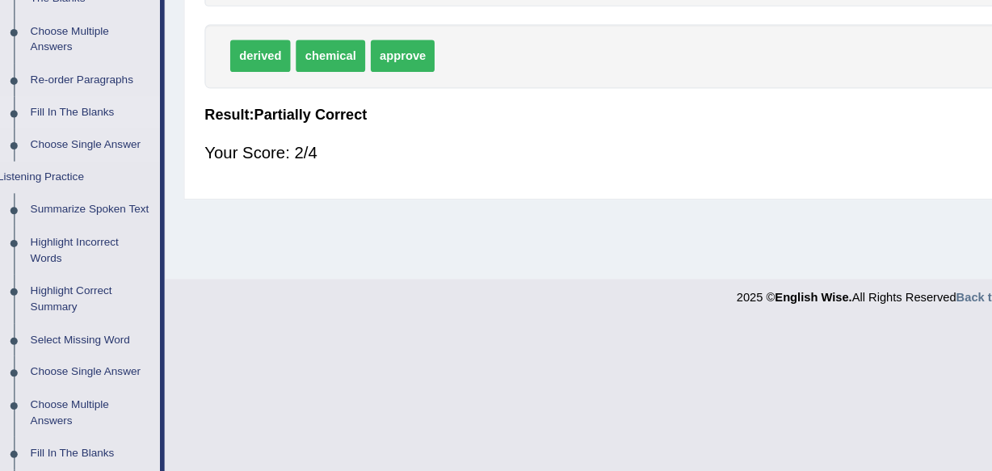
click at [96, 153] on link "Fill In The Blanks" at bounding box center [120, 153] width 122 height 29
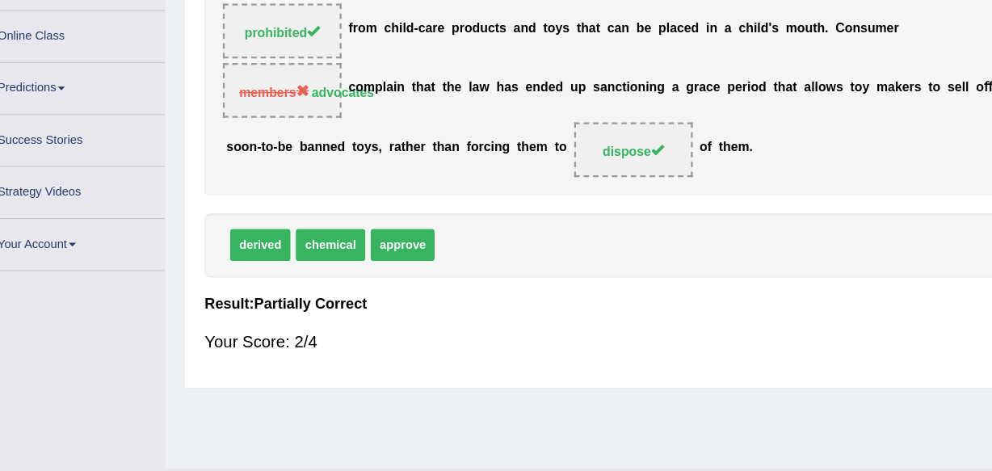
scroll to position [377, 0]
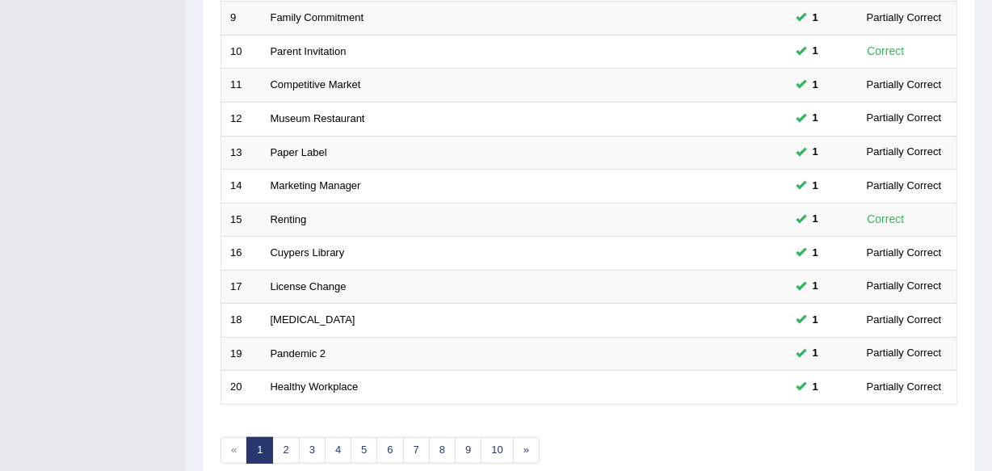
scroll to position [597, 0]
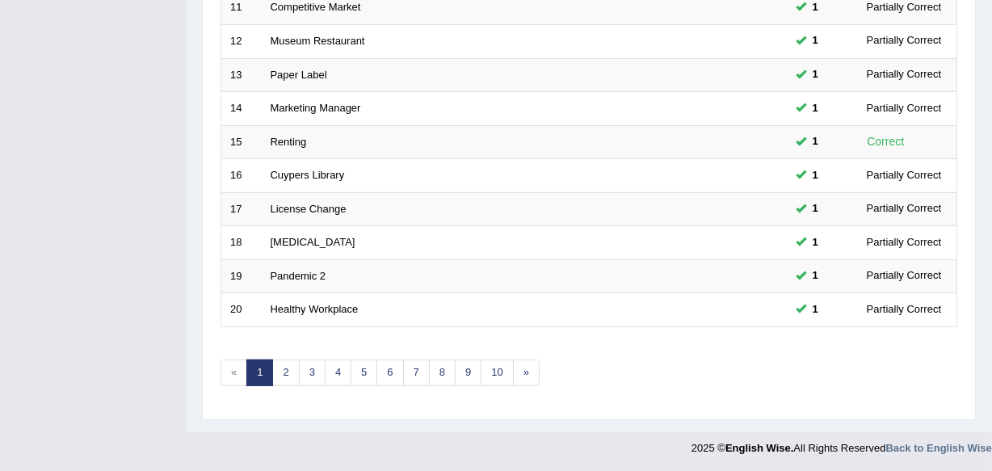
drag, startPoint x: 0, startPoint y: 0, endPoint x: 562, endPoint y: 383, distance: 679.8
click at [526, 376] on link "»" at bounding box center [526, 373] width 27 height 27
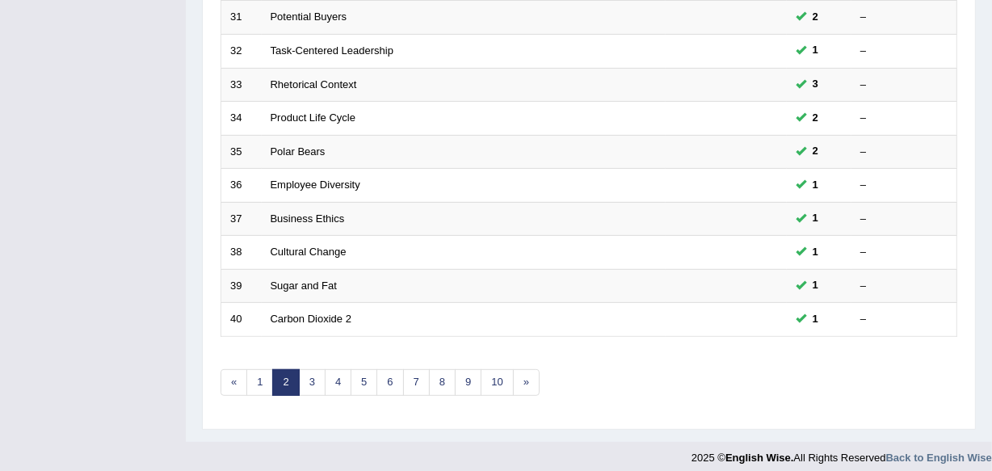
scroll to position [597, 0]
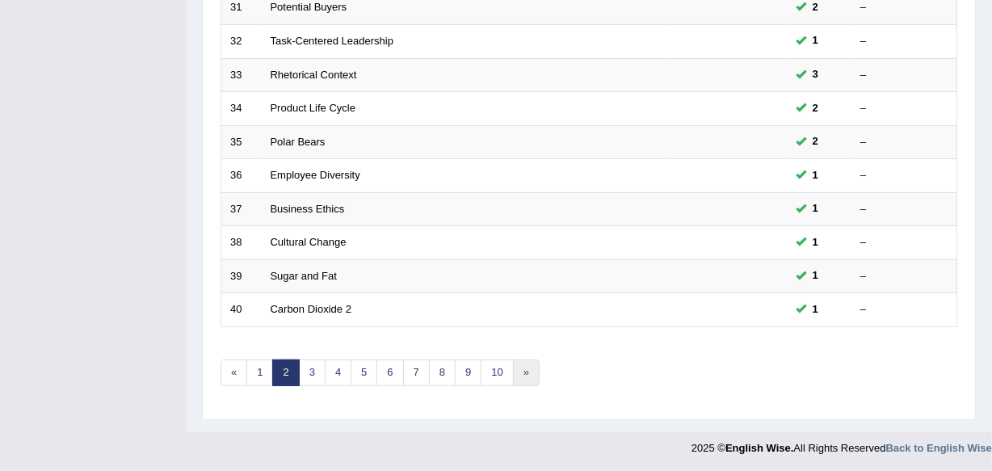
click at [530, 371] on link "»" at bounding box center [526, 373] width 27 height 27
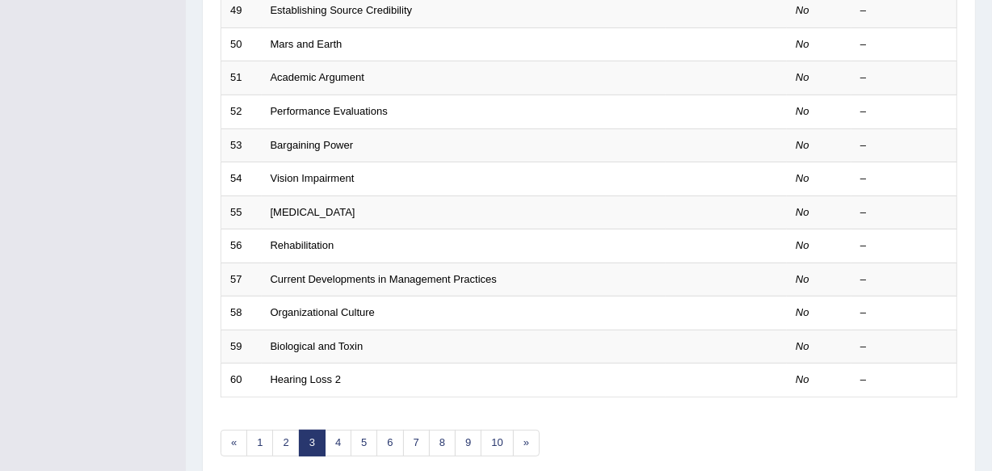
scroll to position [545, 0]
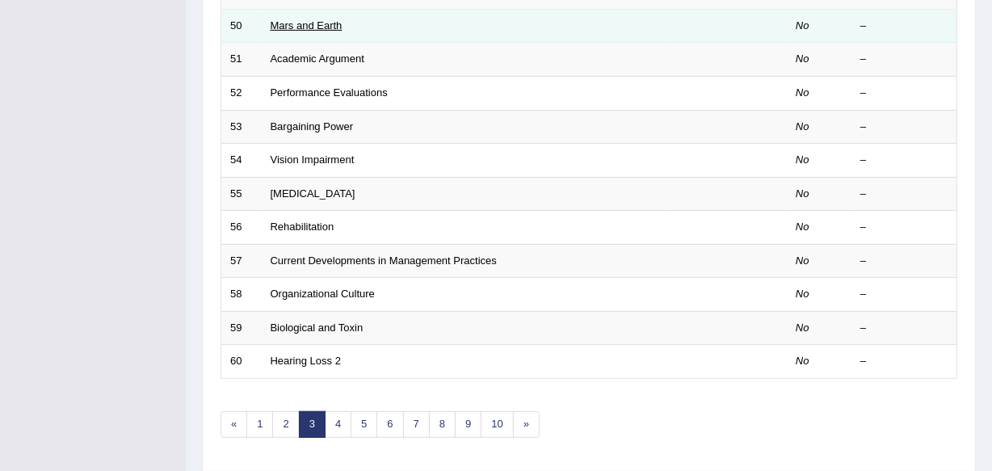
click at [309, 28] on link "Mars and Earth" at bounding box center [307, 25] width 72 height 12
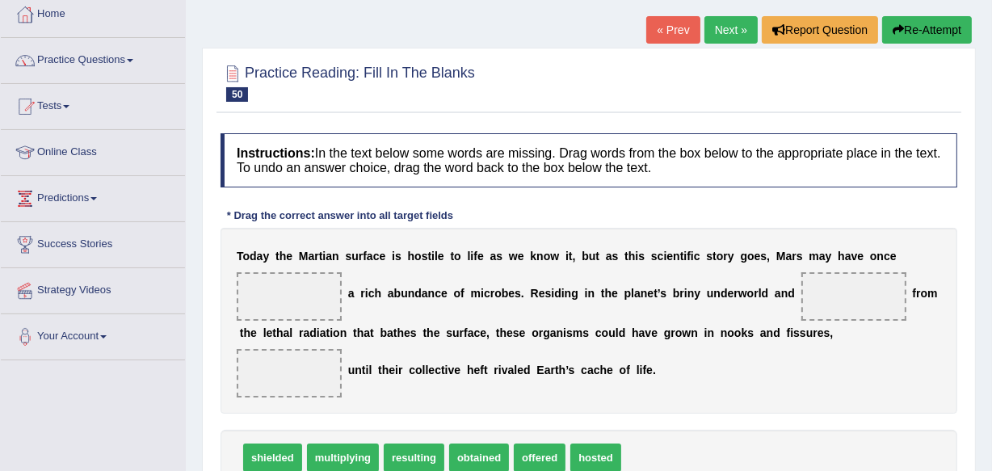
scroll to position [127, 0]
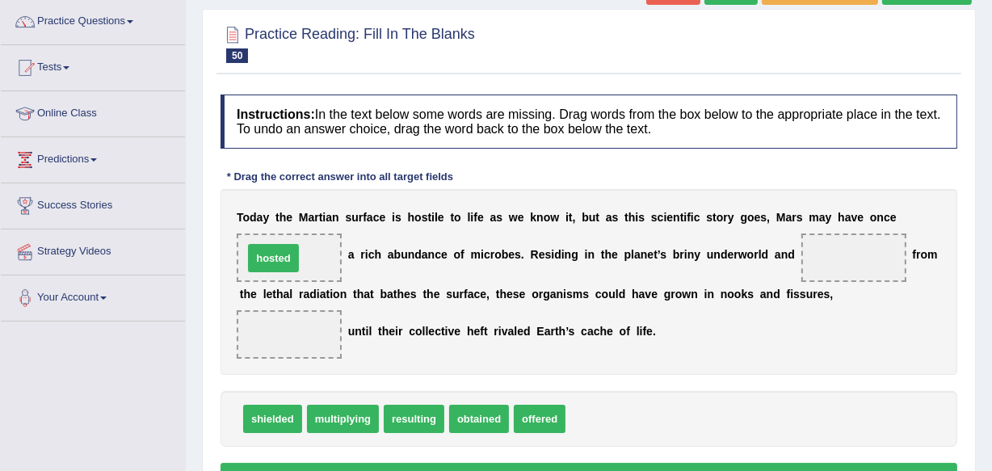
drag, startPoint x: 596, startPoint y: 416, endPoint x: 272, endPoint y: 255, distance: 362.5
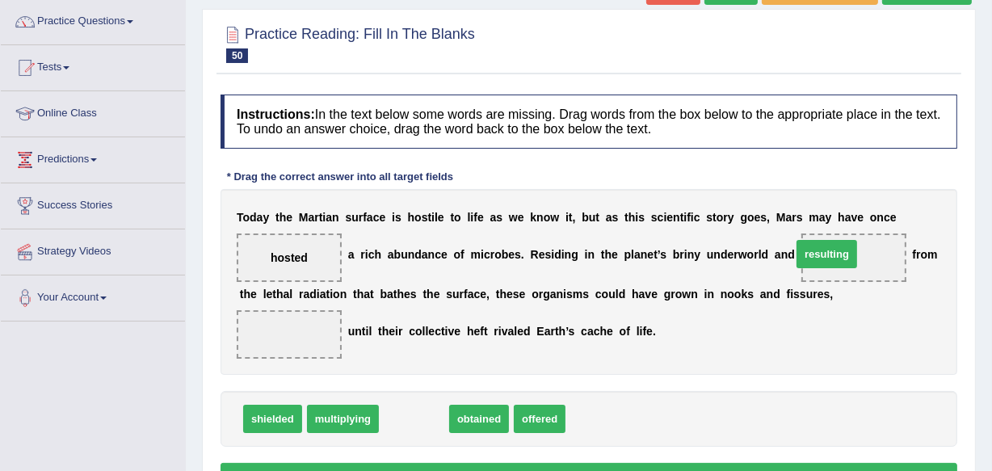
drag, startPoint x: 420, startPoint y: 420, endPoint x: 833, endPoint y: 259, distance: 443.4
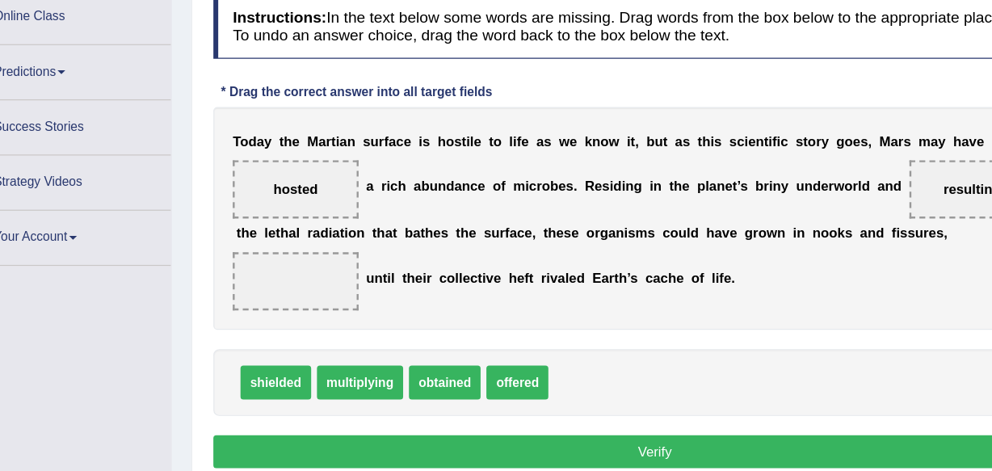
scroll to position [148, 0]
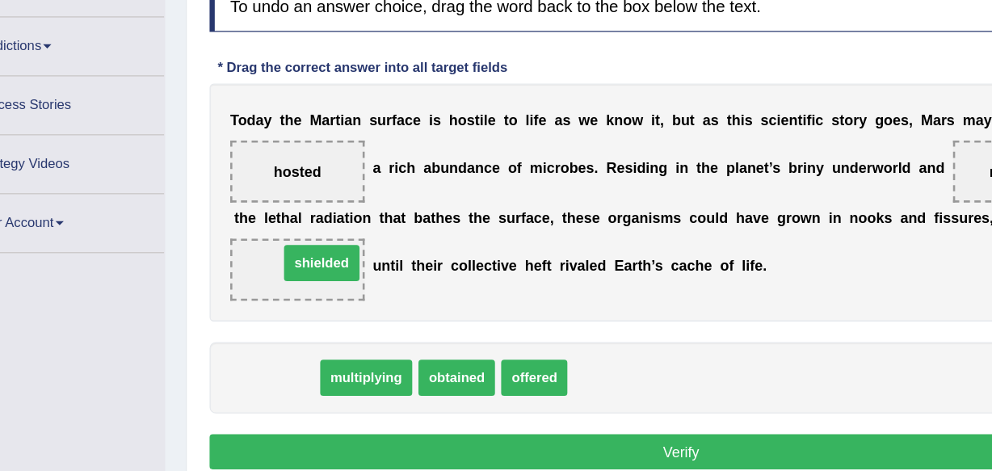
drag, startPoint x: 250, startPoint y: 404, endPoint x: 280, endPoint y: 319, distance: 90.0
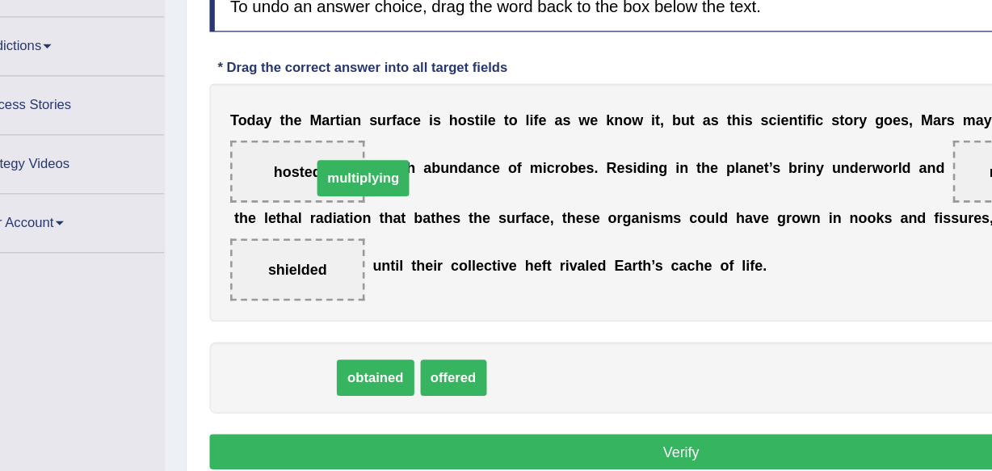
drag, startPoint x: 271, startPoint y: 398, endPoint x: 333, endPoint y: 242, distance: 167.2
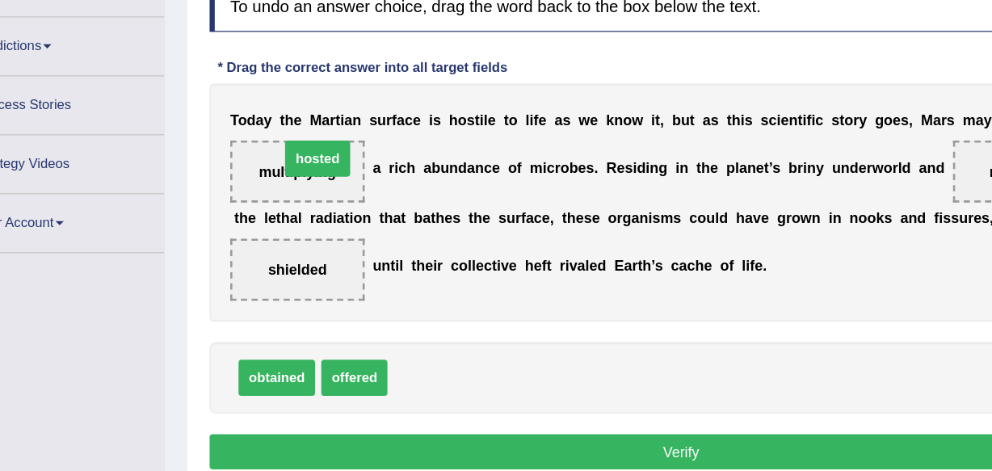
drag, startPoint x: 389, startPoint y: 394, endPoint x: 301, endPoint y: 226, distance: 188.7
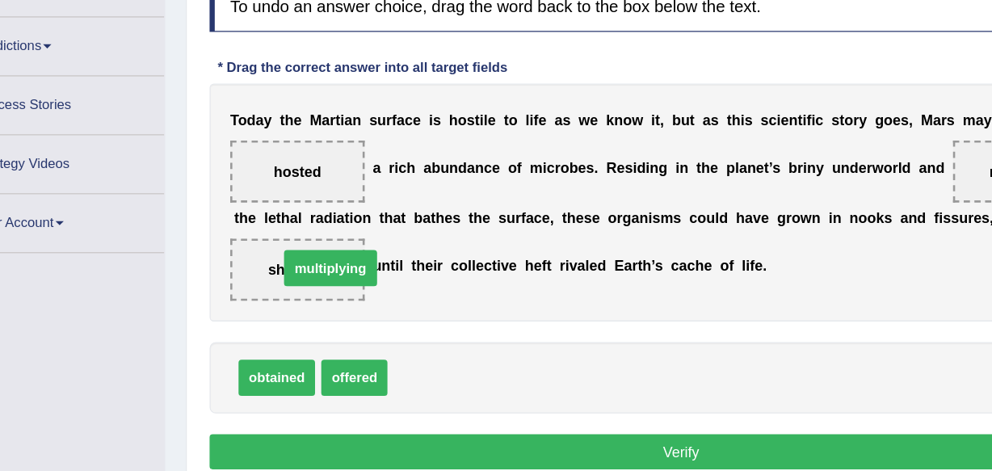
drag, startPoint x: 375, startPoint y: 401, endPoint x: 284, endPoint y: 315, distance: 124.6
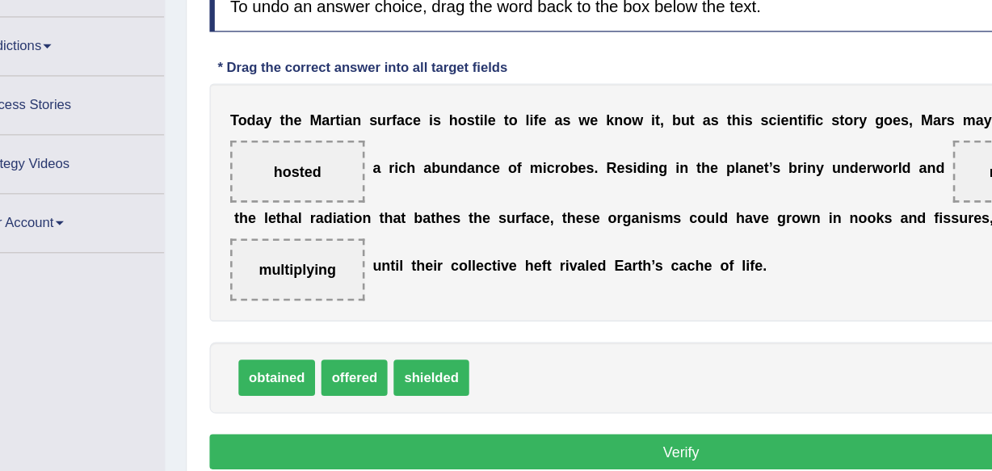
click at [592, 450] on button "Verify" at bounding box center [589, 455] width 737 height 27
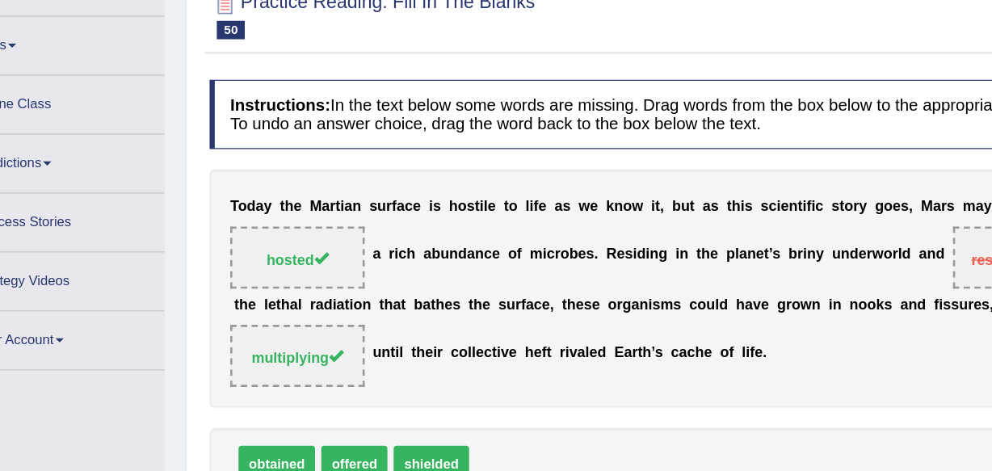
scroll to position [136, 0]
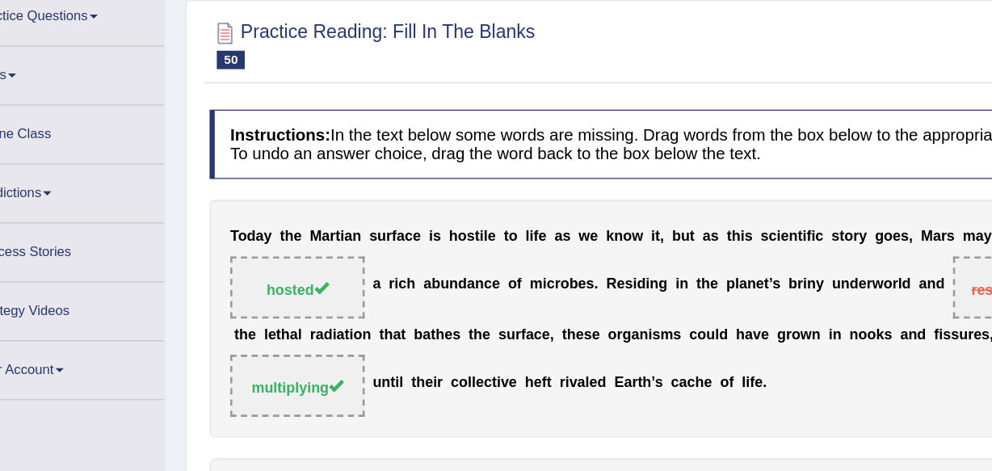
click at [732, 64] on div "Practice Reading: Fill In The Blanks 50 Mars and Earth" at bounding box center [589, 37] width 745 height 57
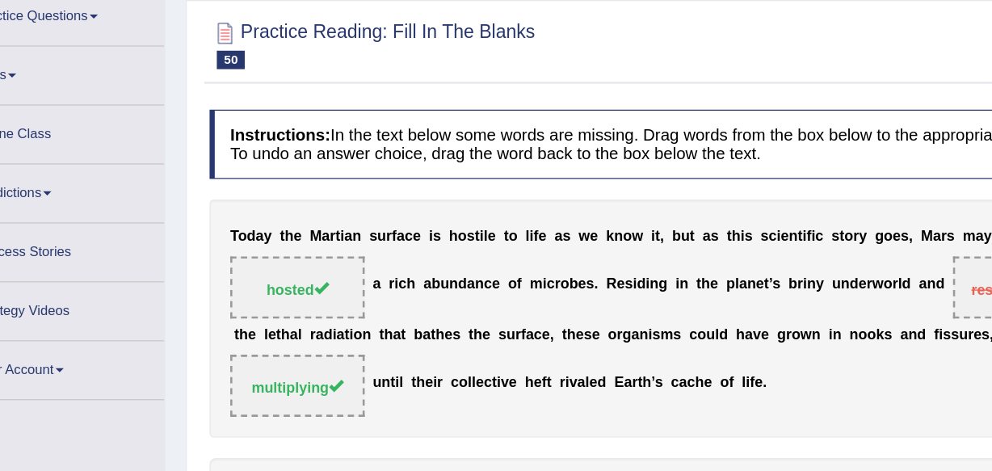
click at [732, 64] on div "Practice Reading: Fill In The Blanks 50 Mars and Earth" at bounding box center [589, 37] width 745 height 57
click at [650, 165] on div "T o d a y t h e M a r t i a n s u r f a c e i s h o s t i l e t o l i f e a s w…" at bounding box center [589, 249] width 737 height 186
drag, startPoint x: 660, startPoint y: 152, endPoint x: 528, endPoint y: 197, distance: 140.0
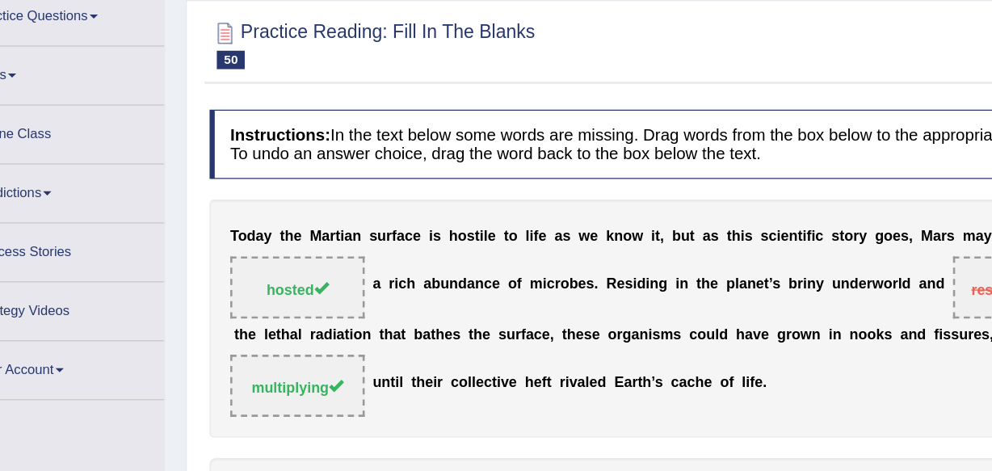
click at [528, 197] on div "Instructions: In the text below some words are missing. Drag words from the box…" at bounding box center [589, 291] width 745 height 427
drag, startPoint x: 533, startPoint y: 323, endPoint x: 496, endPoint y: 352, distance: 46.7
click at [496, 352] on div "Instructions: In the text below some words are missing. Drag words from the box…" at bounding box center [589, 291] width 745 height 427
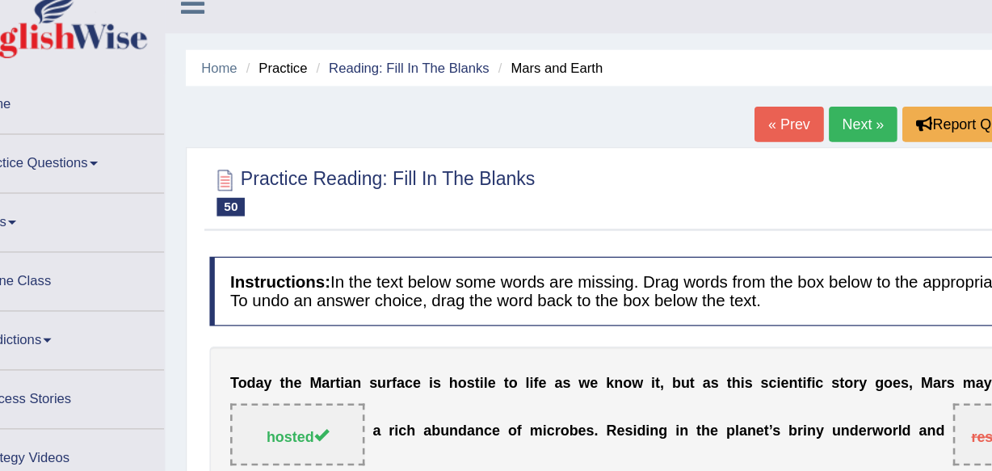
scroll to position [0, 0]
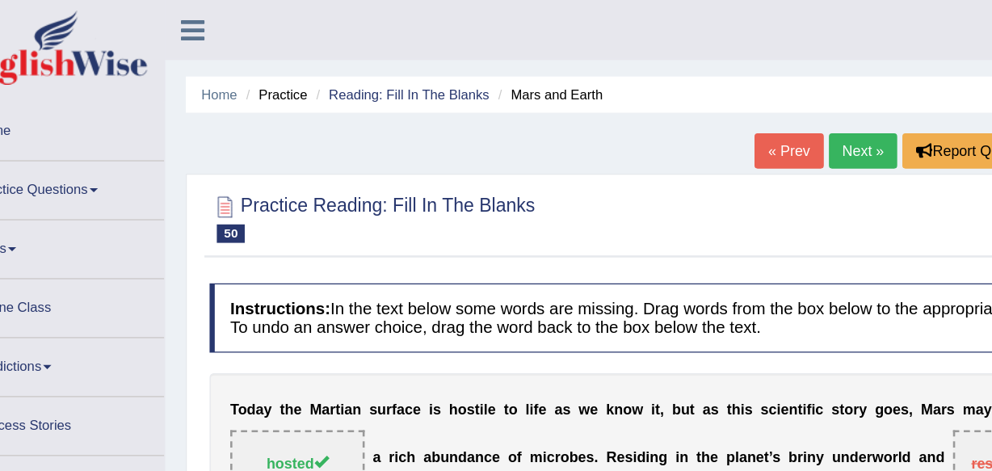
click at [714, 116] on link "Next »" at bounding box center [731, 117] width 53 height 27
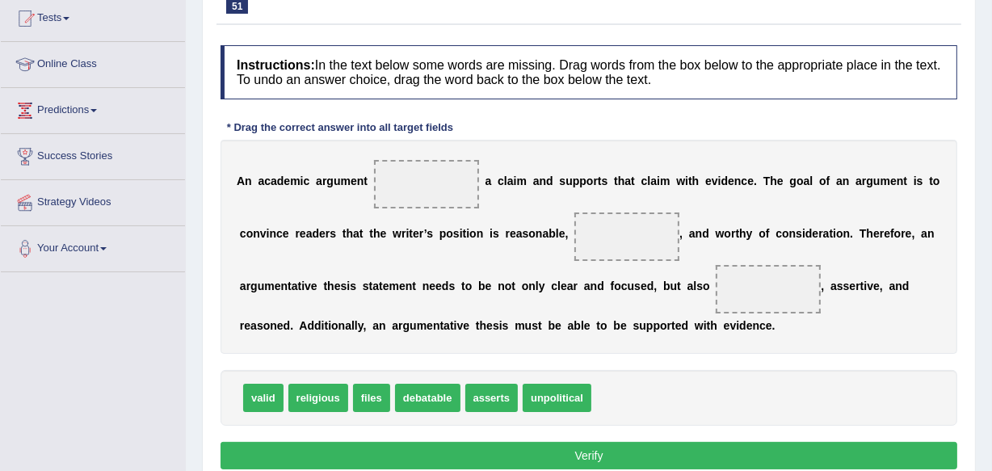
scroll to position [205, 0]
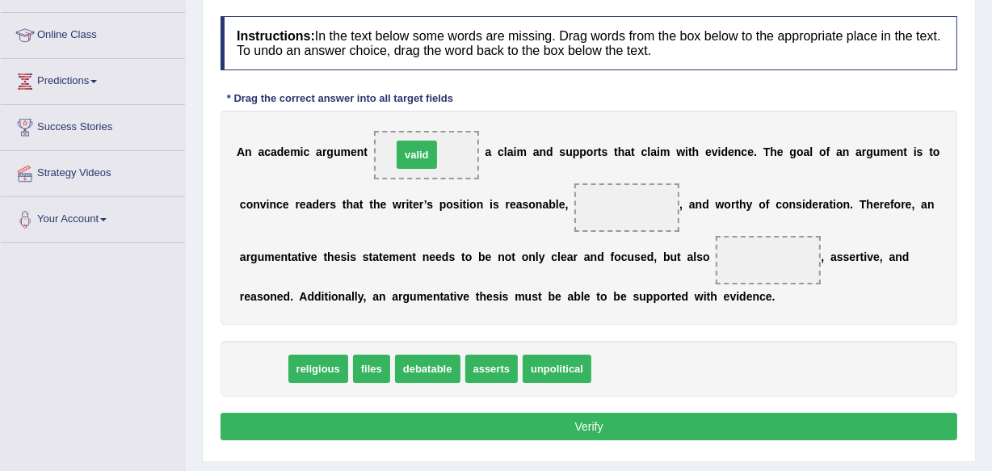
drag, startPoint x: 264, startPoint y: 370, endPoint x: 418, endPoint y: 155, distance: 264.1
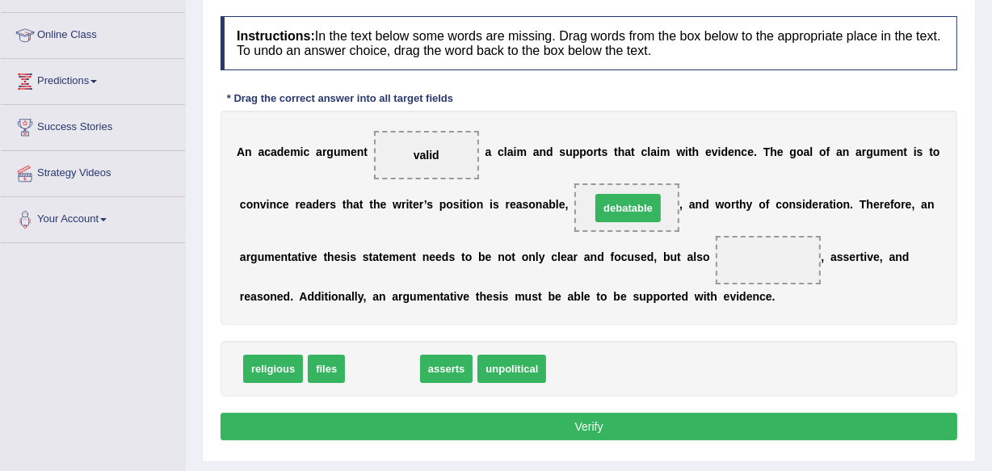
drag, startPoint x: 400, startPoint y: 376, endPoint x: 642, endPoint y: 215, distance: 290.9
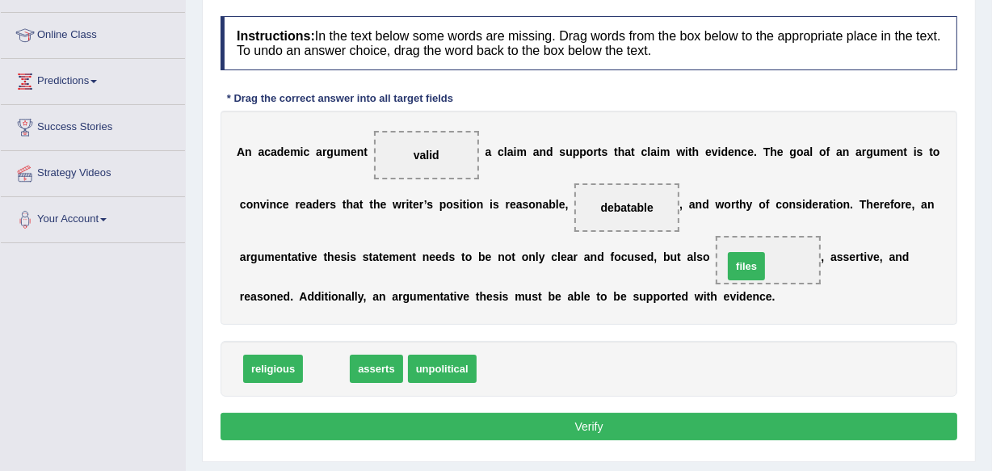
drag, startPoint x: 332, startPoint y: 363, endPoint x: 752, endPoint y: 260, distance: 432.5
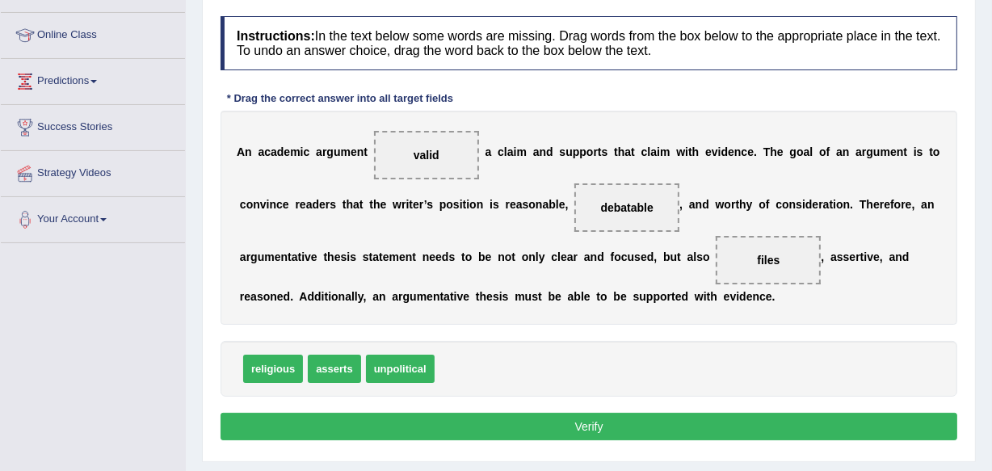
click at [597, 425] on button "Verify" at bounding box center [589, 426] width 737 height 27
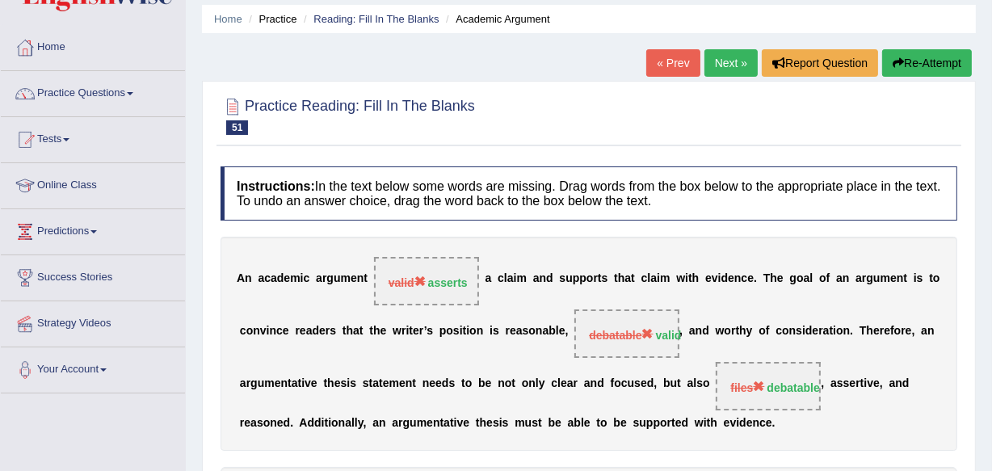
scroll to position [0, 0]
